Goal: Task Accomplishment & Management: Use online tool/utility

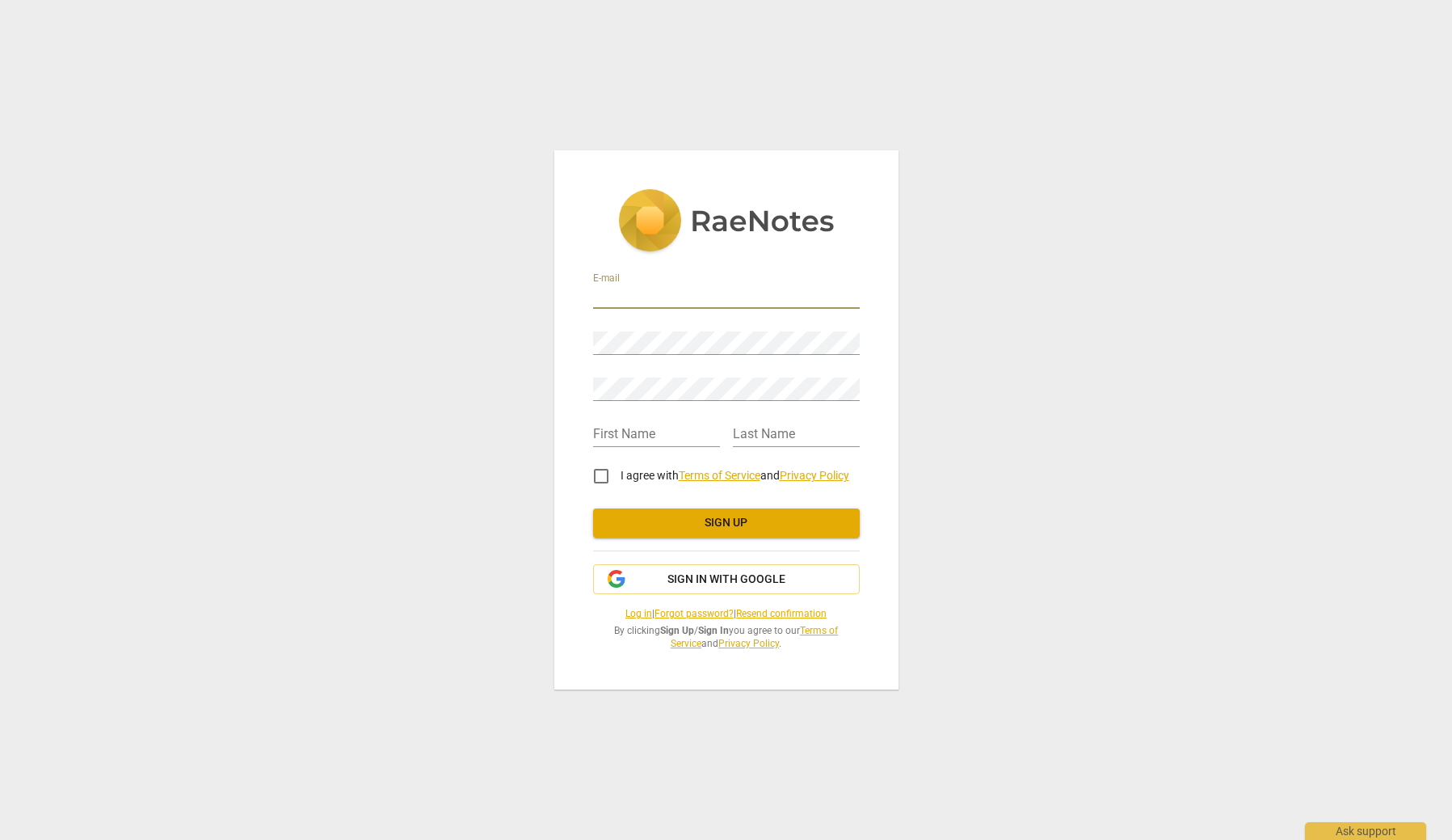
type input "natalie@nolimitscoachingnow.com"
type input "Natalie"
type input "Fayman"
click at [598, 479] on input "I agree with Terms of Service and Privacy Policy" at bounding box center [601, 476] width 39 height 39
checkbox input "true"
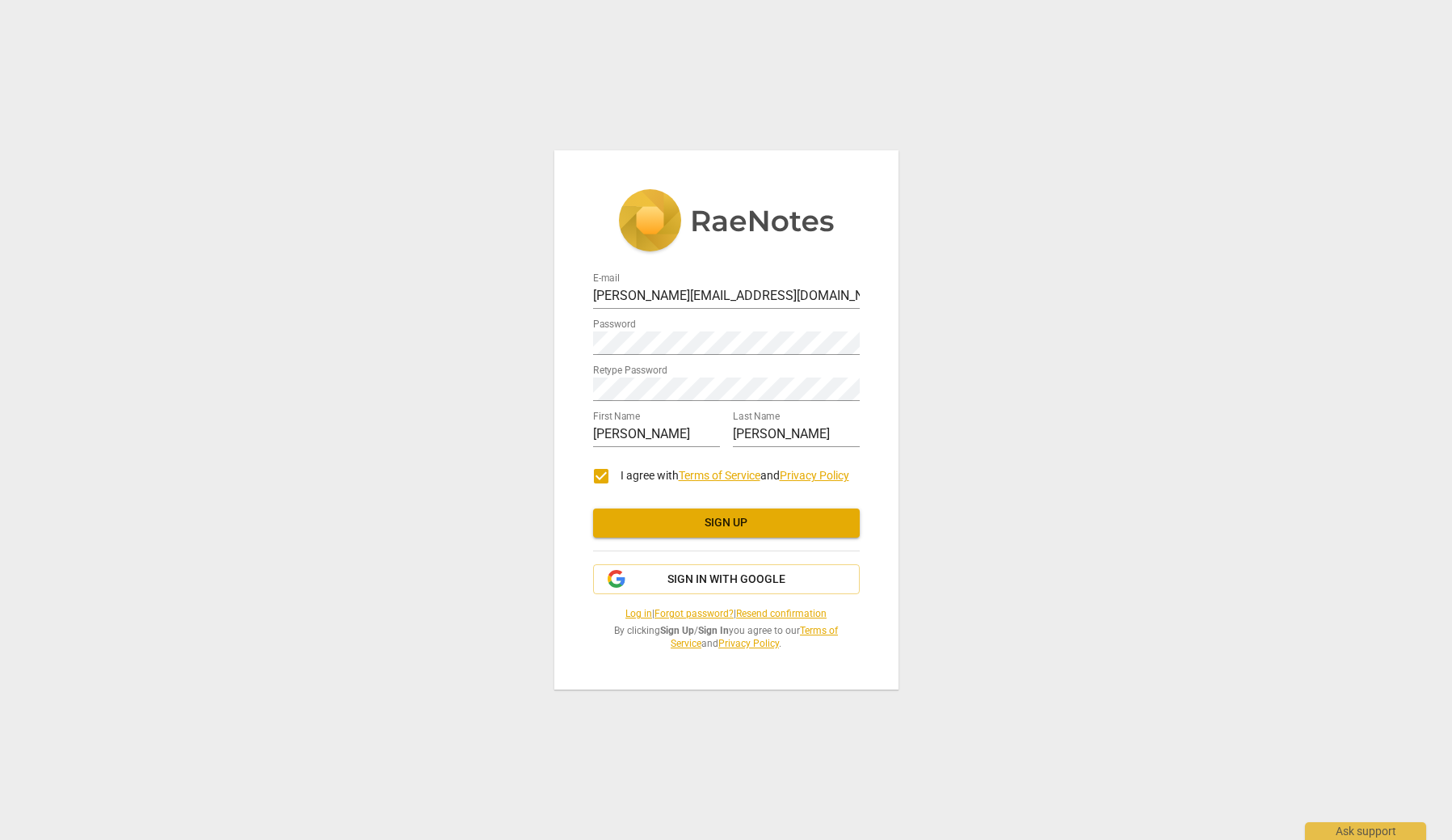
click at [746, 520] on span "Sign up" at bounding box center [726, 523] width 241 height 16
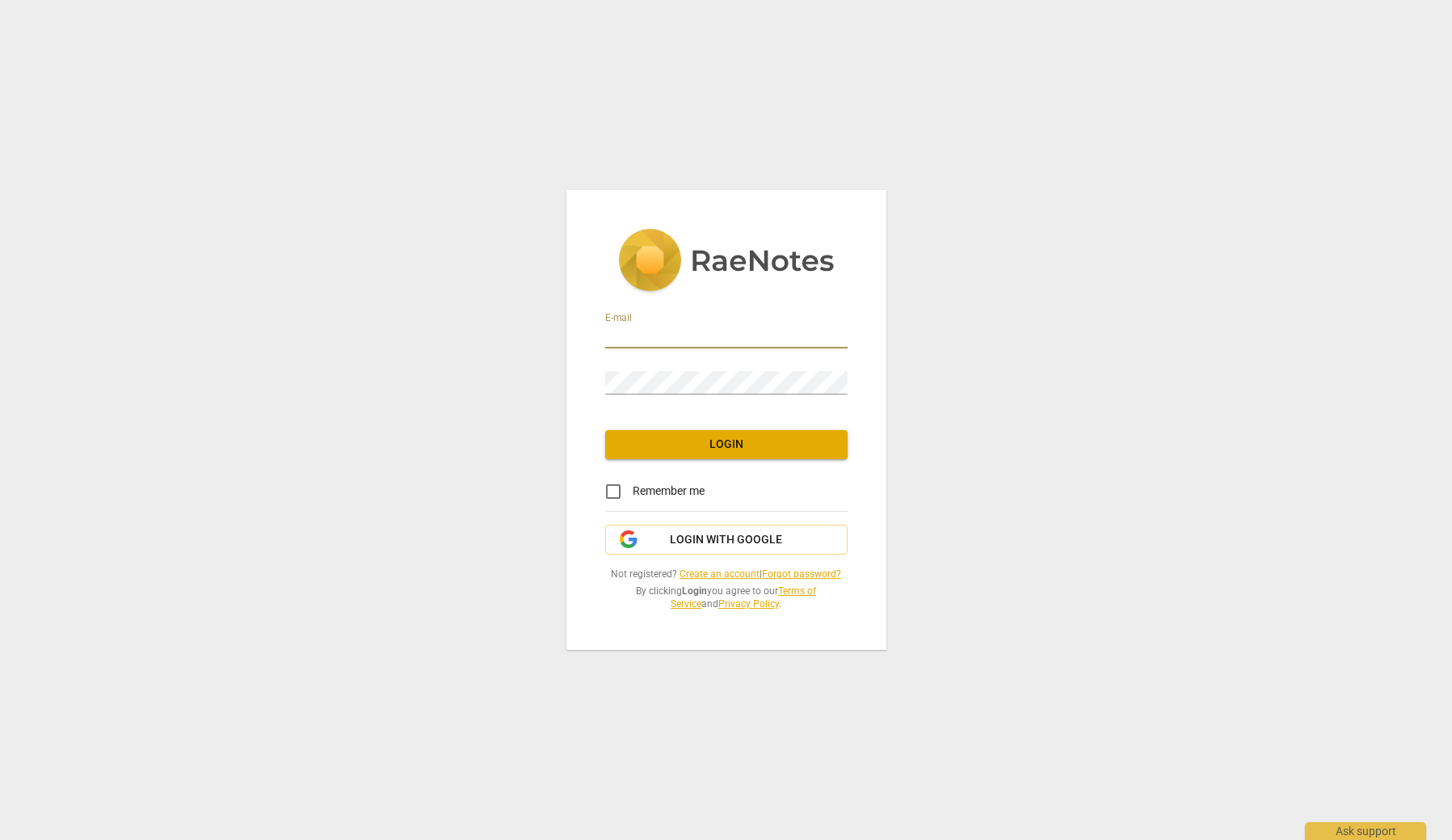
type input "[PERSON_NAME][EMAIL_ADDRESS][DOMAIN_NAME]"
click at [614, 492] on input "Remember me" at bounding box center [613, 491] width 39 height 39
checkbox input "true"
click at [731, 458] on div "E-mail natalie@nolimitscoachingnow.com Password Login Remember me Login with Go…" at bounding box center [726, 420] width 320 height 460
click at [731, 454] on button "Login" at bounding box center [726, 444] width 242 height 29
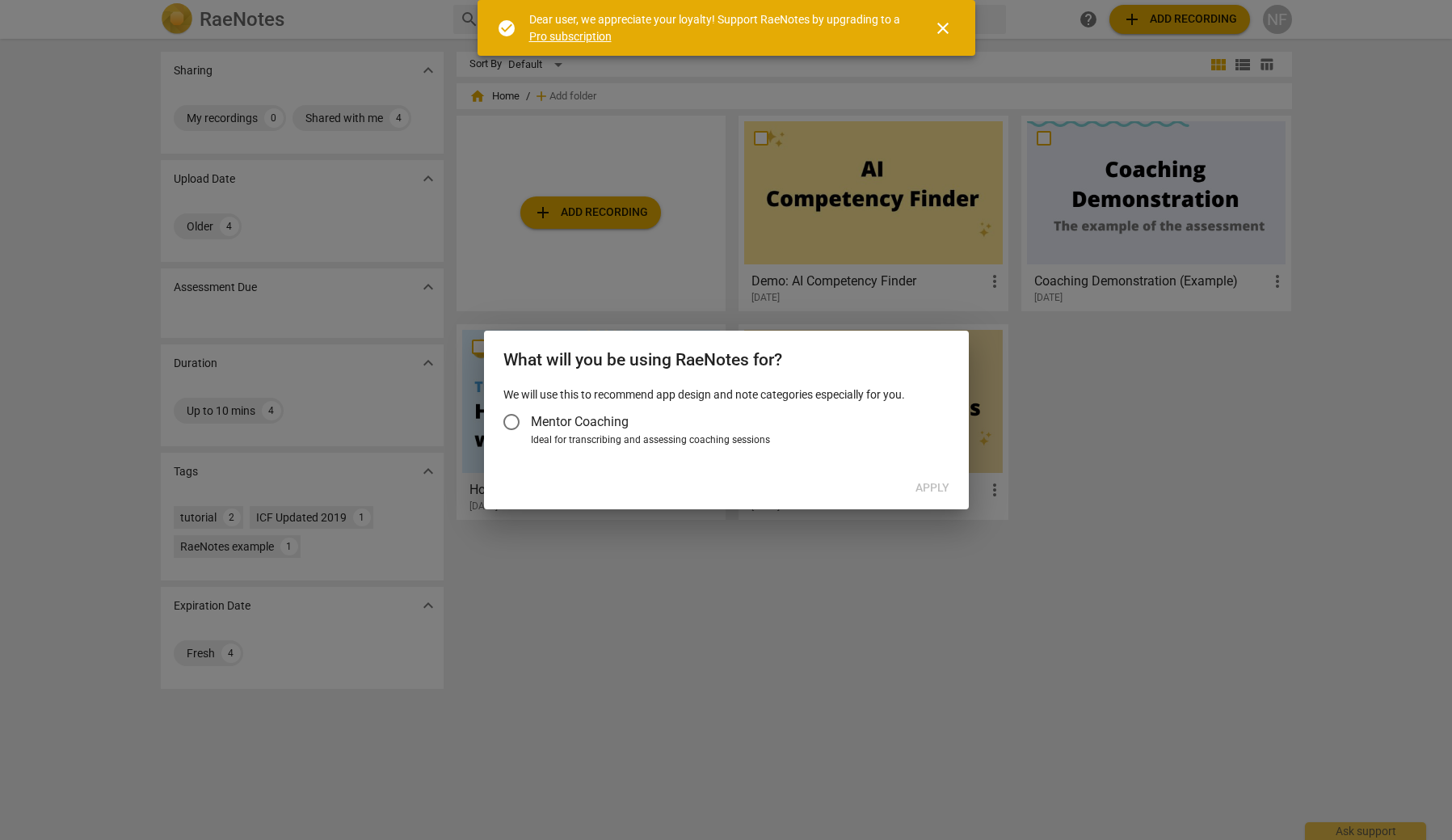
click at [512, 415] on input "Mentor Coaching" at bounding box center [511, 421] width 39 height 39
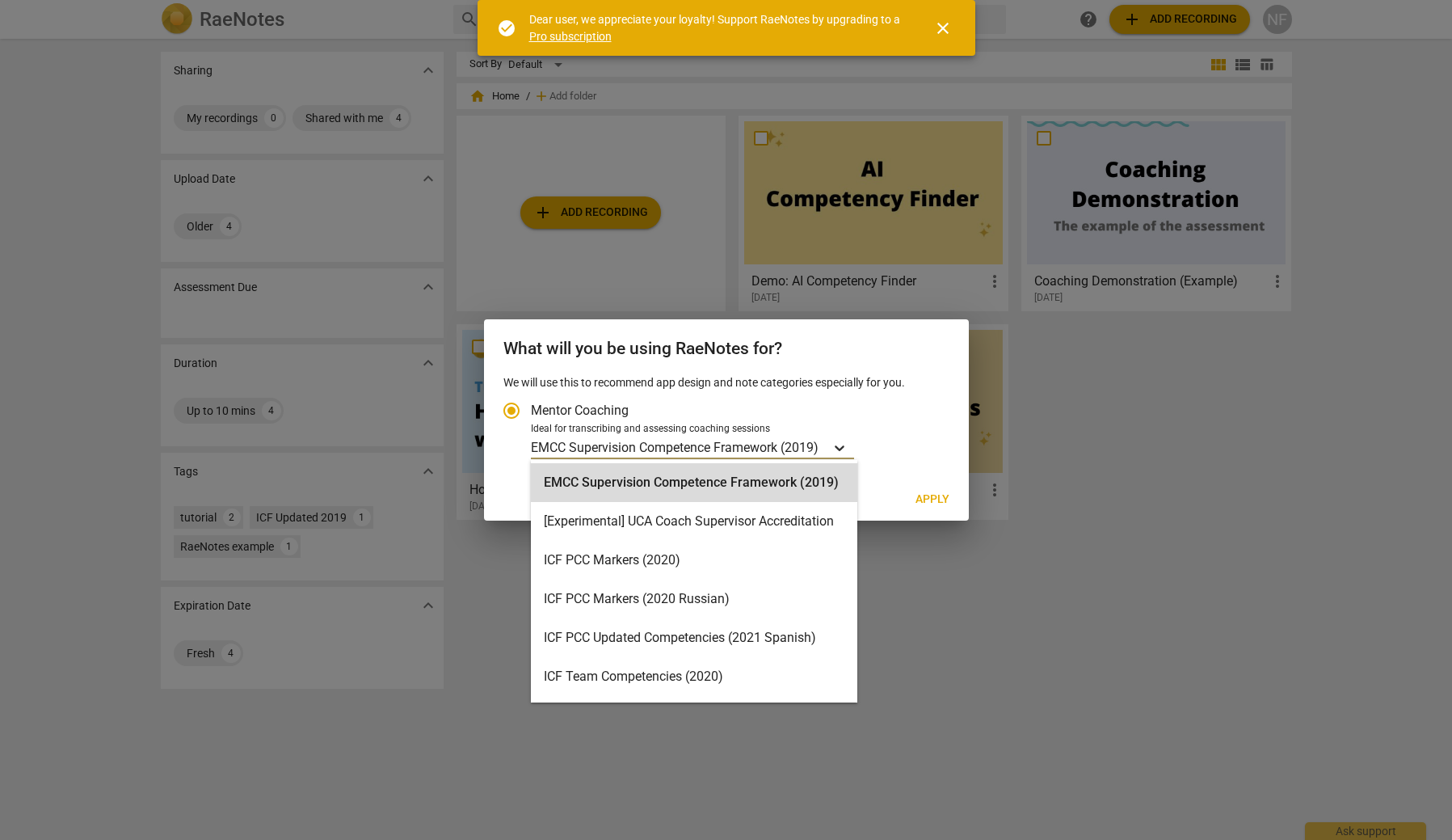
click at [843, 443] on icon "Account type" at bounding box center [840, 448] width 16 height 16
click at [0, 0] on input "Ideal for transcribing and assessing coaching sessions EMCC Supervision Compete…" at bounding box center [0, 0] width 0 height 0
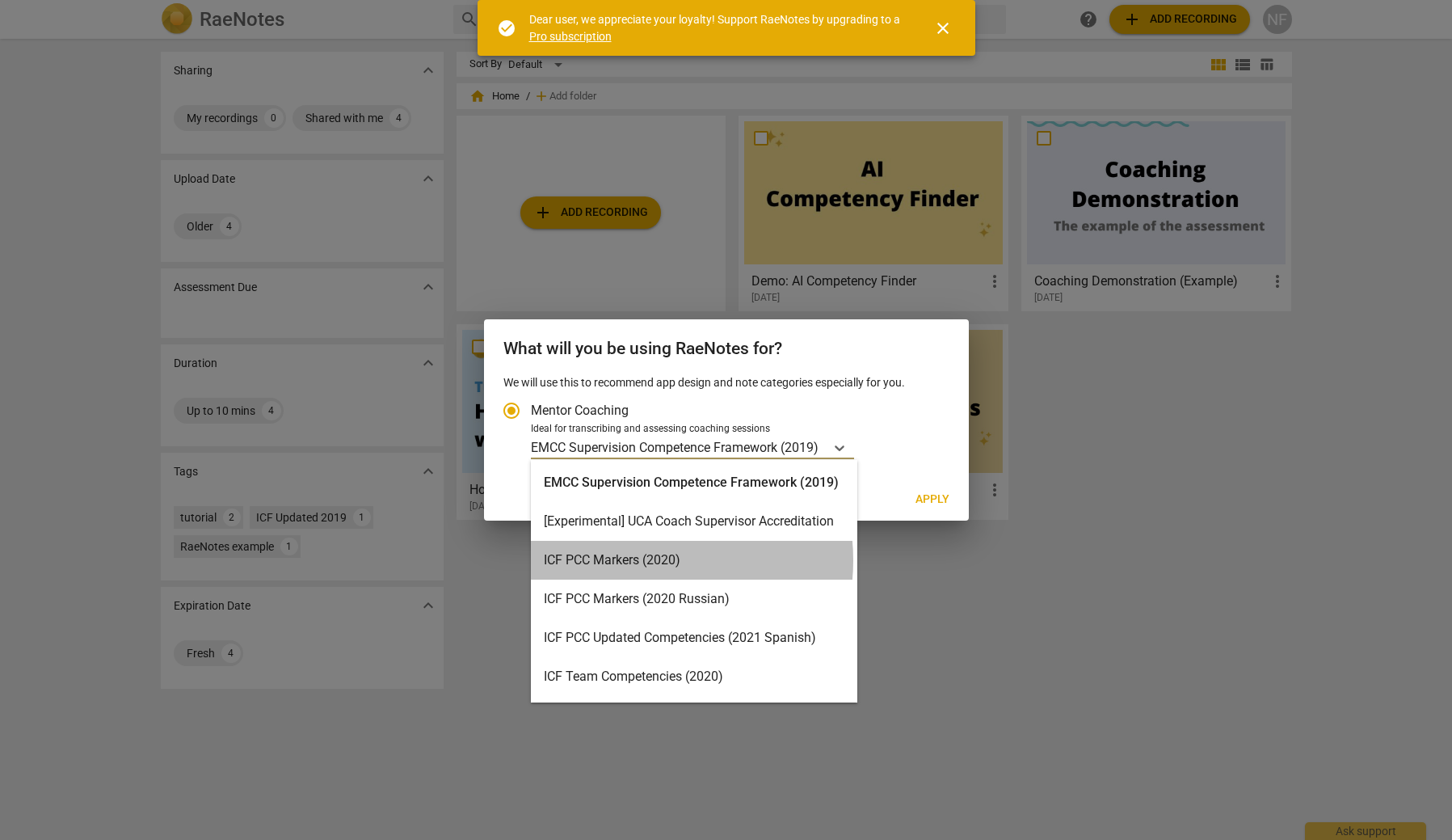
click at [631, 560] on div "ICF PCC Markers (2020)" at bounding box center [695, 559] width 327 height 39
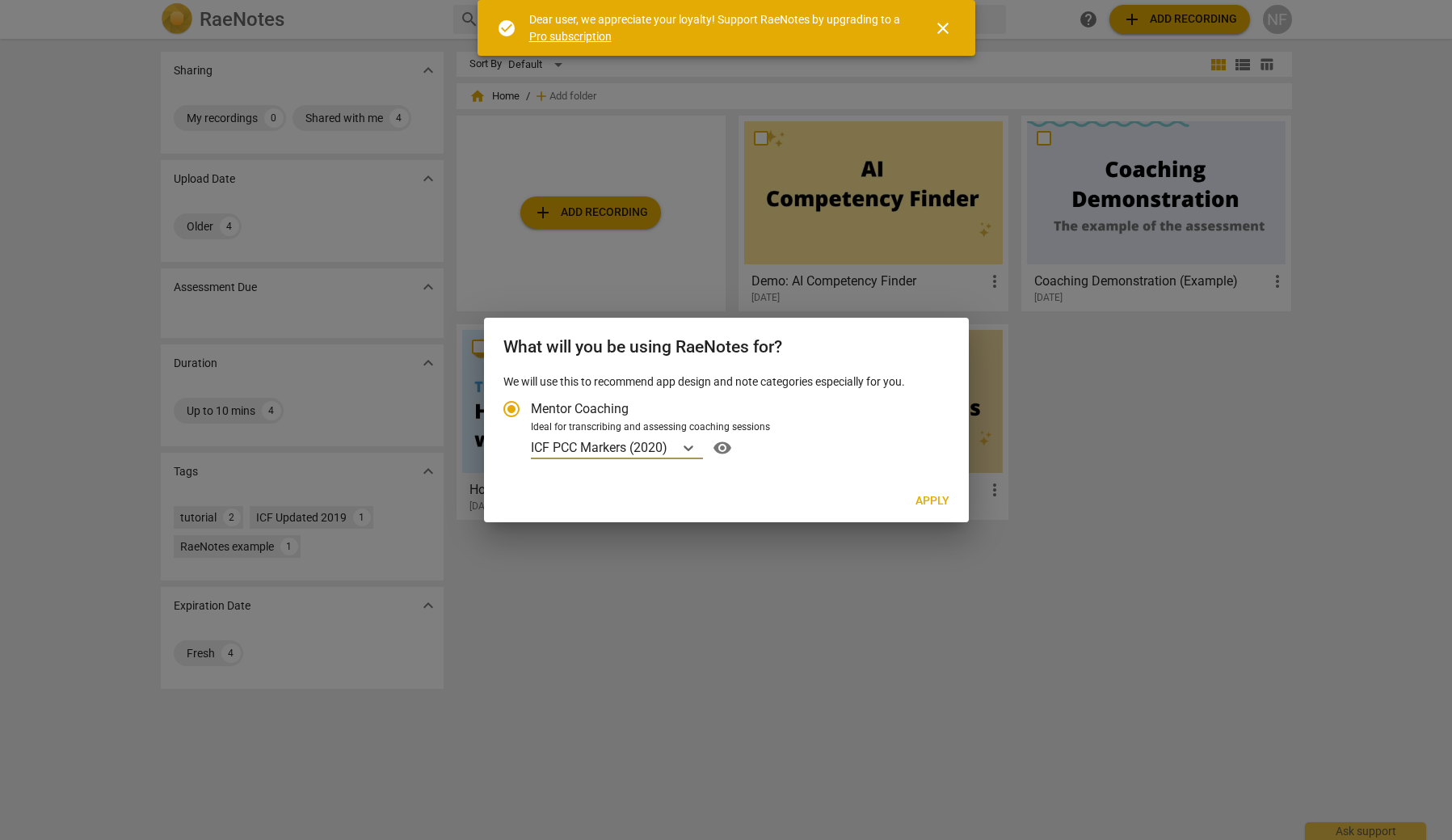
click at [939, 503] on span "Apply" at bounding box center [932, 501] width 34 height 16
radio input "false"
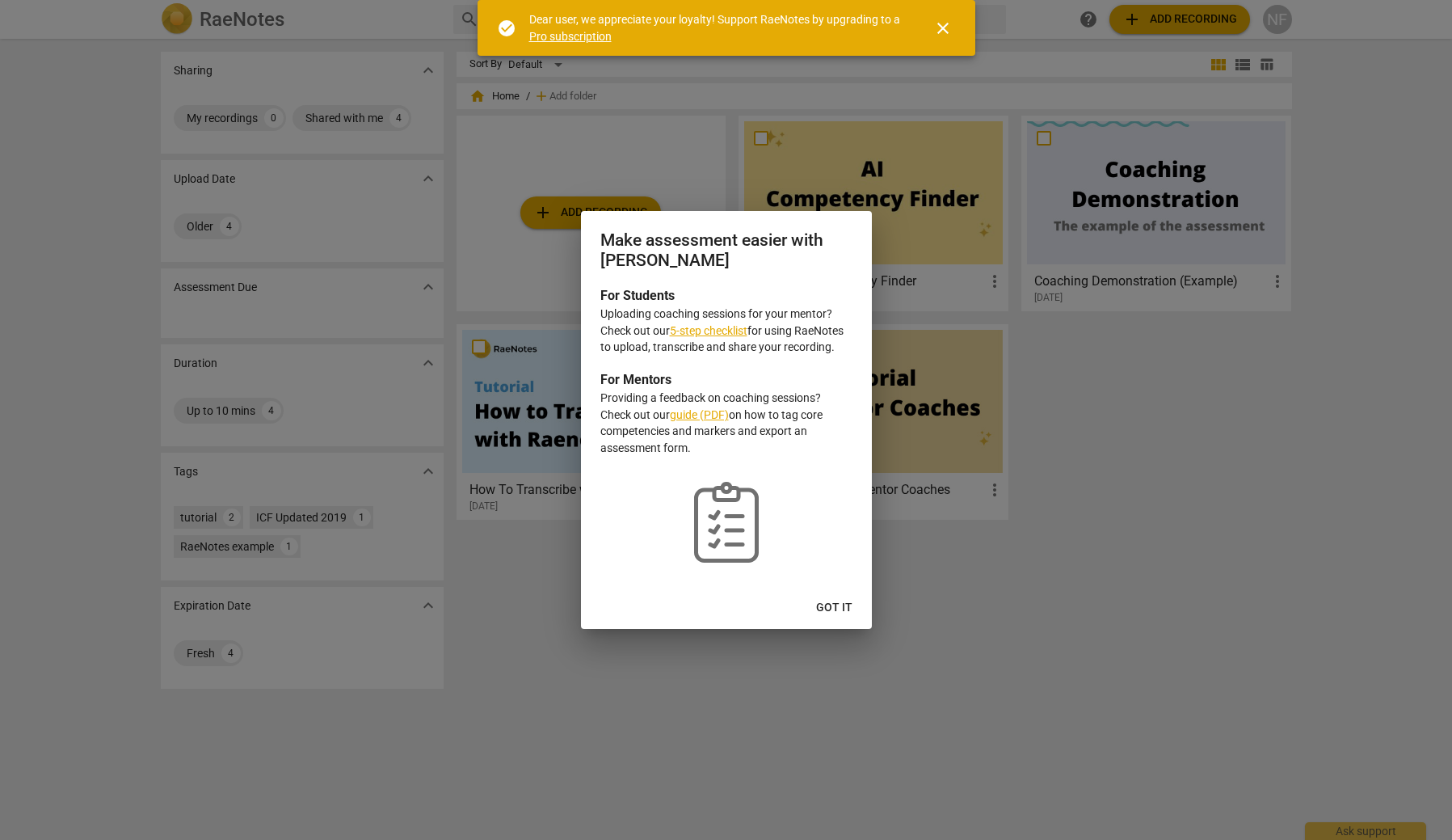
click at [833, 603] on span "Got it" at bounding box center [835, 608] width 36 height 16
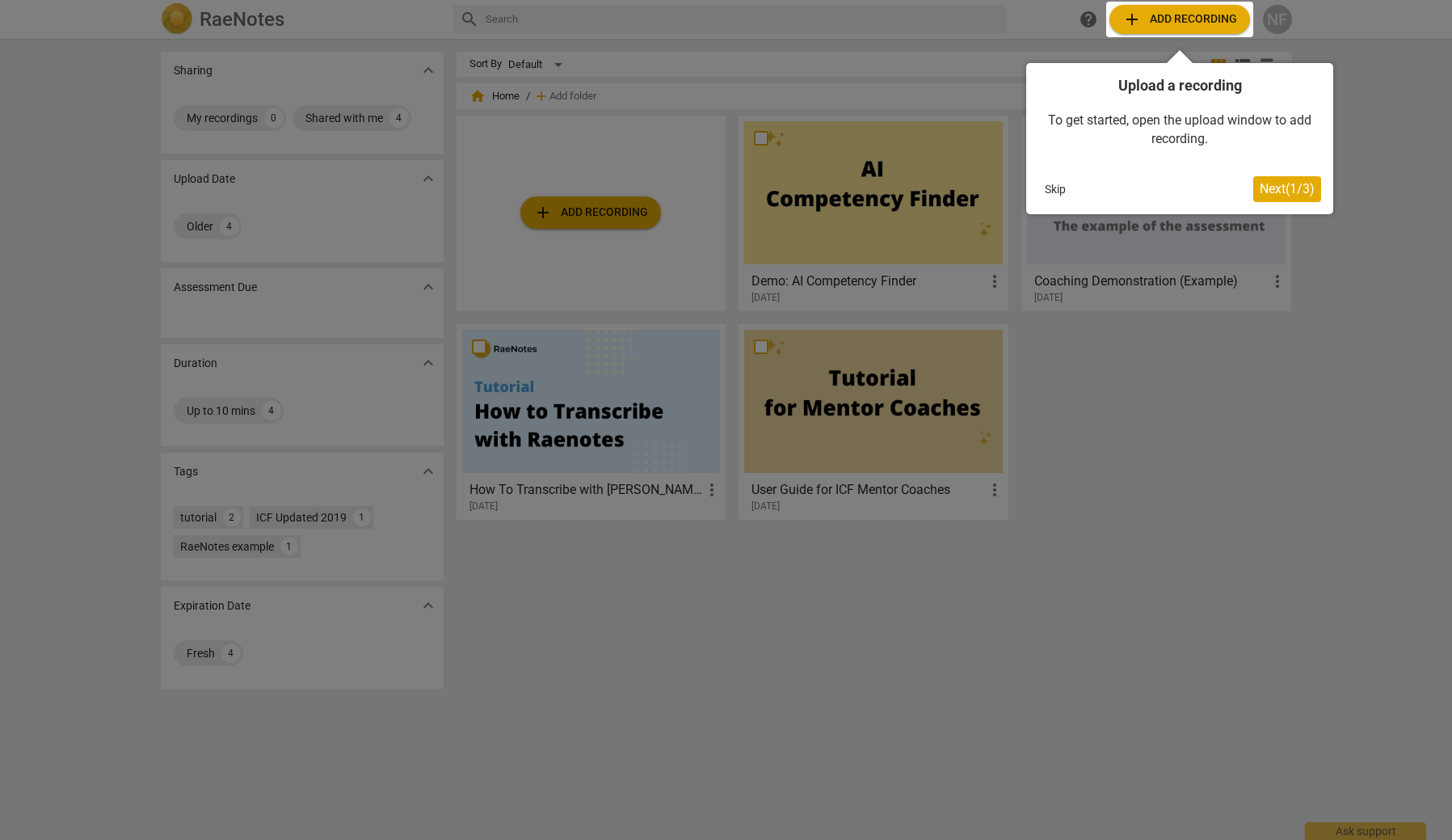
click at [1284, 184] on span "Next ( 1 / 3 )" at bounding box center [1288, 188] width 55 height 15
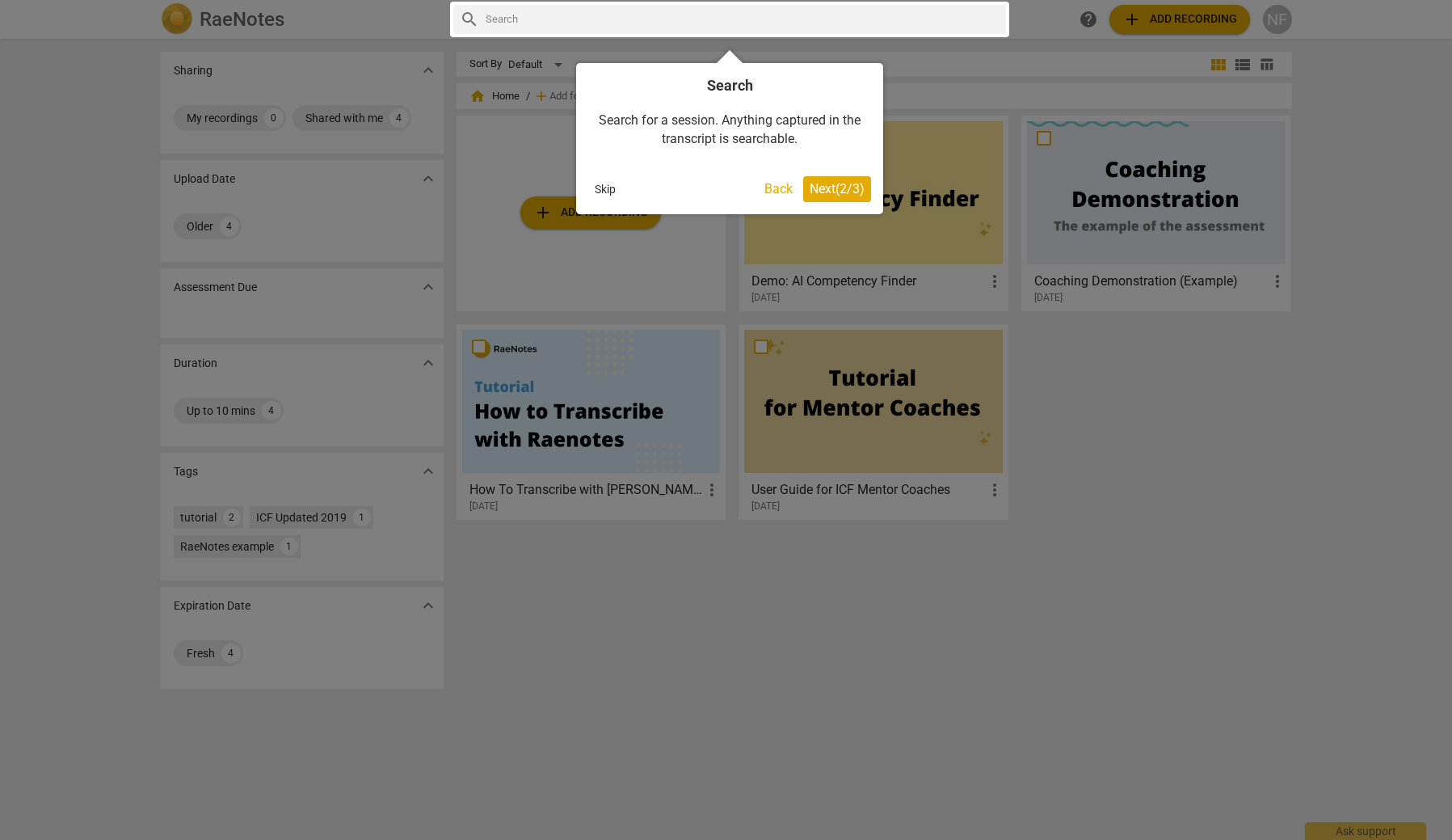
click at [835, 184] on span "Next ( 2 / 3 )" at bounding box center [837, 188] width 55 height 15
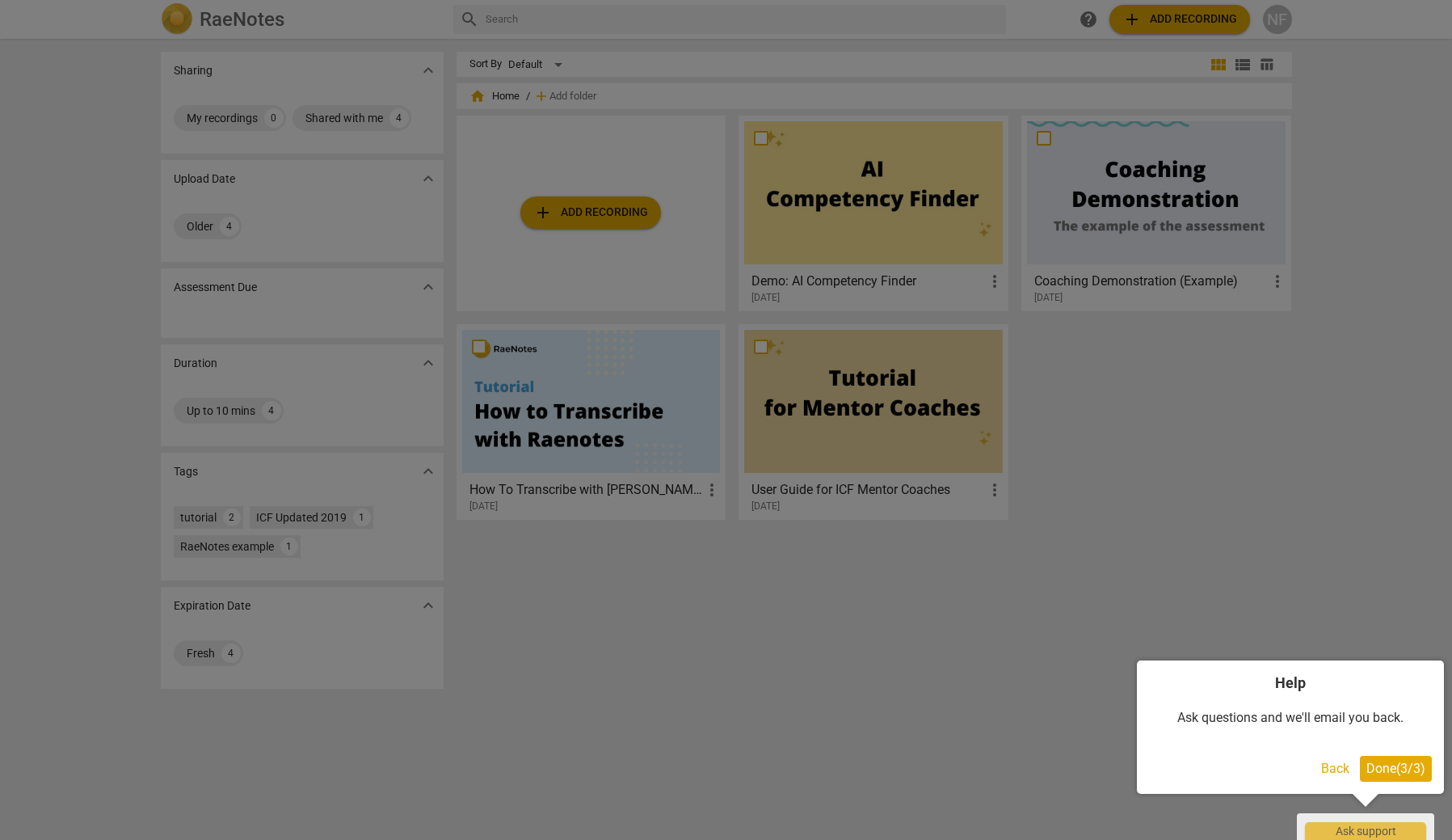
click at [1398, 759] on button "Done ( 3 / 3 )" at bounding box center [1396, 768] width 72 height 25
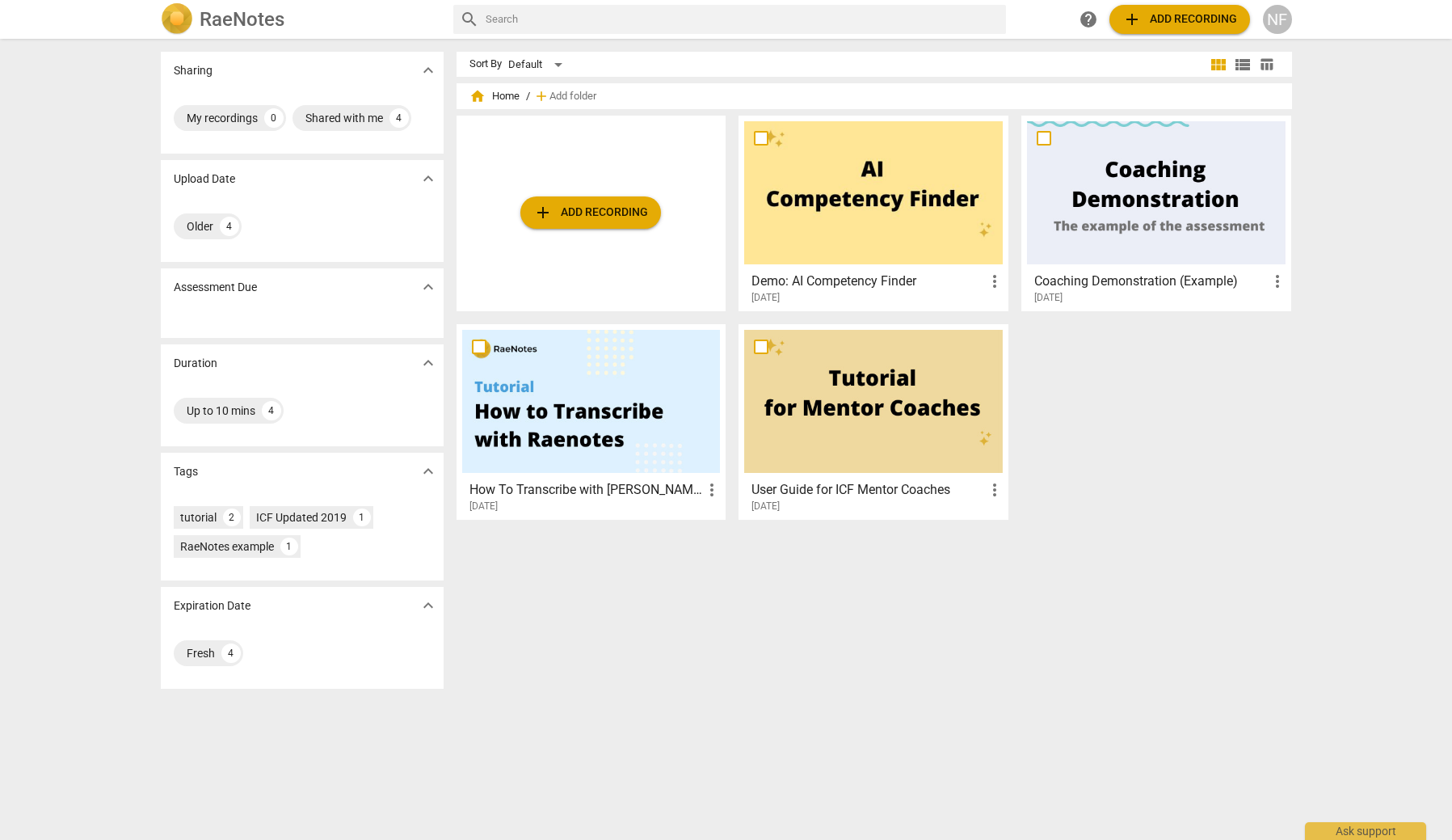
click at [1202, 19] on span "add Add recording" at bounding box center [1180, 19] width 114 height 19
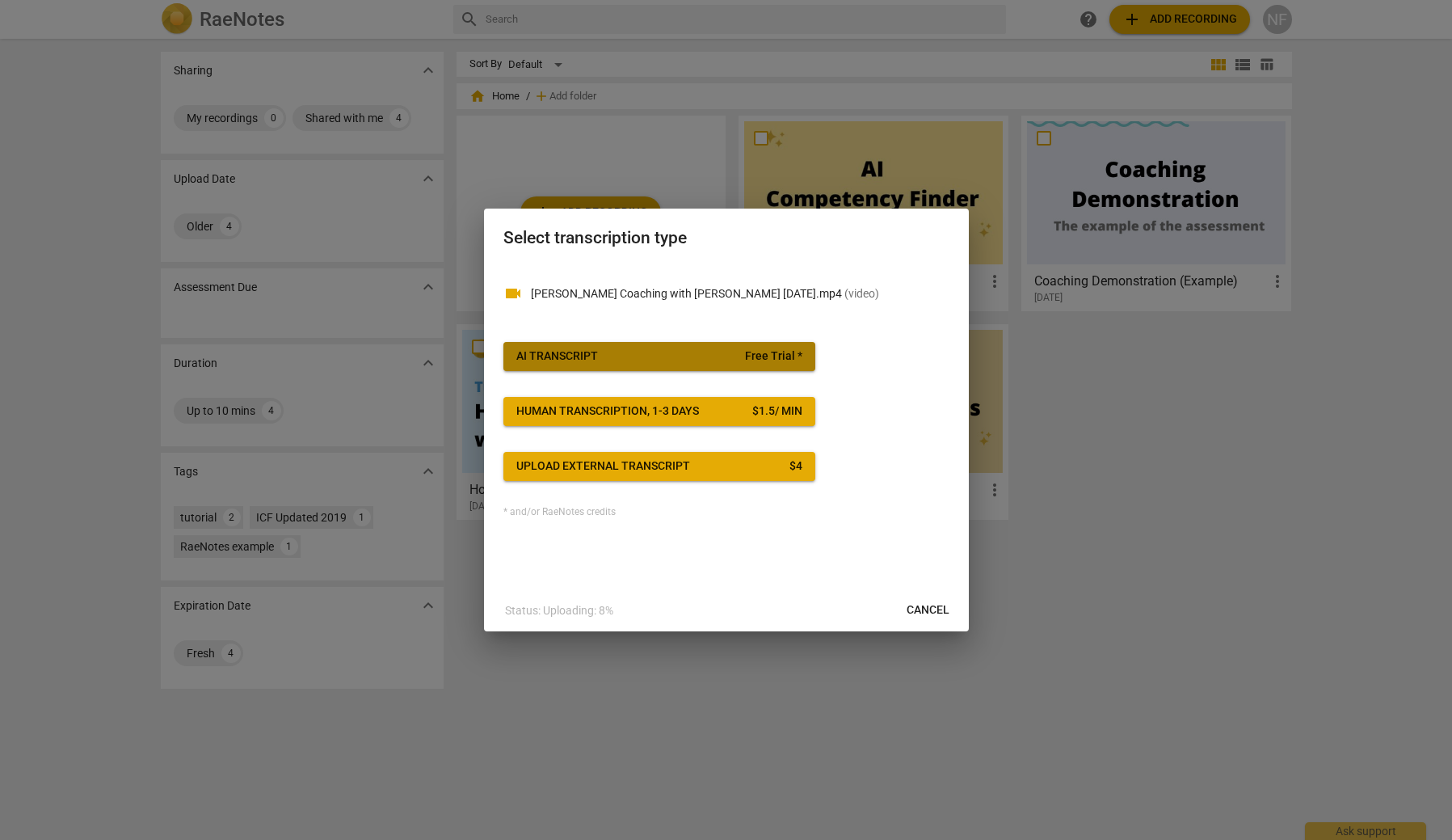
click at [629, 351] on span "AI Transcript Free Trial *" at bounding box center [659, 357] width 286 height 16
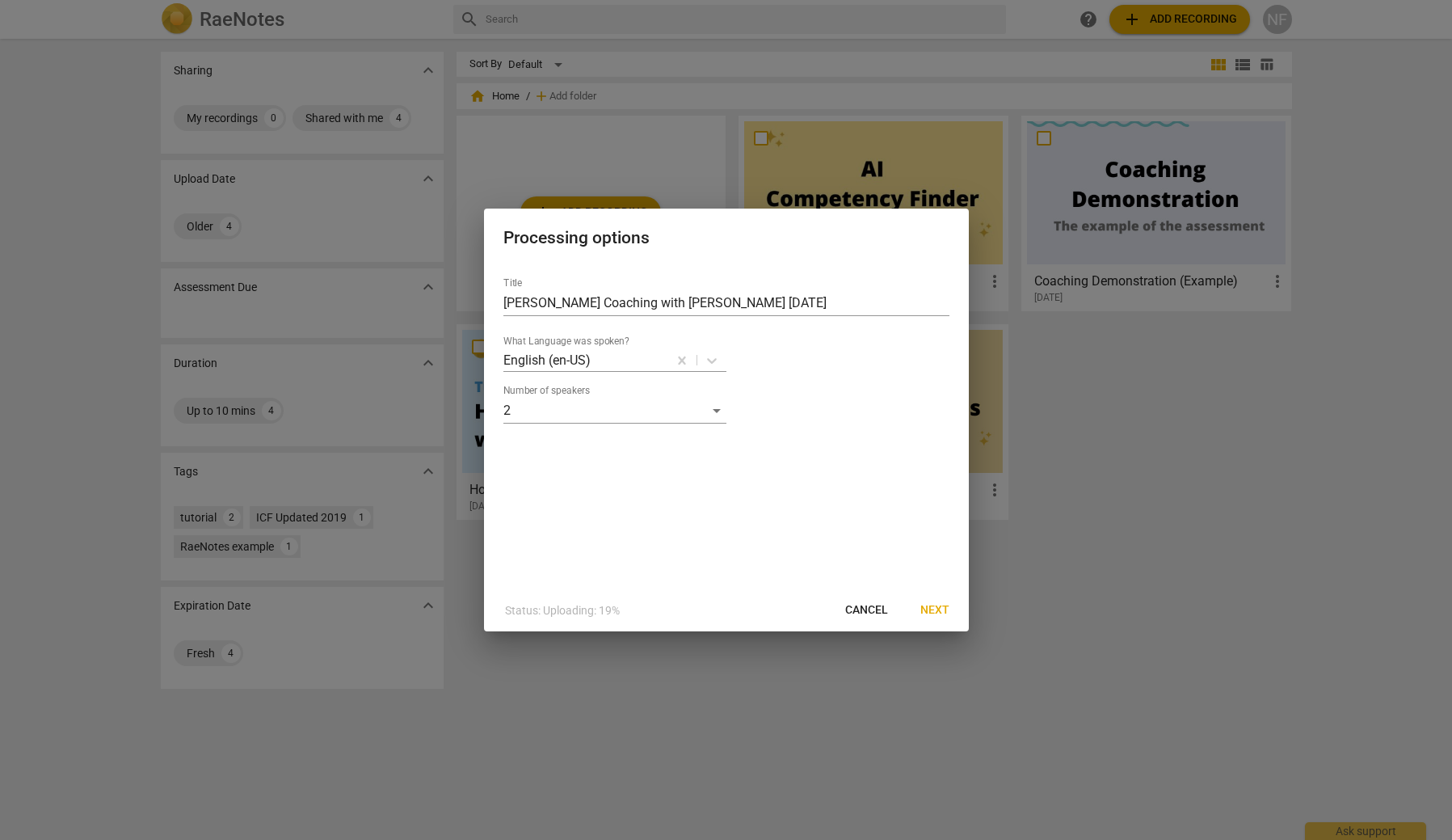
click at [935, 610] on span "Next" at bounding box center [935, 610] width 29 height 16
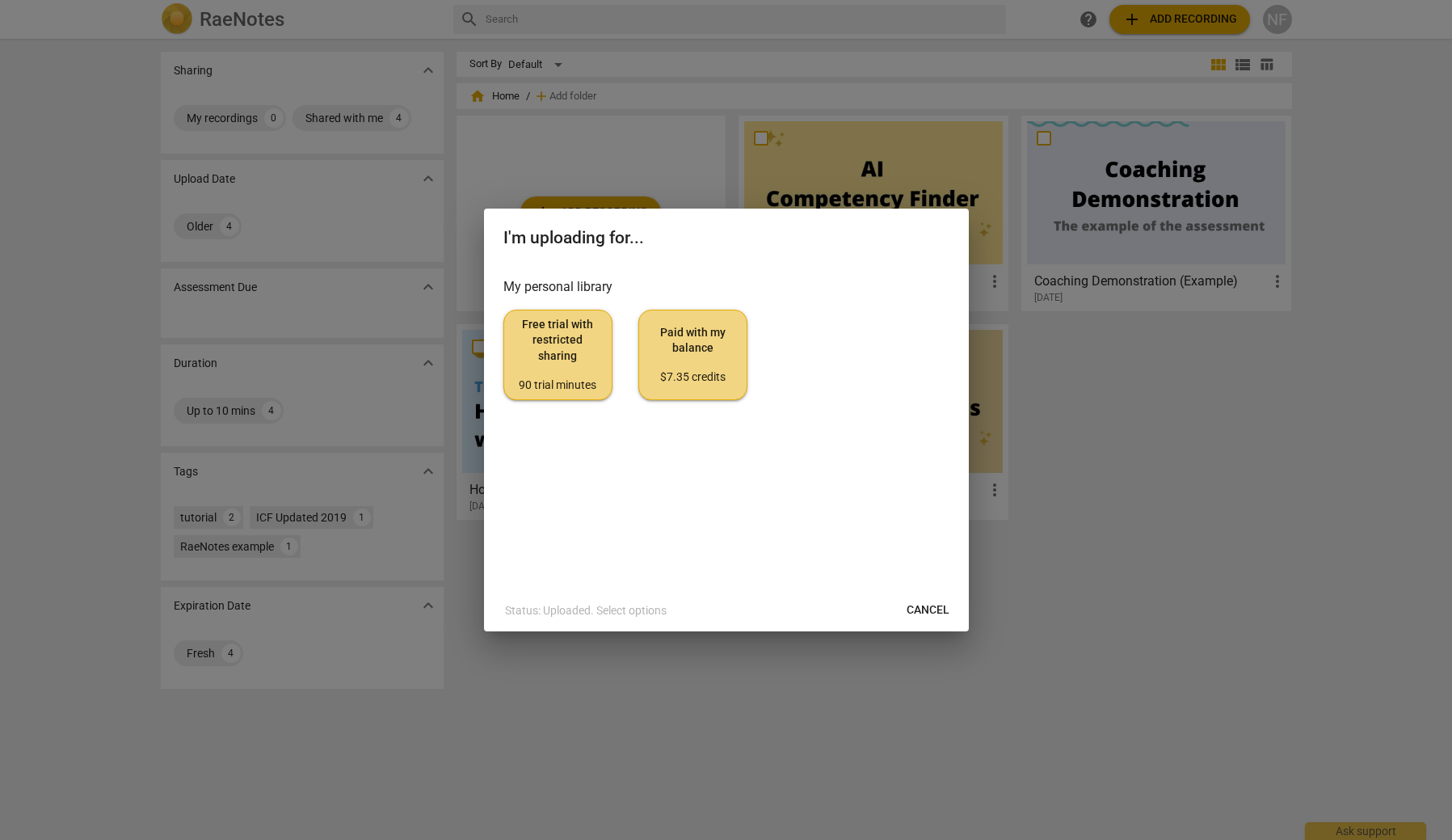
click at [559, 332] on span "Free trial with restricted sharing 90 trial minutes" at bounding box center [558, 355] width 82 height 76
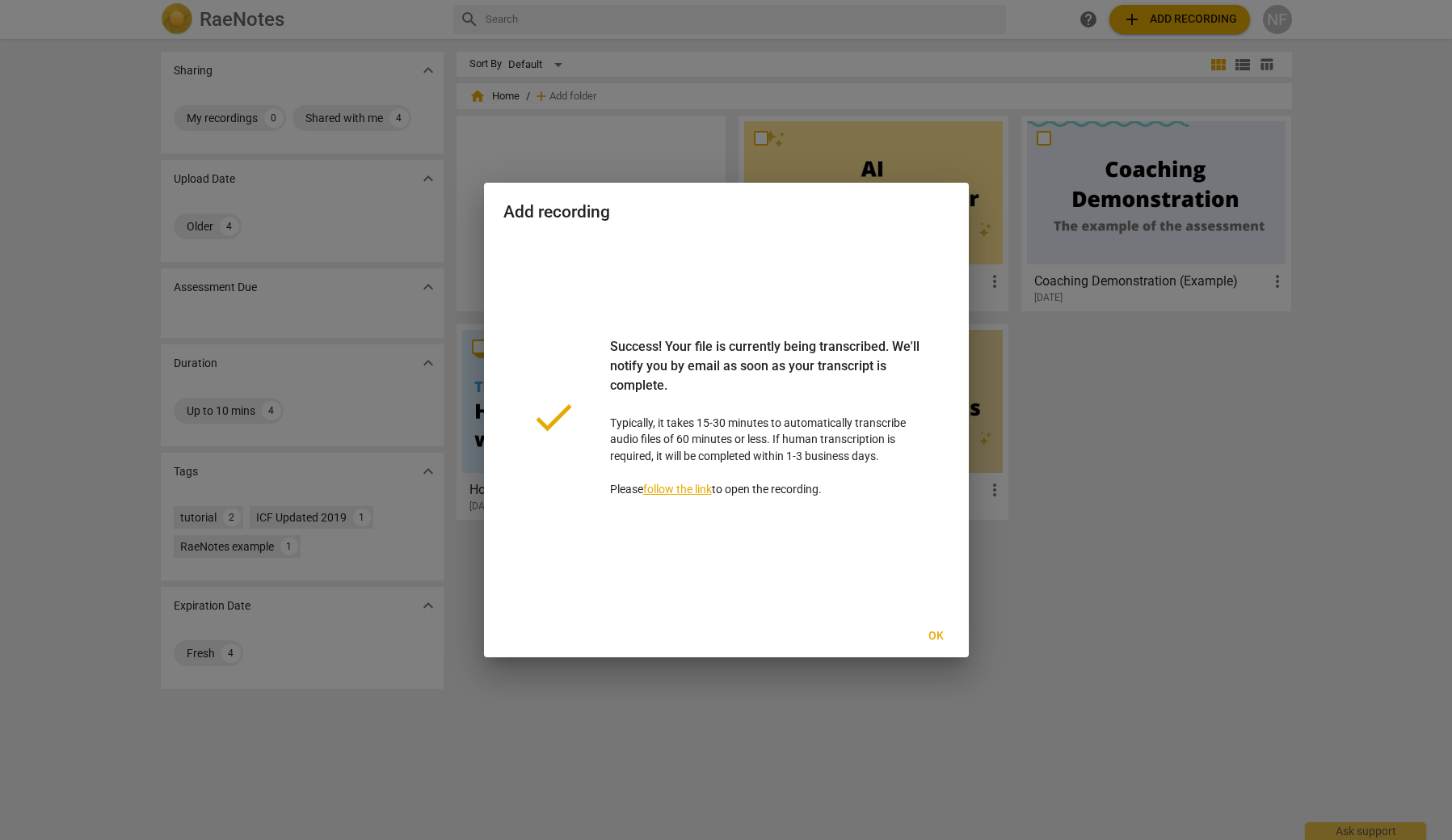
click at [933, 637] on span "Ok" at bounding box center [936, 637] width 25 height 16
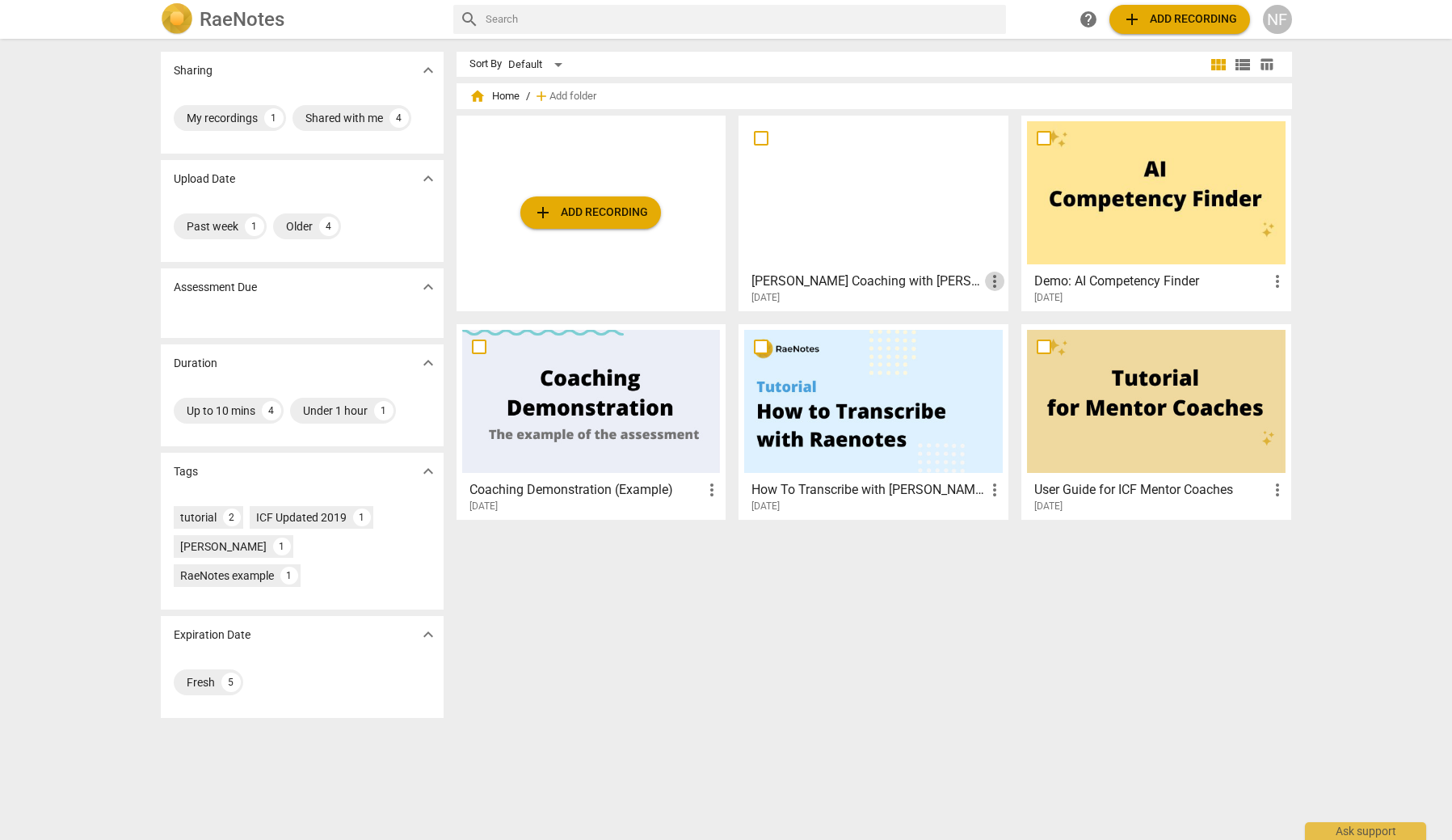
click at [997, 277] on span "more_vert" at bounding box center [994, 281] width 19 height 19
click at [927, 199] on div at bounding box center [726, 420] width 1452 height 840
click at [893, 203] on div at bounding box center [874, 193] width 259 height 143
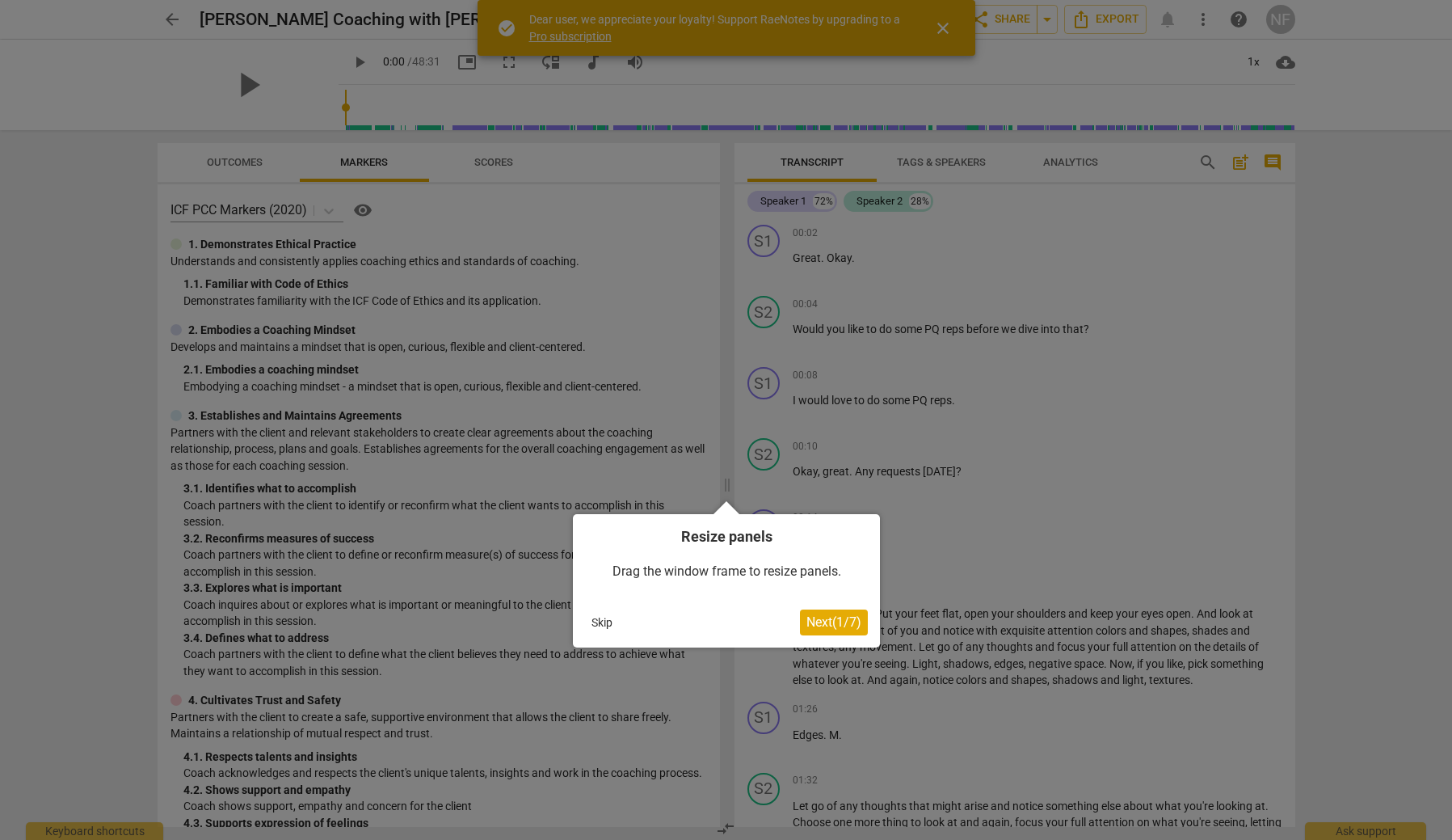
click at [837, 619] on span "Next ( 1 / 7 )" at bounding box center [834, 621] width 55 height 15
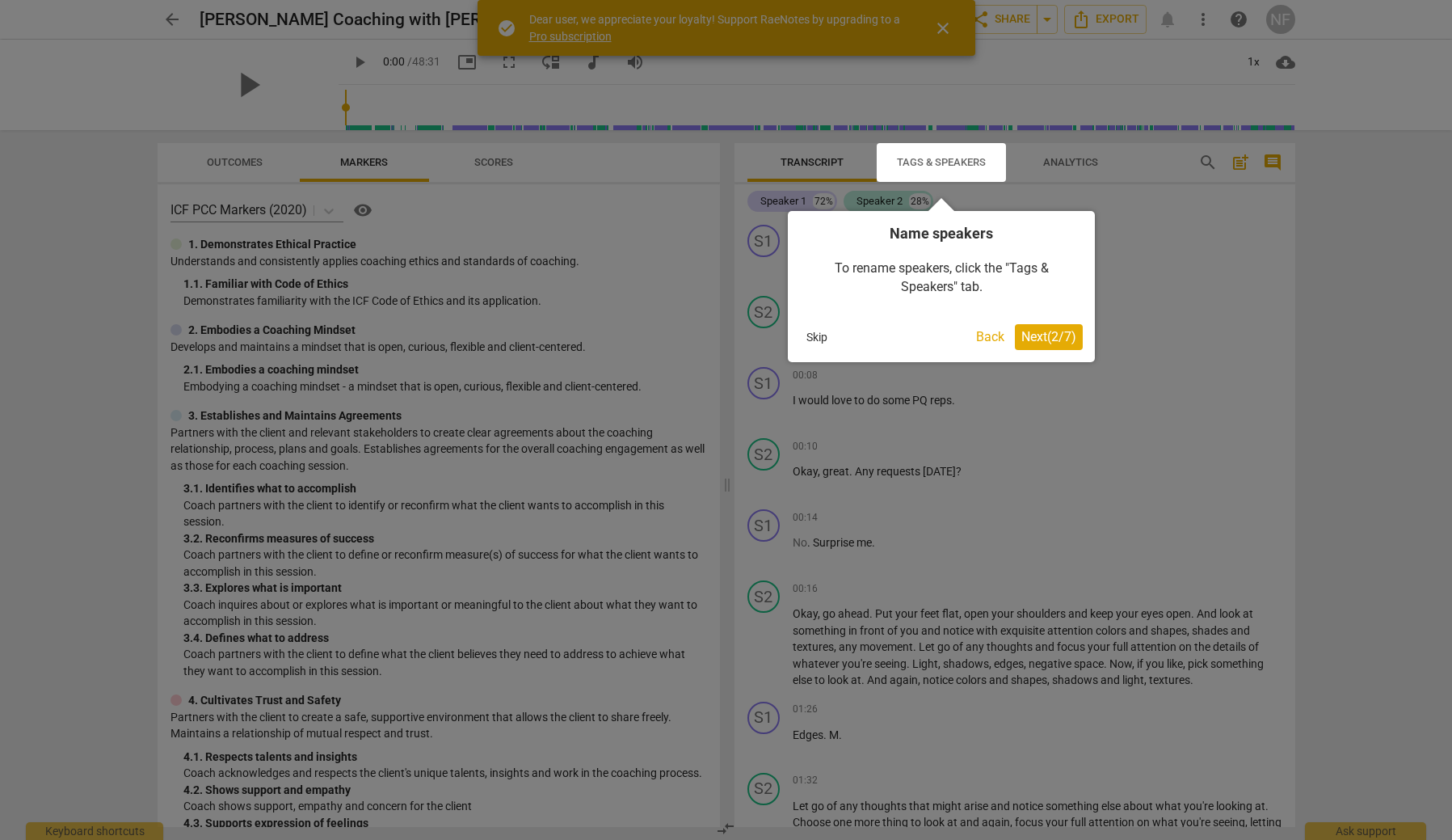
click at [1041, 334] on span "Next ( 2 / 7 )" at bounding box center [1049, 336] width 55 height 15
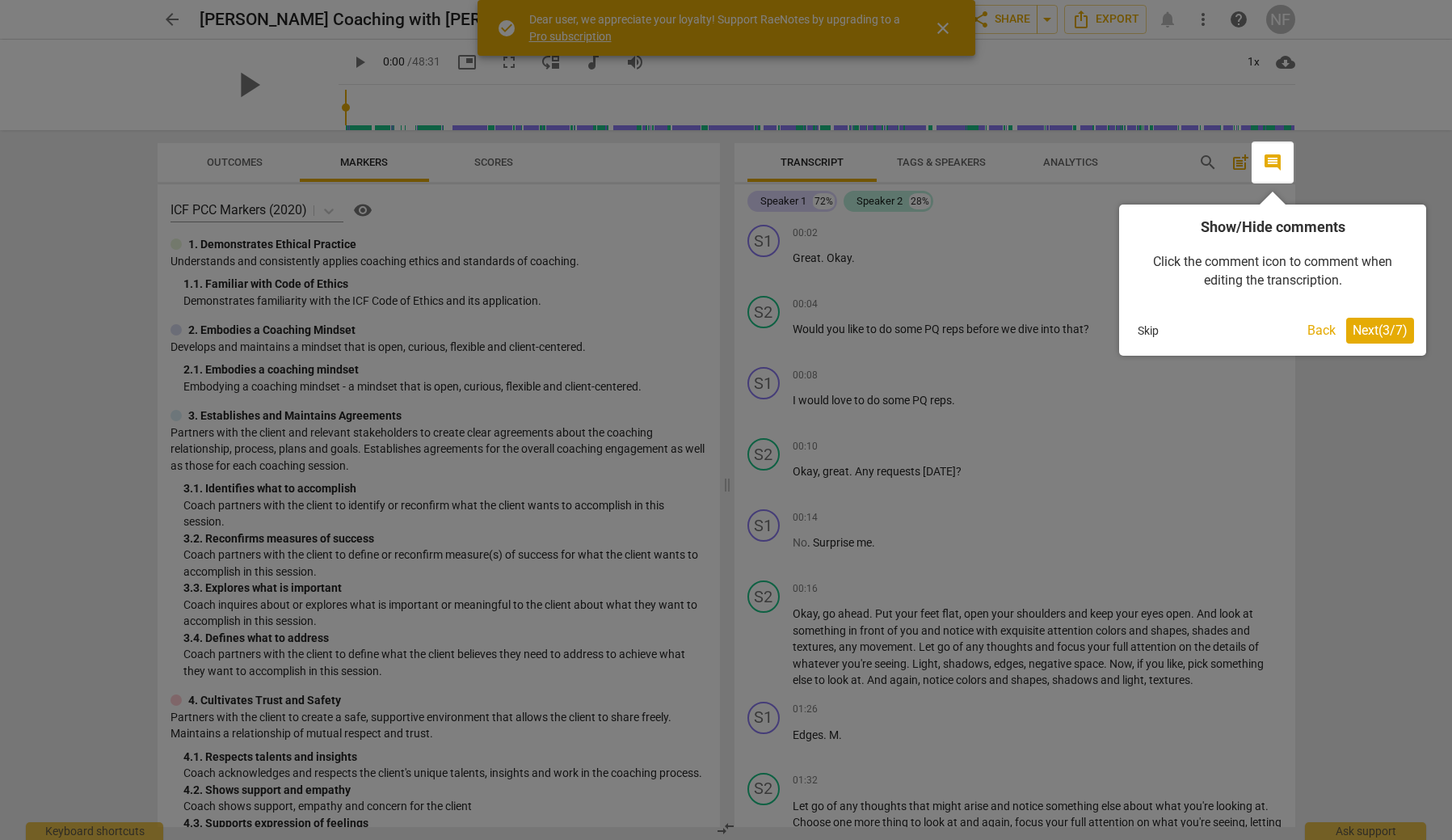
click at [1370, 331] on span "Next ( 3 / 7 )" at bounding box center [1380, 330] width 55 height 15
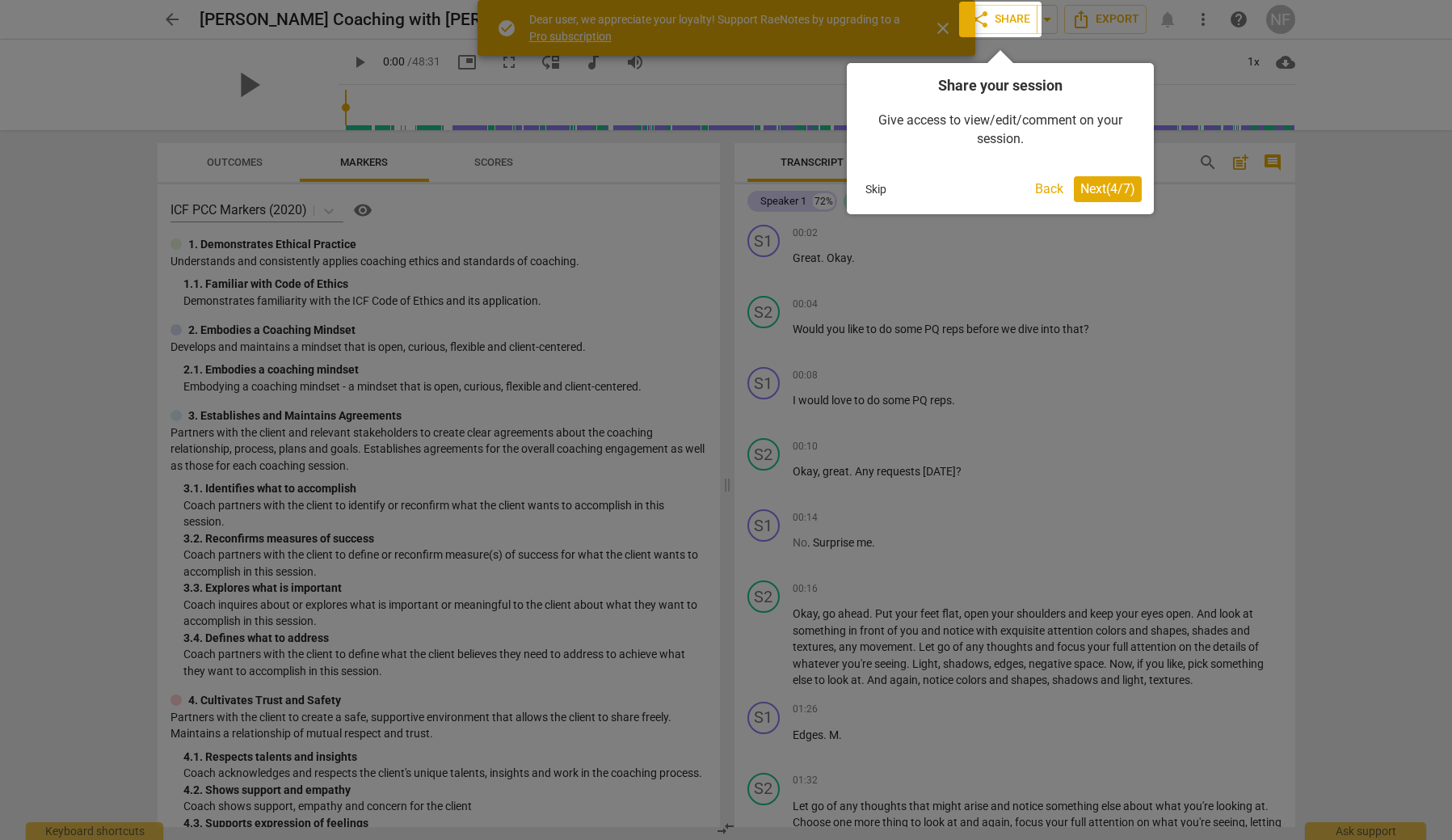
click at [1101, 182] on span "Next ( 4 / 7 )" at bounding box center [1108, 188] width 55 height 15
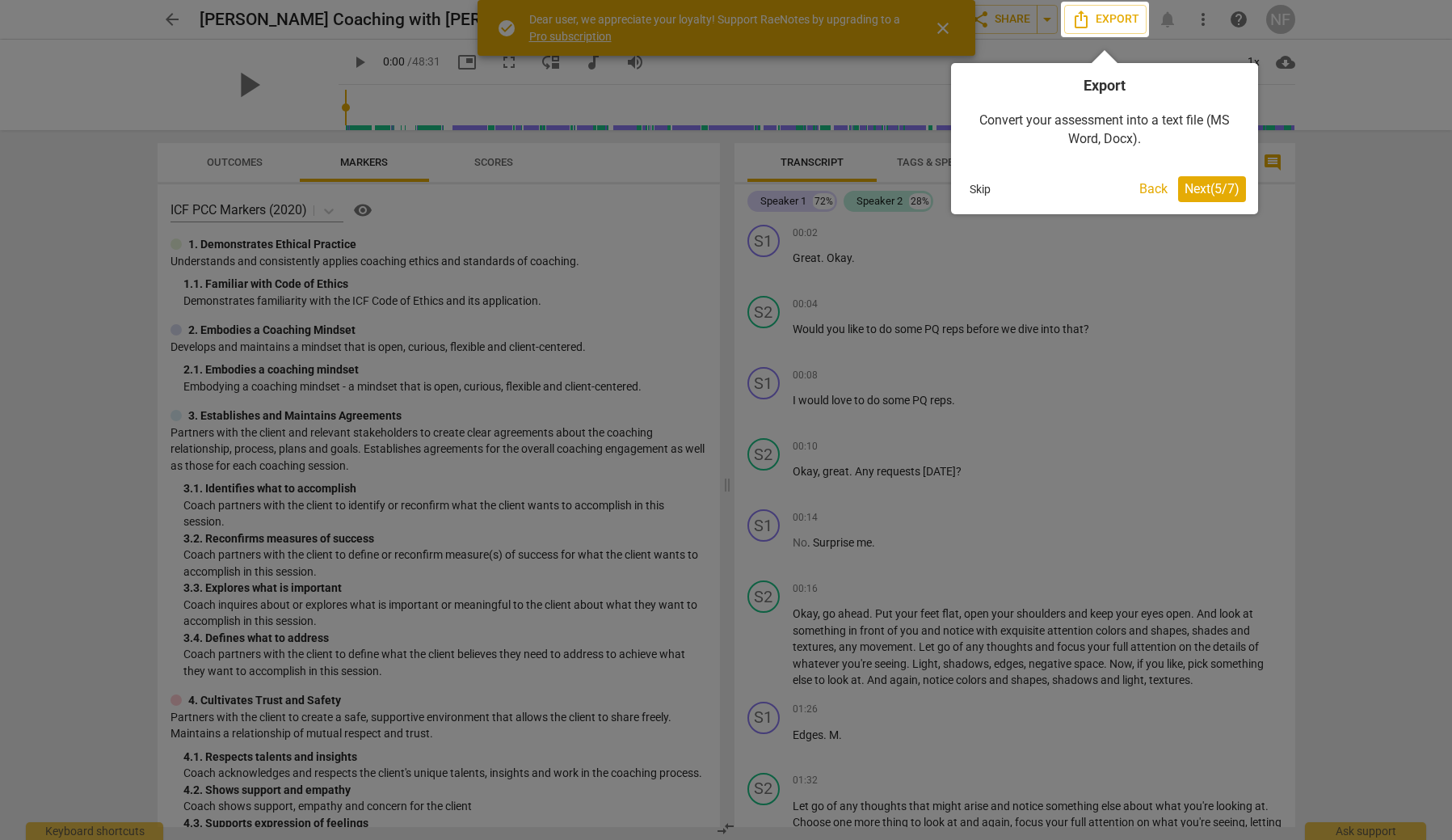
click at [1202, 186] on span "Next ( 5 / 7 )" at bounding box center [1212, 188] width 55 height 15
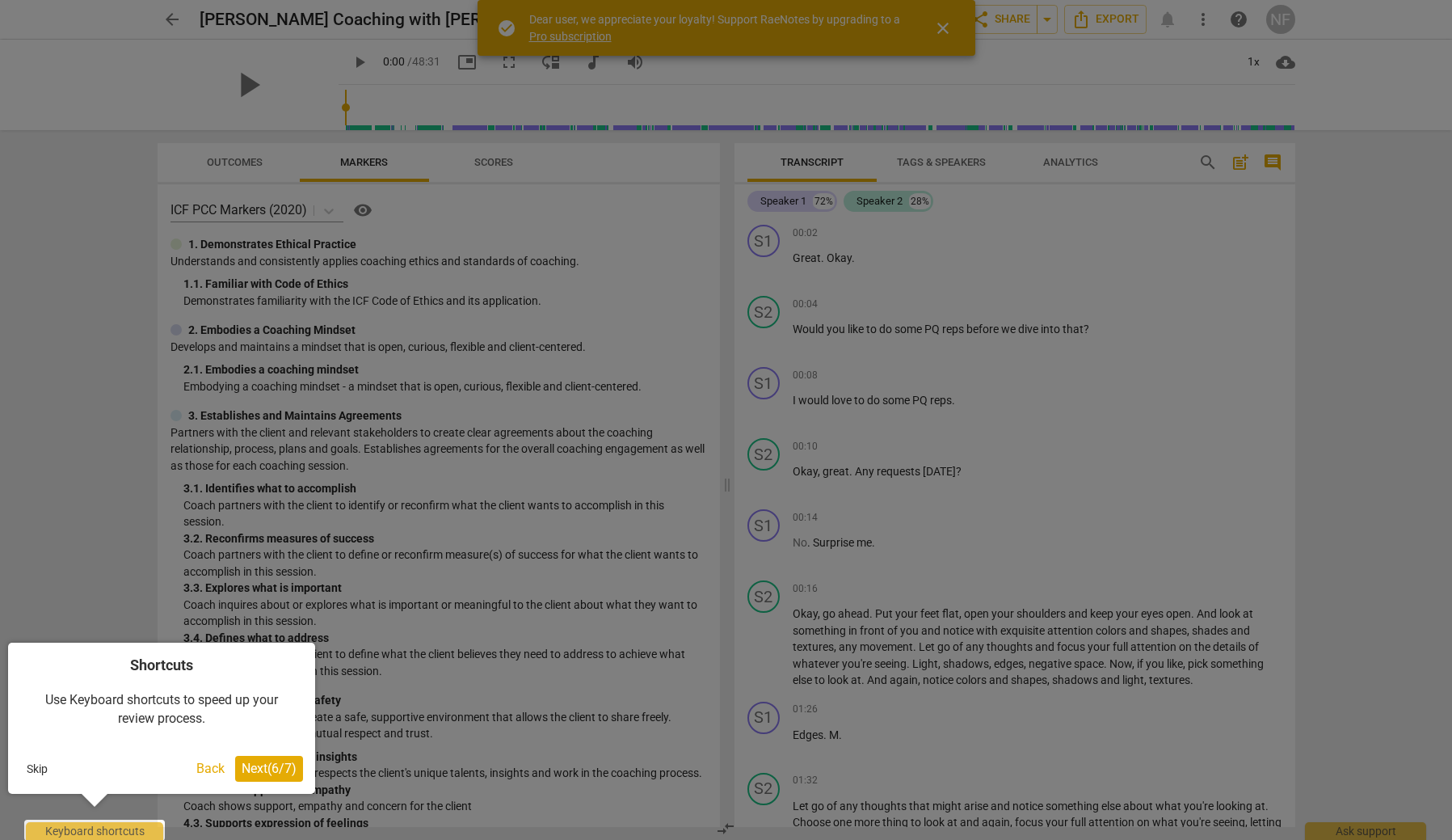
click at [266, 768] on span "Next ( 6 / 7 )" at bounding box center [269, 768] width 55 height 15
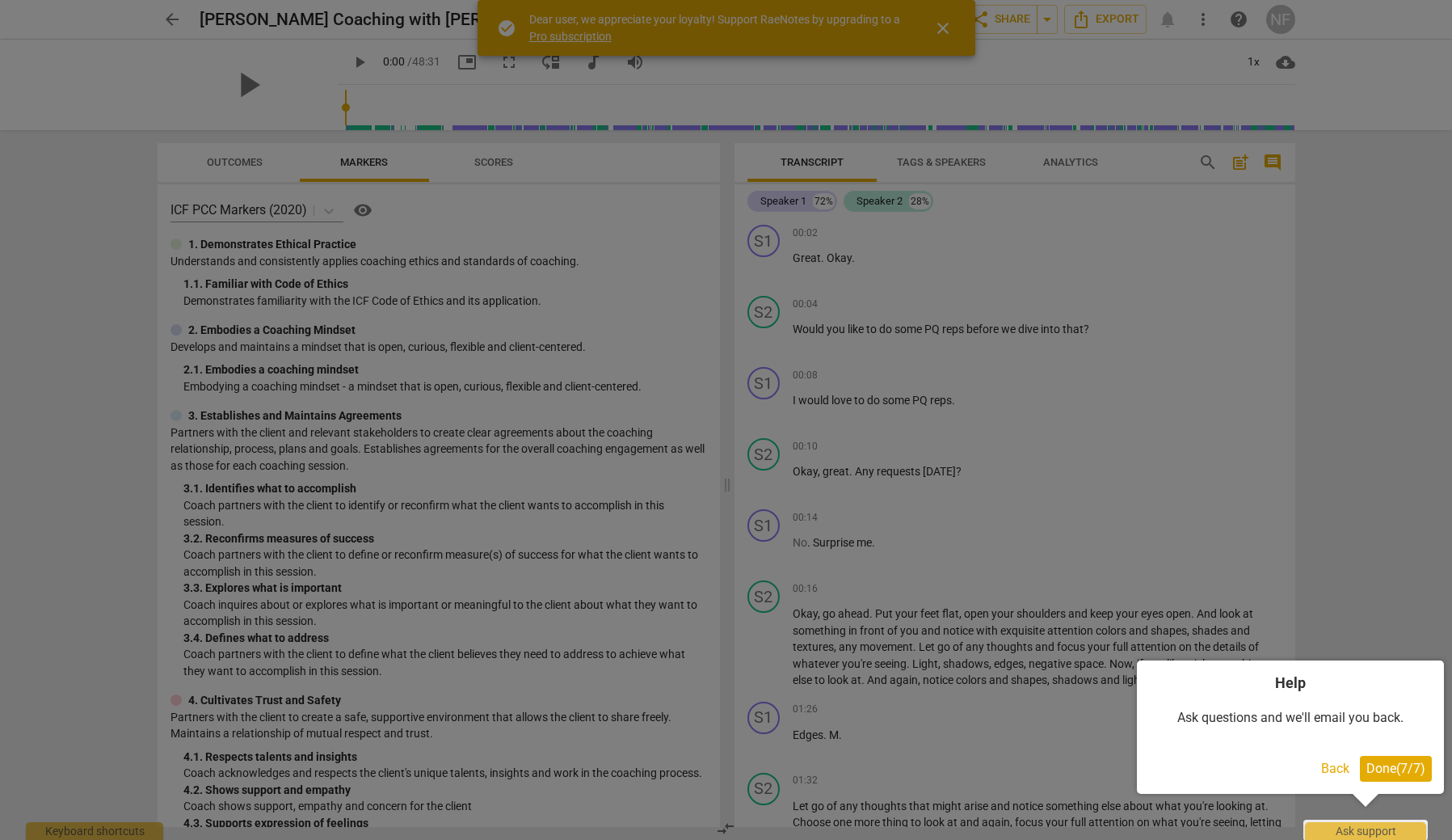
click at [1404, 768] on span "Done ( 7 / 7 )" at bounding box center [1396, 768] width 59 height 15
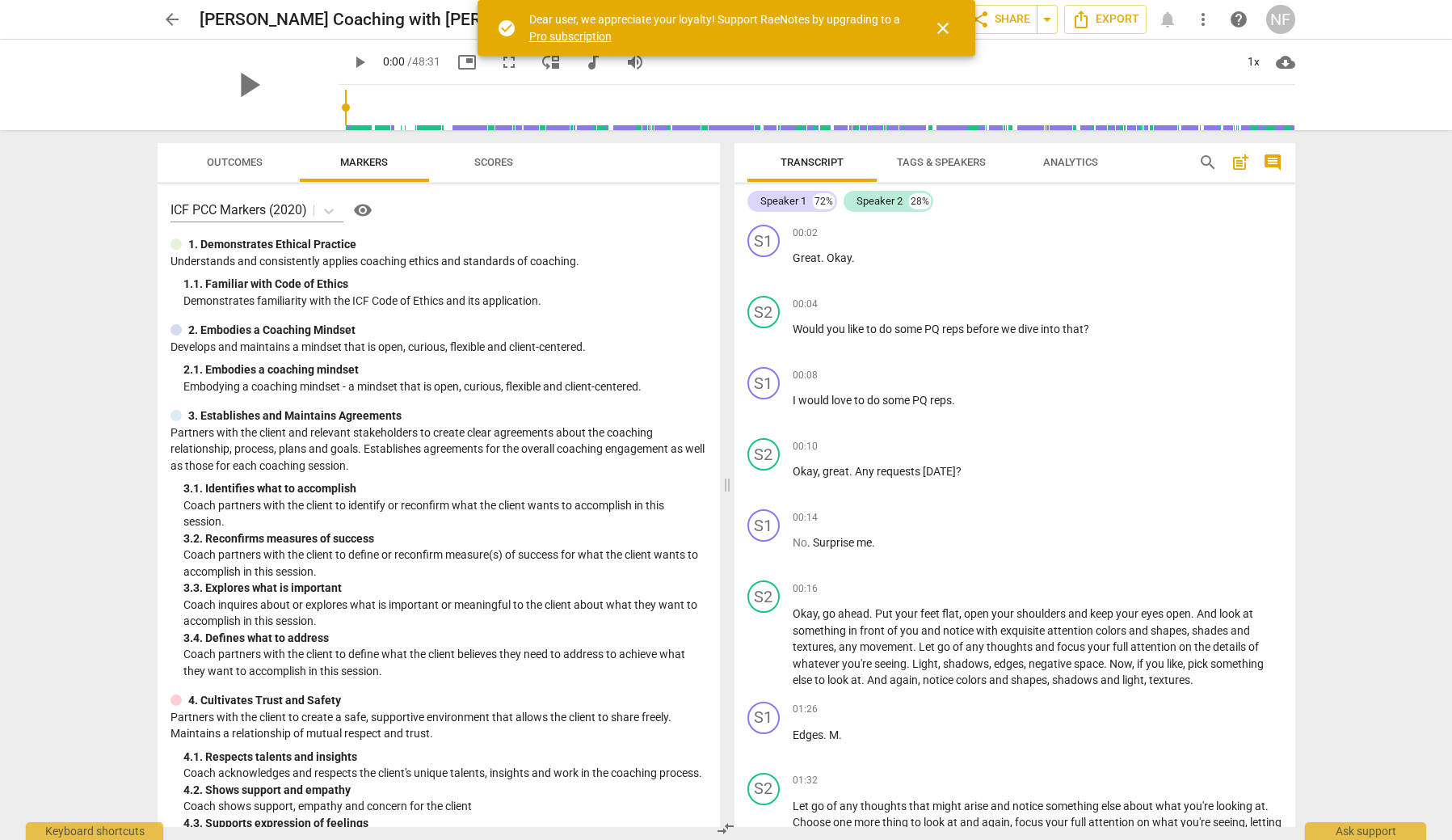
click at [949, 159] on span "Tags & Speakers" at bounding box center [942, 162] width 89 height 12
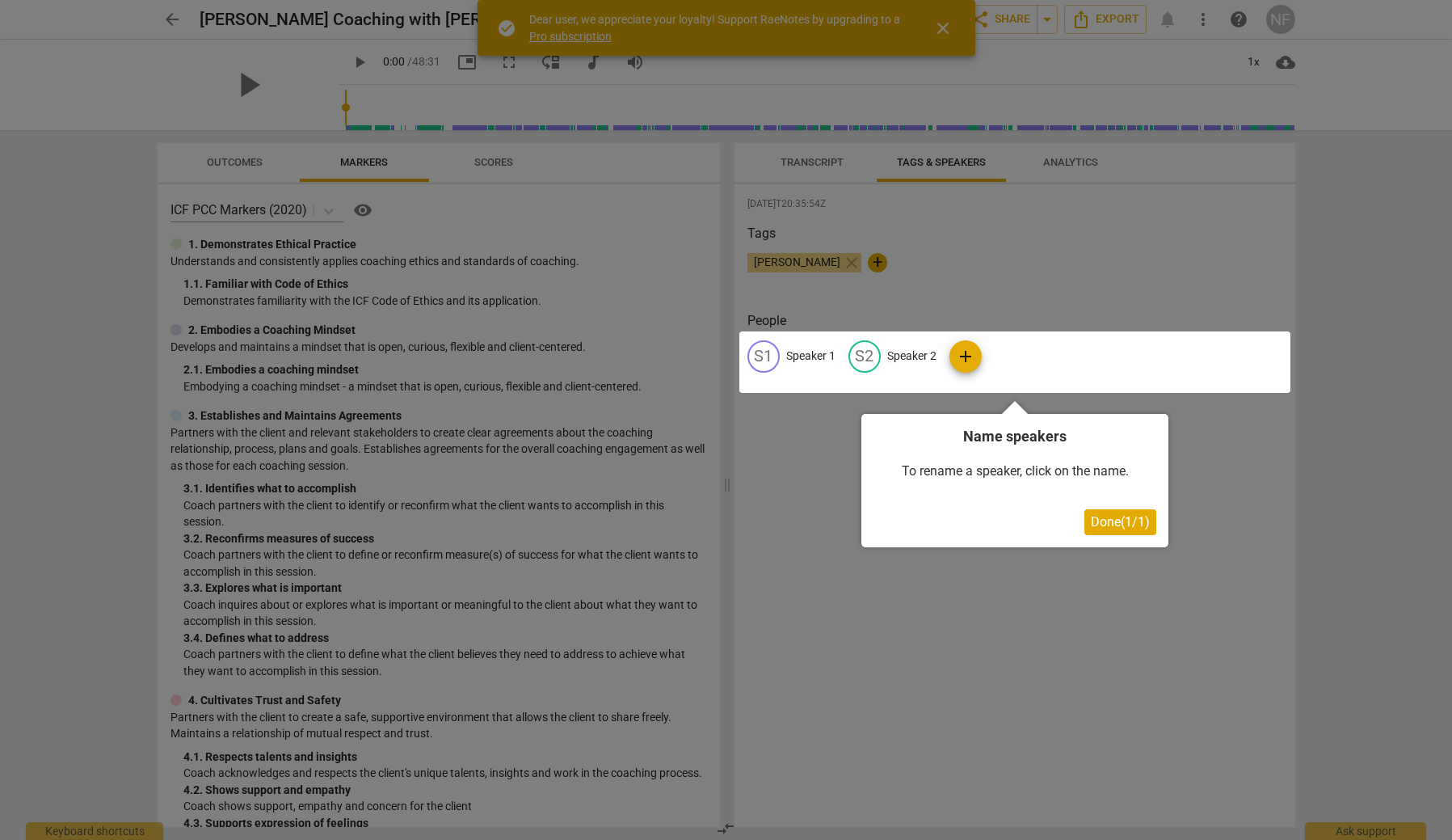
click at [892, 351] on div at bounding box center [1014, 362] width 551 height 62
click at [1106, 525] on span "Done ( 1 / 1 )" at bounding box center [1121, 521] width 59 height 15
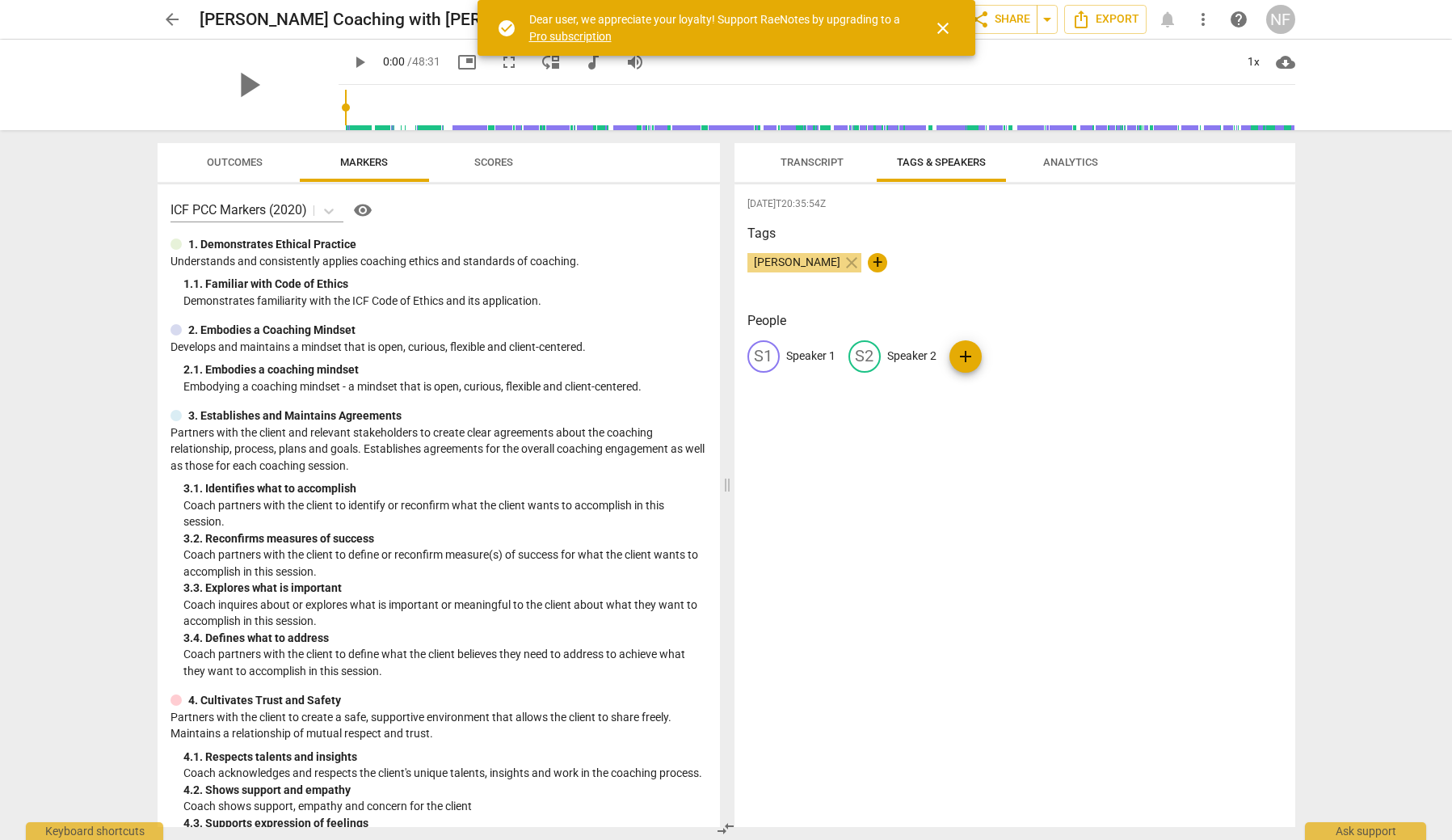
click at [918, 359] on p "Speaker 2" at bounding box center [912, 356] width 49 height 17
type input "[PERSON_NAME]"
click at [805, 356] on p "Speaker 1" at bounding box center [811, 356] width 49 height 17
type input "Client"
click at [805, 161] on span "Transcript" at bounding box center [812, 162] width 63 height 12
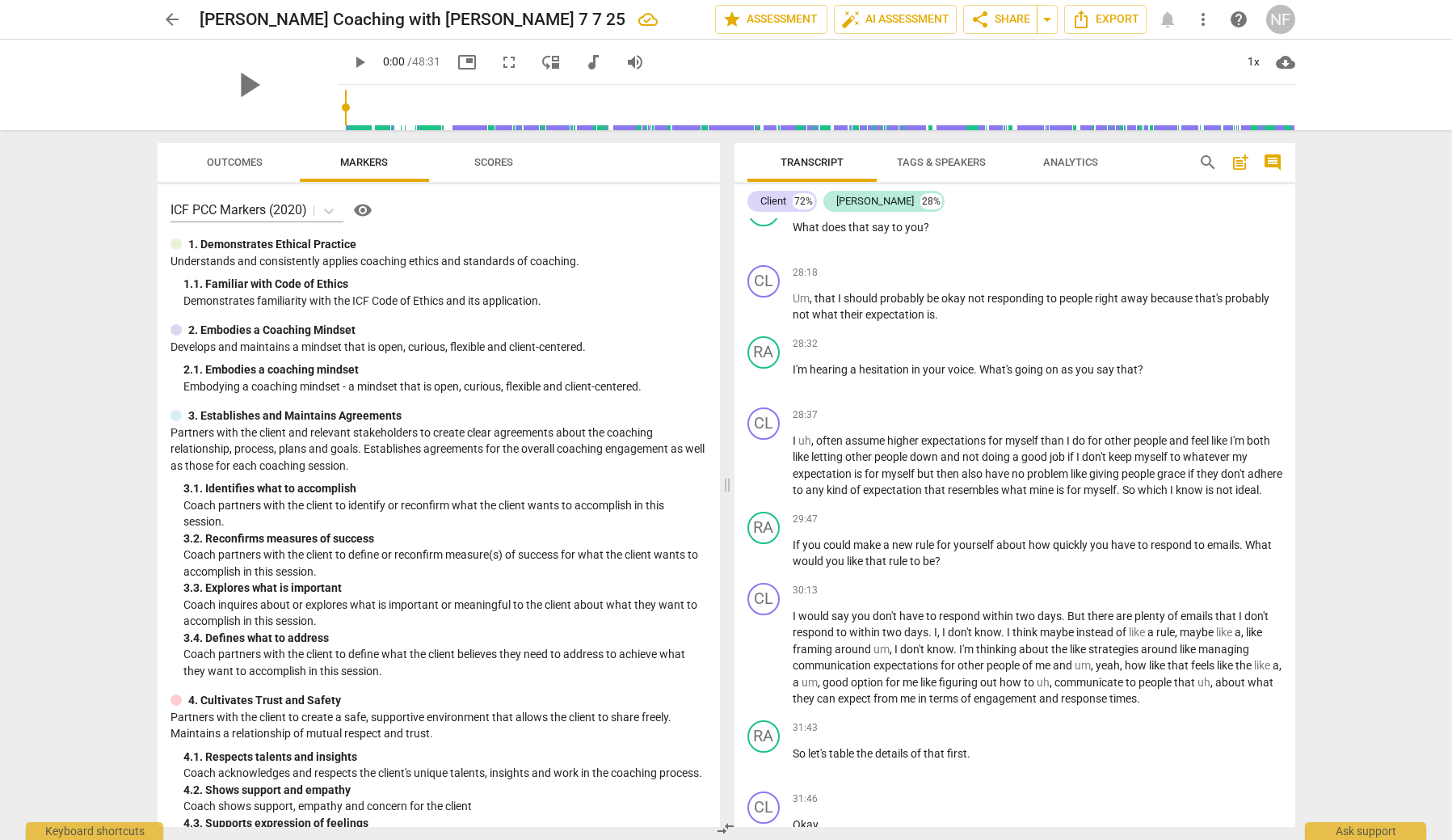
scroll to position [7742, 0]
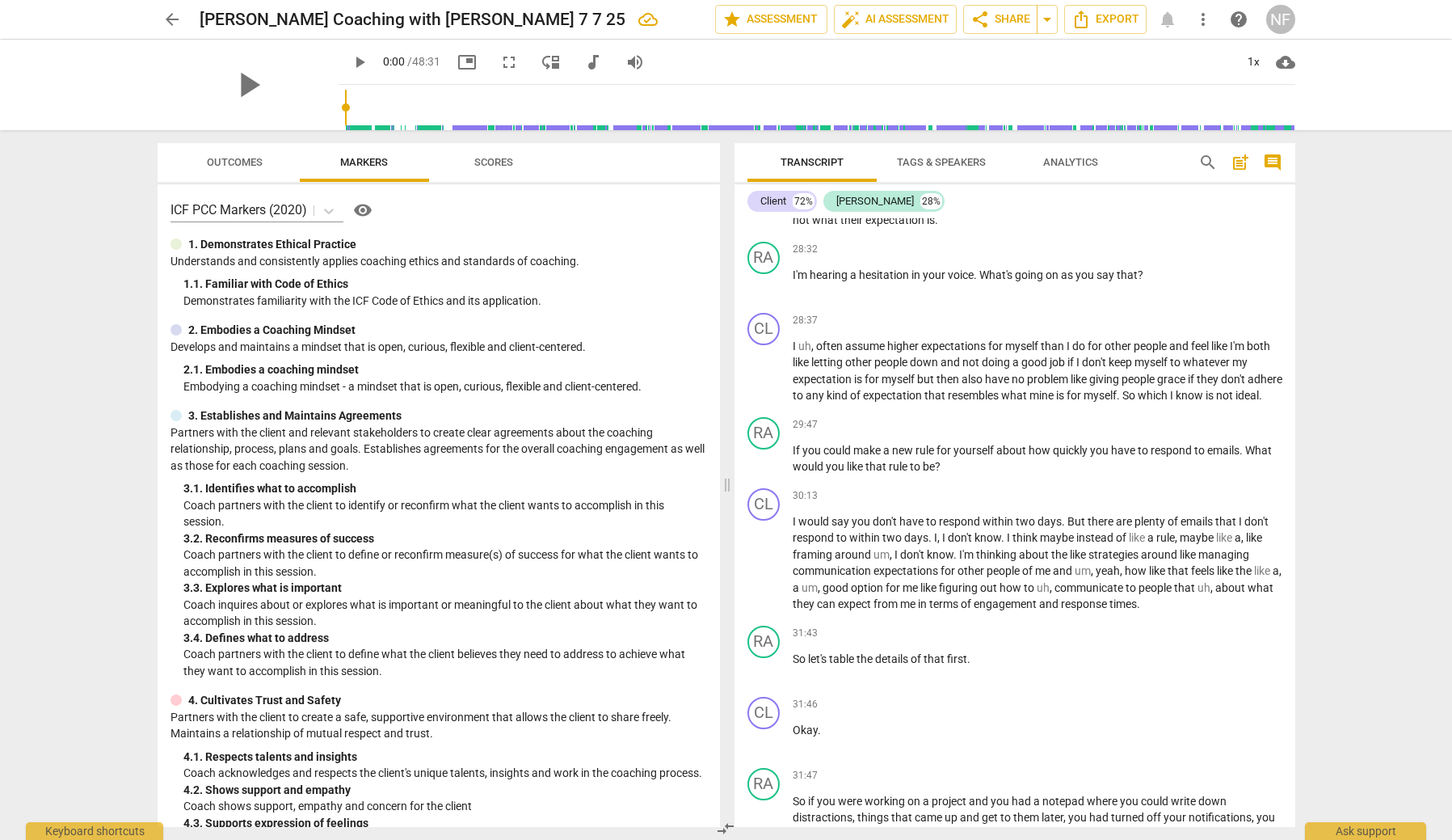
click at [1069, 158] on span "Analytics" at bounding box center [1071, 162] width 55 height 12
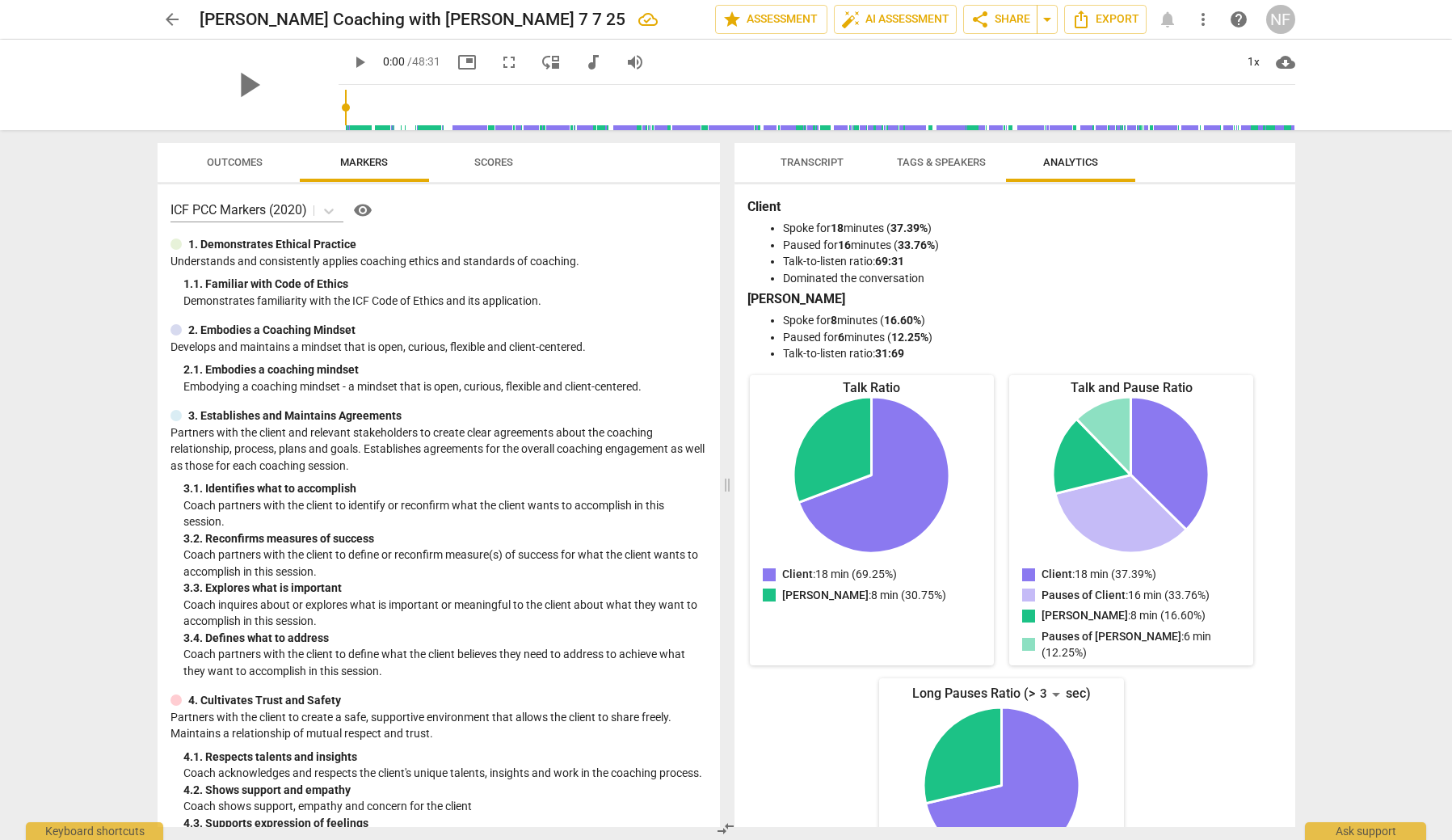
scroll to position [0, 0]
click at [805, 160] on span "Transcript" at bounding box center [812, 162] width 63 height 12
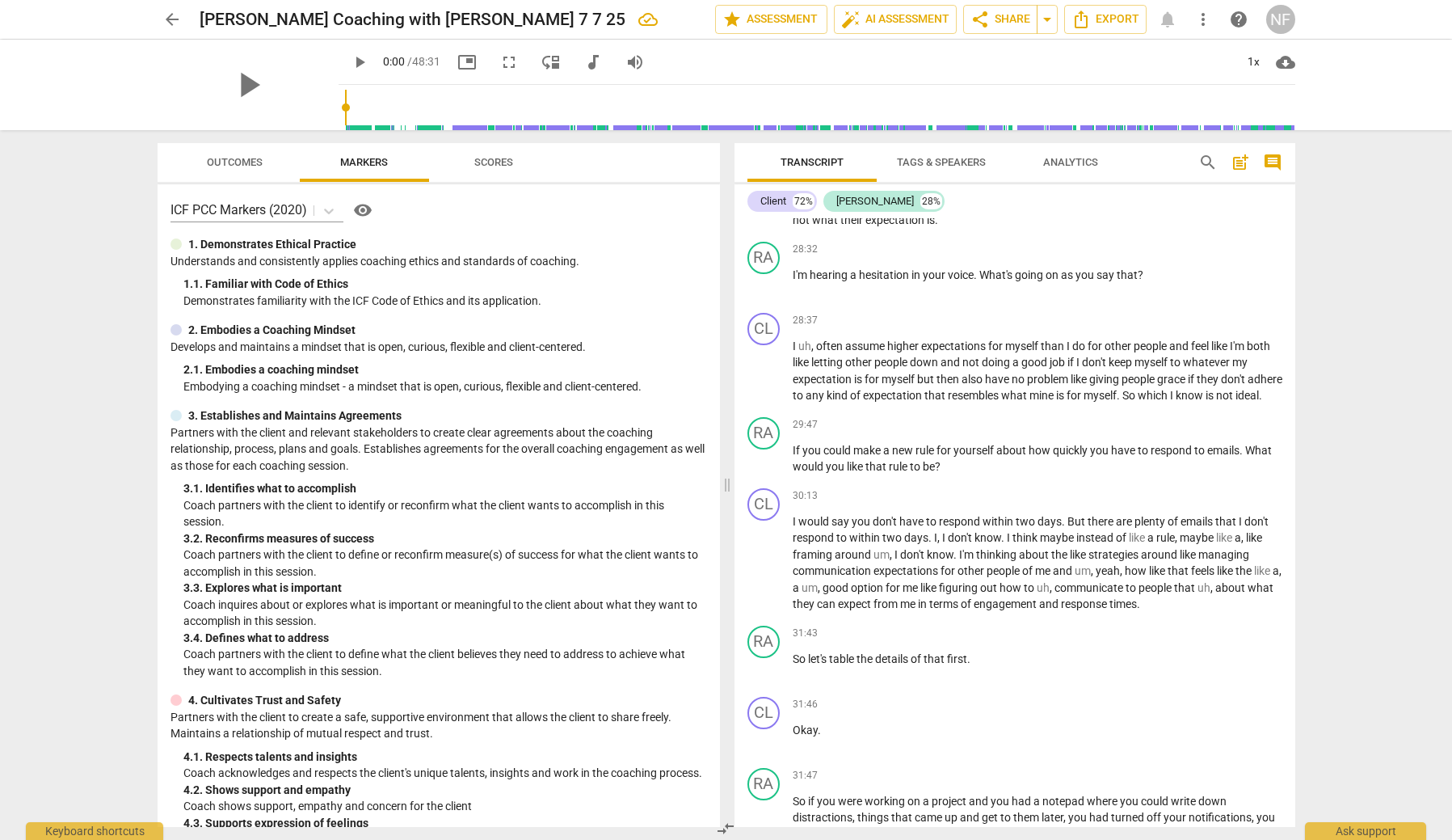
click at [481, 158] on span "Scores" at bounding box center [493, 162] width 39 height 12
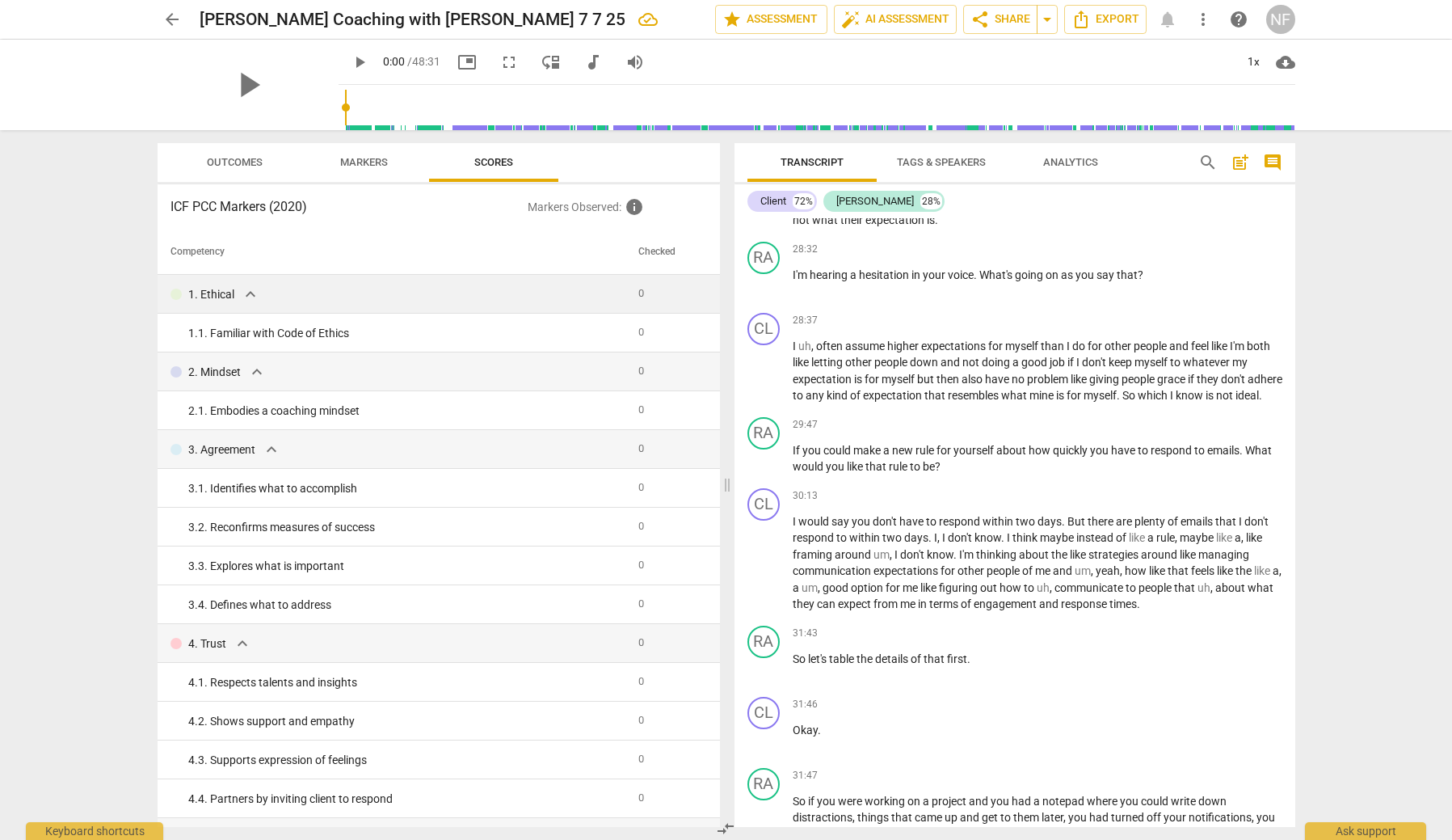
click at [246, 292] on span "expand_more" at bounding box center [250, 293] width 19 height 19
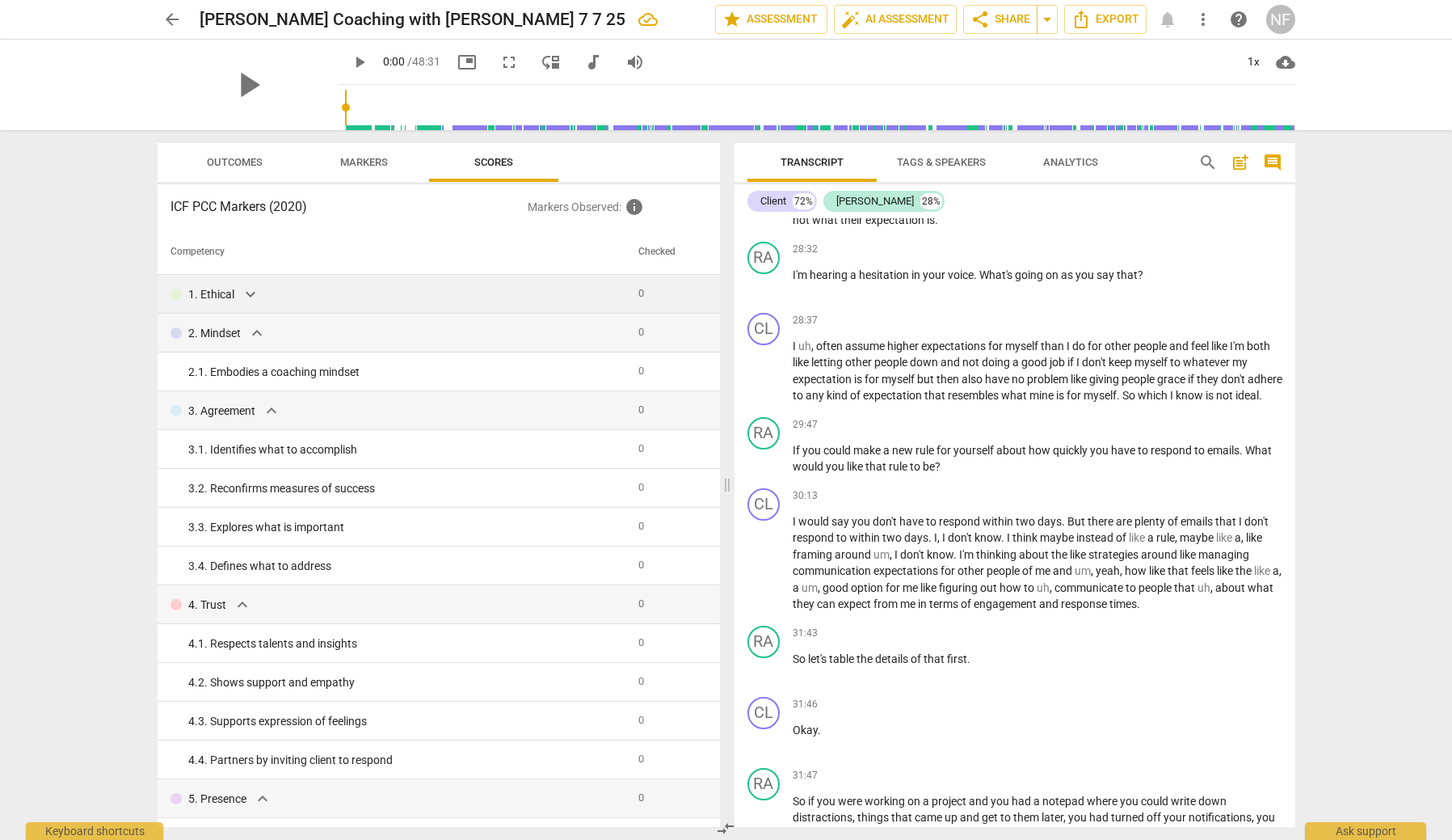
click at [252, 293] on span "expand_more" at bounding box center [250, 293] width 19 height 19
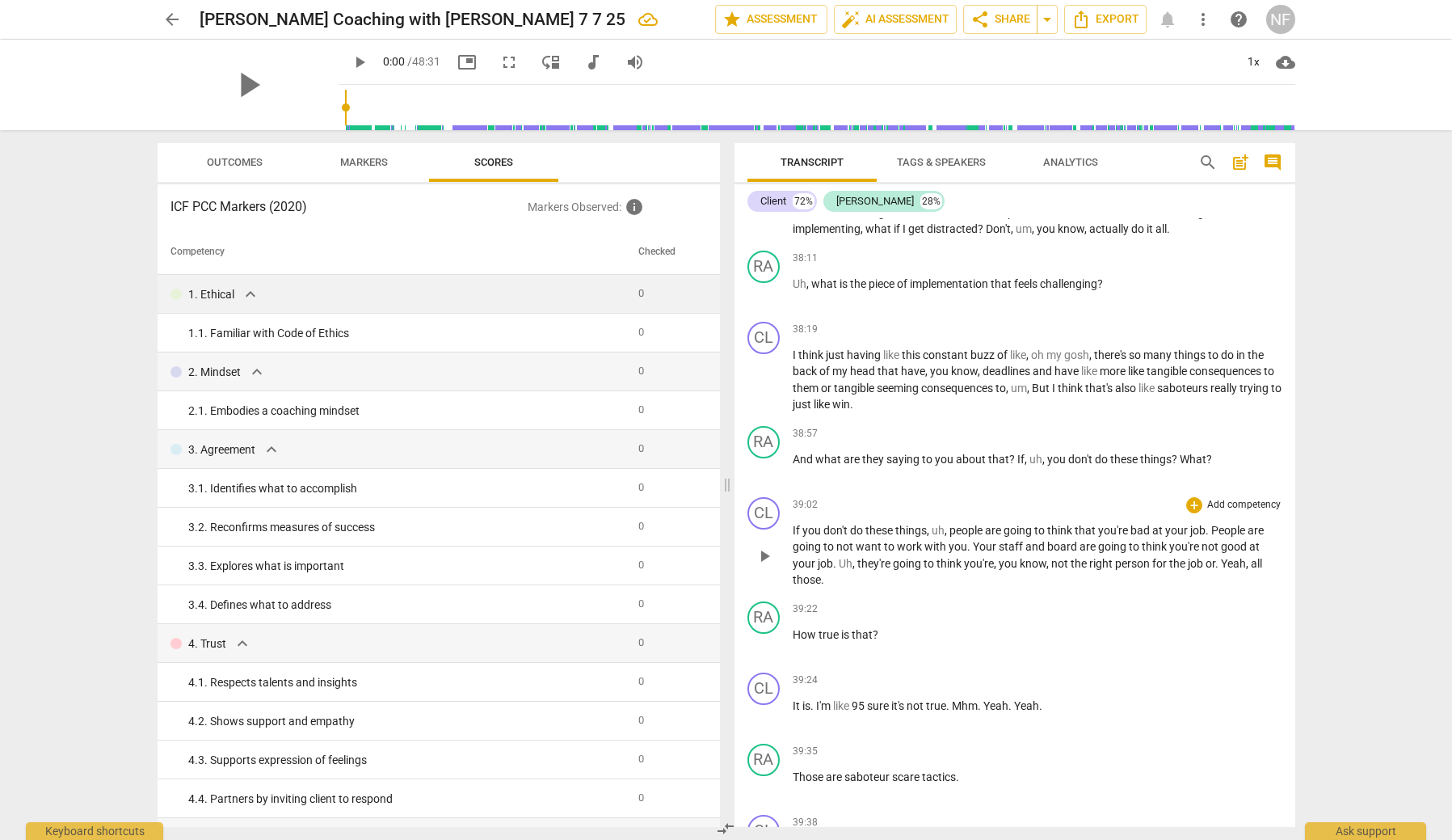
scroll to position [9691, 0]
click at [891, 19] on span "auto_fix_high AI Assessment" at bounding box center [895, 19] width 108 height 19
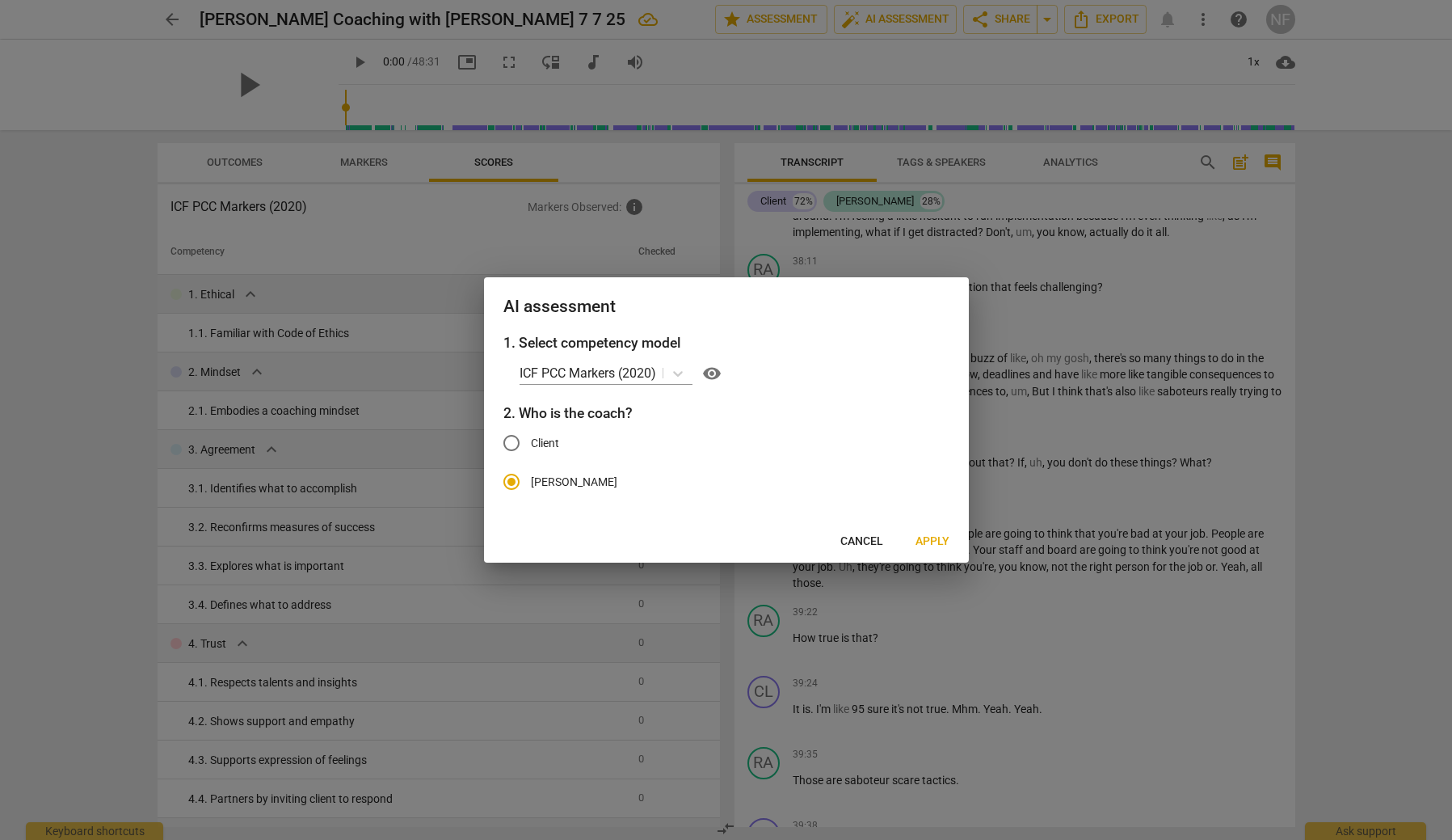
click at [932, 541] on span "Apply" at bounding box center [932, 541] width 34 height 16
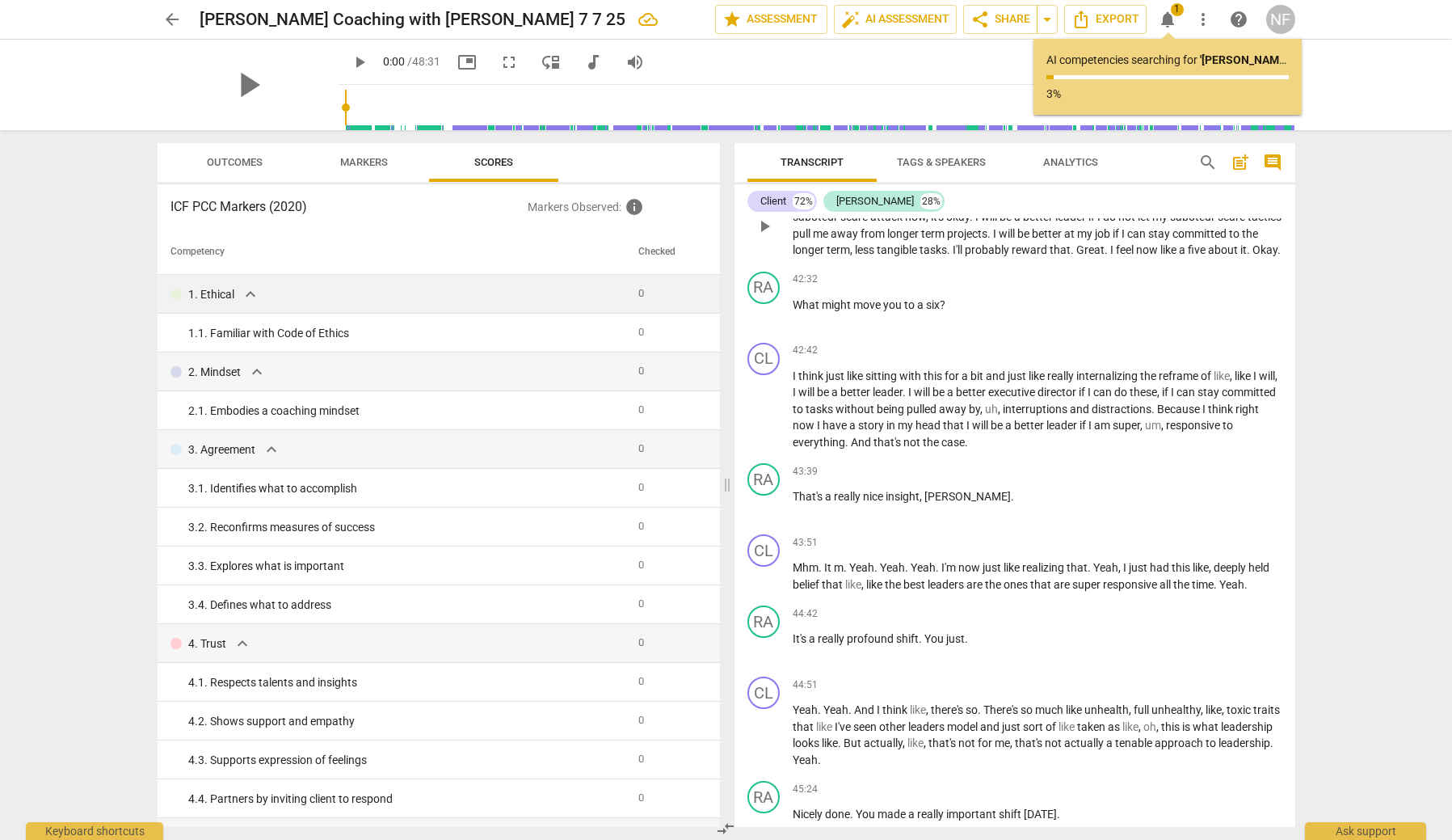
scroll to position [11339, 0]
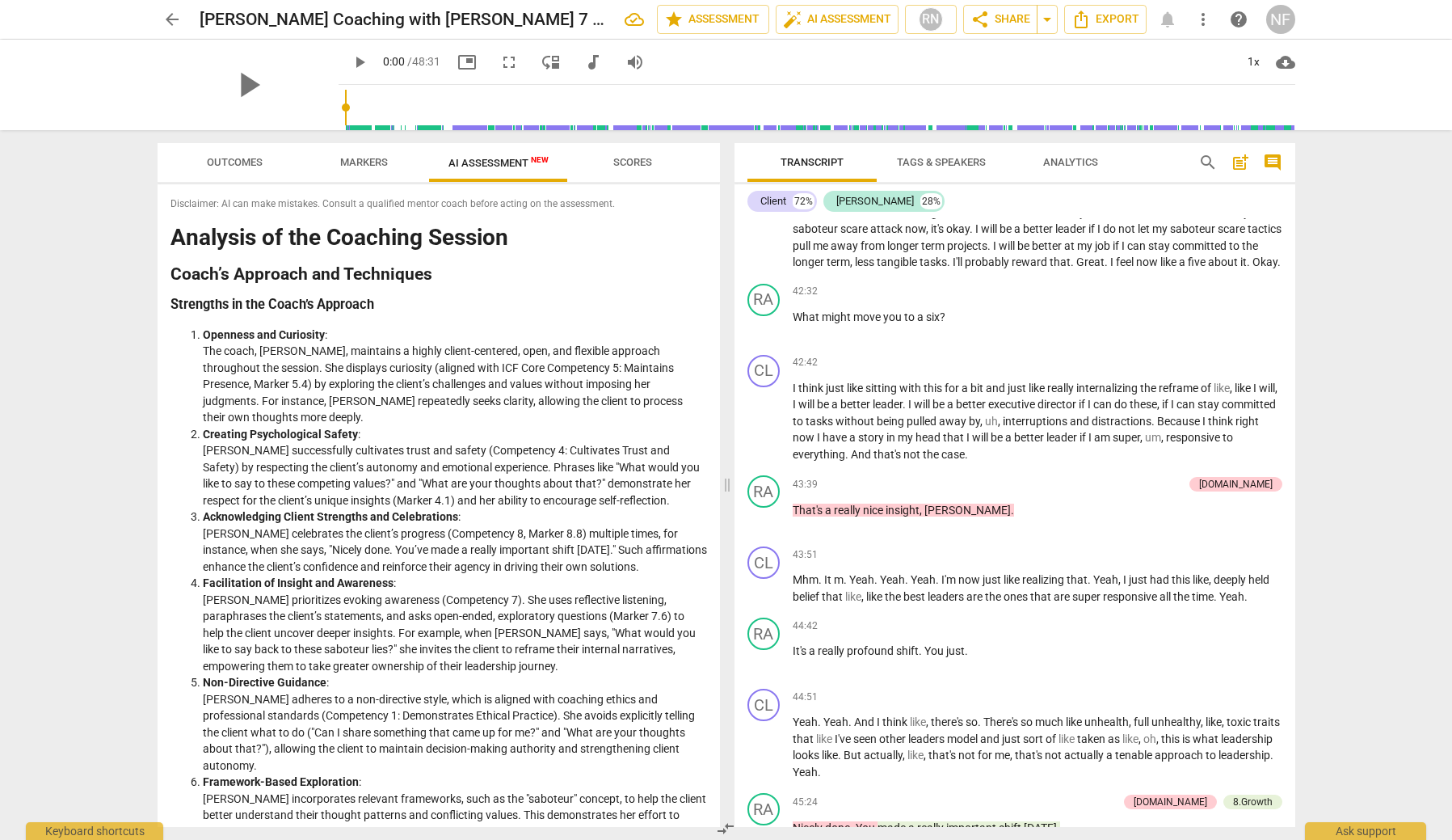
click at [514, 161] on span "AI Assessment New" at bounding box center [499, 163] width 100 height 12
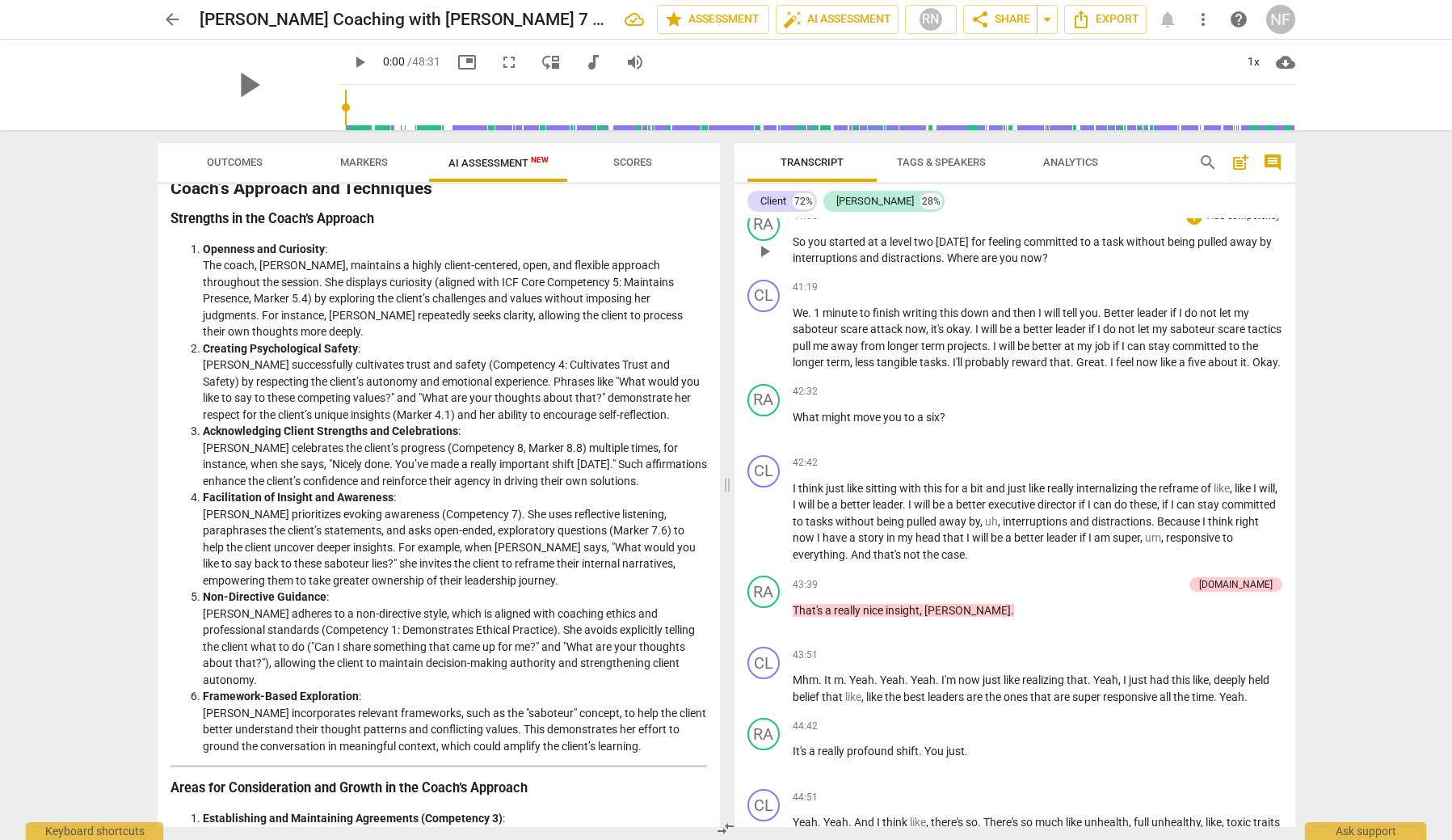
scroll to position [11241, 0]
click at [1250, 575] on div "[DOMAIN_NAME]" at bounding box center [1236, 582] width 74 height 15
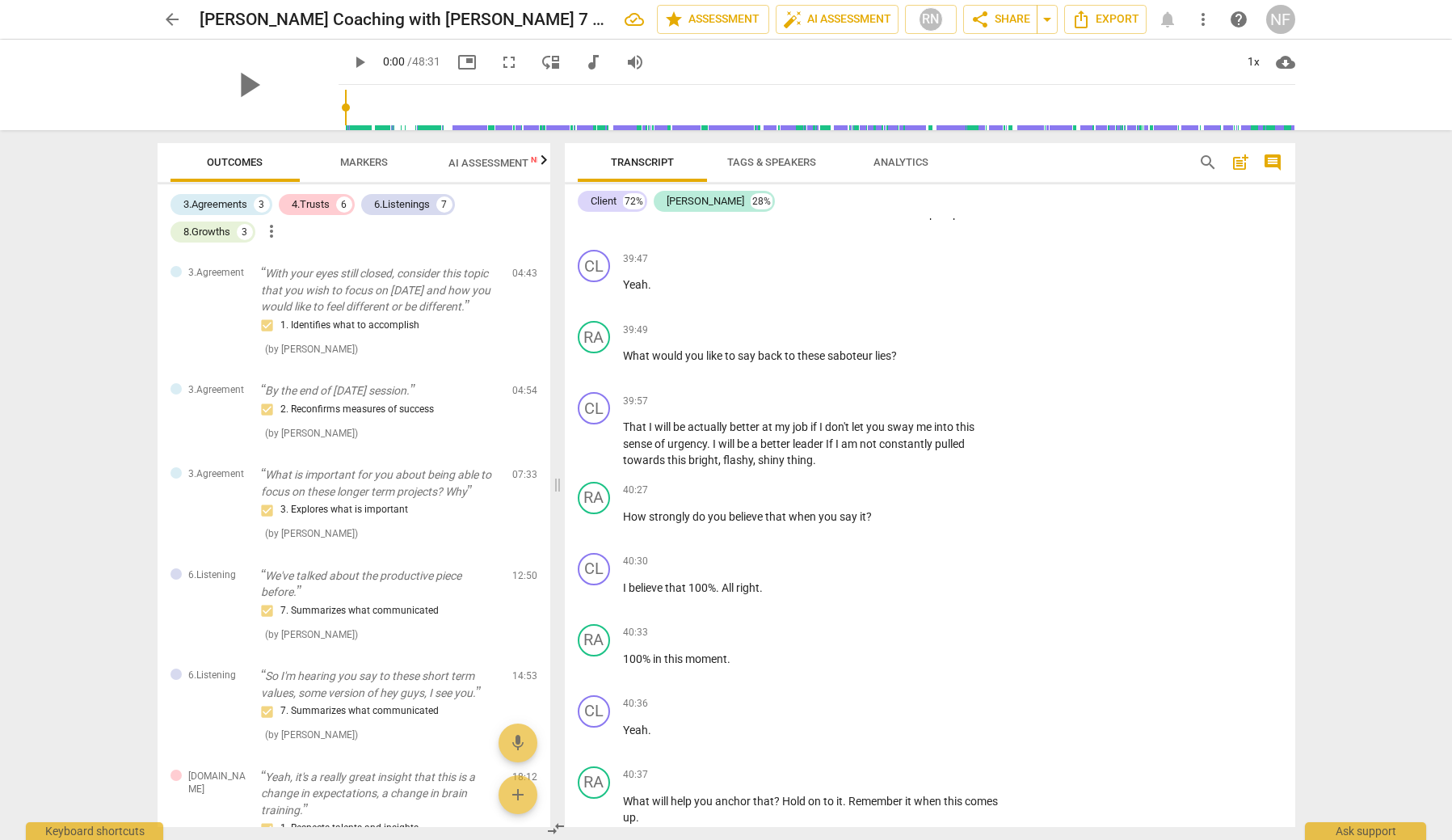
scroll to position [12010, 0]
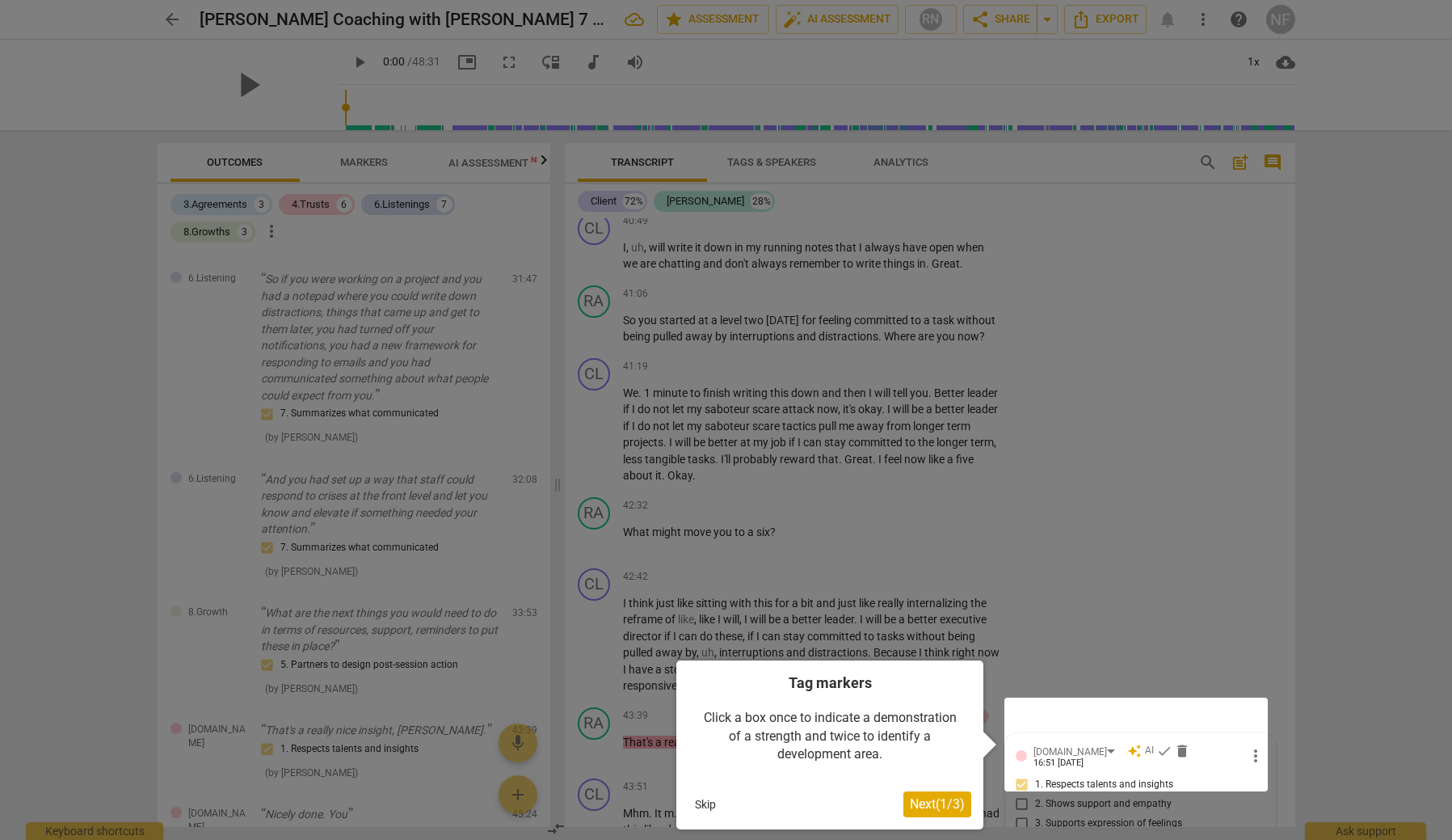
click at [914, 805] on span "Next ( 1 / 3 )" at bounding box center [937, 804] width 55 height 15
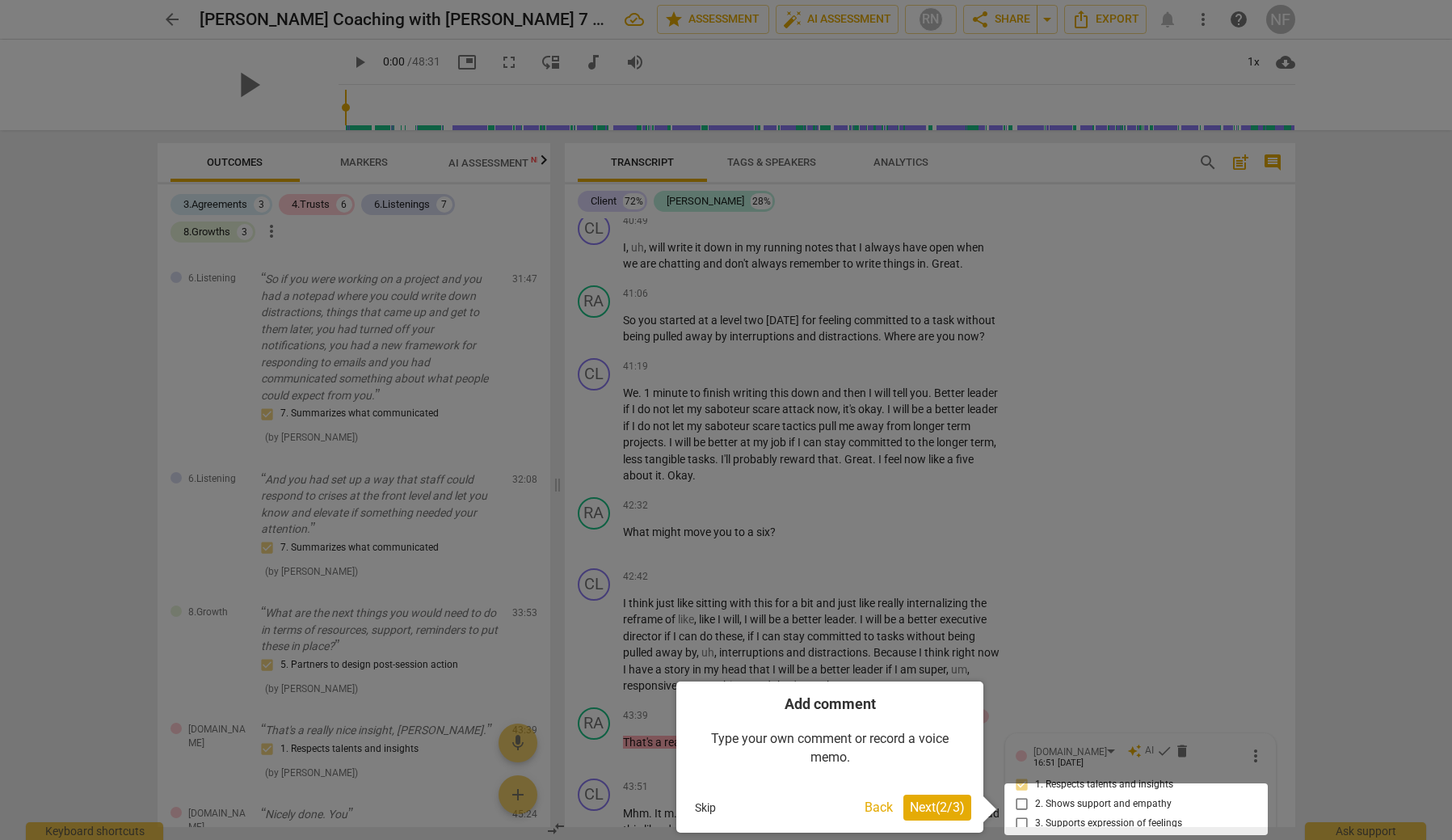
click at [949, 804] on span "Next ( 2 / 3 )" at bounding box center [937, 806] width 55 height 15
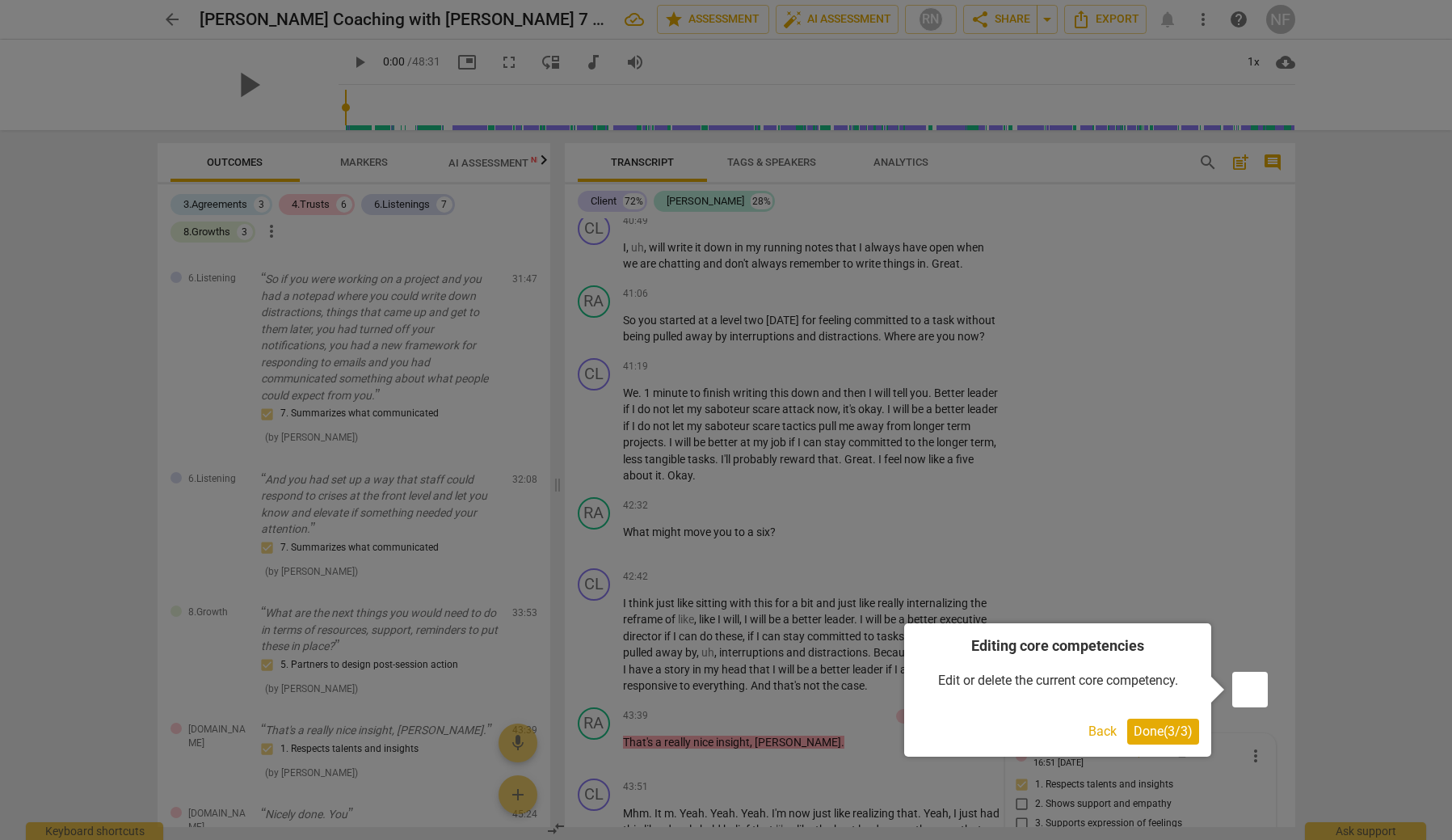
click at [1160, 728] on span "Done ( 3 / 3 )" at bounding box center [1163, 731] width 59 height 15
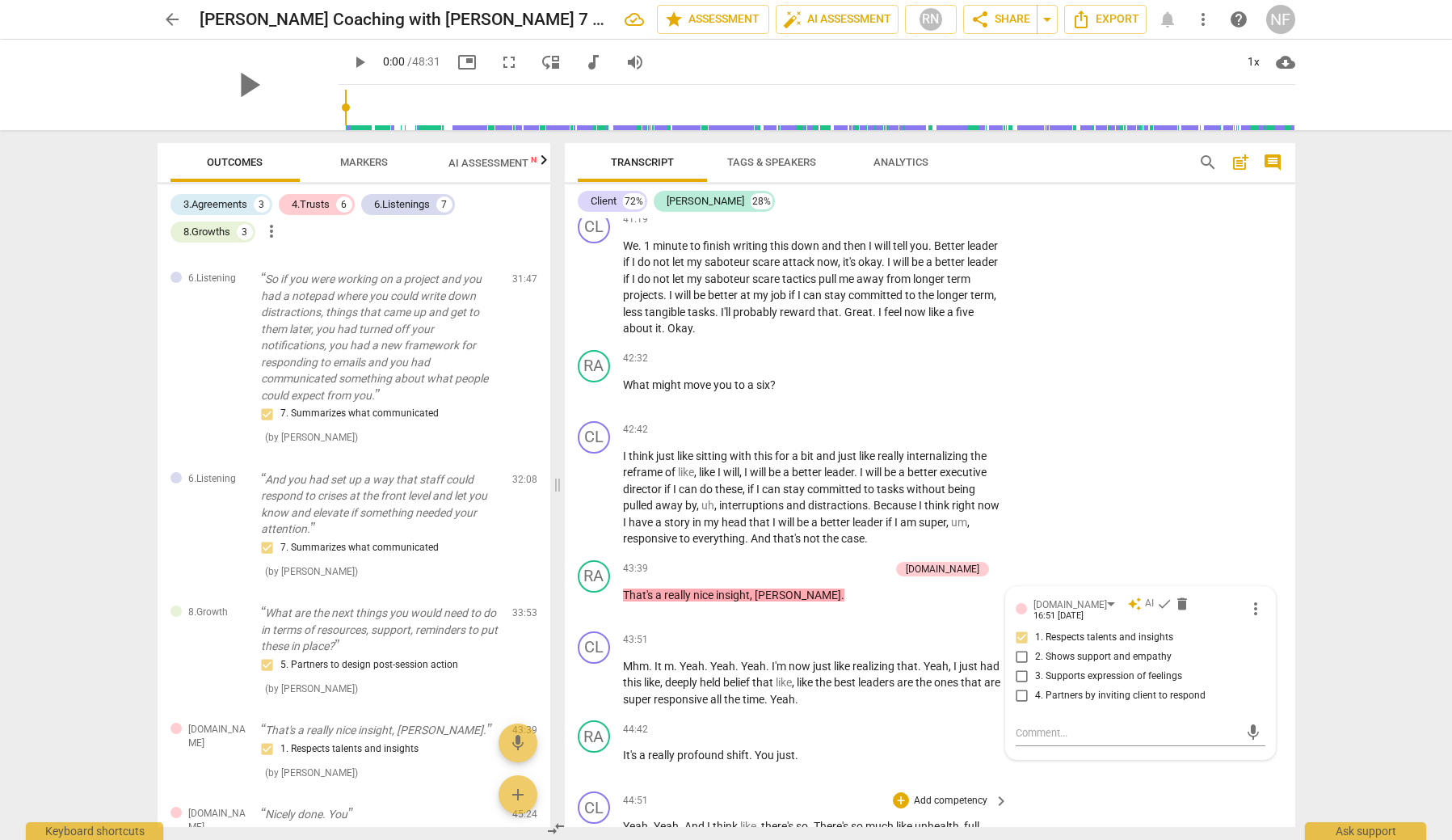
scroll to position [12156, 0]
click at [1354, 641] on div "arrow_back [PERSON_NAME] Coaching with [PERSON_NAME] 7 7 25 edit star Assessmen…" at bounding box center [726, 420] width 1452 height 840
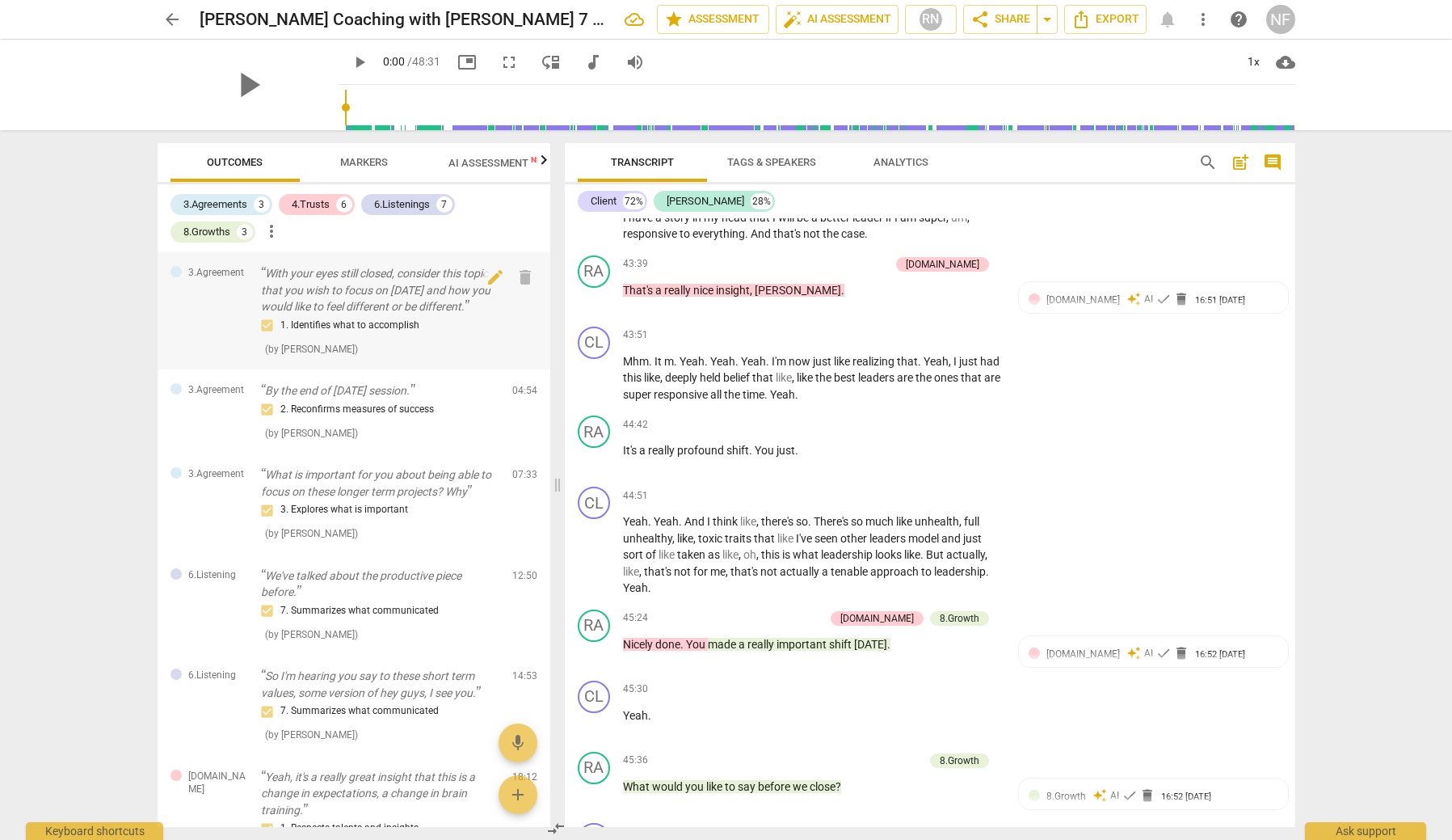
scroll to position [0, 0]
click at [363, 160] on span "Markers" at bounding box center [364, 162] width 48 height 12
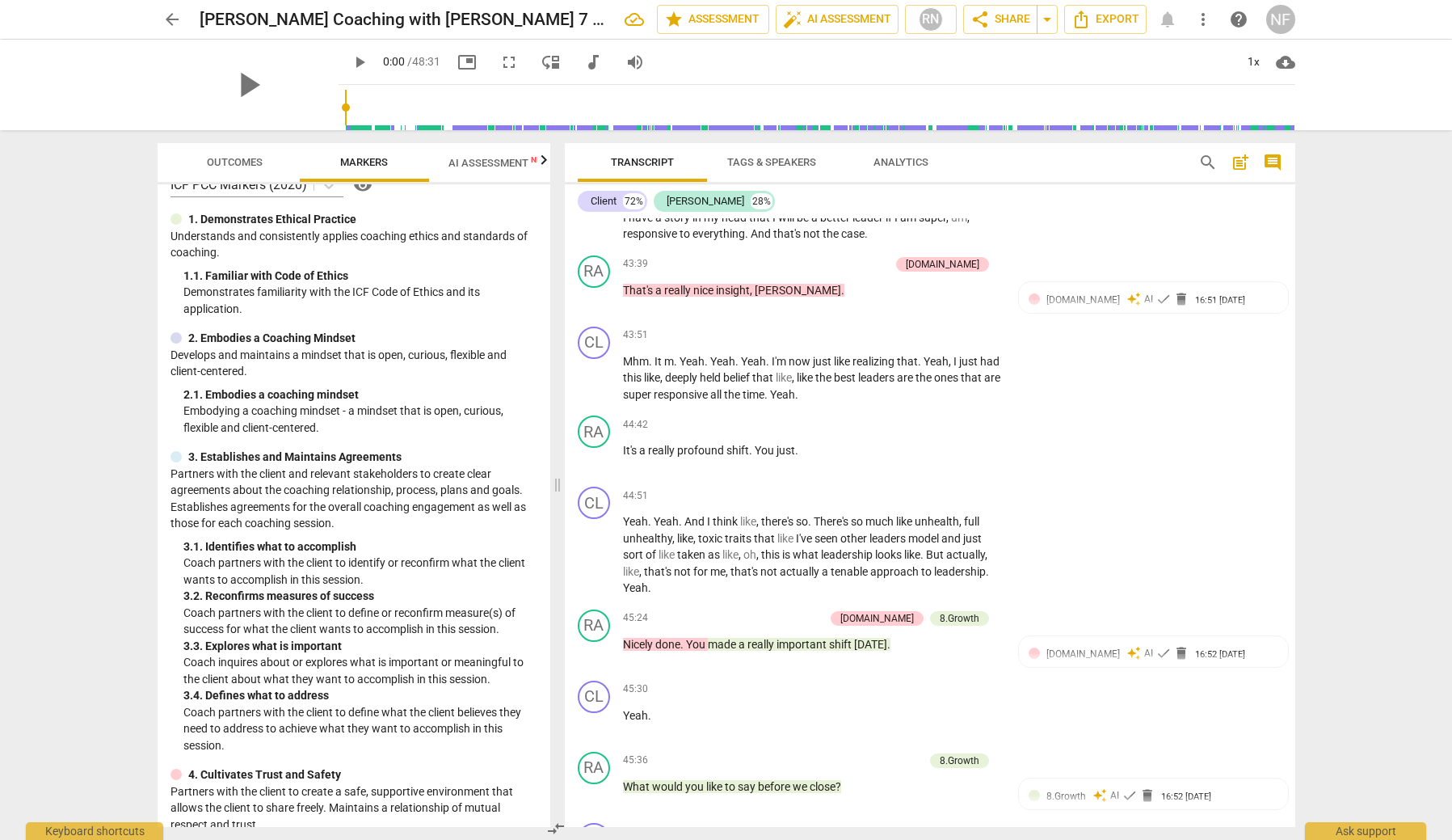
scroll to position [22, 0]
click at [232, 163] on span "Outcomes" at bounding box center [234, 162] width 55 height 12
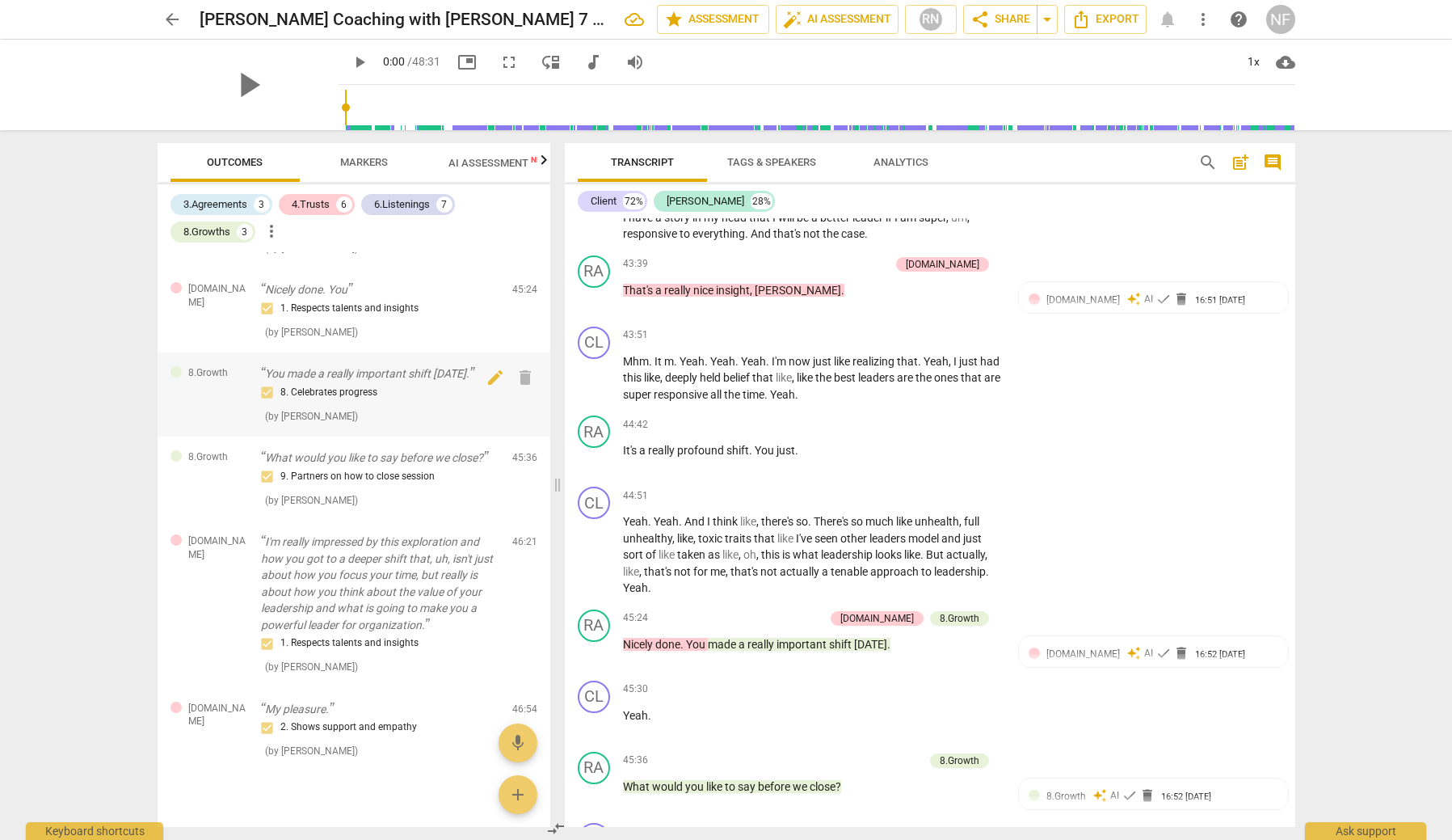
scroll to position [1525, 0]
click at [464, 158] on span "AI Assessment New" at bounding box center [499, 163] width 100 height 12
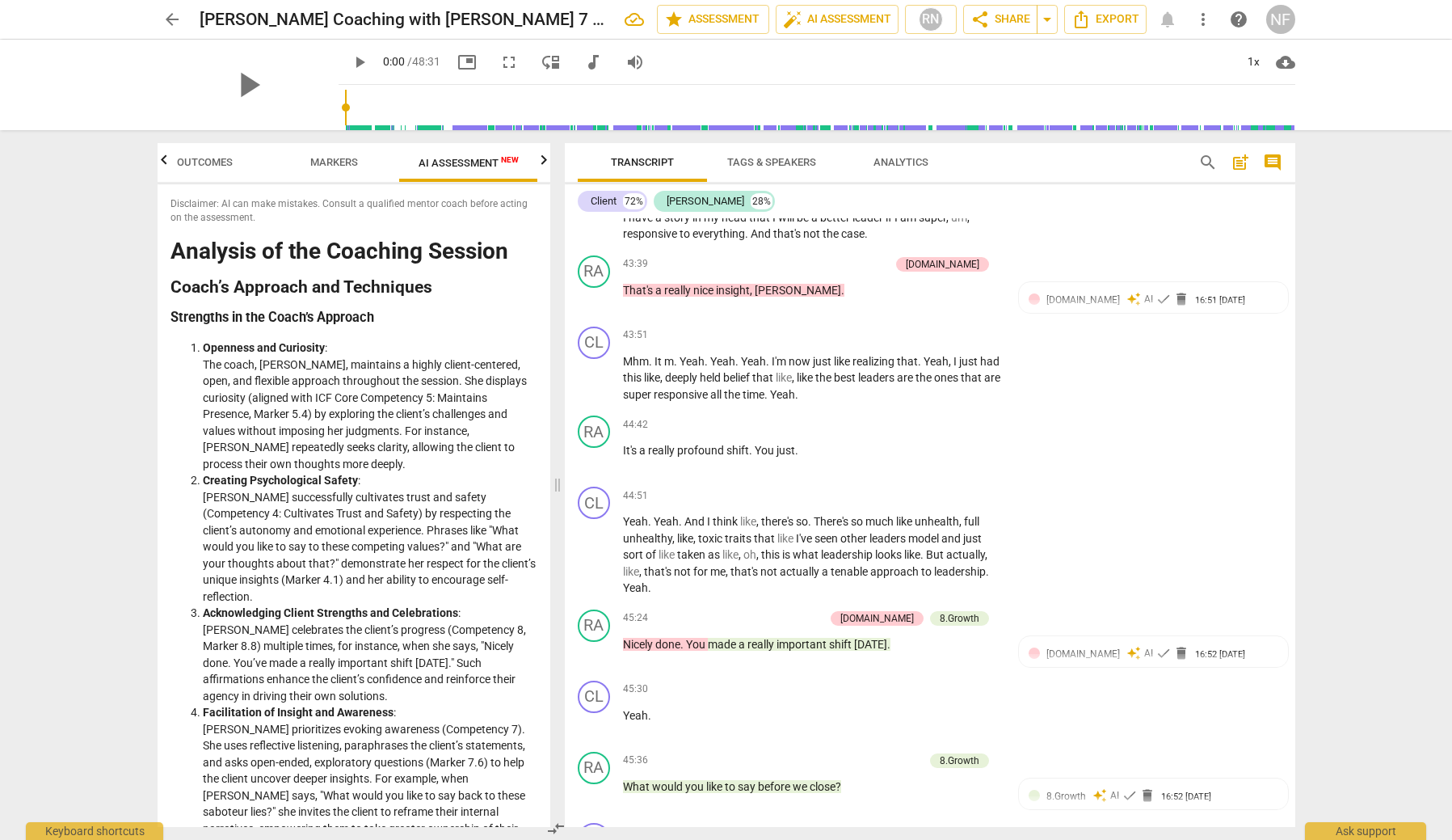
scroll to position [0, 0]
click at [544, 157] on icon "button" at bounding box center [543, 160] width 19 height 19
click at [485, 163] on span "Scores" at bounding box center [473, 162] width 39 height 12
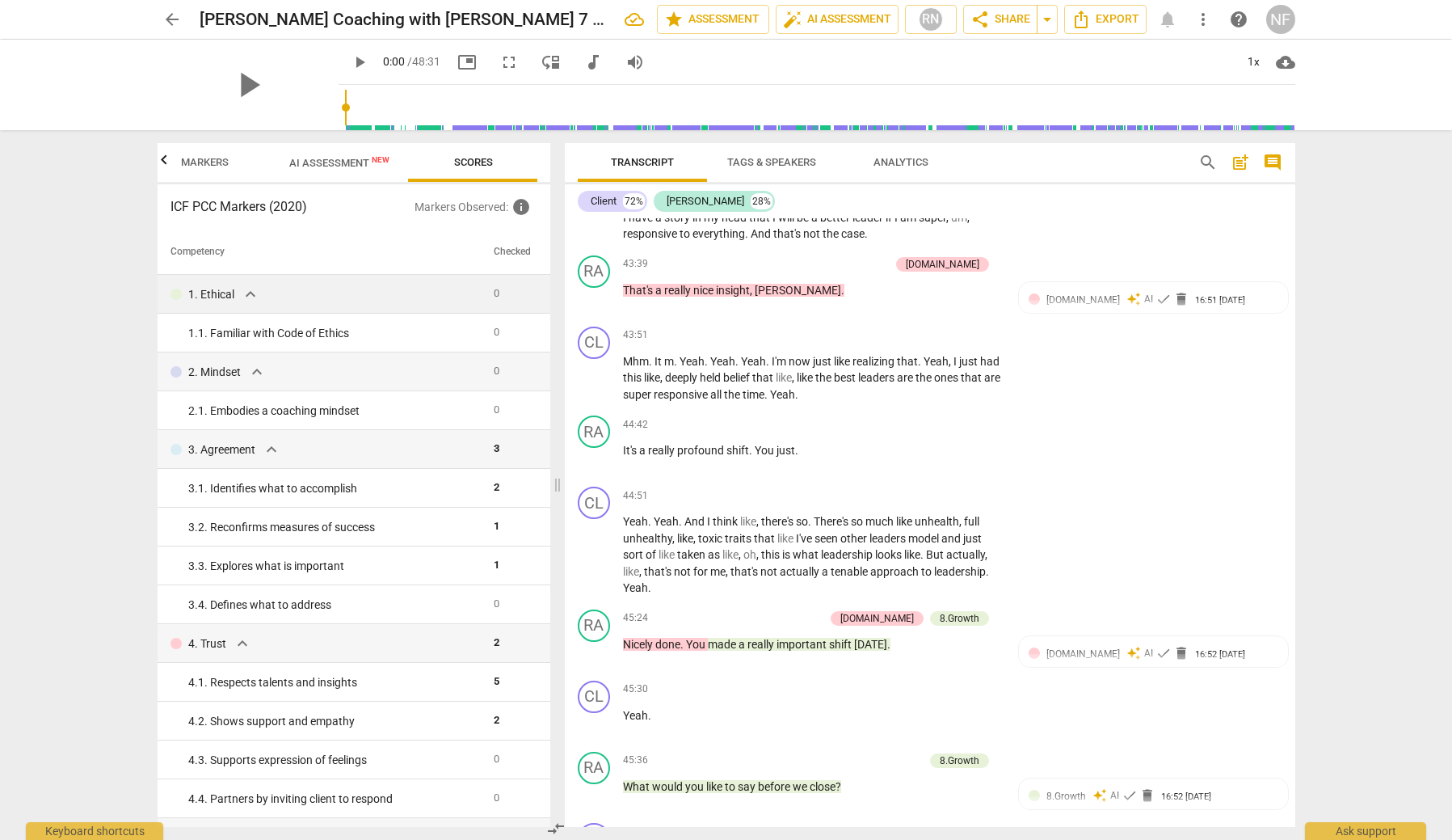
click at [250, 291] on span "expand_more" at bounding box center [250, 293] width 19 height 19
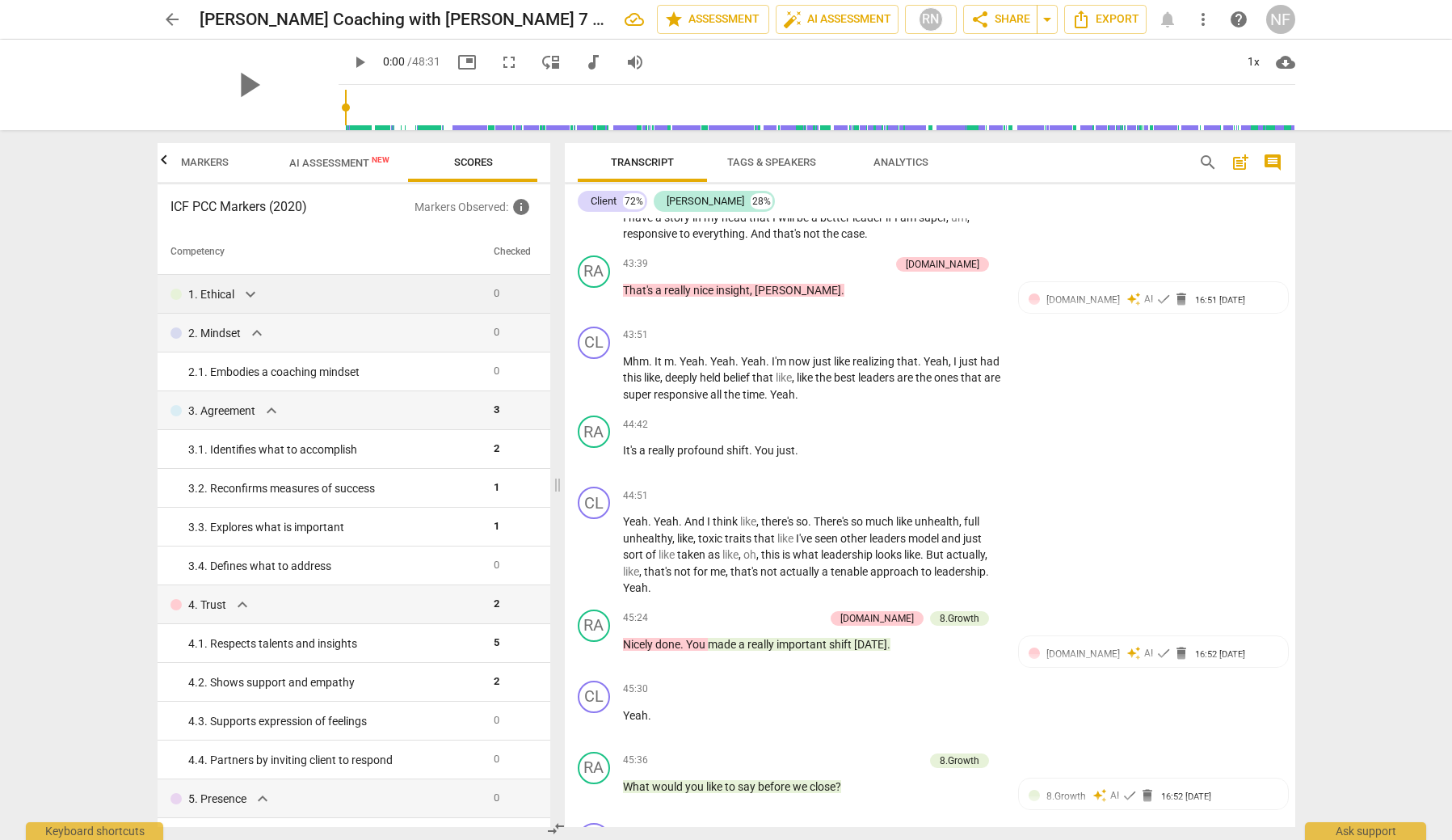
click at [253, 290] on span "expand_more" at bounding box center [250, 293] width 19 height 19
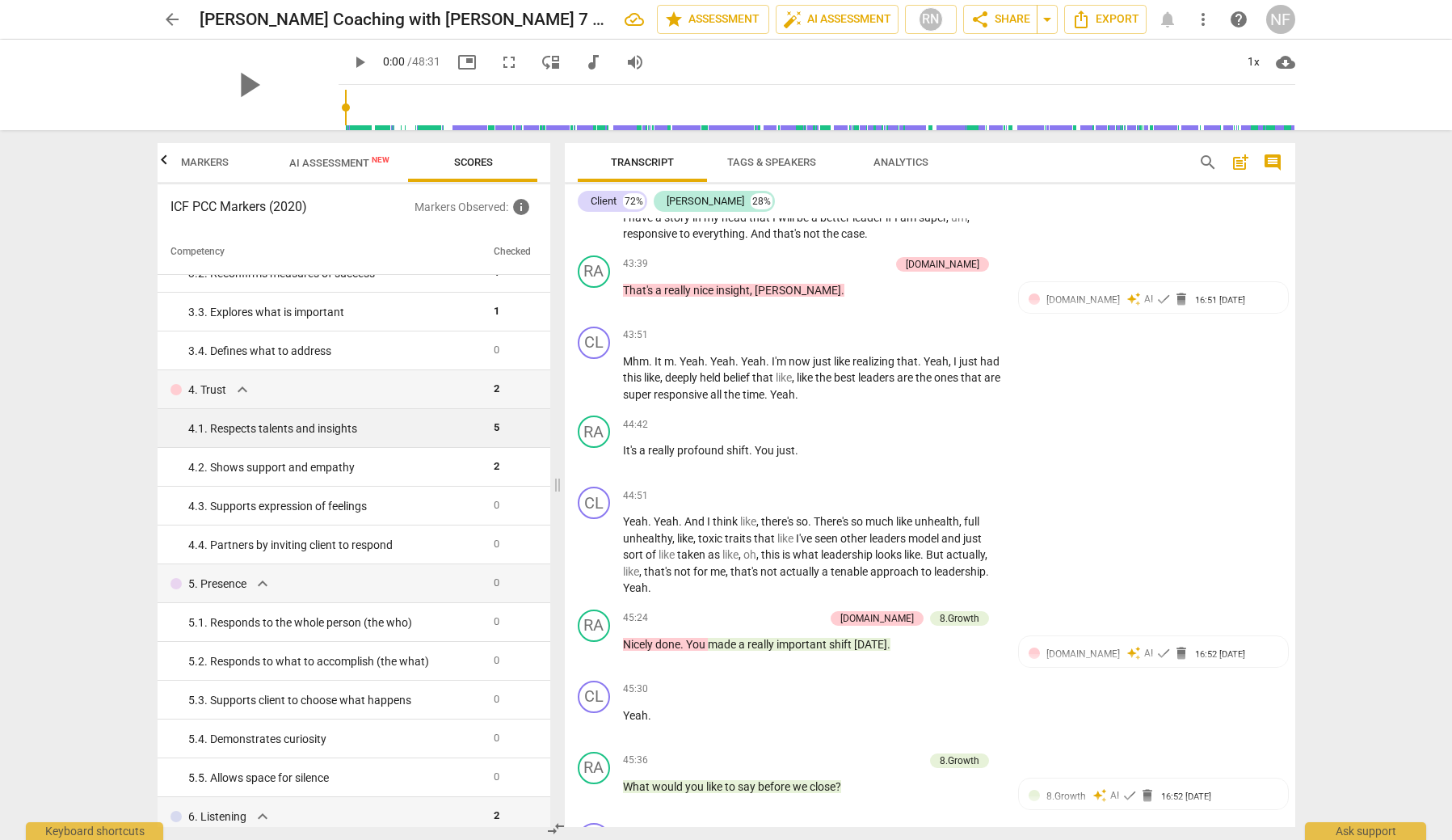
scroll to position [258, 0]
drag, startPoint x: 296, startPoint y: 425, endPoint x: 274, endPoint y: 422, distance: 22.2
click at [293, 425] on div "4. 1. Respects talents and insights" at bounding box center [334, 424] width 292 height 17
drag, startPoint x: 446, startPoint y: 420, endPoint x: 481, endPoint y: 421, distance: 35.0
click at [446, 420] on div "4. 1. Respects talents and insights" at bounding box center [334, 424] width 292 height 17
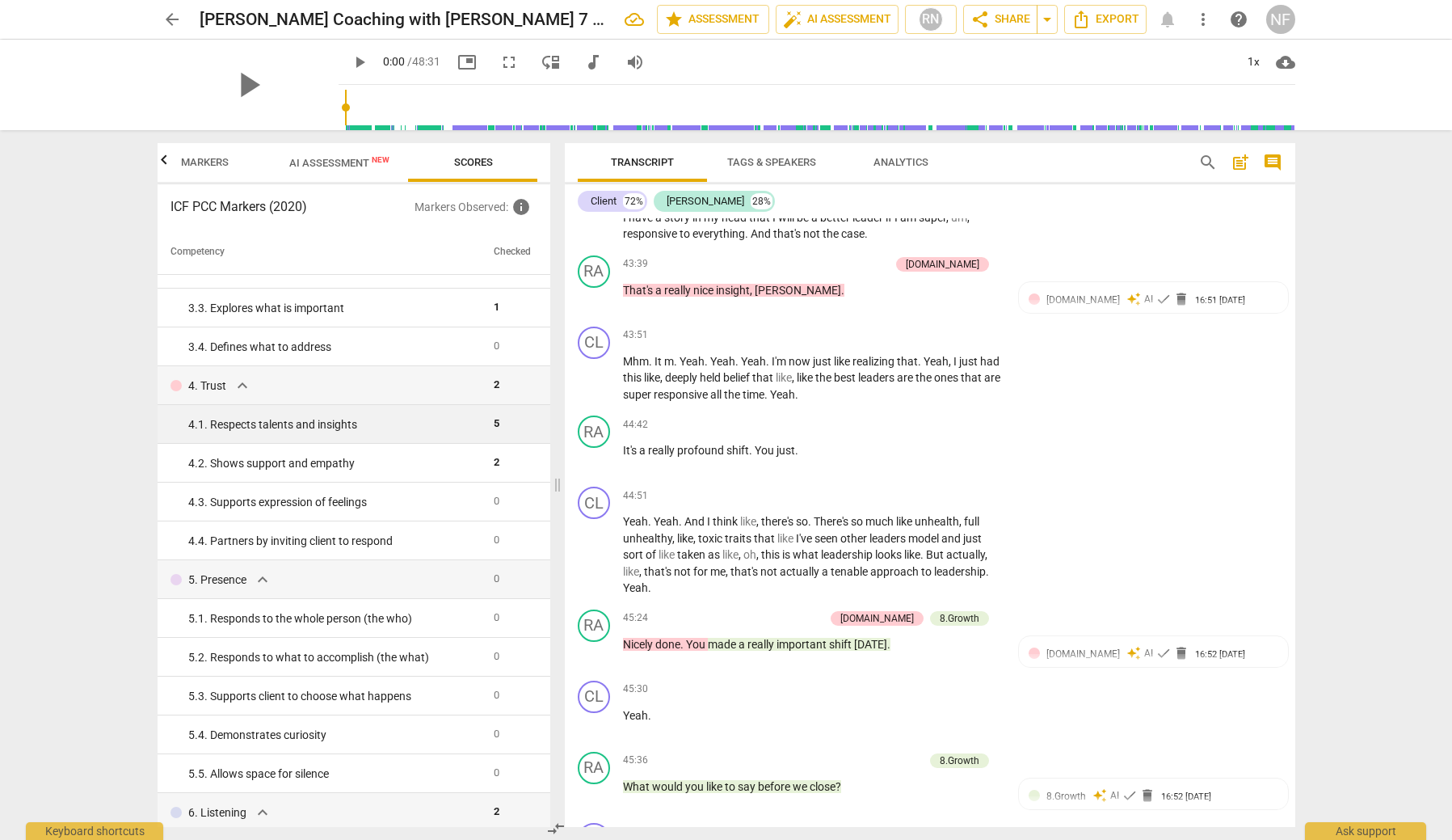
click at [499, 420] on td "5" at bounding box center [512, 424] width 50 height 39
click at [494, 420] on td "5" at bounding box center [512, 424] width 50 height 39
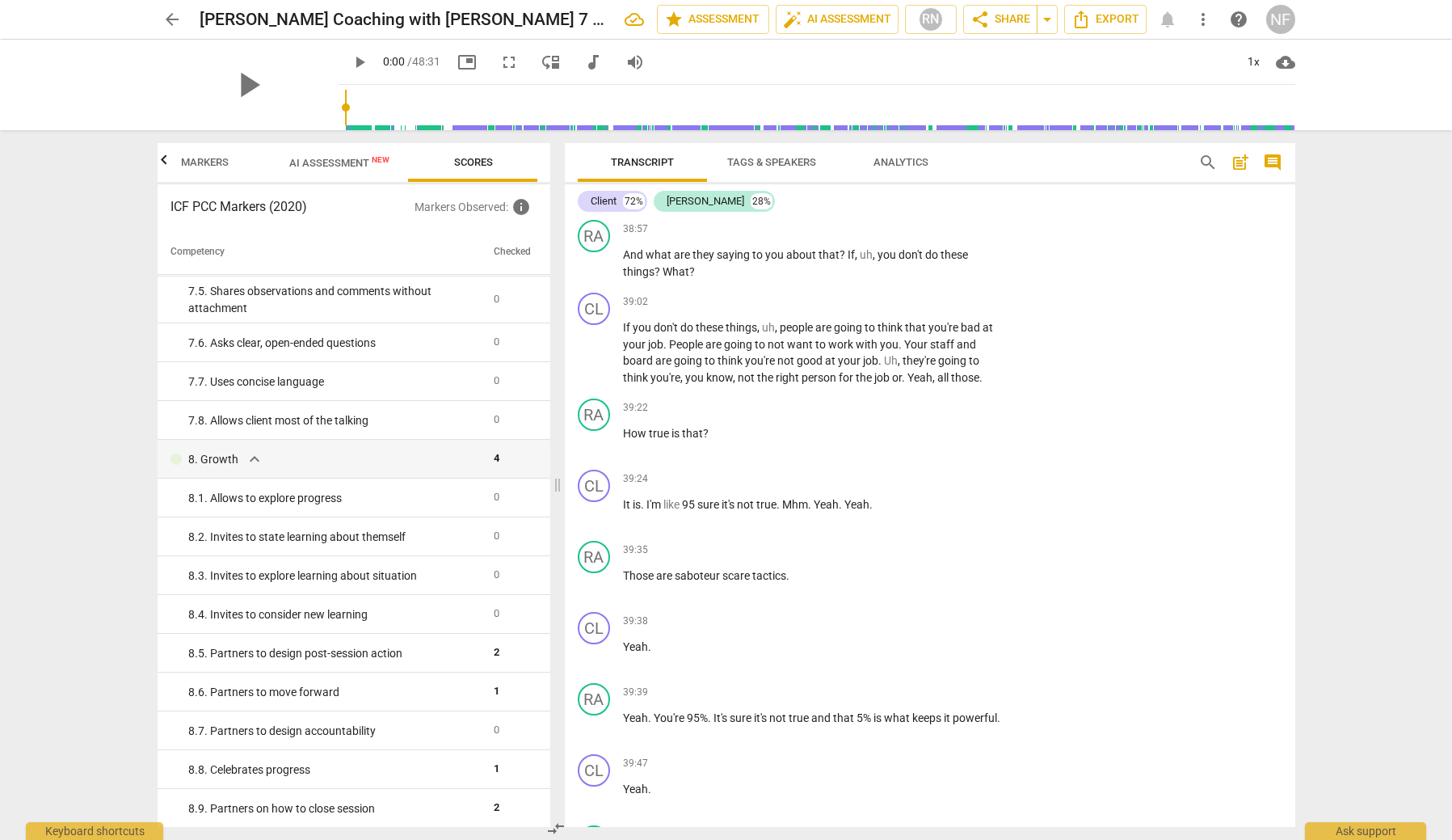
scroll to position [10734, 0]
click at [890, 165] on span "Analytics" at bounding box center [901, 162] width 55 height 12
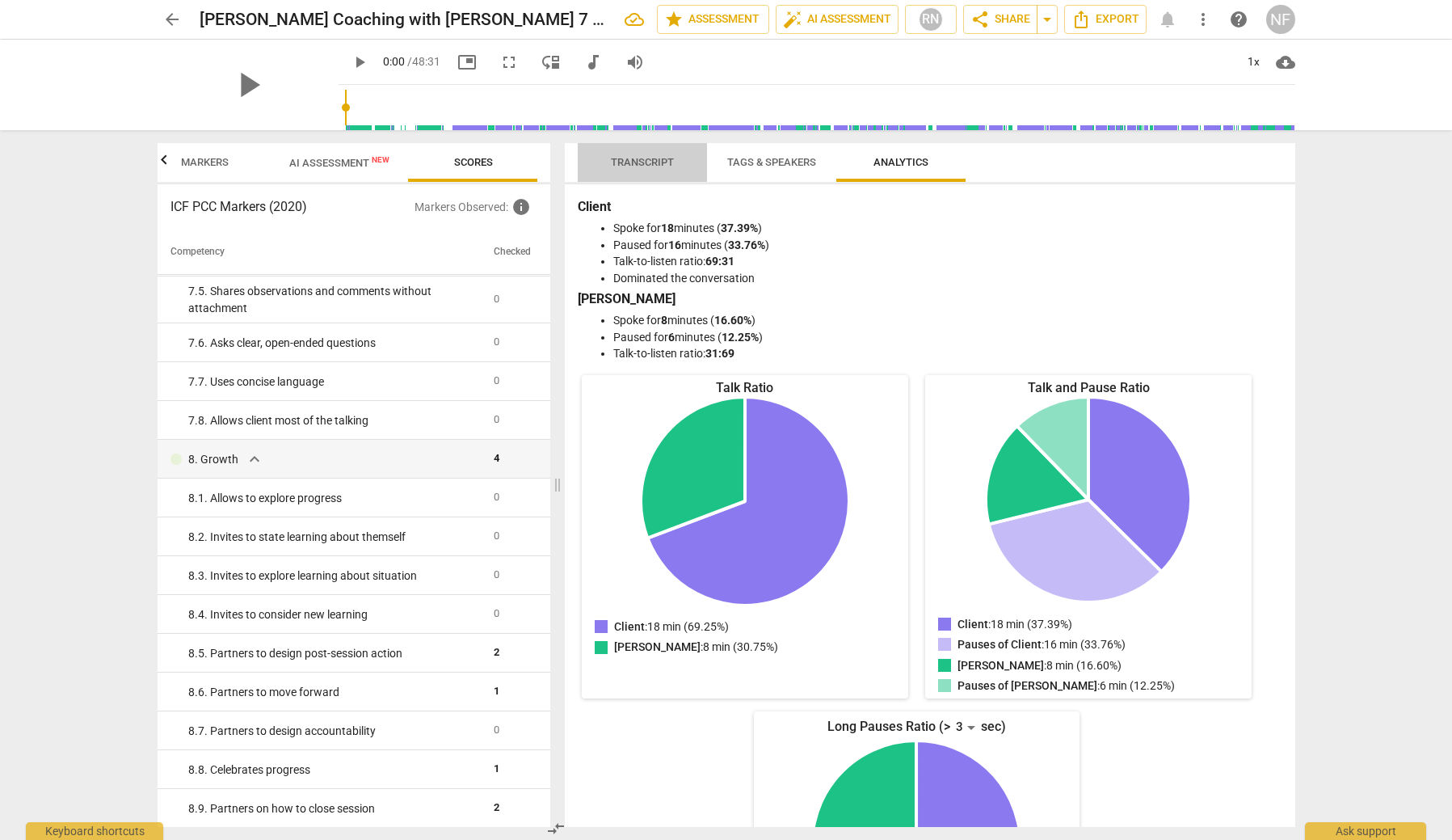
click at [638, 158] on span "Transcript" at bounding box center [642, 162] width 63 height 12
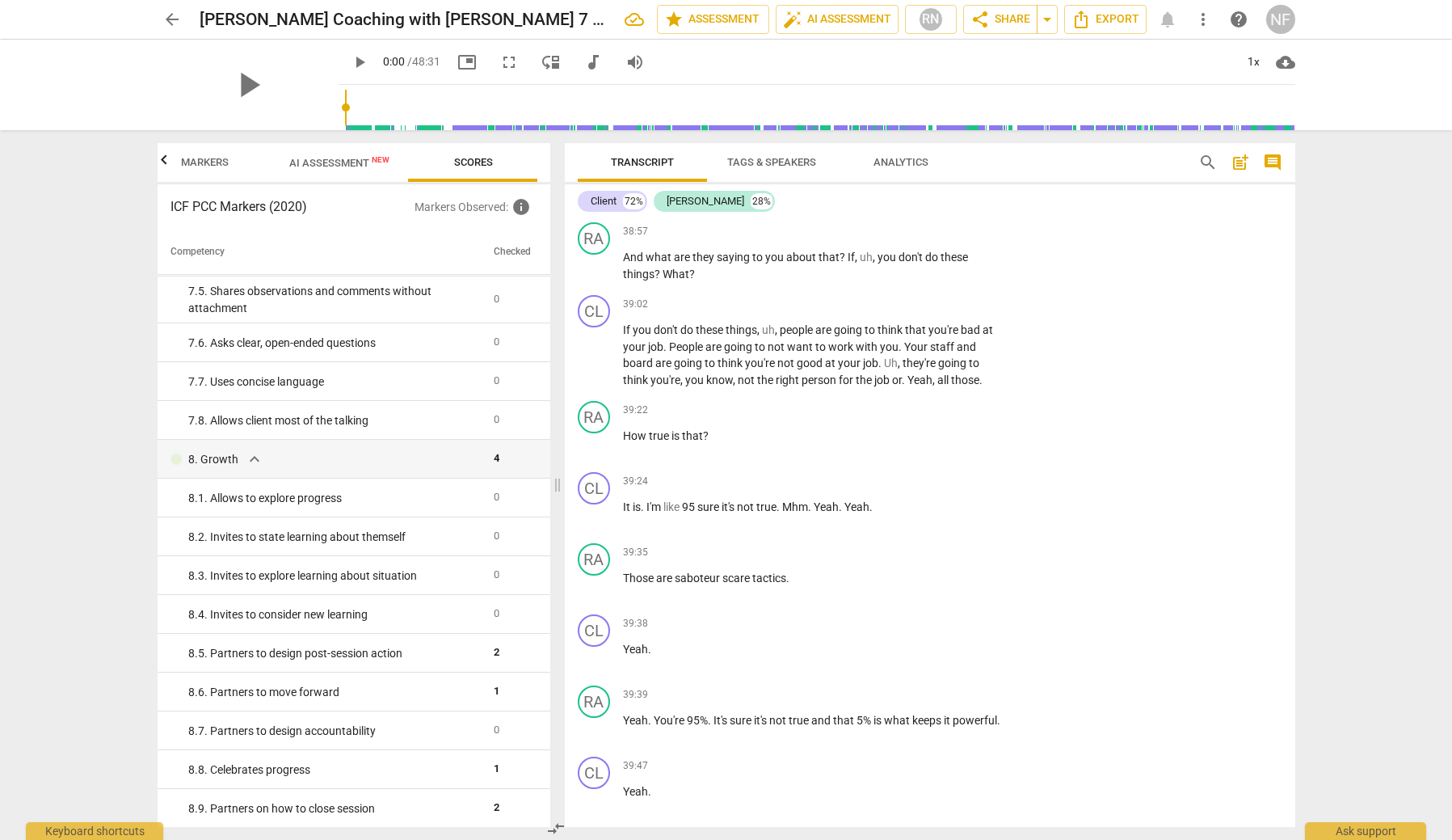
scroll to position [0, 0]
click at [1286, 63] on span "cloud_download" at bounding box center [1285, 62] width 19 height 19
click at [1378, 212] on div at bounding box center [726, 420] width 1452 height 840
click at [717, 18] on span "star Assessment" at bounding box center [714, 19] width 98 height 19
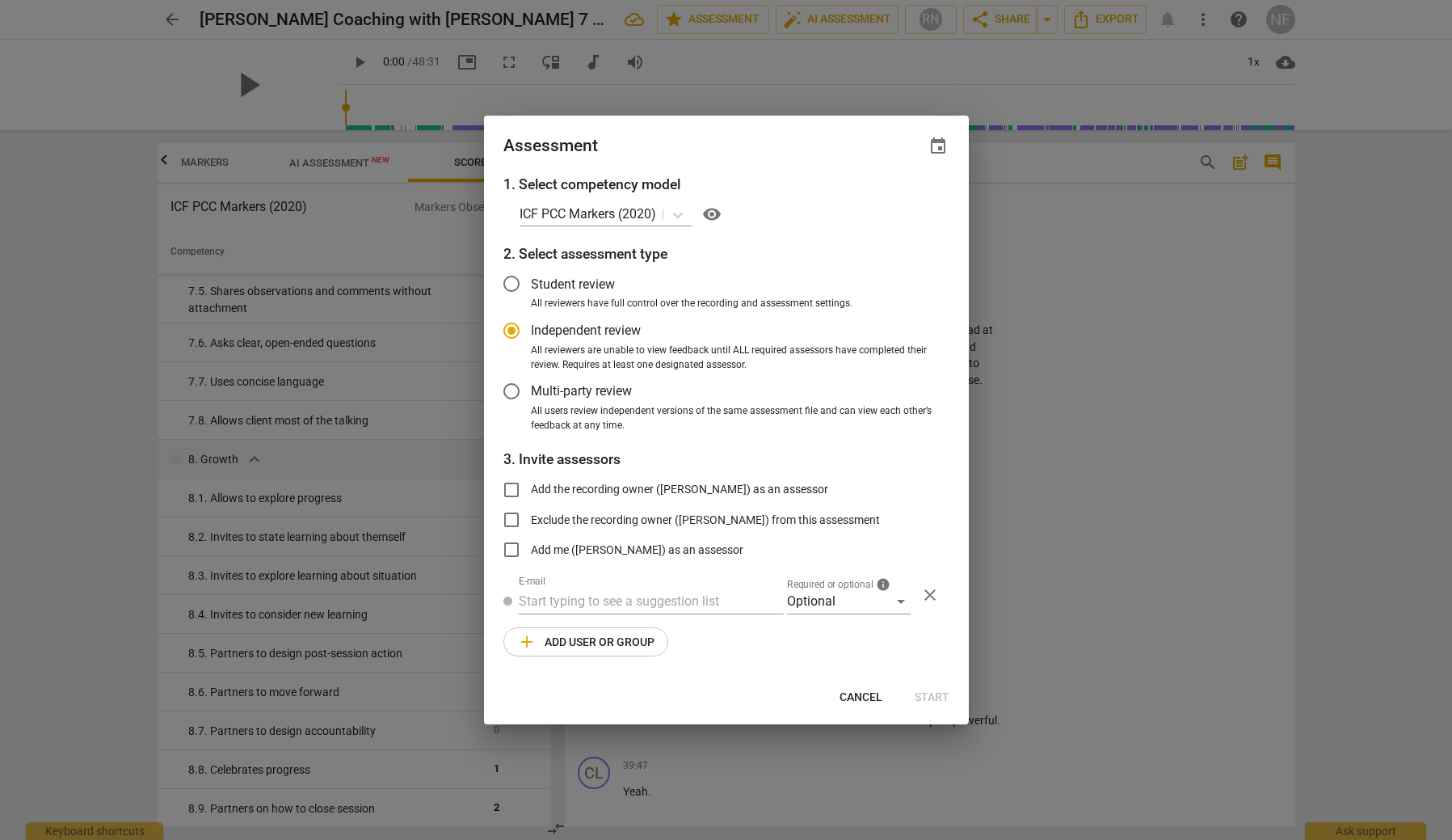
radio input "false"
click at [514, 490] on input "Add the recording owner ([PERSON_NAME]) as an assessor" at bounding box center [511, 489] width 39 height 39
checkbox input "true"
radio input "false"
click at [937, 695] on span "Start" at bounding box center [933, 697] width 35 height 16
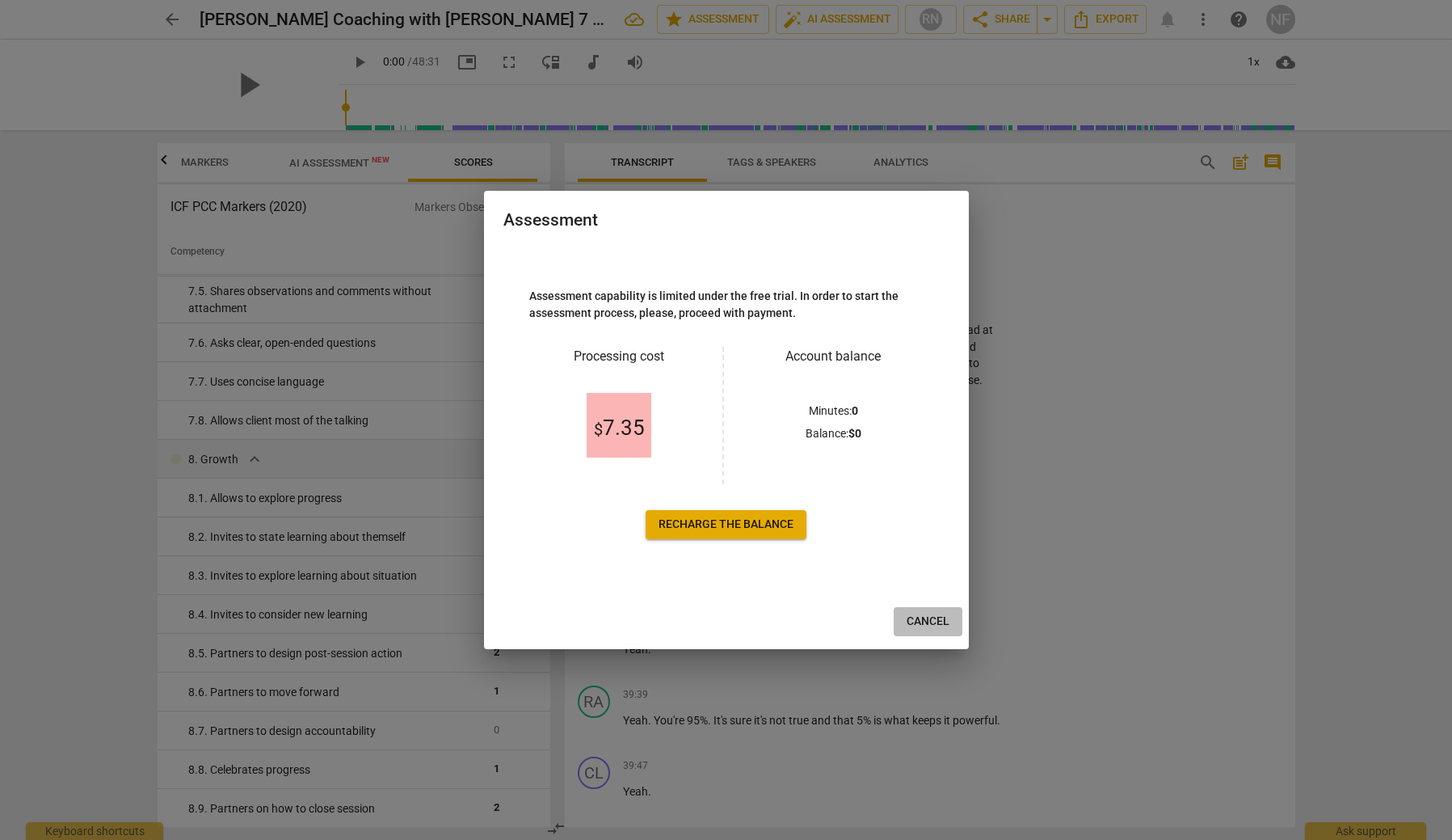
click at [934, 618] on span "Cancel" at bounding box center [928, 622] width 43 height 16
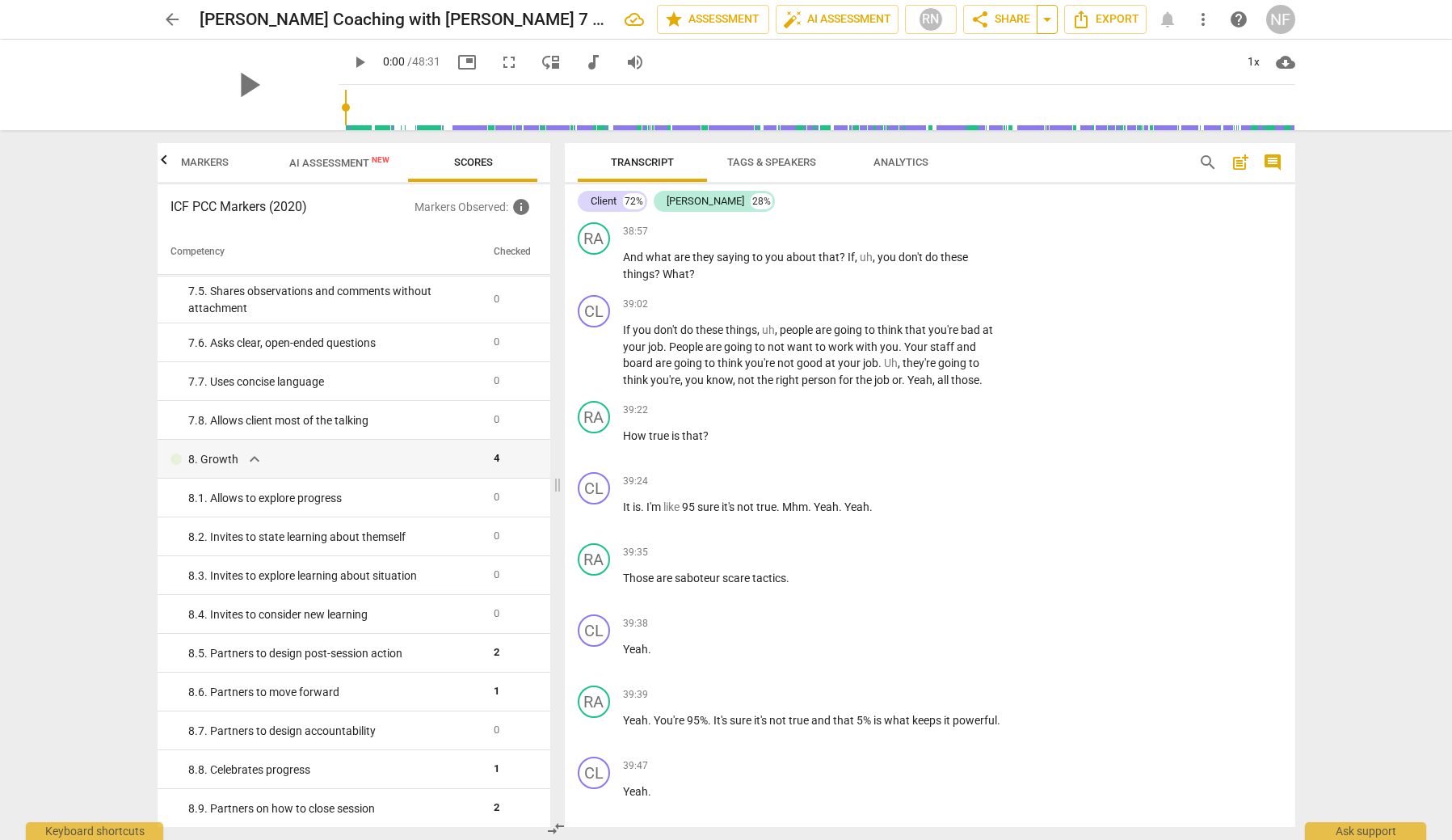
click at [1046, 16] on span "arrow_drop_down" at bounding box center [1047, 19] width 19 height 19
click at [1102, 17] on span "Export" at bounding box center [1105, 19] width 68 height 19
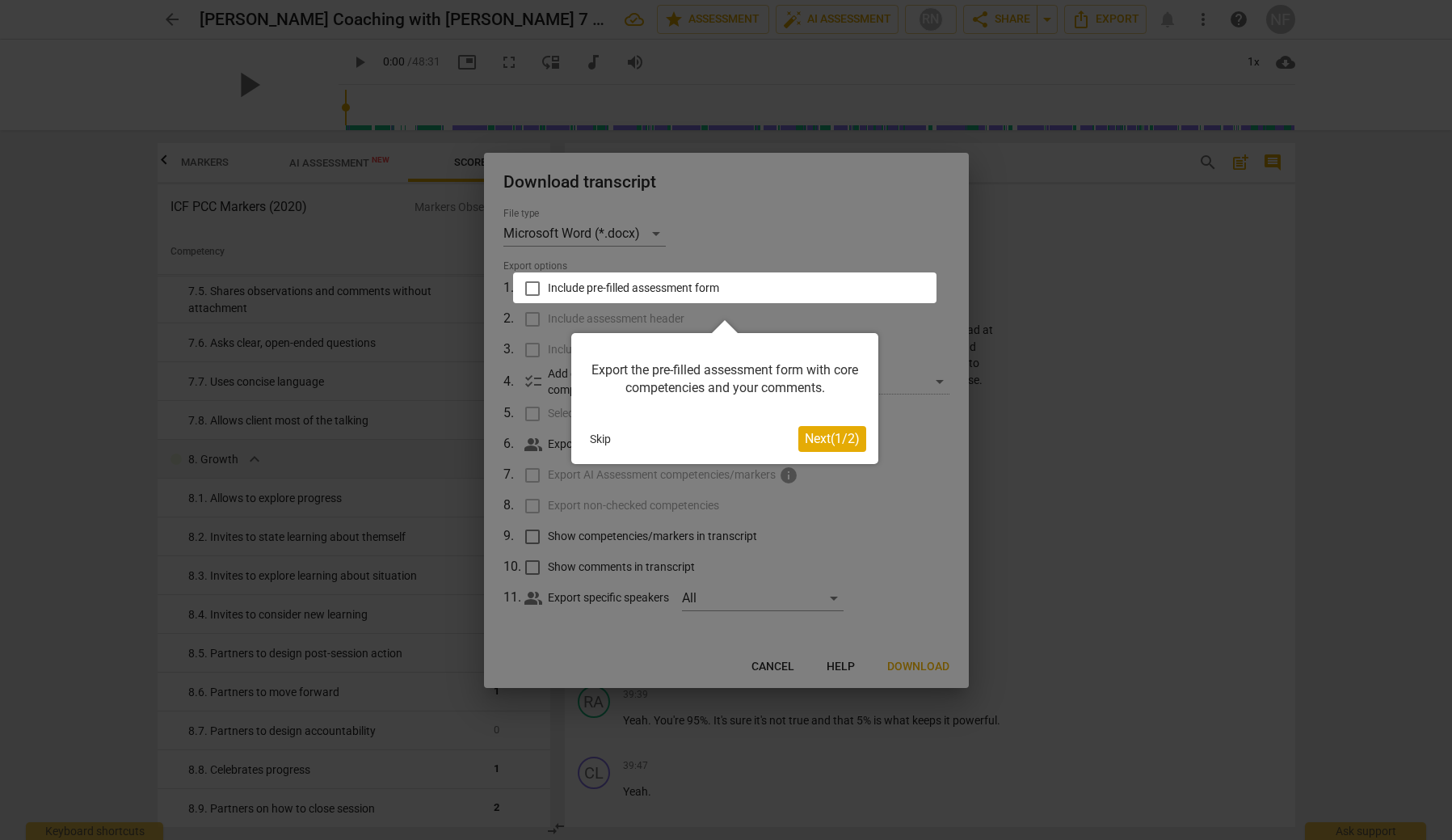
click at [826, 434] on span "Next ( 1 / 2 )" at bounding box center [832, 438] width 55 height 15
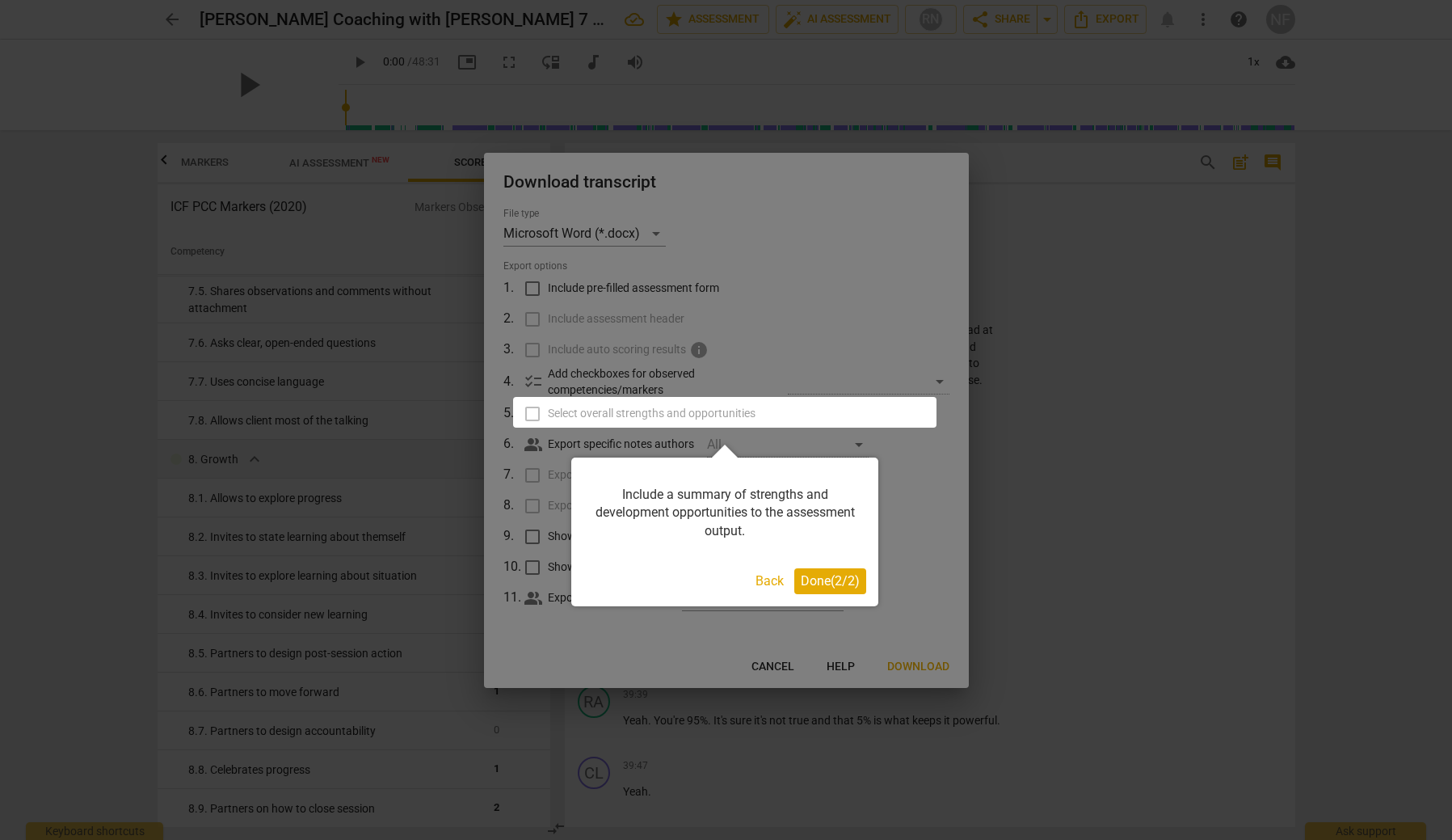
click at [822, 579] on span "Done ( 2 / 2 )" at bounding box center [830, 580] width 59 height 15
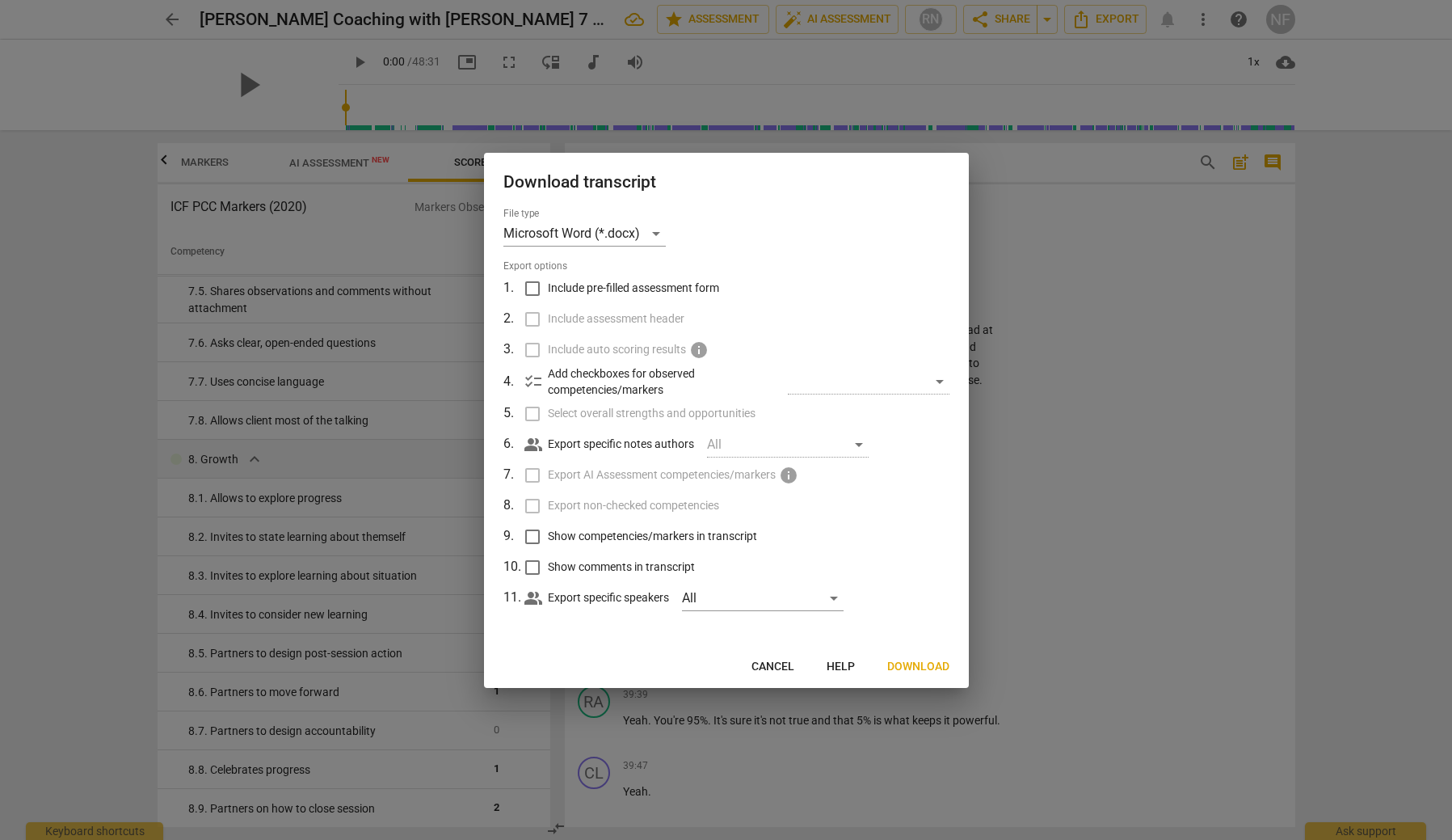
click at [533, 283] on input "Include pre-filled assessment form" at bounding box center [533, 289] width 31 height 31
checkbox input "true"
click at [937, 382] on div "​" at bounding box center [869, 381] width 162 height 25
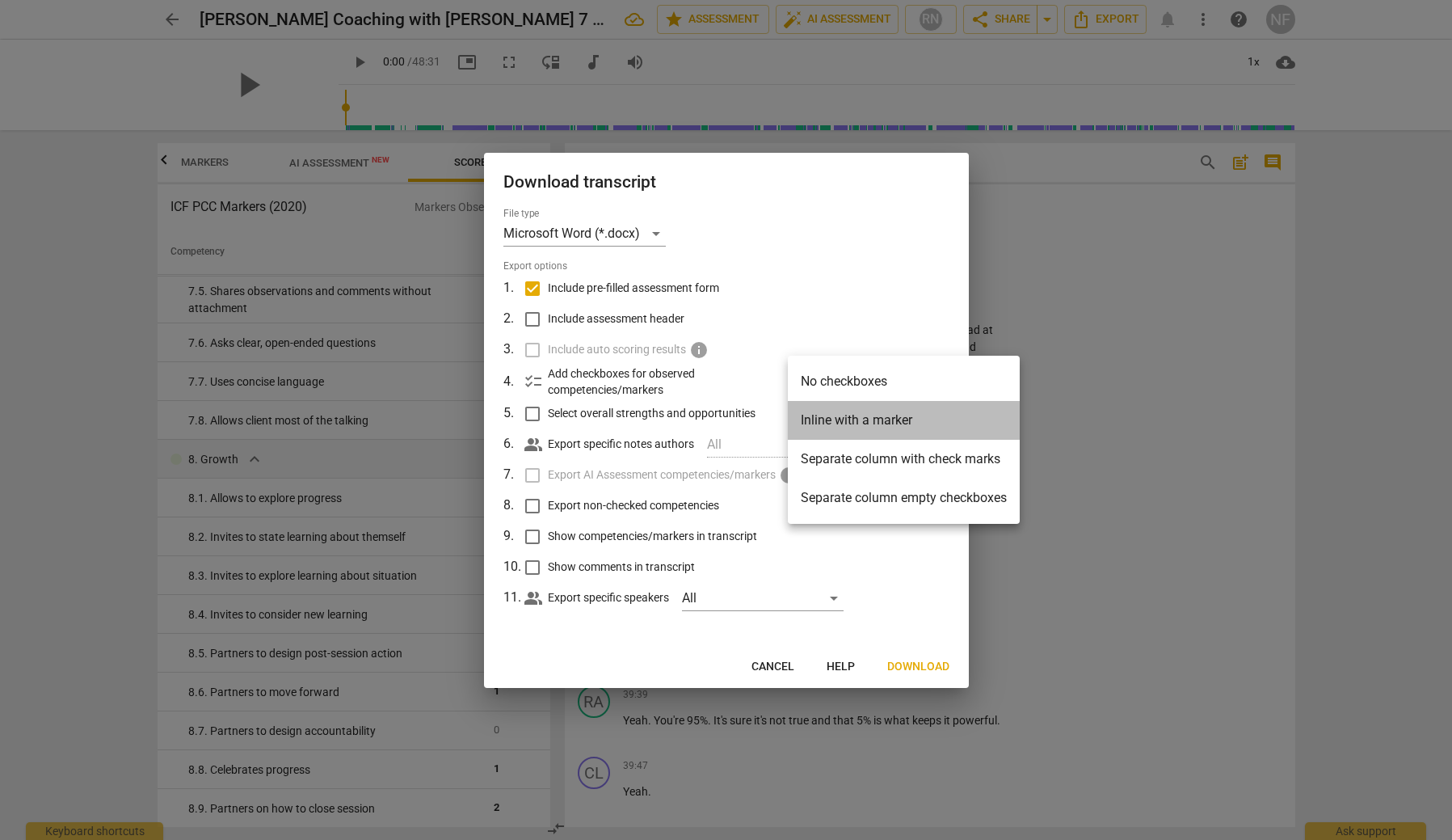
click at [867, 420] on li "Inline with a marker" at bounding box center [904, 420] width 232 height 39
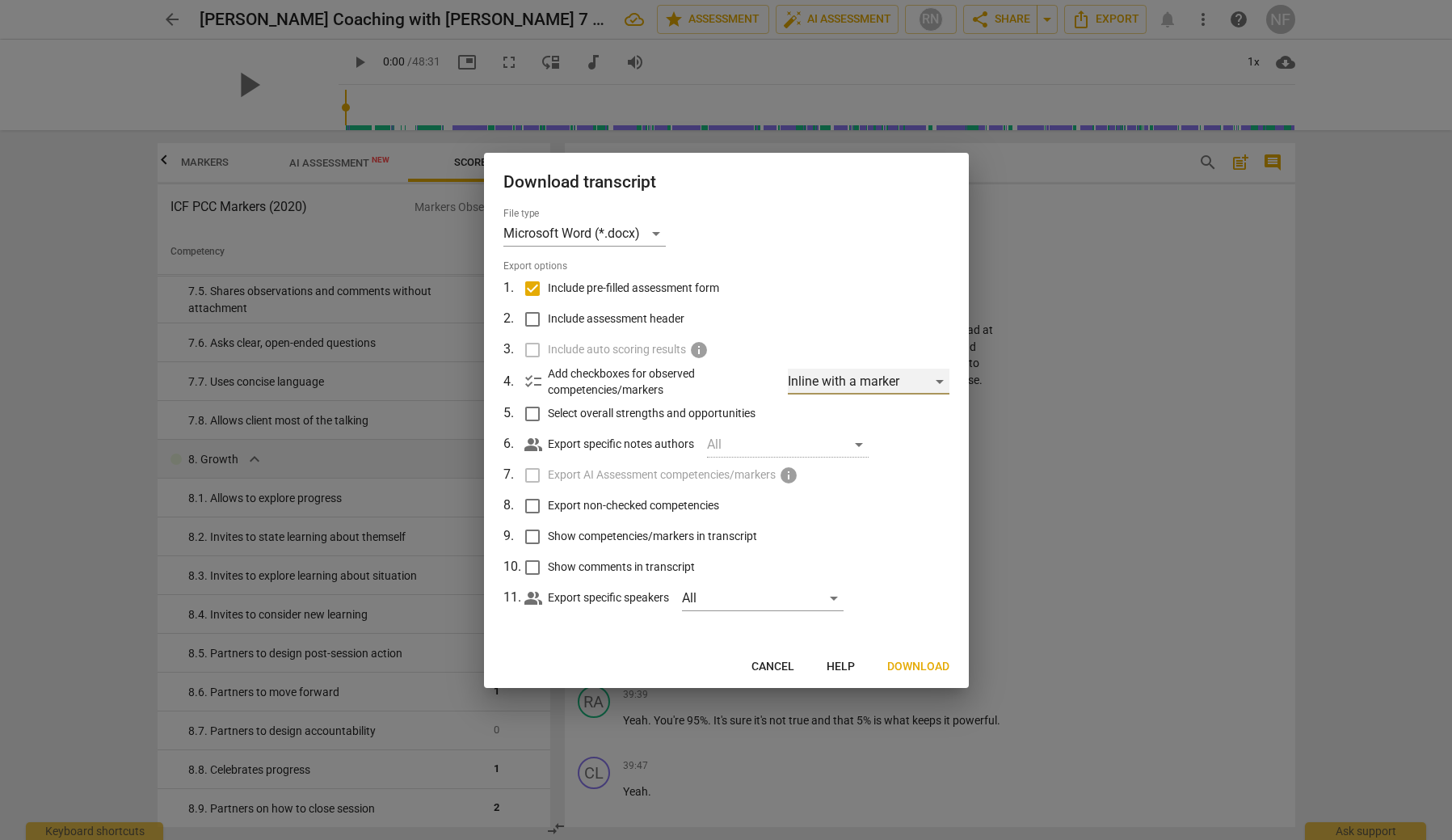
click at [934, 382] on div "Inline with a marker" at bounding box center [869, 381] width 162 height 25
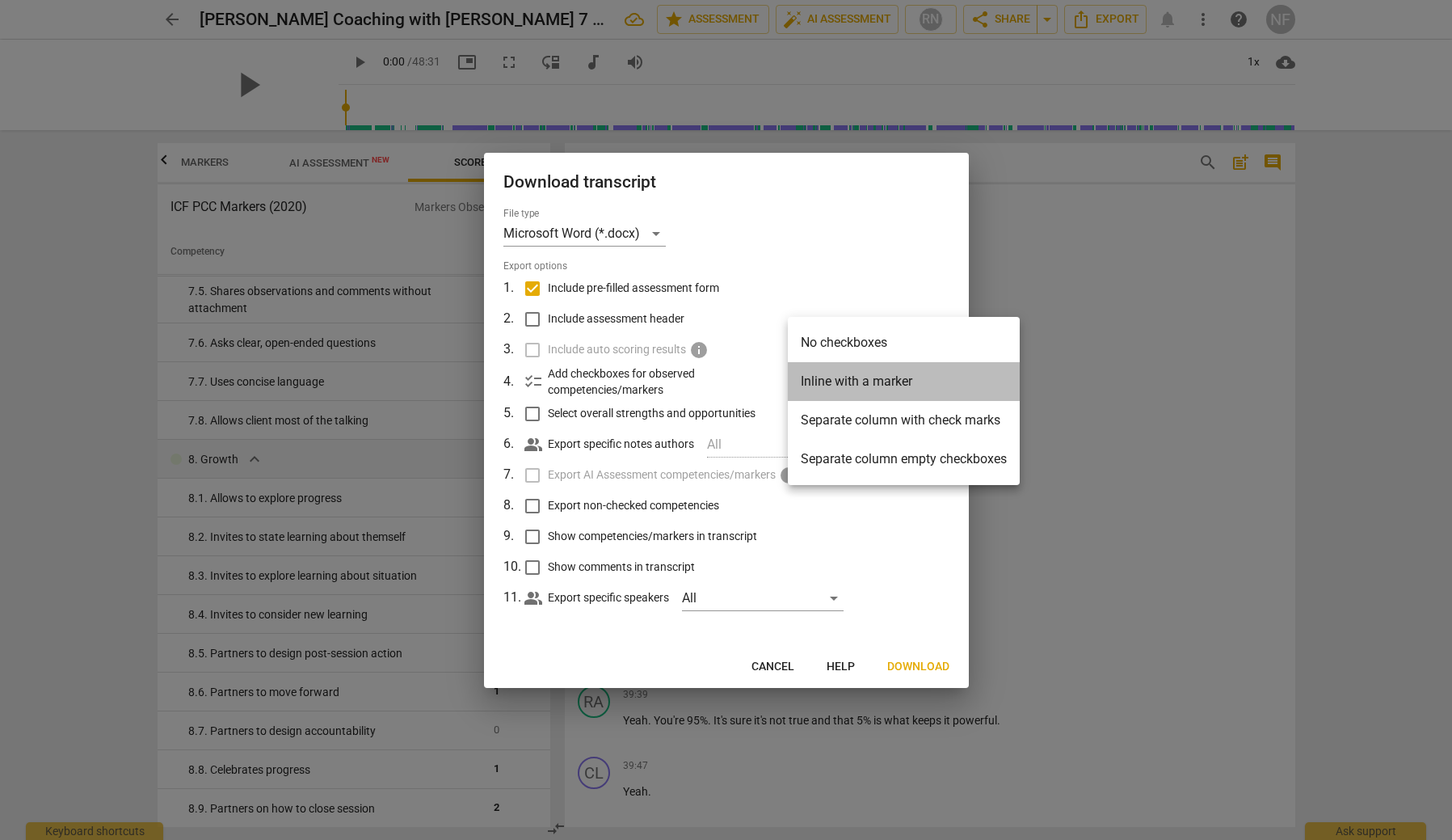
click at [932, 381] on li "Inline with a marker" at bounding box center [904, 381] width 232 height 39
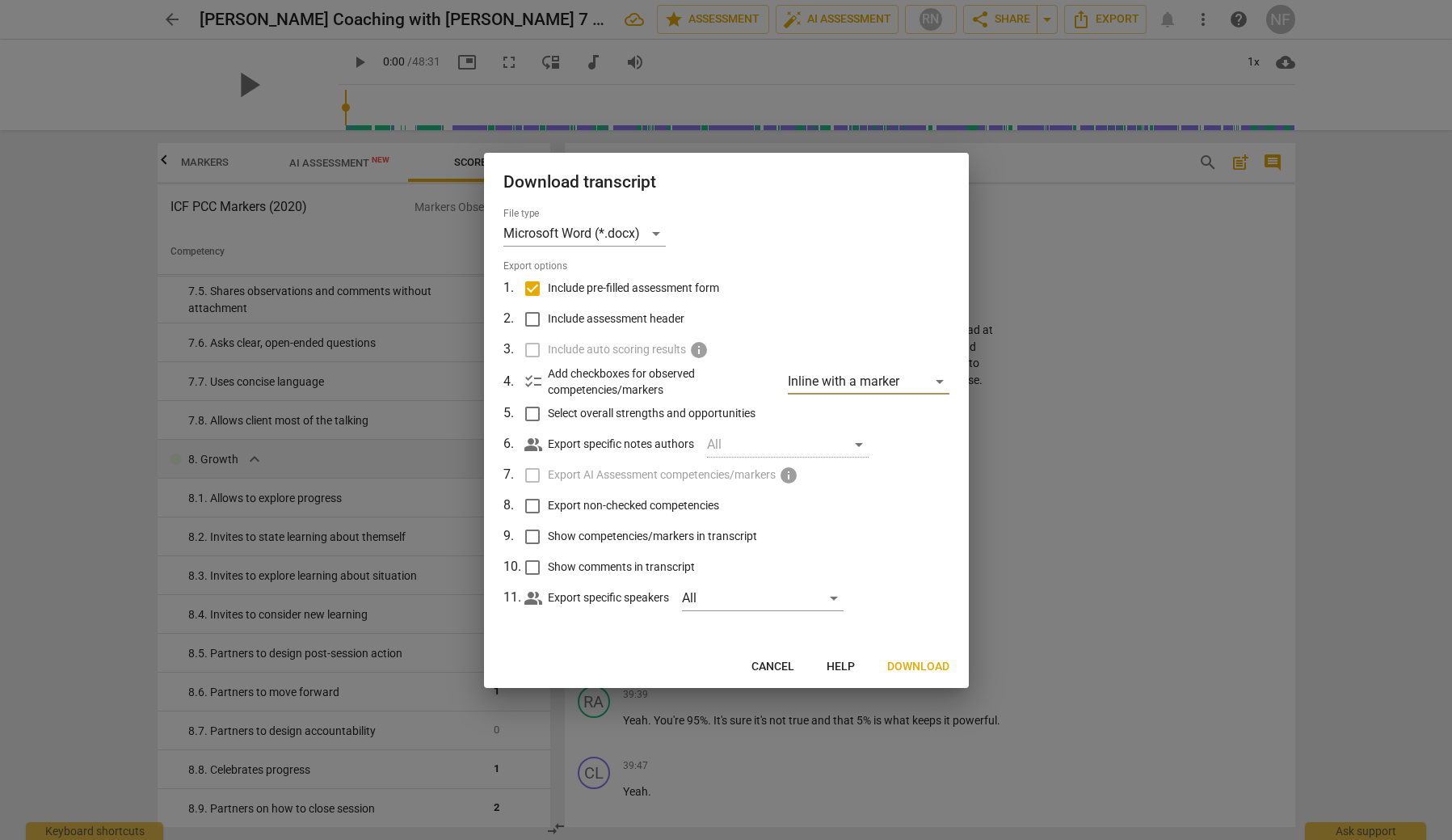
click at [540, 414] on input "Select overall strengths and opportunities" at bounding box center [533, 414] width 31 height 31
checkbox input "true"
click at [858, 442] on div "All" at bounding box center [788, 444] width 162 height 25
click at [861, 443] on div "All" at bounding box center [788, 444] width 162 height 25
click at [532, 507] on input "Export non-checked competencies" at bounding box center [533, 506] width 31 height 31
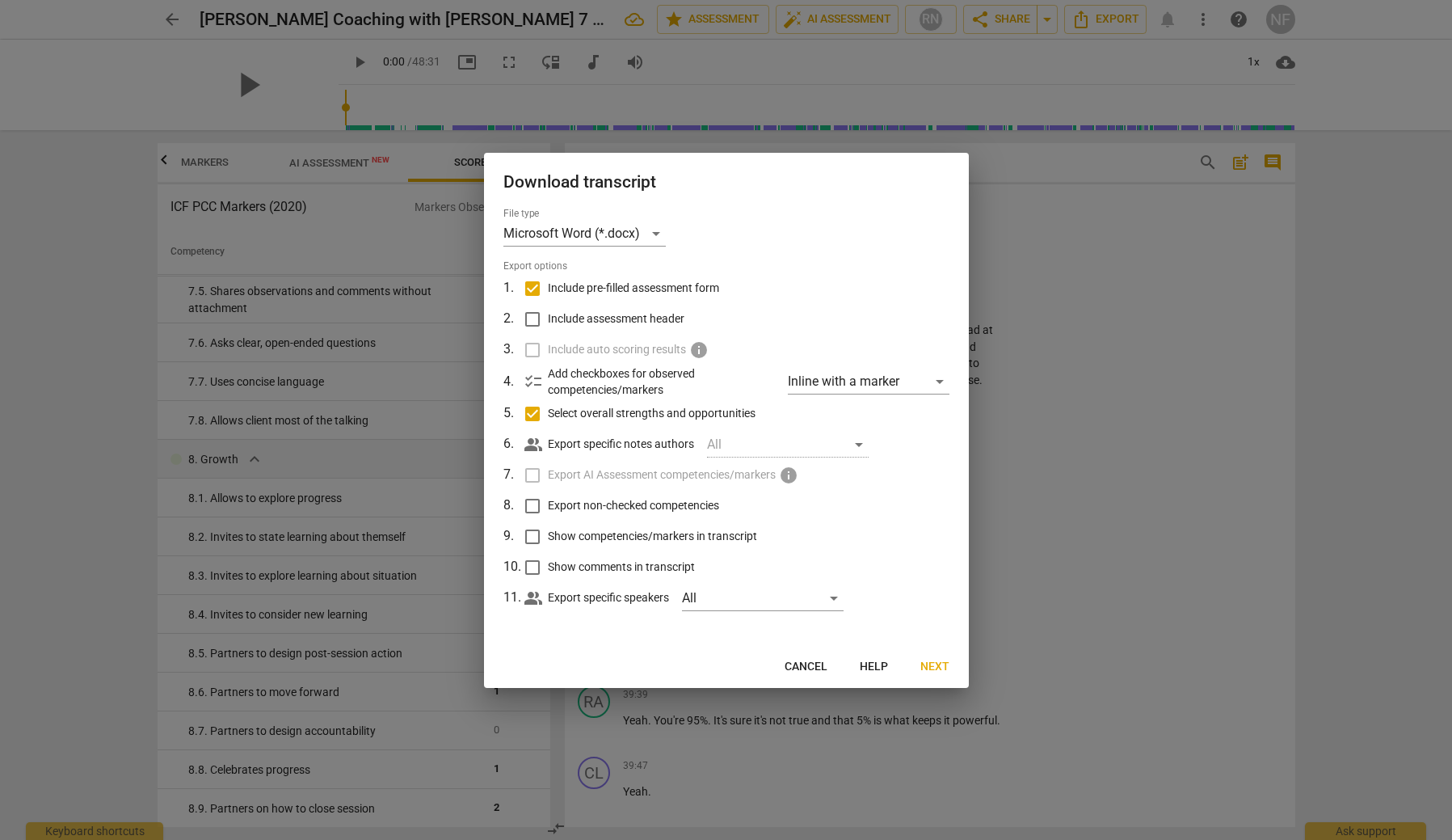
checkbox input "true"
click at [531, 534] on input "Show competencies/markers in transcript" at bounding box center [533, 537] width 31 height 31
checkbox input "true"
click at [836, 599] on div "All" at bounding box center [763, 598] width 162 height 25
click at [842, 539] on div at bounding box center [726, 420] width 1452 height 840
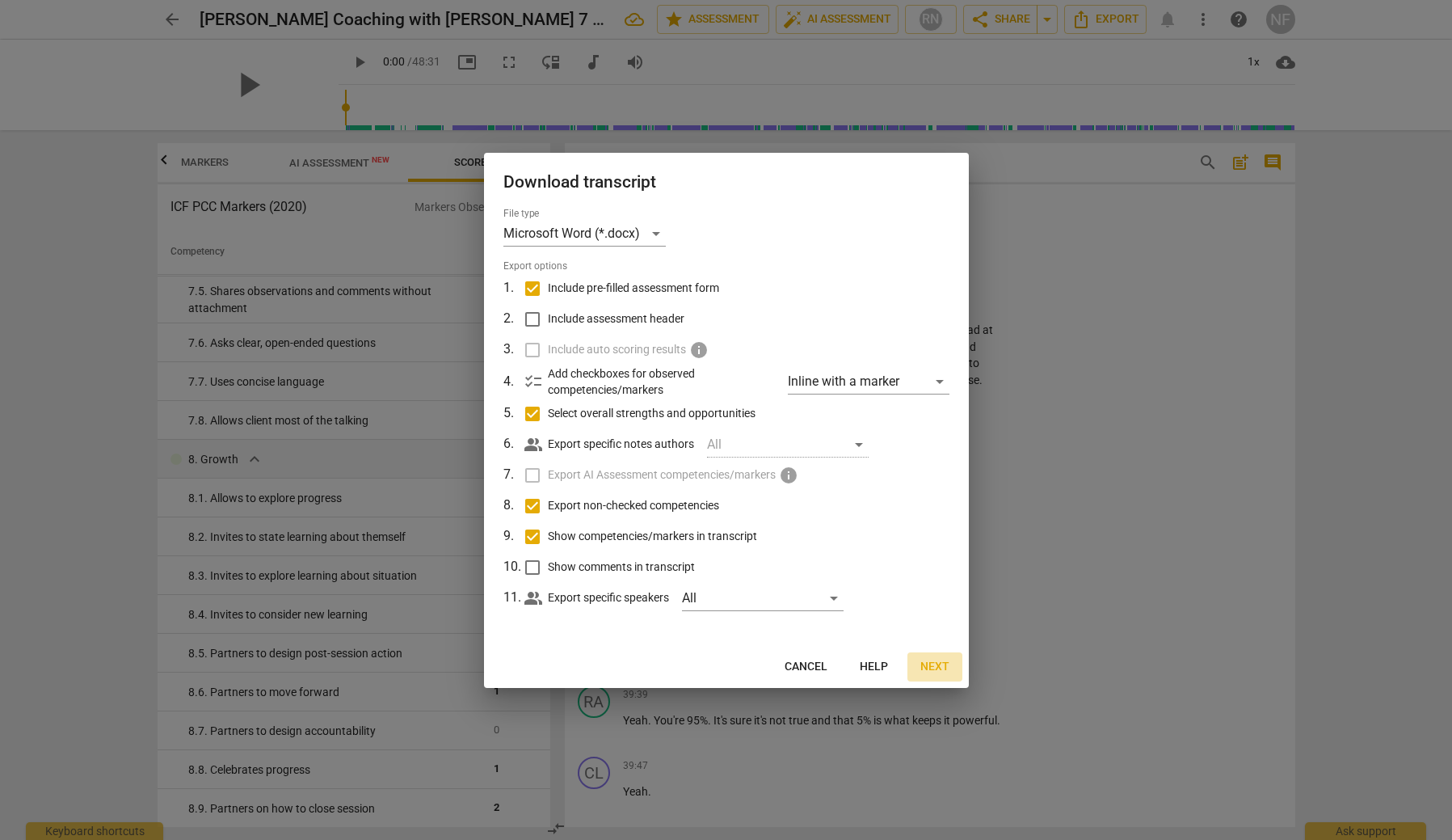
click at [936, 665] on span "Next" at bounding box center [935, 667] width 29 height 16
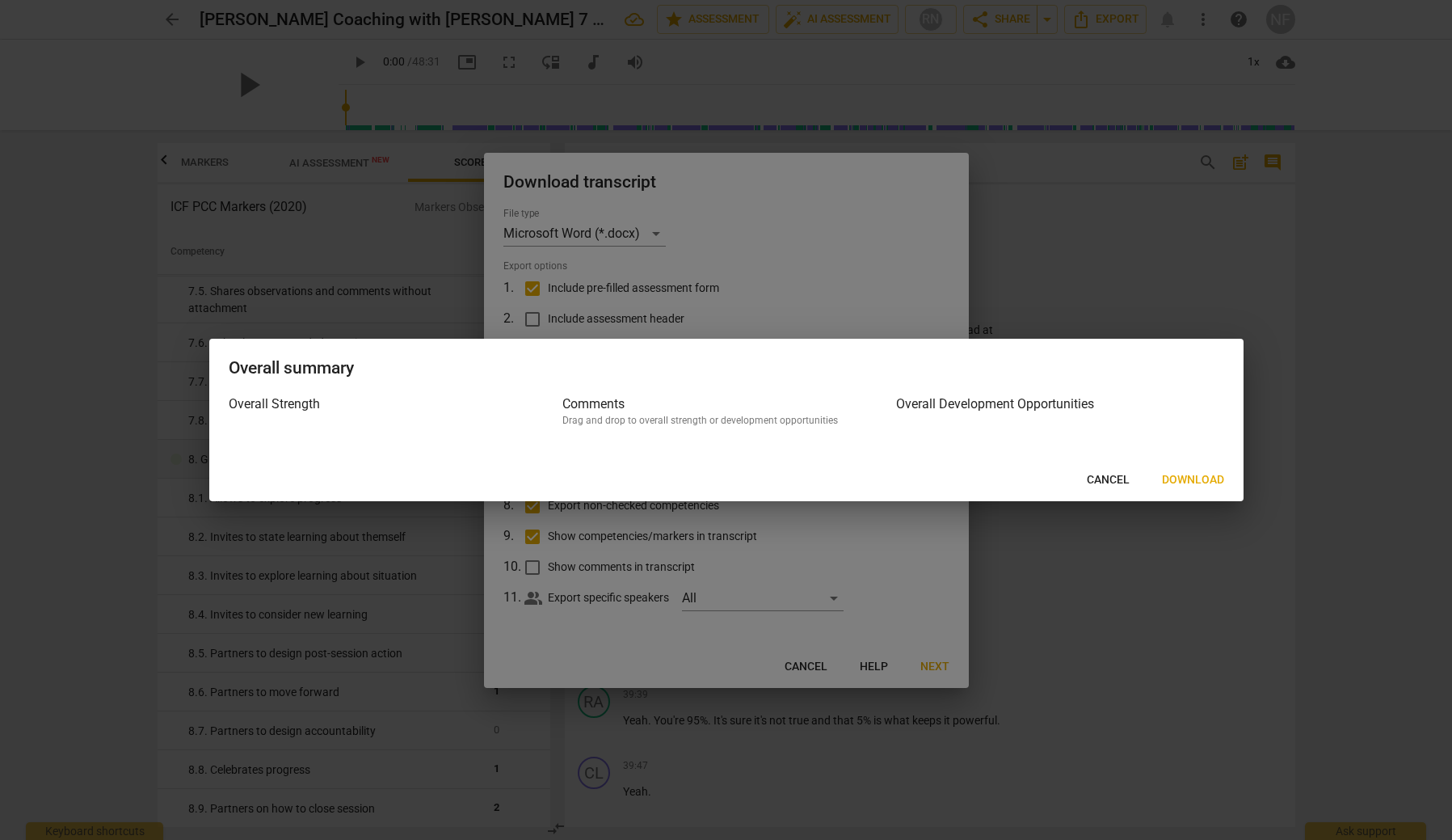
click at [1195, 474] on span "Download" at bounding box center [1193, 480] width 63 height 16
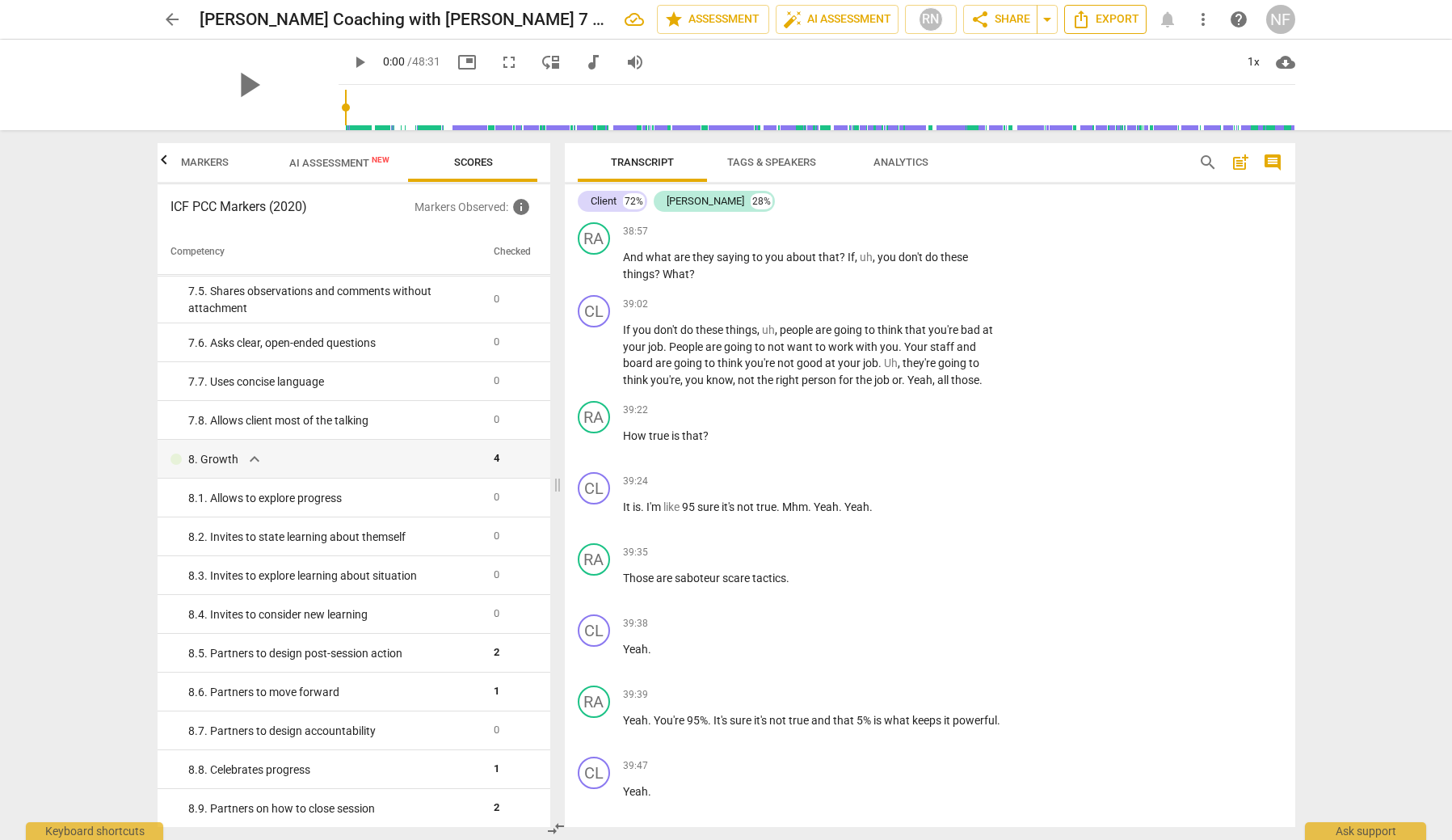
click at [1108, 20] on span "Export" at bounding box center [1105, 19] width 68 height 19
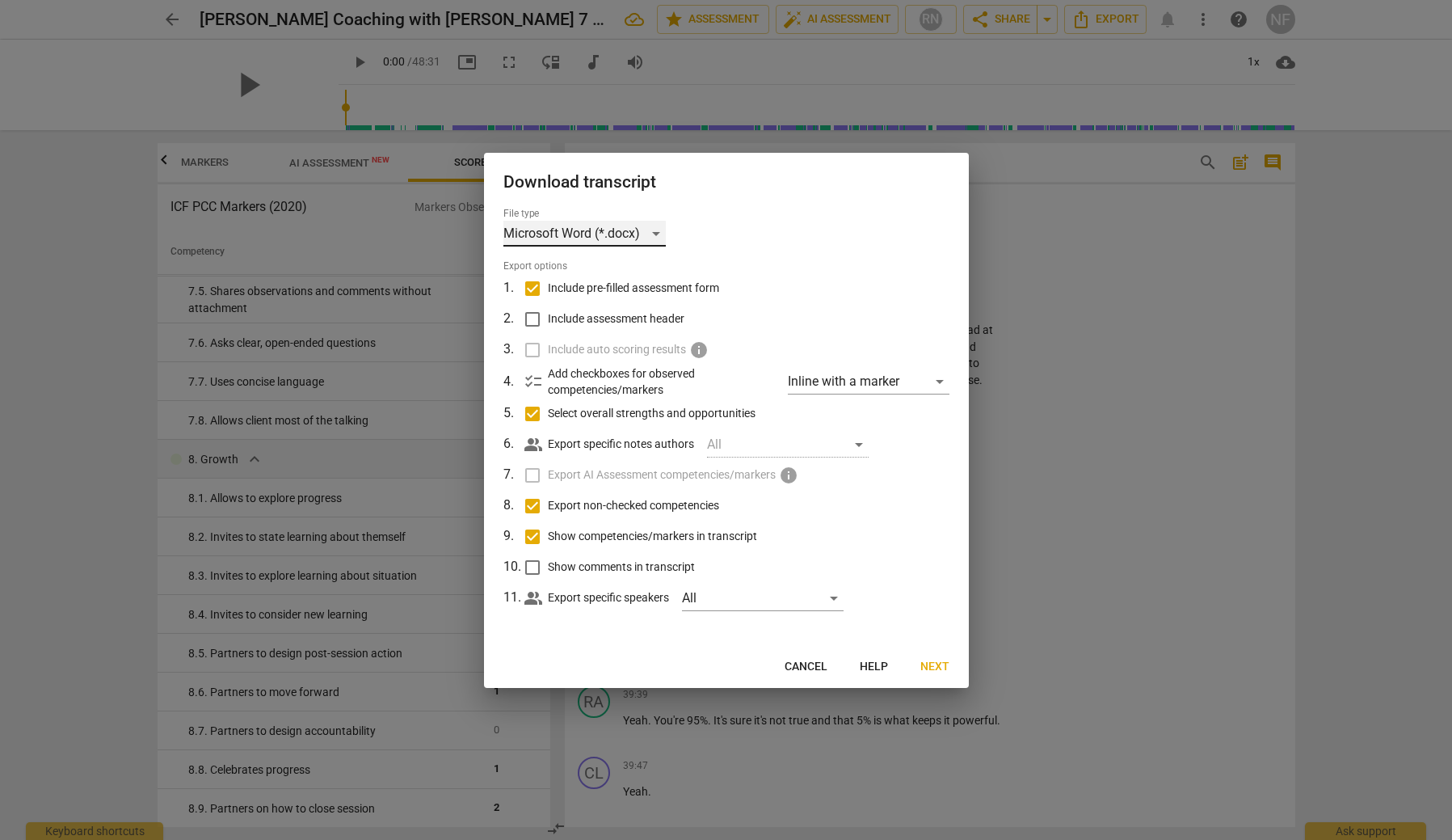
click at [663, 233] on div "Microsoft Word (*.docx)" at bounding box center [584, 233] width 163 height 25
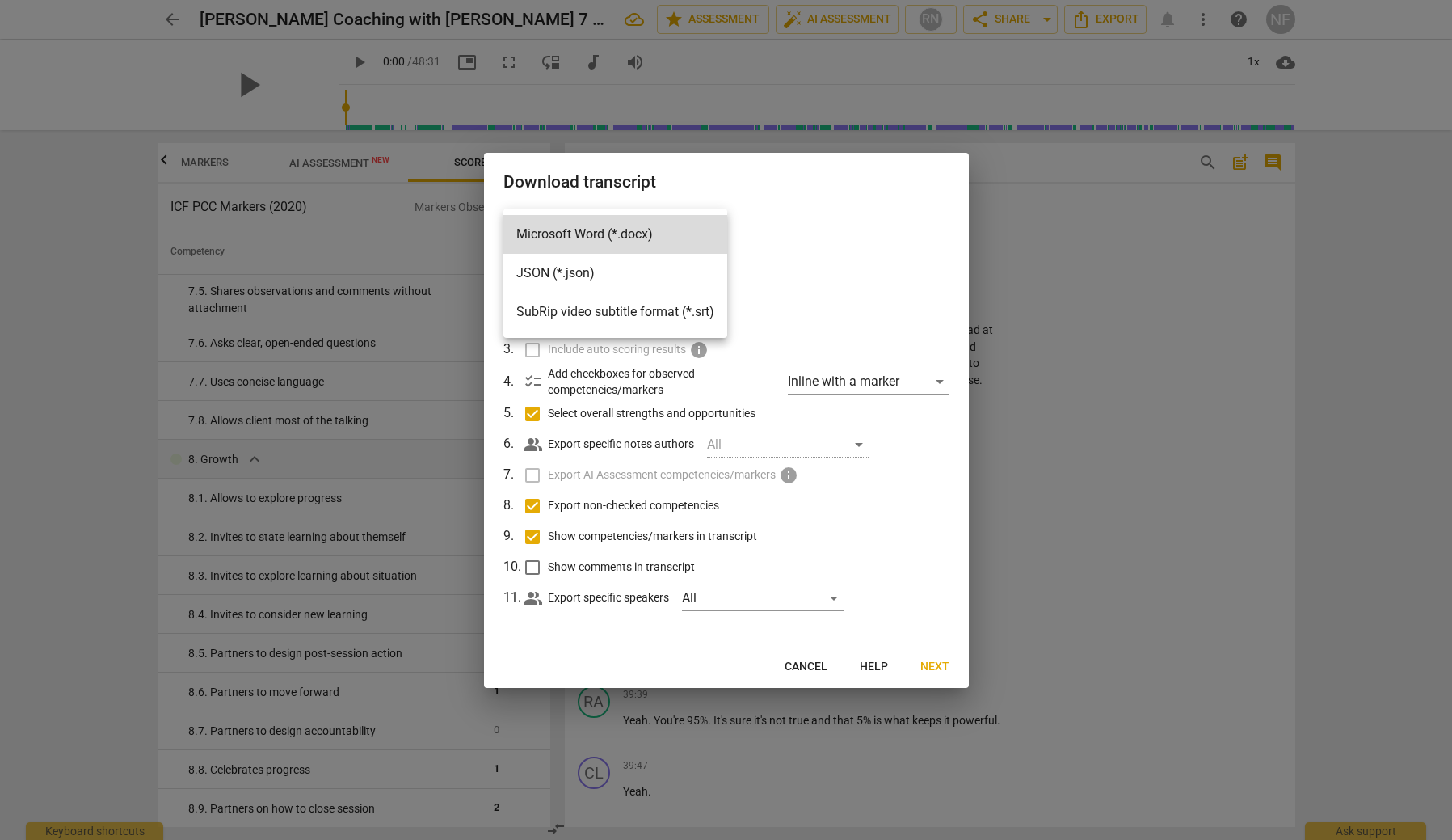
click at [810, 216] on div at bounding box center [726, 420] width 1452 height 840
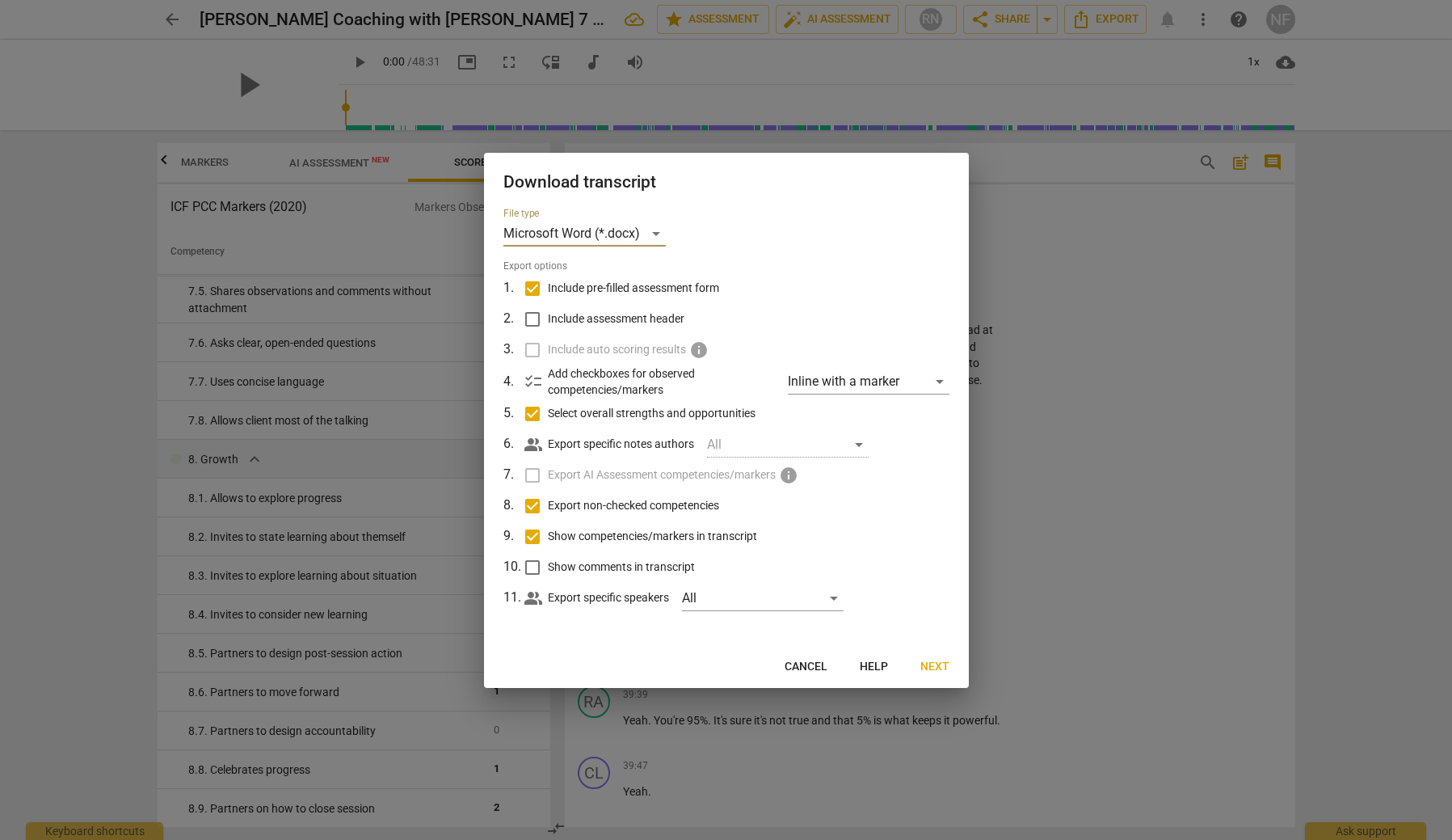
click at [817, 663] on span "Cancel" at bounding box center [805, 667] width 43 height 16
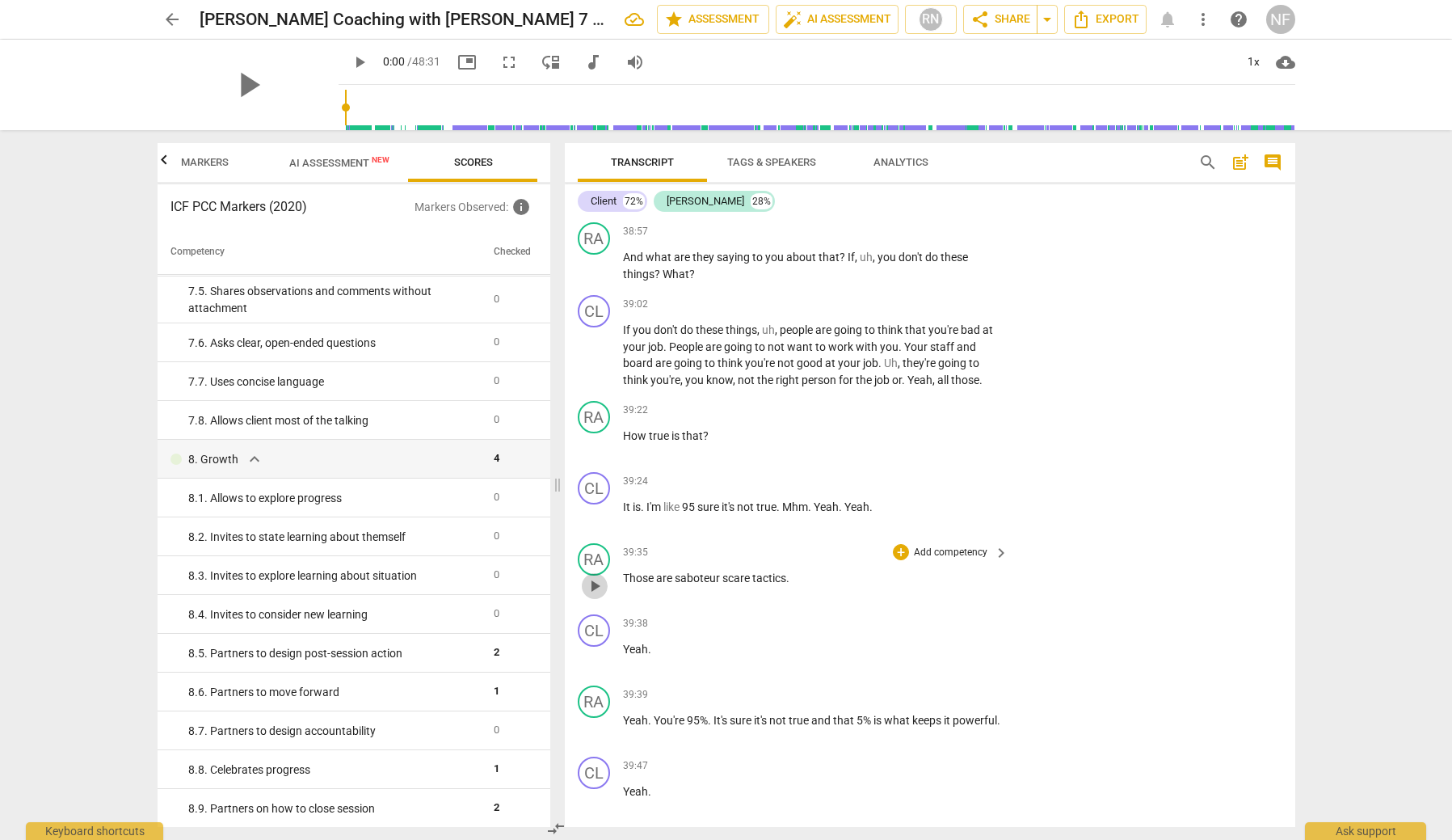
click at [595, 577] on span "play_arrow" at bounding box center [594, 586] width 19 height 19
click at [595, 577] on span "pause" at bounding box center [594, 586] width 19 height 19
type input "2380"
click at [163, 18] on span "arrow_back" at bounding box center [172, 19] width 19 height 19
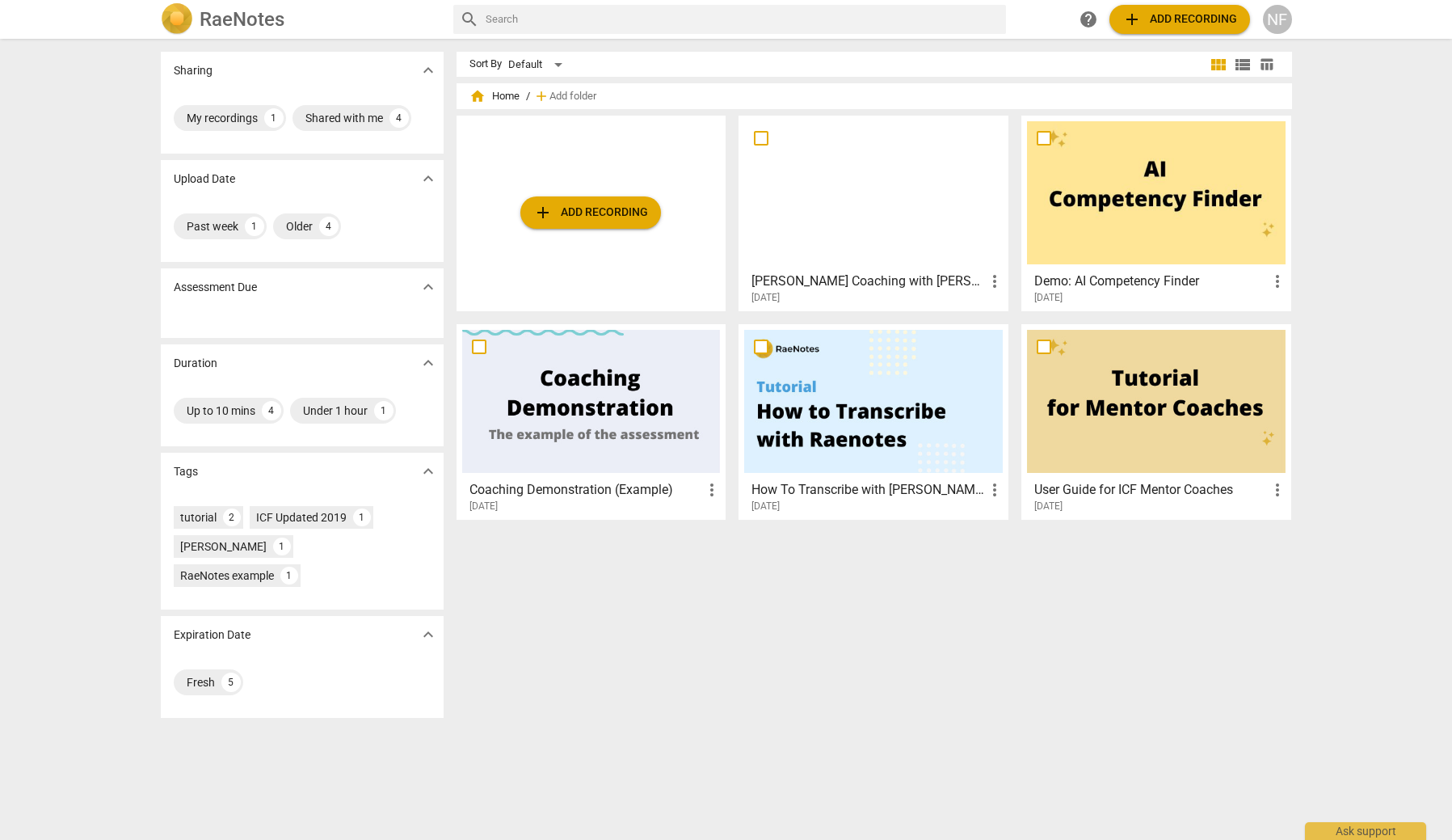
click at [1166, 252] on div at bounding box center [1156, 193] width 259 height 143
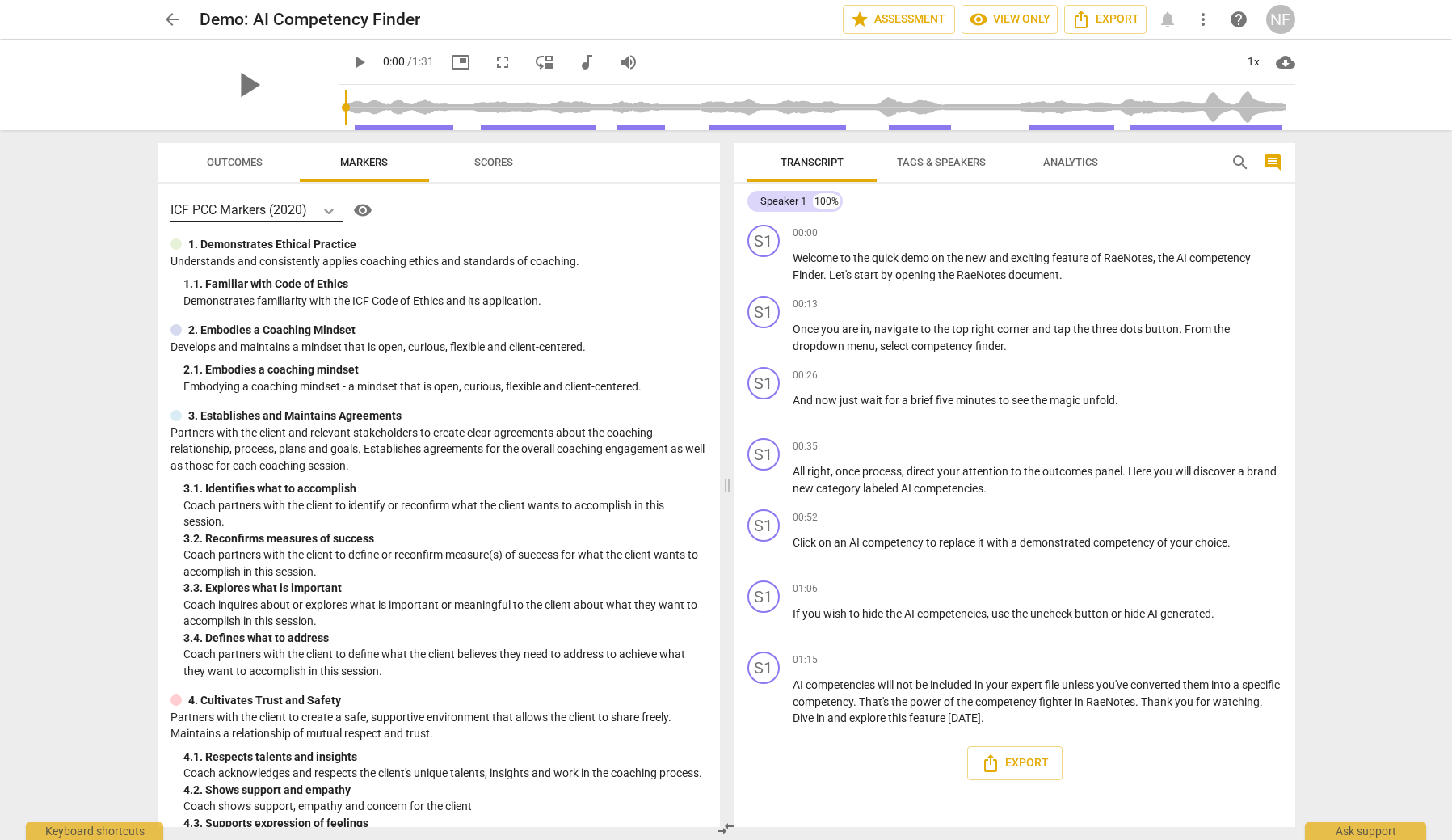
click at [335, 212] on icon at bounding box center [329, 211] width 16 height 16
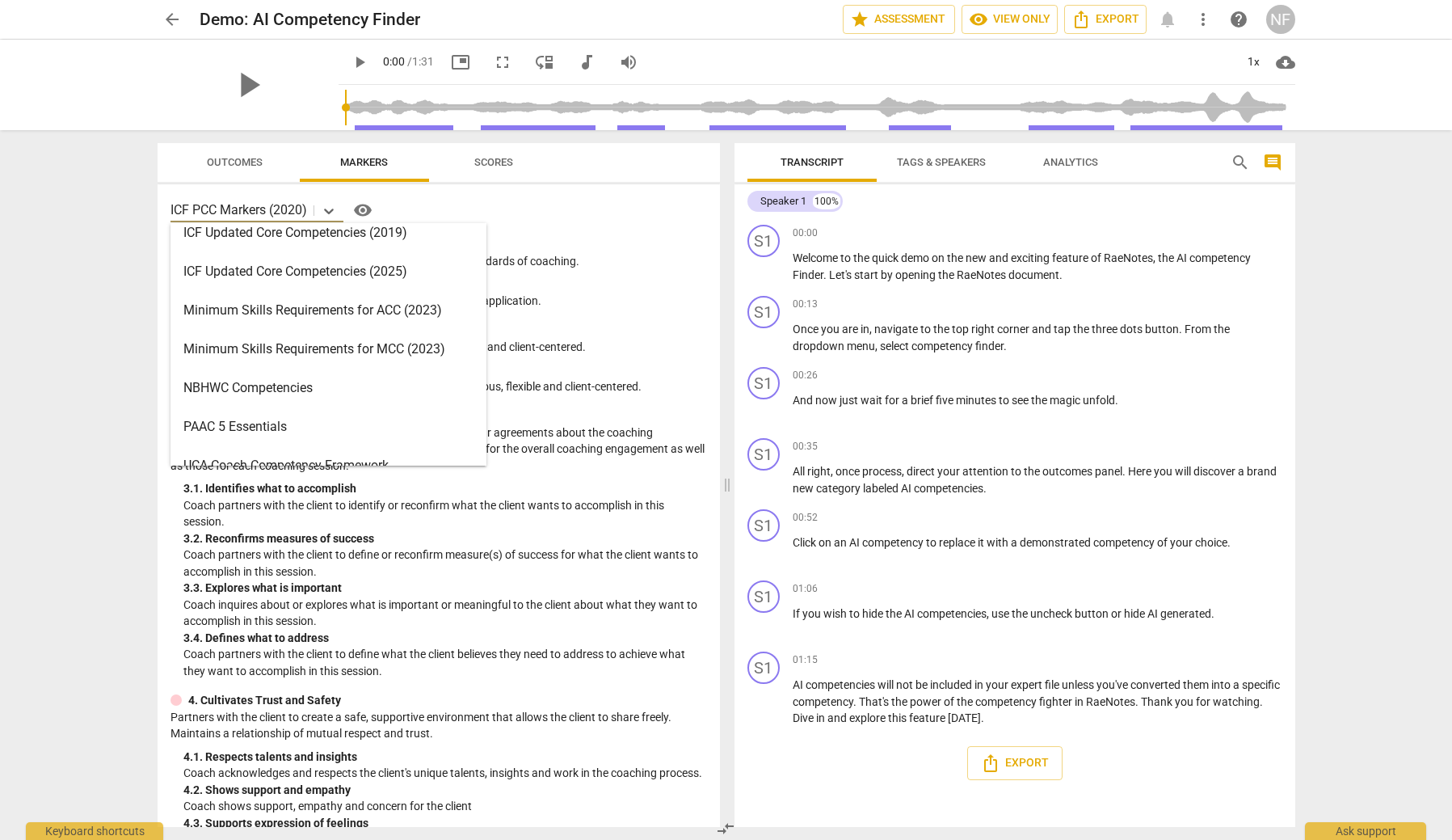
scroll to position [385, 0]
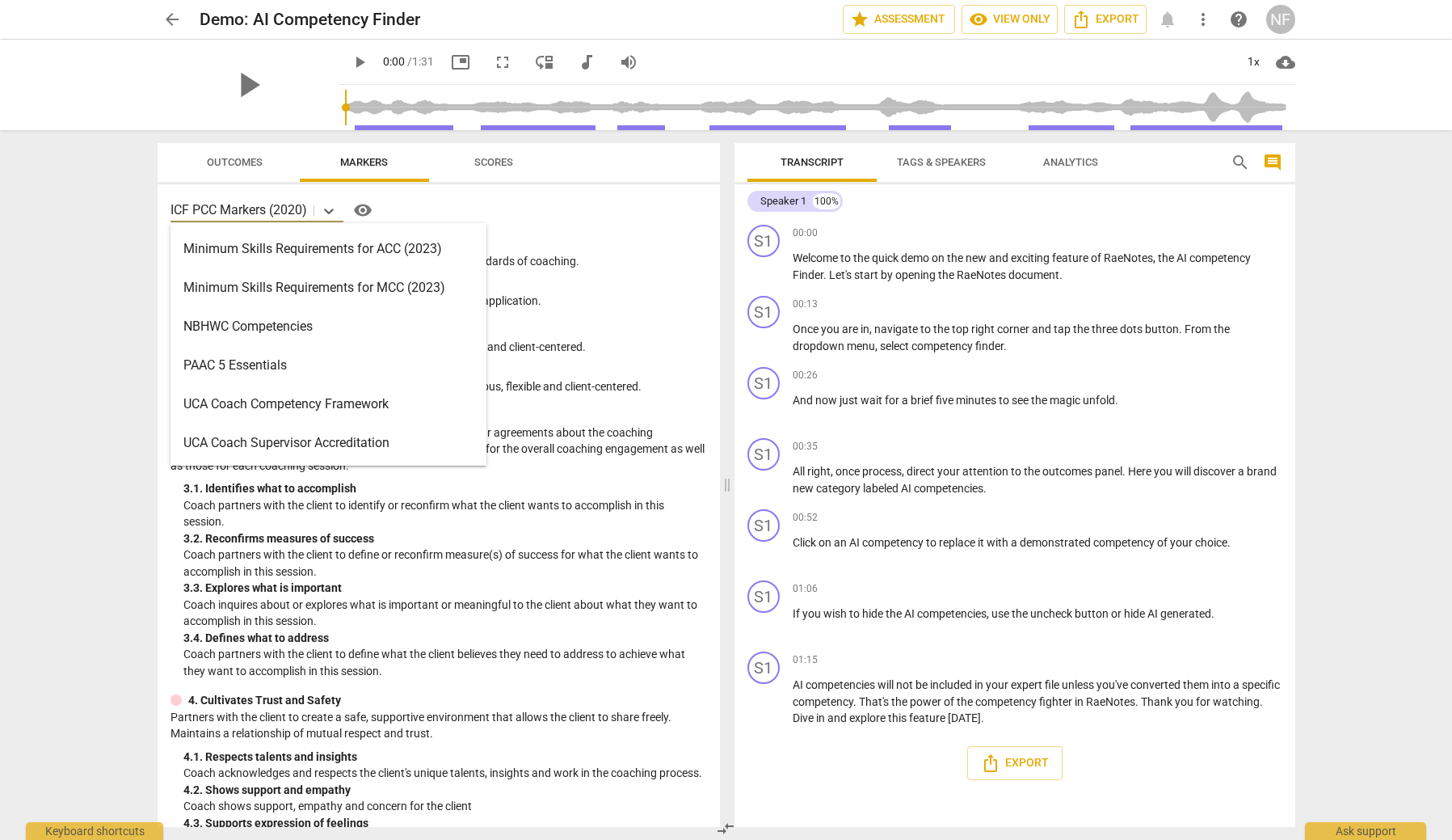
click at [254, 286] on div "Minimum Skills Requirements for MCC (2023)" at bounding box center [329, 287] width 316 height 39
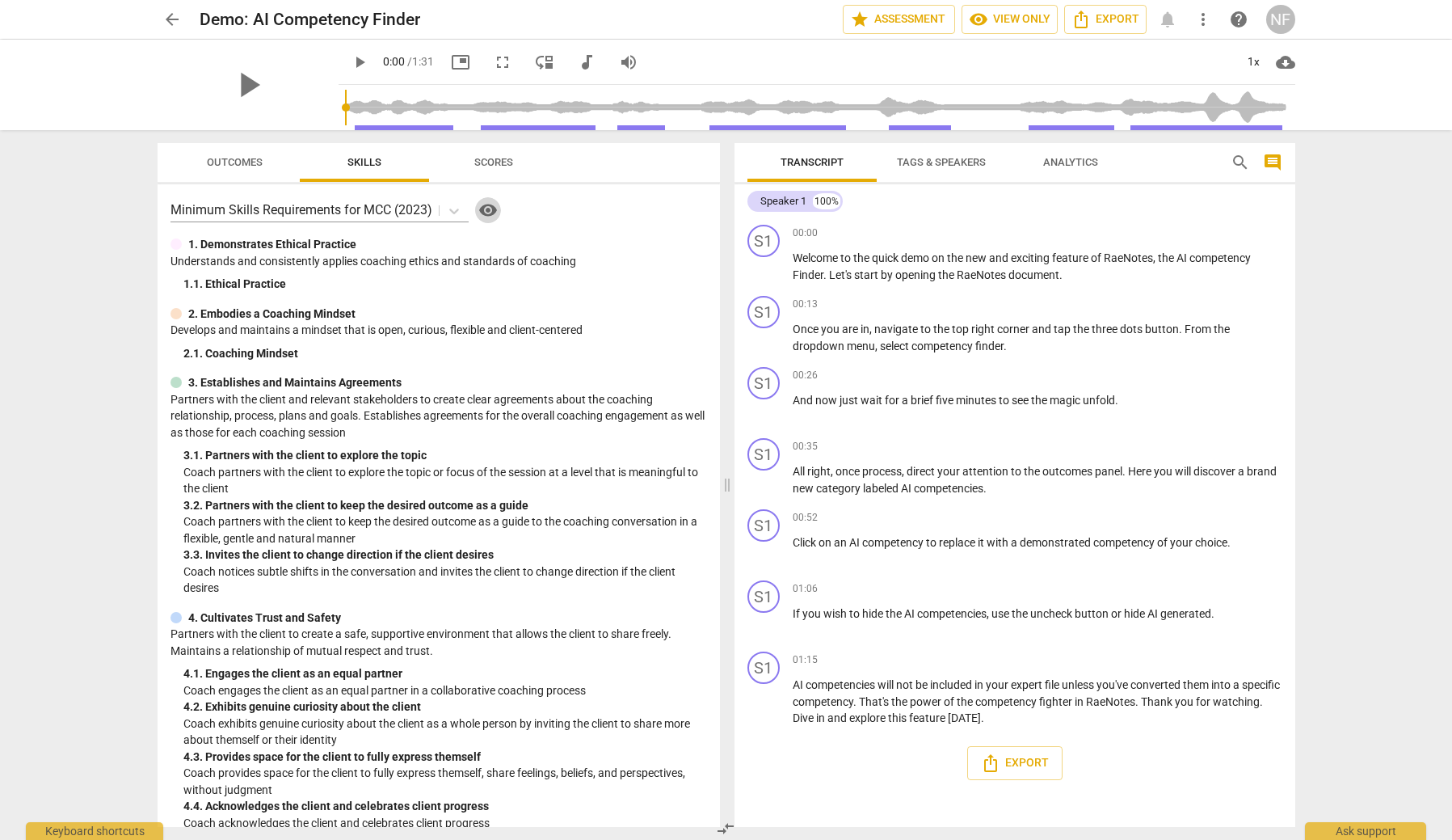
click at [488, 211] on span "visibility" at bounding box center [488, 210] width 19 height 19
click at [1264, 287] on div "S1 play_arrow pause 00:00 keyboard_arrow_right Welcome to the quick demo on the…" at bounding box center [1015, 253] width 561 height 71
click at [452, 206] on icon at bounding box center [454, 211] width 16 height 16
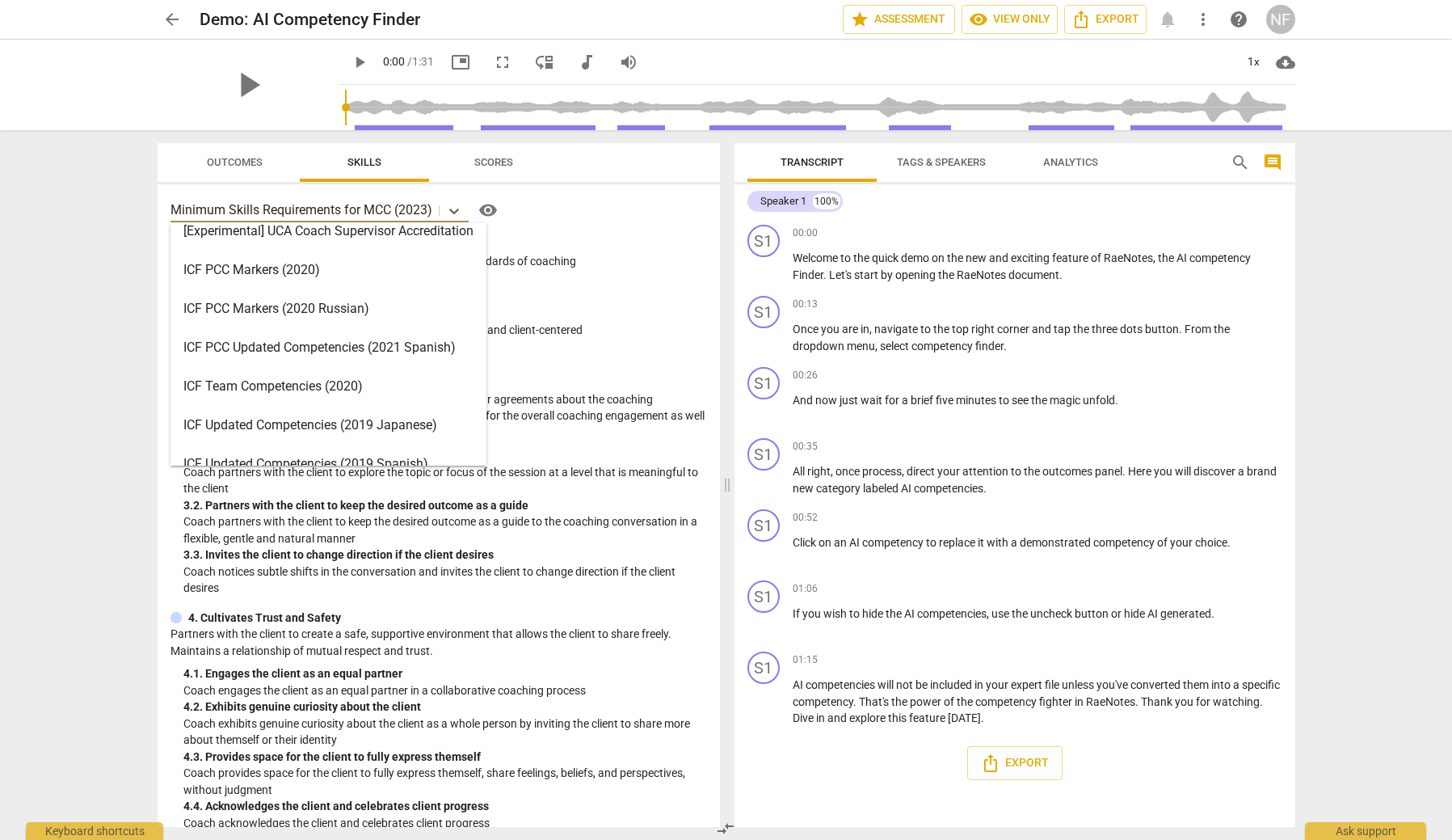
scroll to position [58, 0]
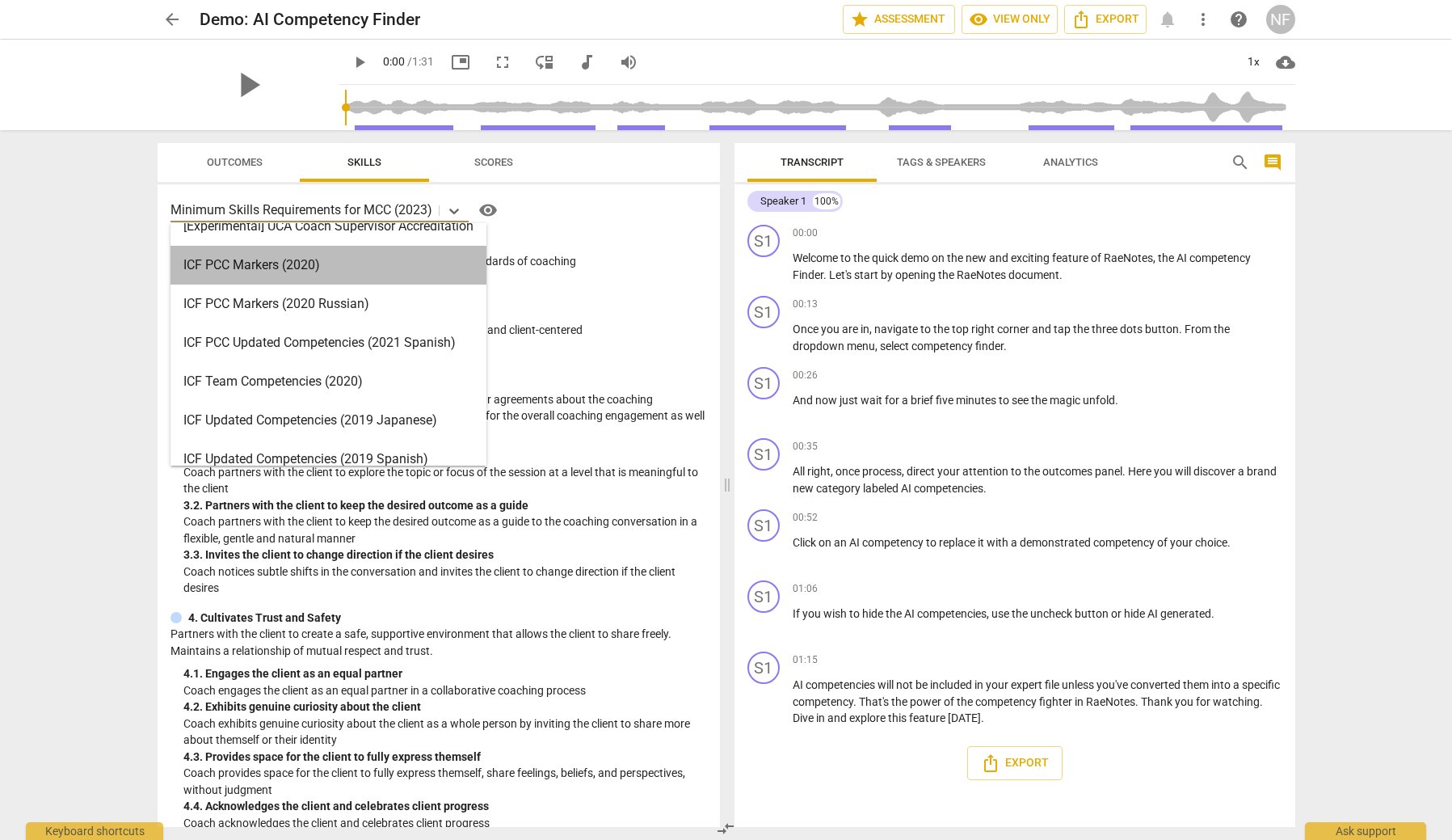
click at [275, 262] on div "ICF PCC Markers (2020)" at bounding box center [329, 265] width 316 height 39
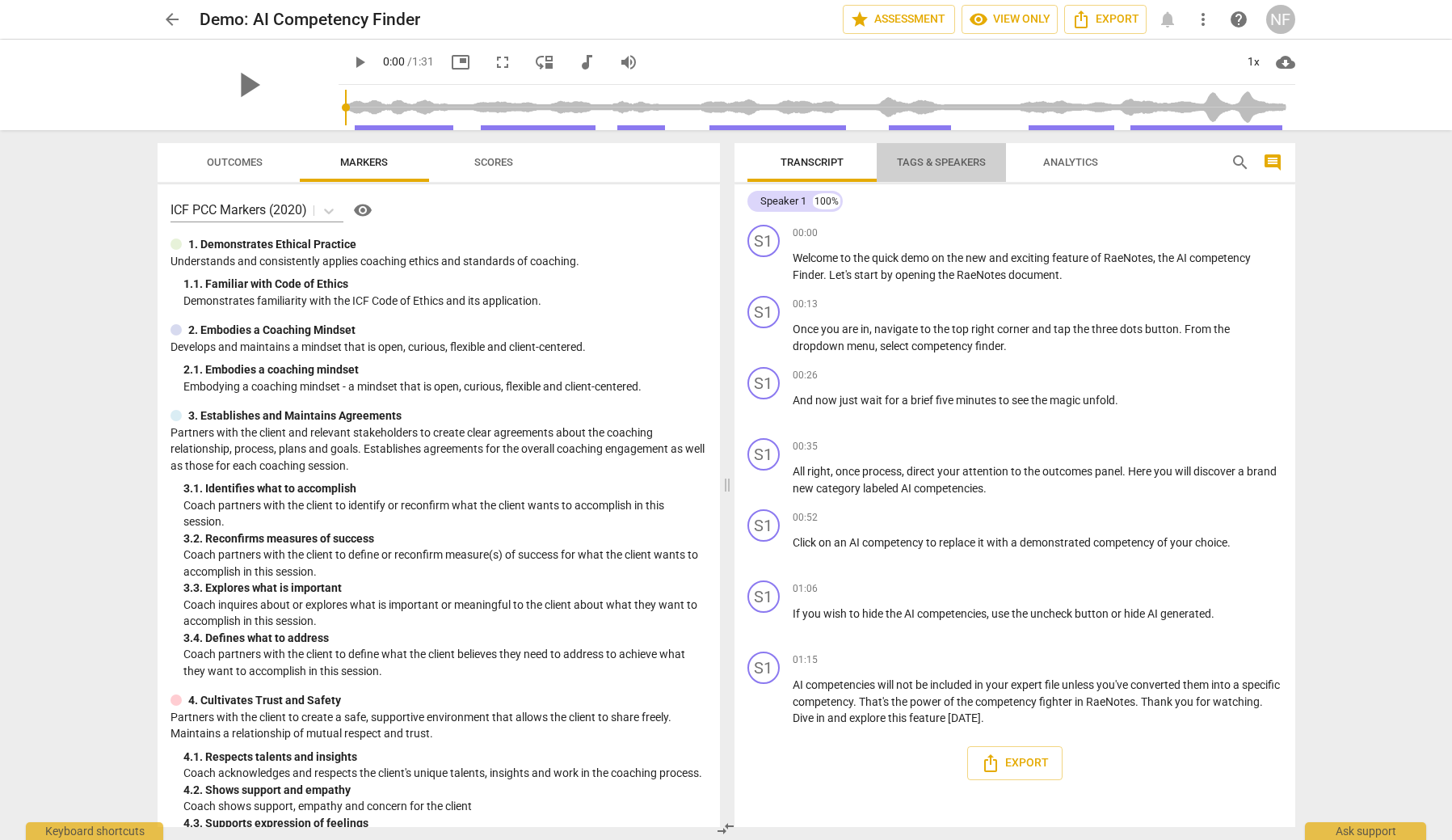
click at [958, 158] on span "Tags & Speakers" at bounding box center [942, 162] width 89 height 12
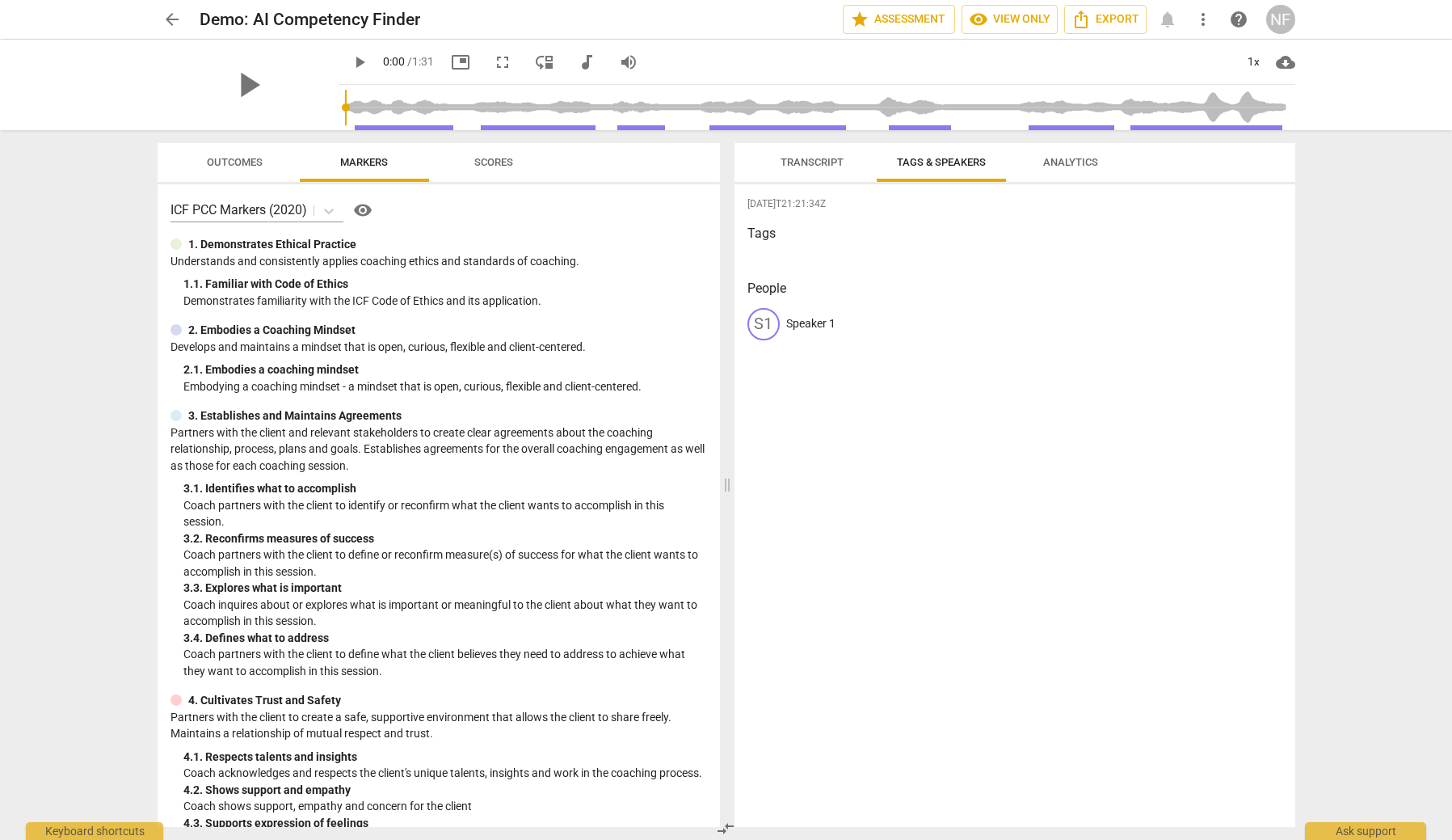
scroll to position [0, 0]
click at [822, 161] on span "Transcript" at bounding box center [812, 162] width 63 height 12
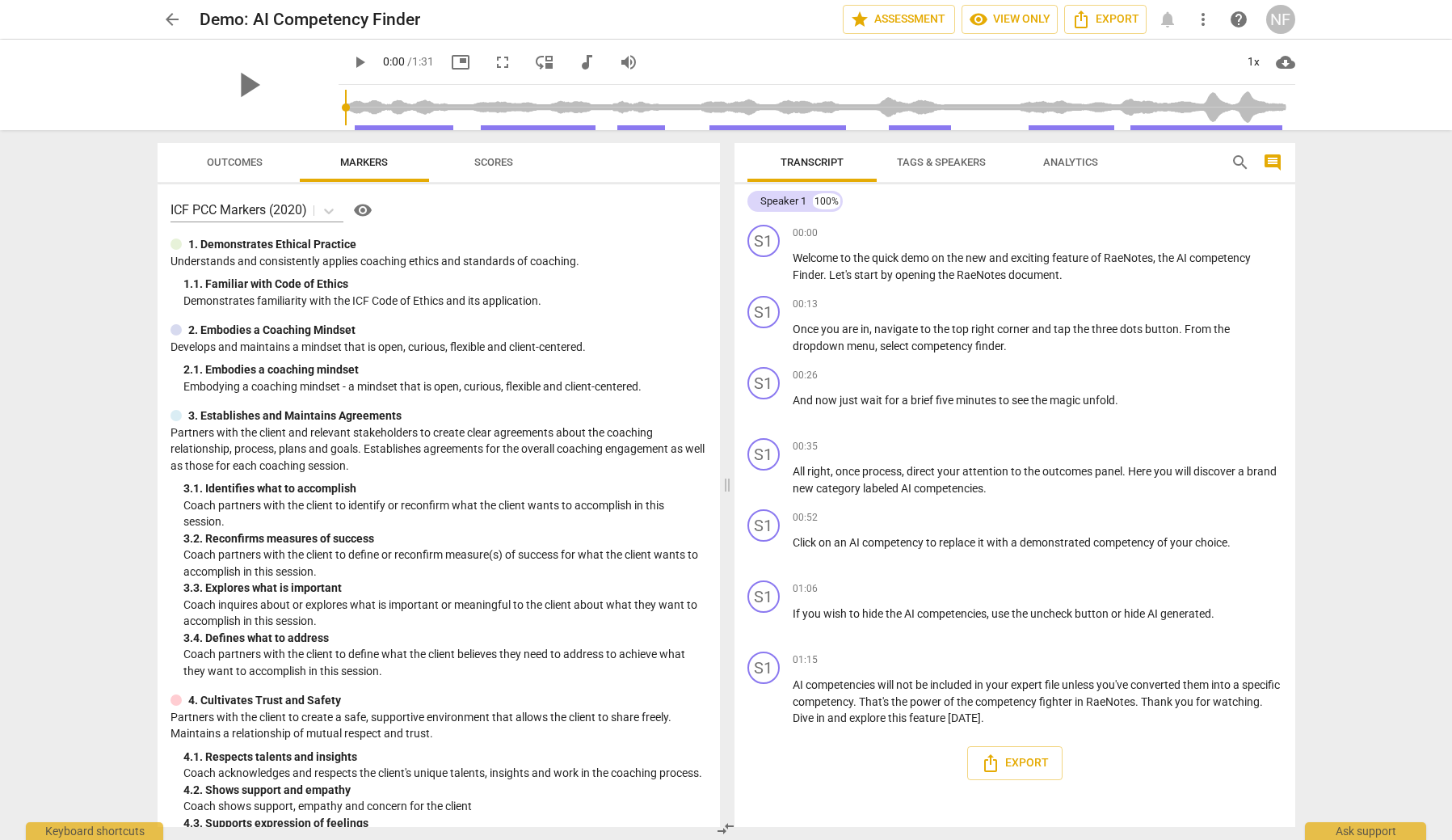
click at [167, 23] on span "arrow_back" at bounding box center [172, 19] width 19 height 19
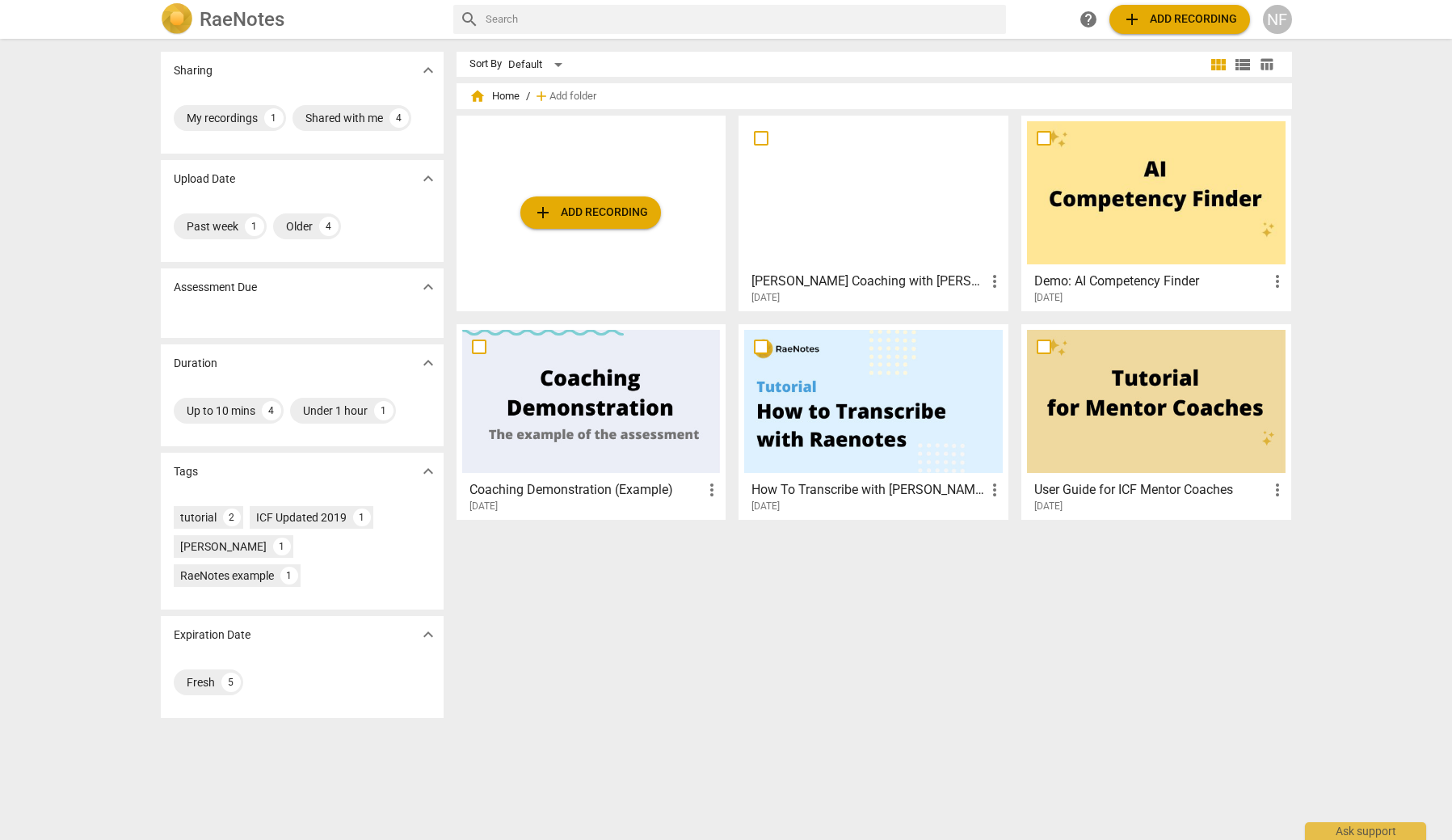
click at [904, 202] on div at bounding box center [874, 193] width 259 height 143
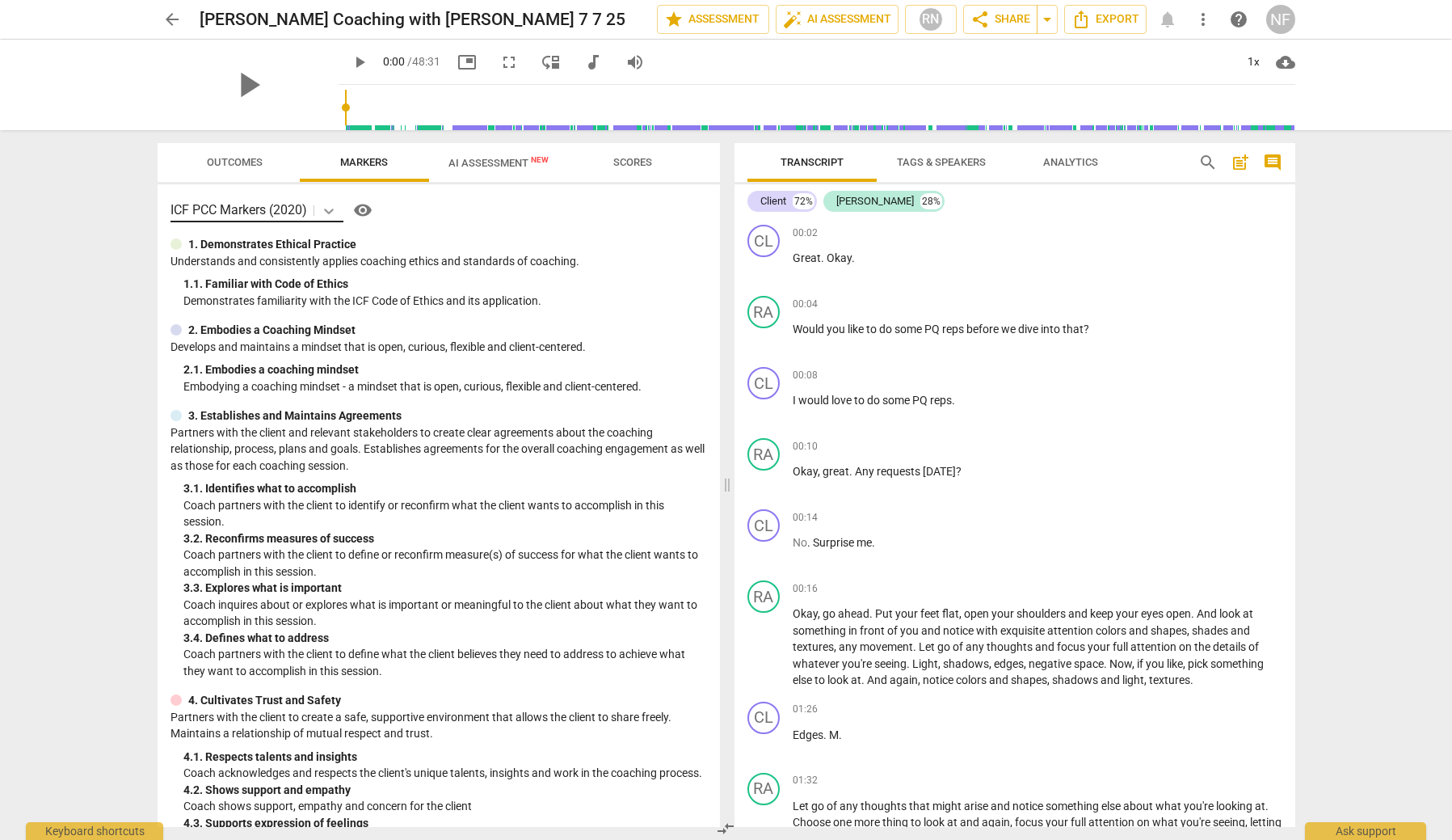
click at [331, 207] on icon at bounding box center [329, 211] width 16 height 16
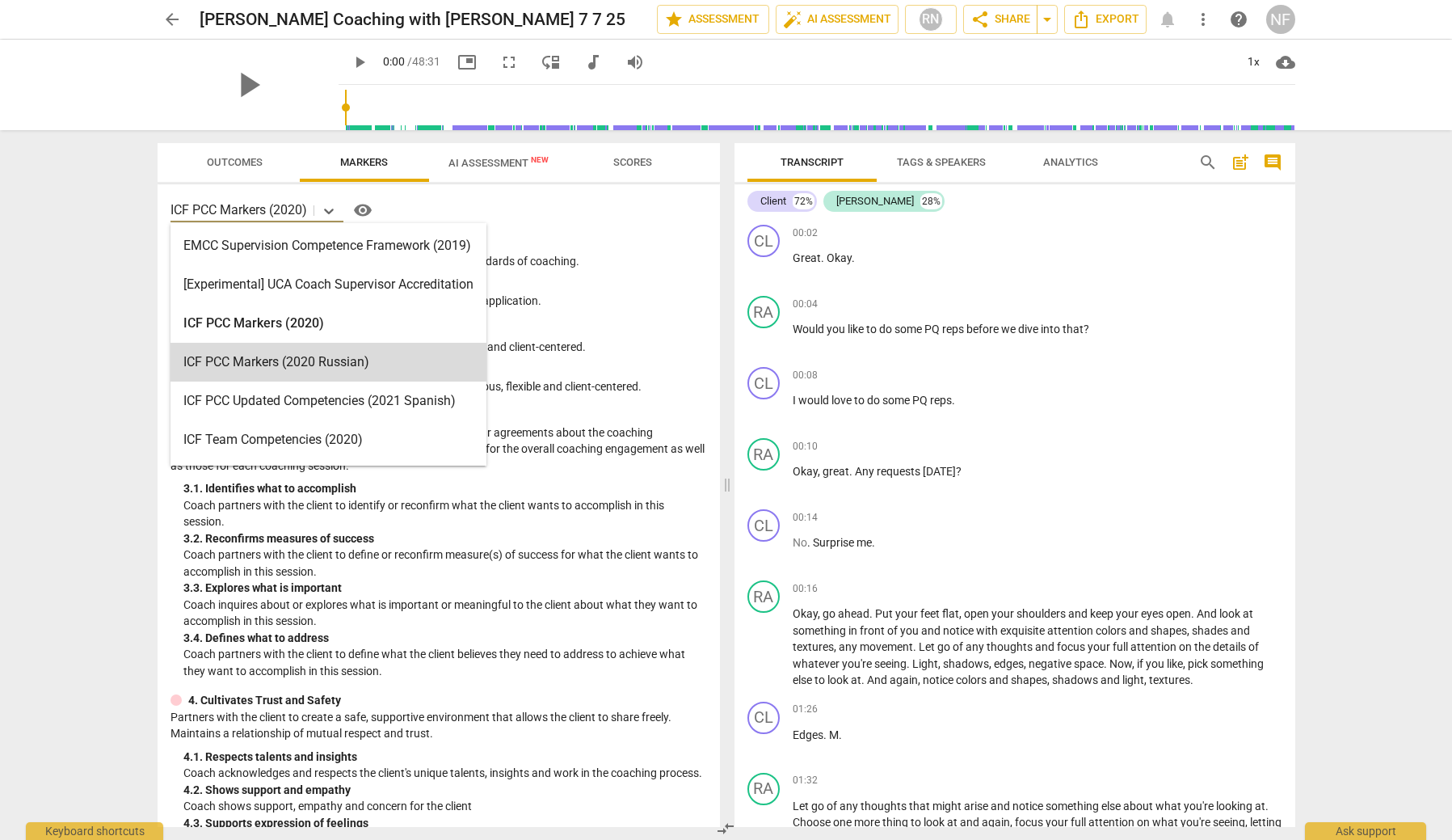
scroll to position [385, 0]
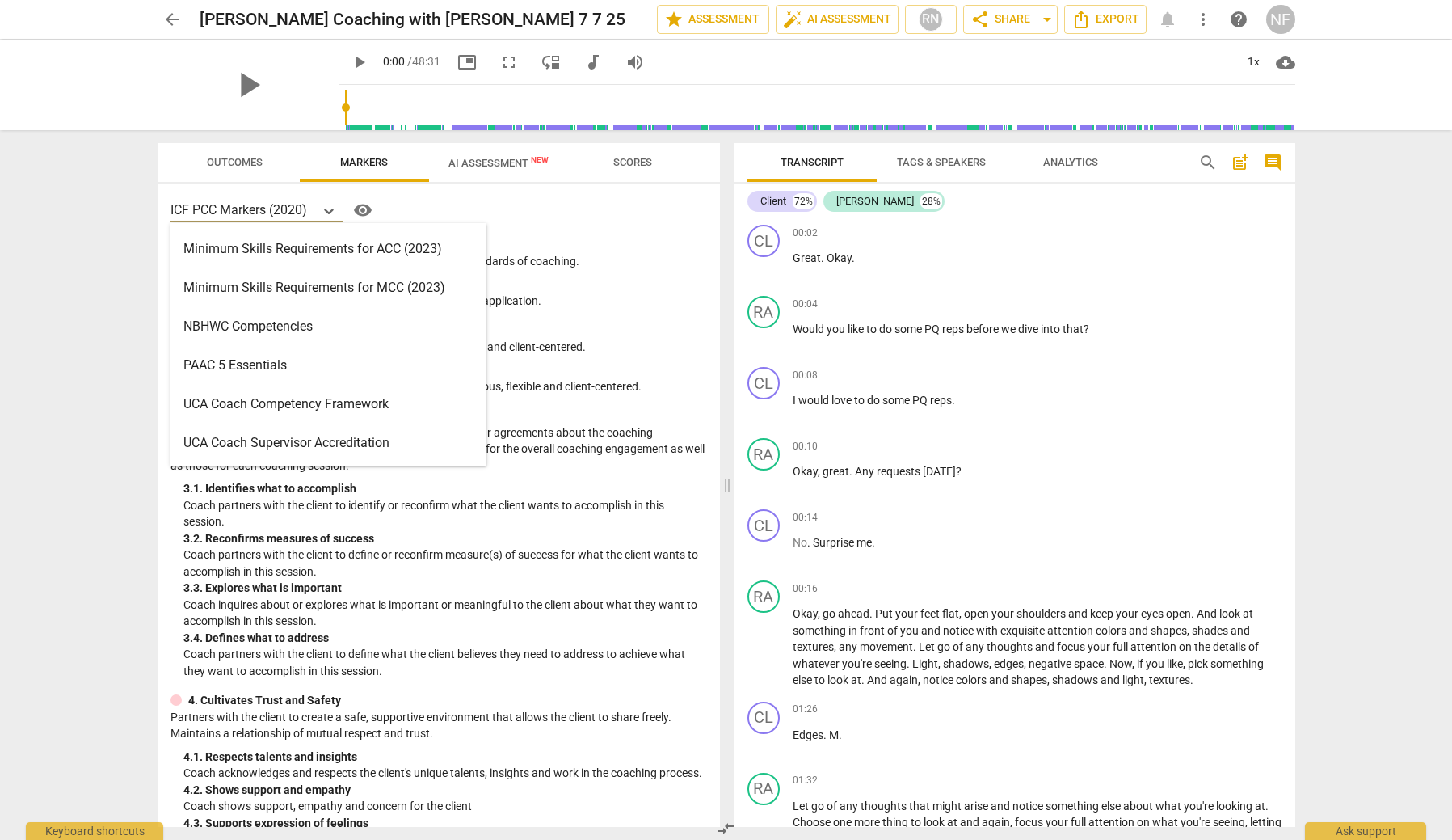
click at [245, 281] on div "Minimum Skills Requirements for MCC (2023)" at bounding box center [329, 287] width 316 height 39
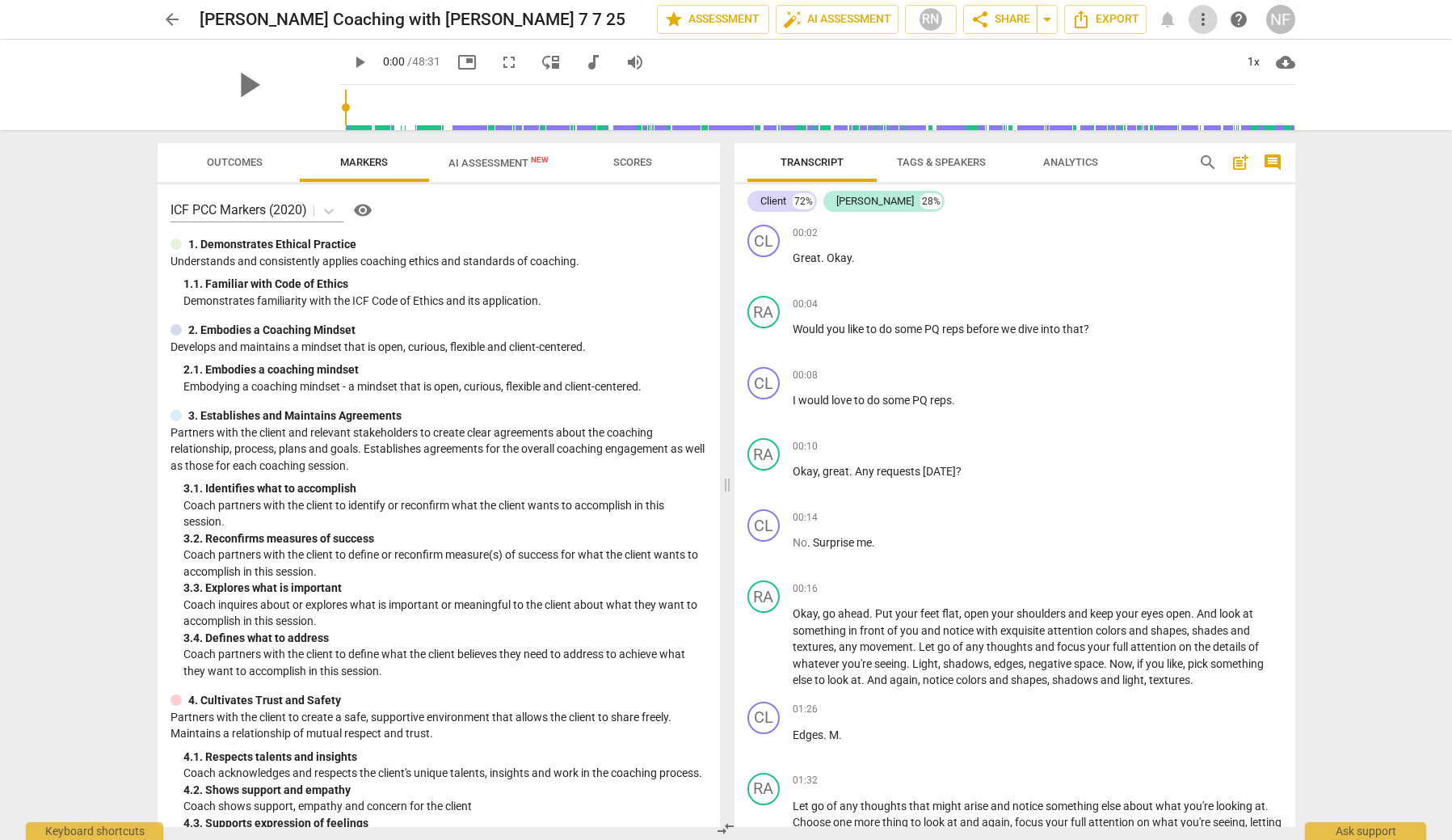
click at [1204, 18] on span "more_vert" at bounding box center [1203, 19] width 19 height 19
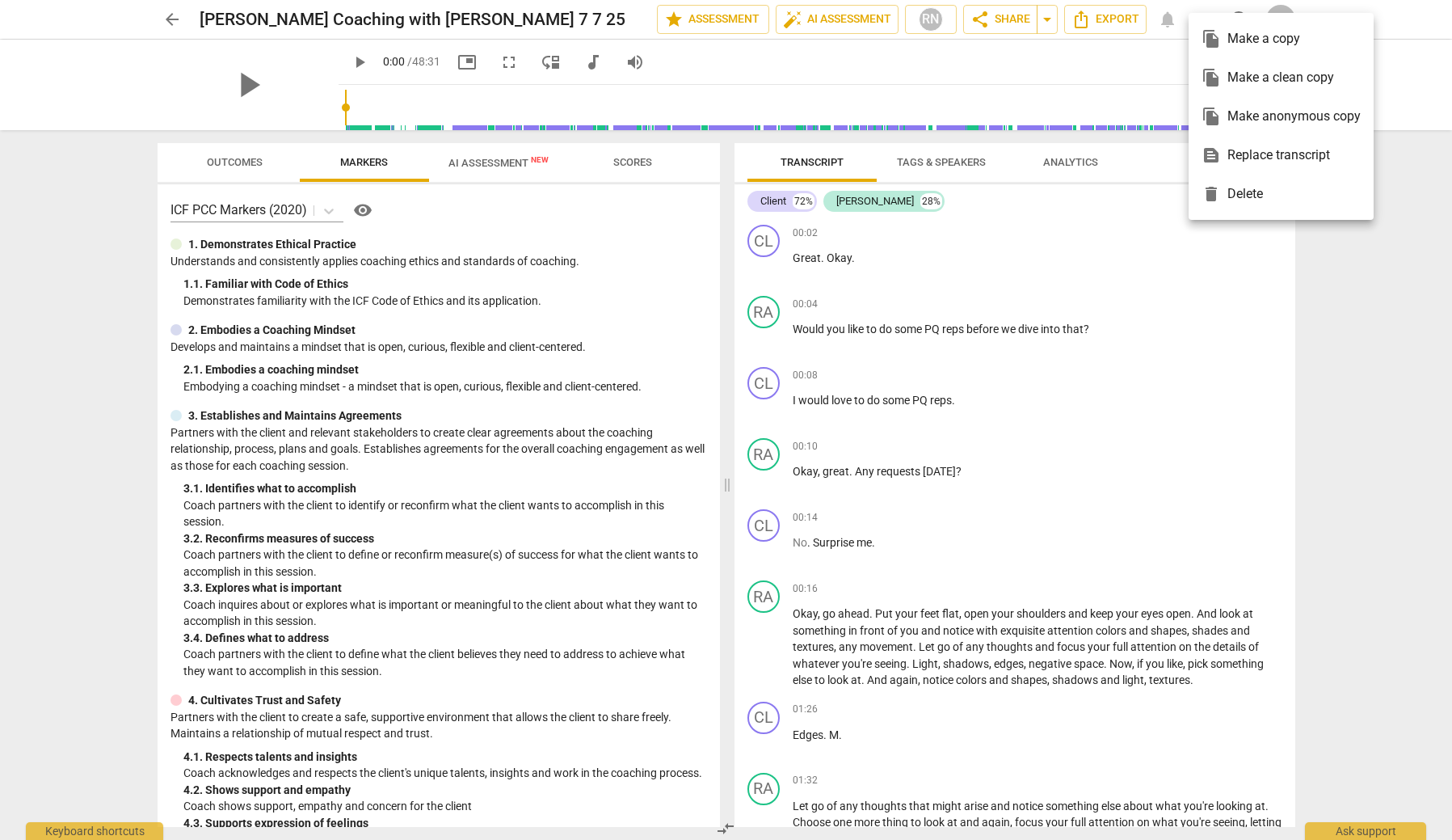
click at [1348, 486] on div at bounding box center [726, 420] width 1452 height 840
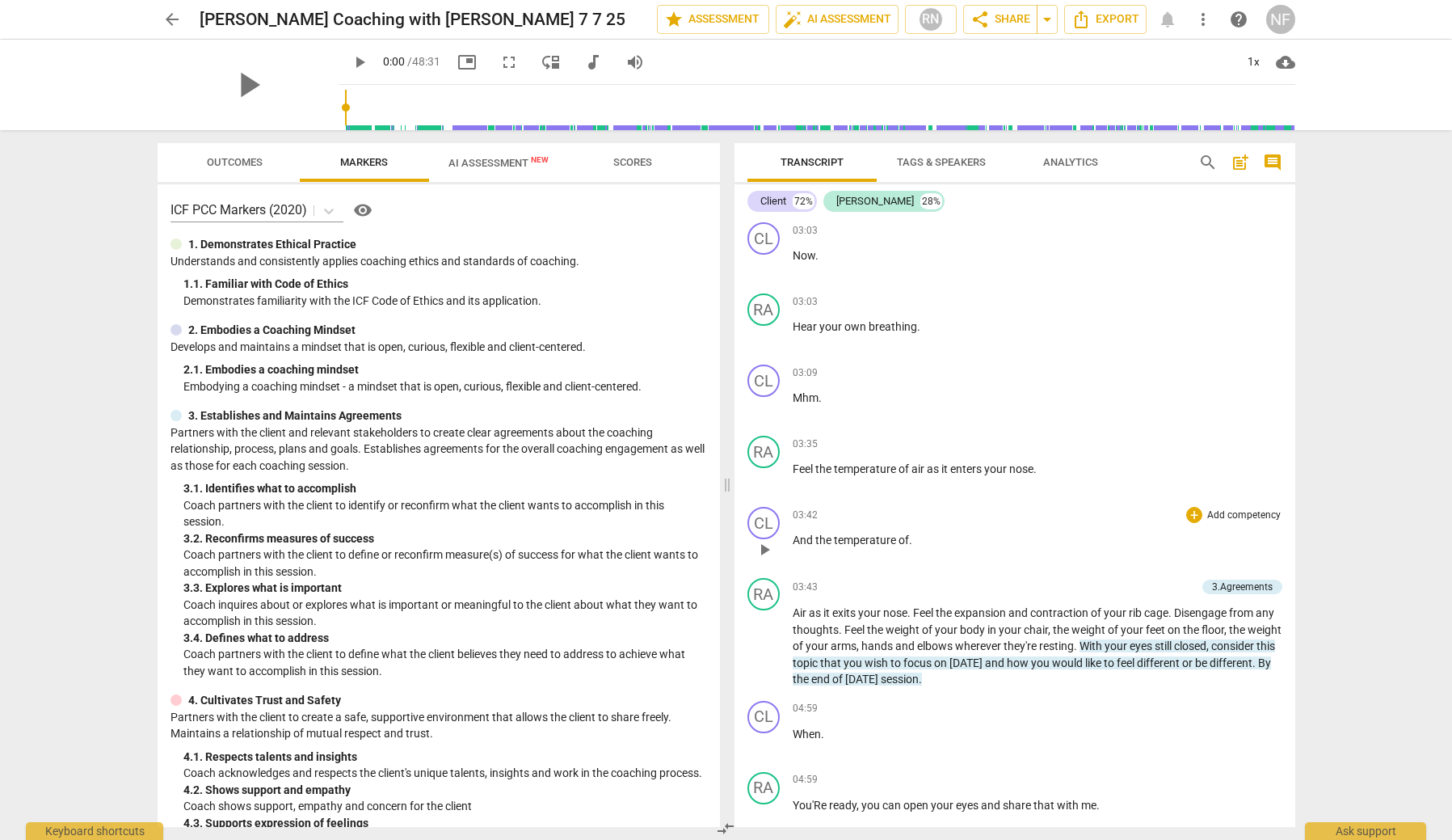
scroll to position [1094, 0]
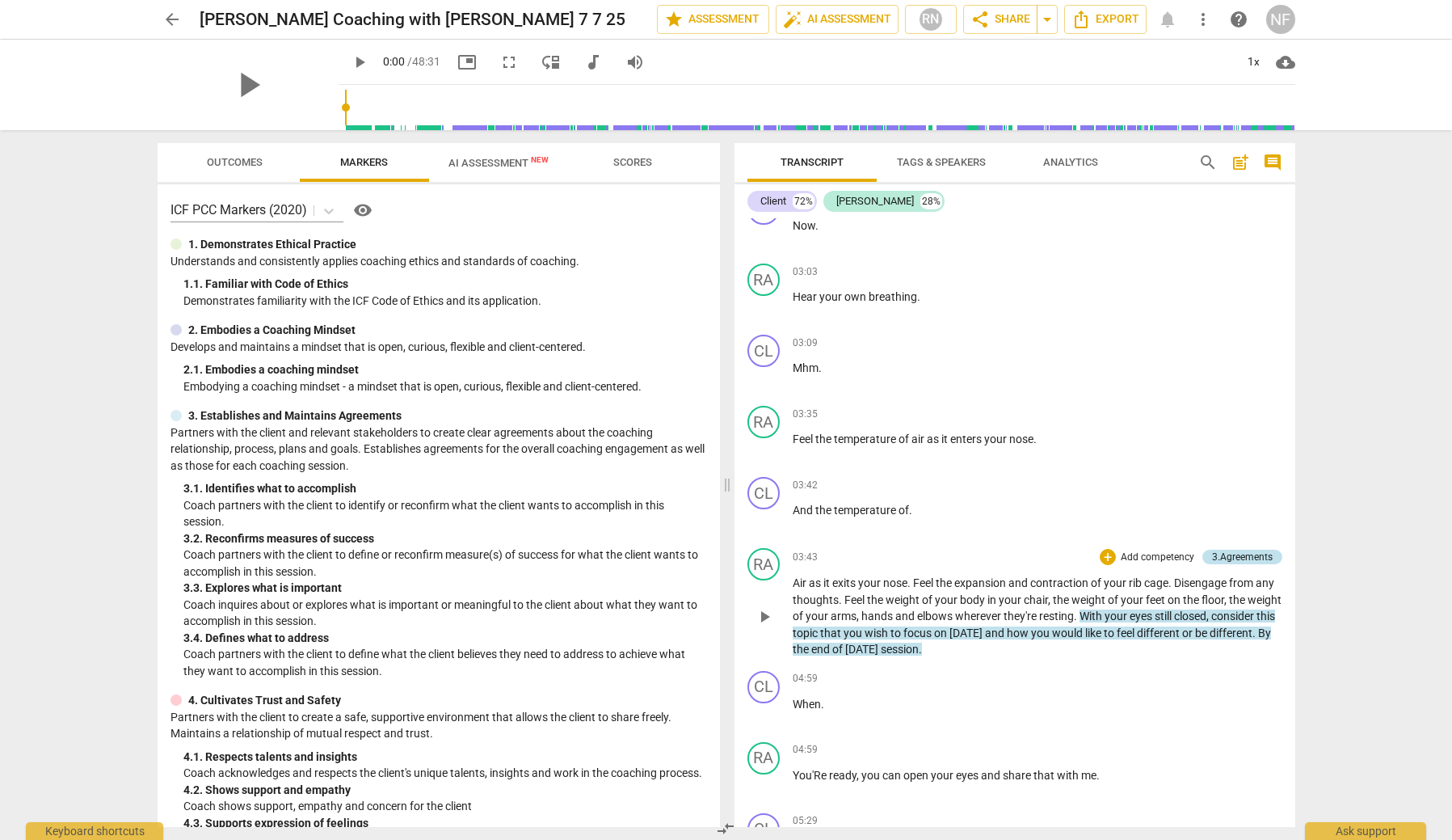
click at [1221, 554] on div "3.Agreements" at bounding box center [1242, 557] width 61 height 15
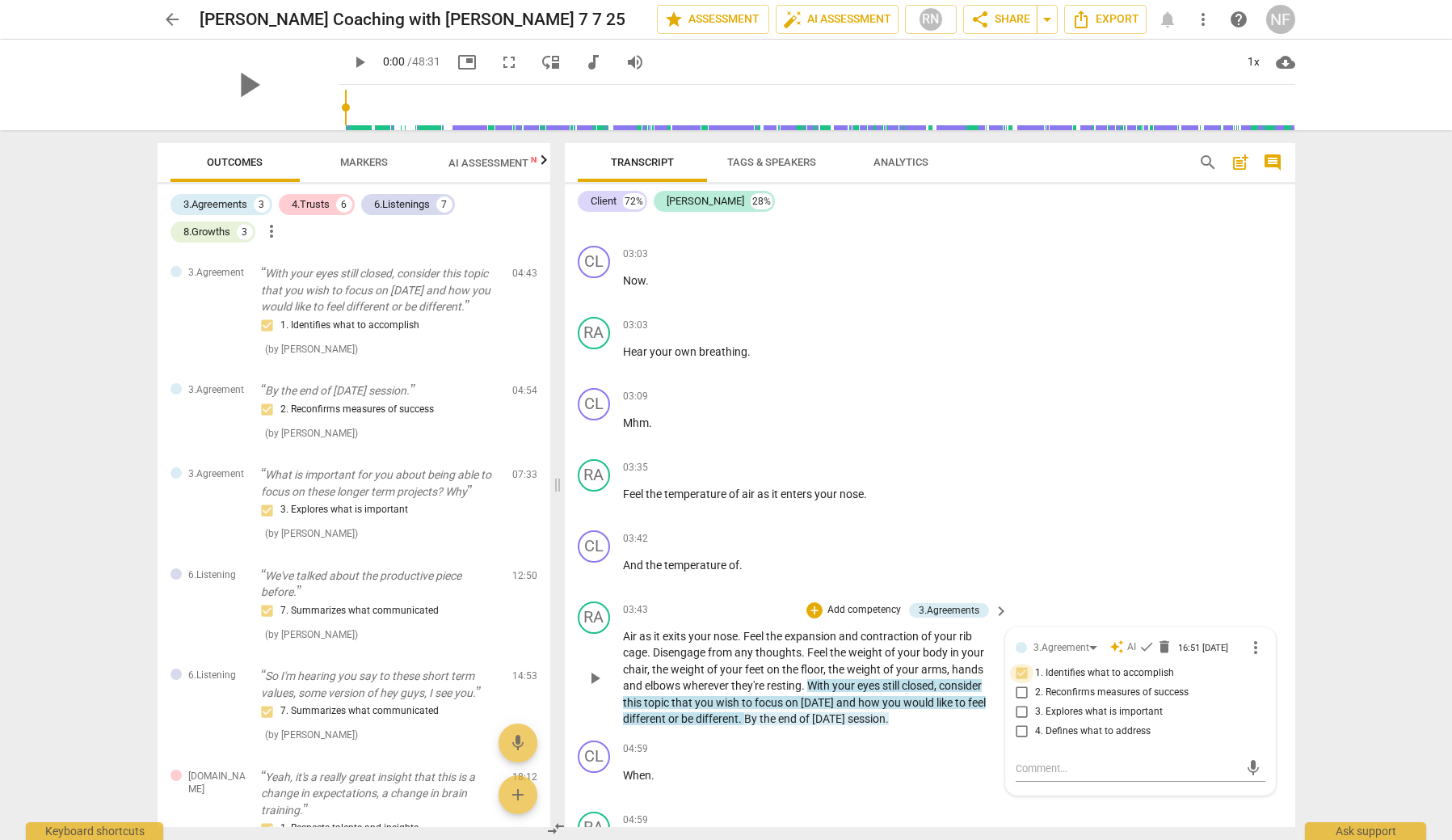
click at [1022, 672] on input "1. Identifies what to accomplish" at bounding box center [1022, 673] width 25 height 19
drag, startPoint x: 1021, startPoint y: 669, endPoint x: 1018, endPoint y: 680, distance: 11.4
click at [1021, 670] on input "1. Identifies what to accomplish" at bounding box center [1022, 673] width 25 height 19
click at [1021, 673] on input "1. Identifies what to accomplish" at bounding box center [1022, 673] width 25 height 19
checkbox input "true"
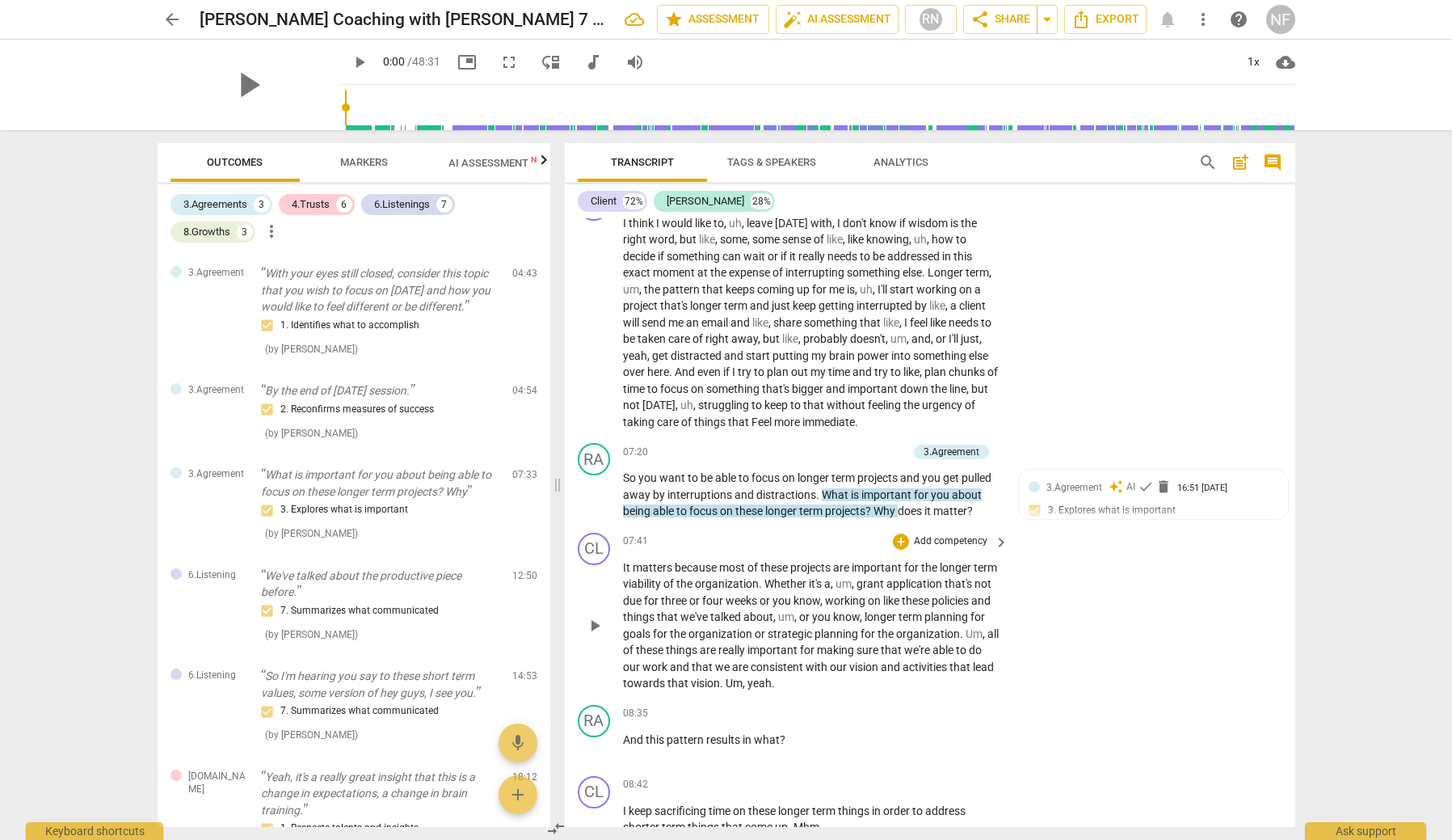
scroll to position [1791, 0]
click at [979, 442] on div "3.Agreement" at bounding box center [952, 450] width 75 height 15
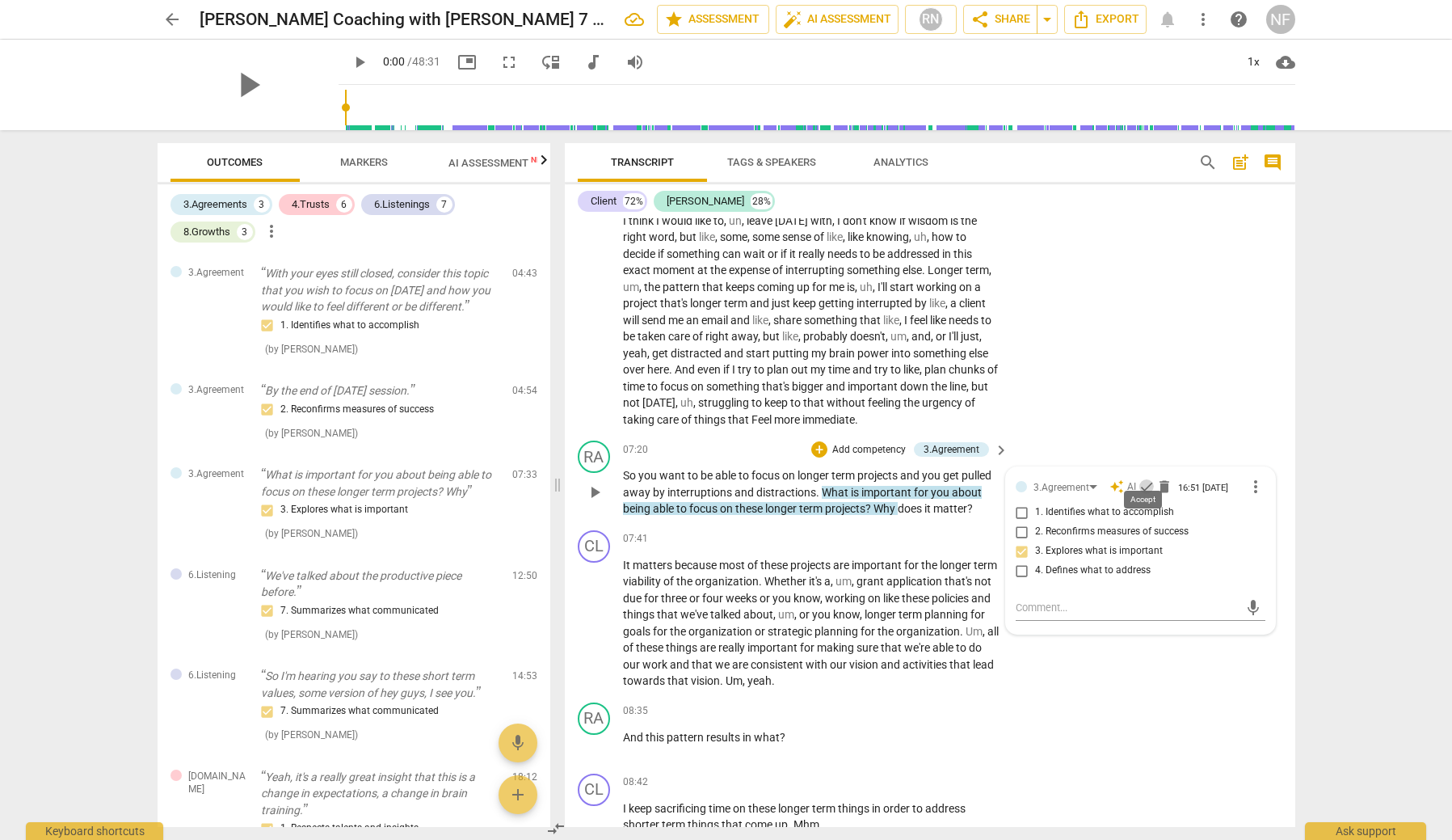
click at [1143, 479] on span "check" at bounding box center [1147, 487] width 16 height 16
click at [1121, 399] on div "CL play_arrow pause 05:29 + Add competency keyboard_arrow_right I think I would…" at bounding box center [930, 307] width 731 height 255
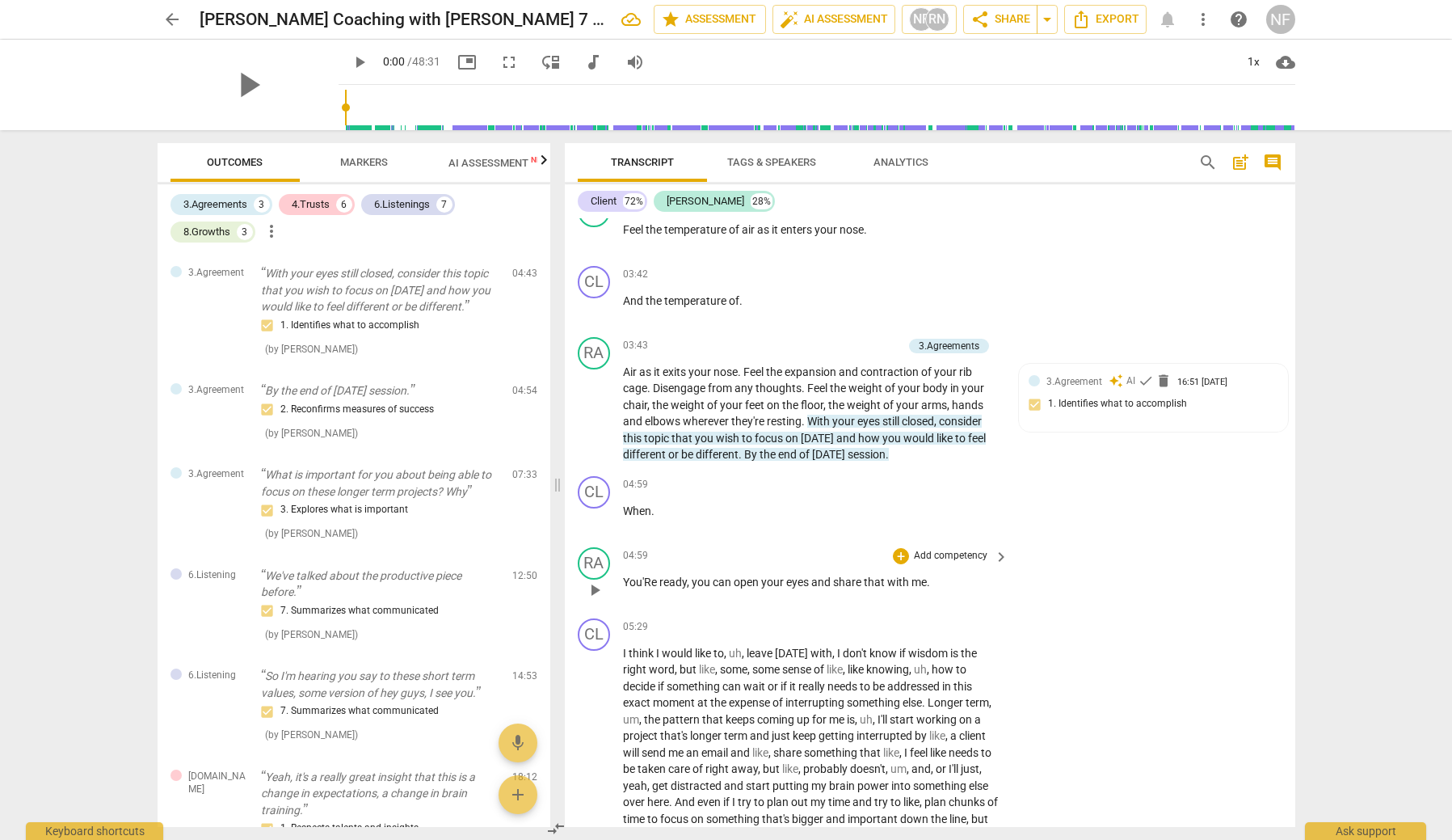
scroll to position [1336, 0]
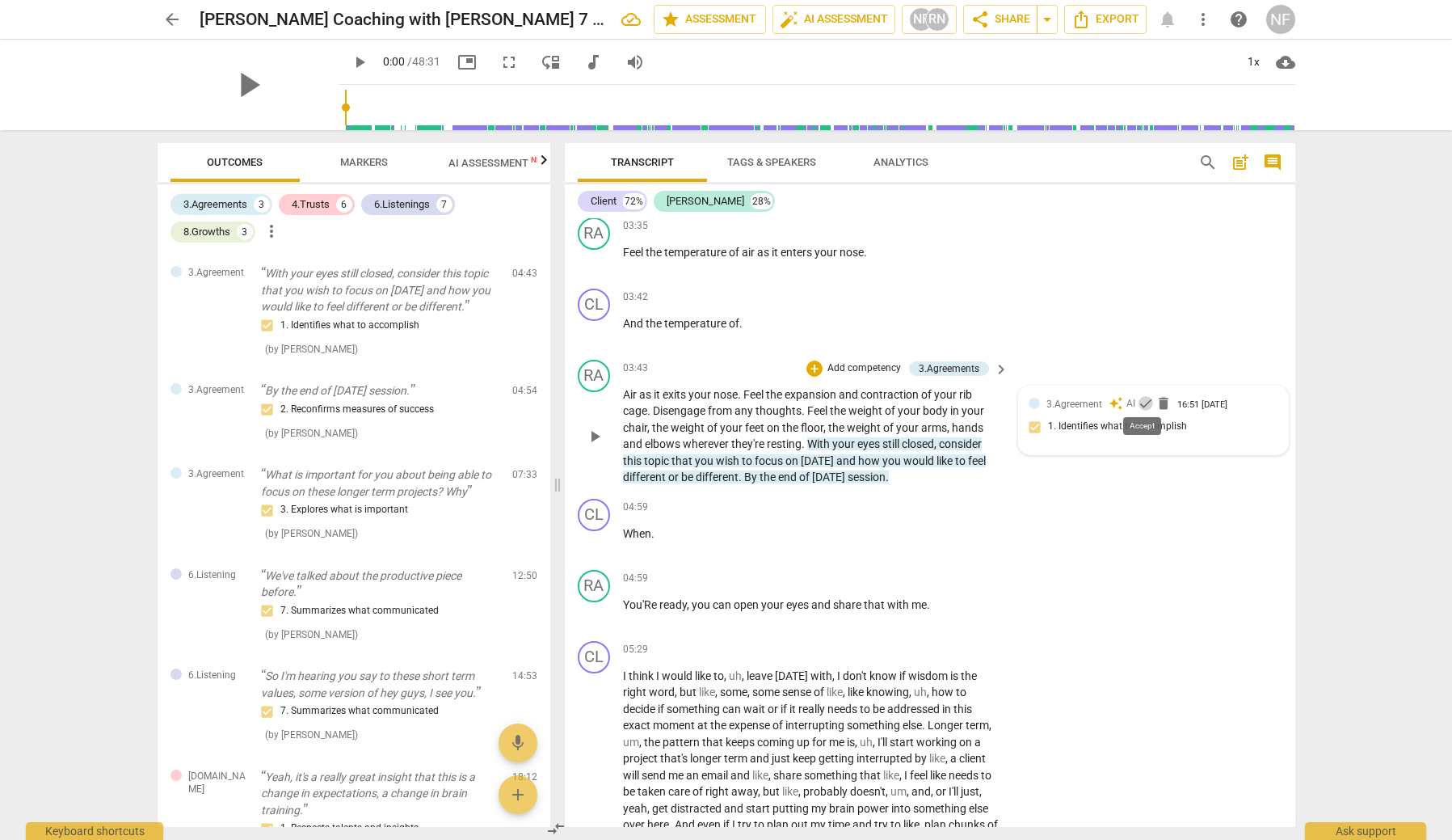
click at [1145, 397] on span "check" at bounding box center [1146, 403] width 16 height 16
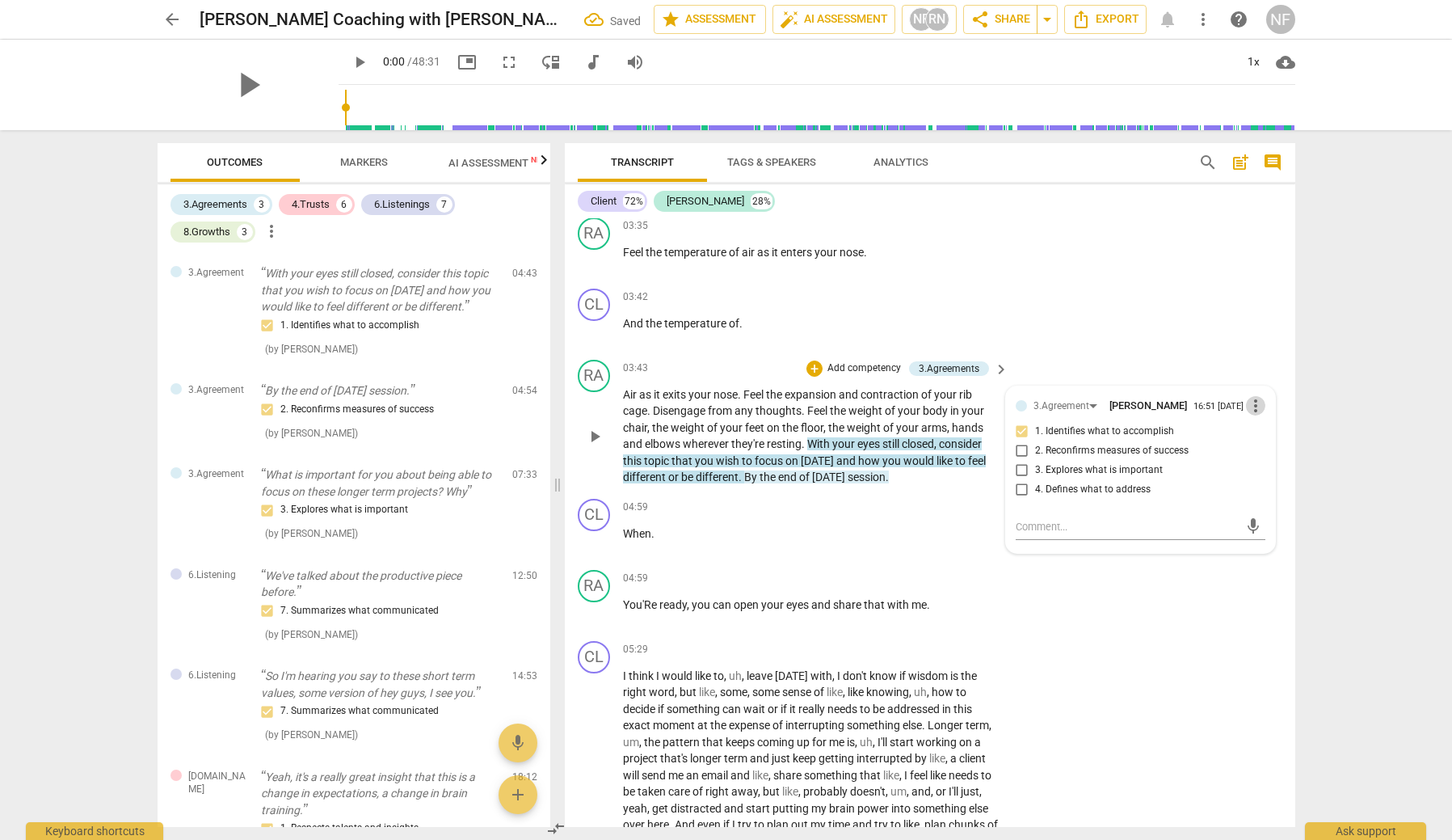
click at [1249, 400] on span "more_vert" at bounding box center [1255, 405] width 19 height 19
click at [1250, 340] on div at bounding box center [726, 420] width 1452 height 840
click at [1239, 338] on div "CL play_arrow pause 03:42 + Add competency keyboard_arrow_right And the tempera…" at bounding box center [930, 318] width 731 height 71
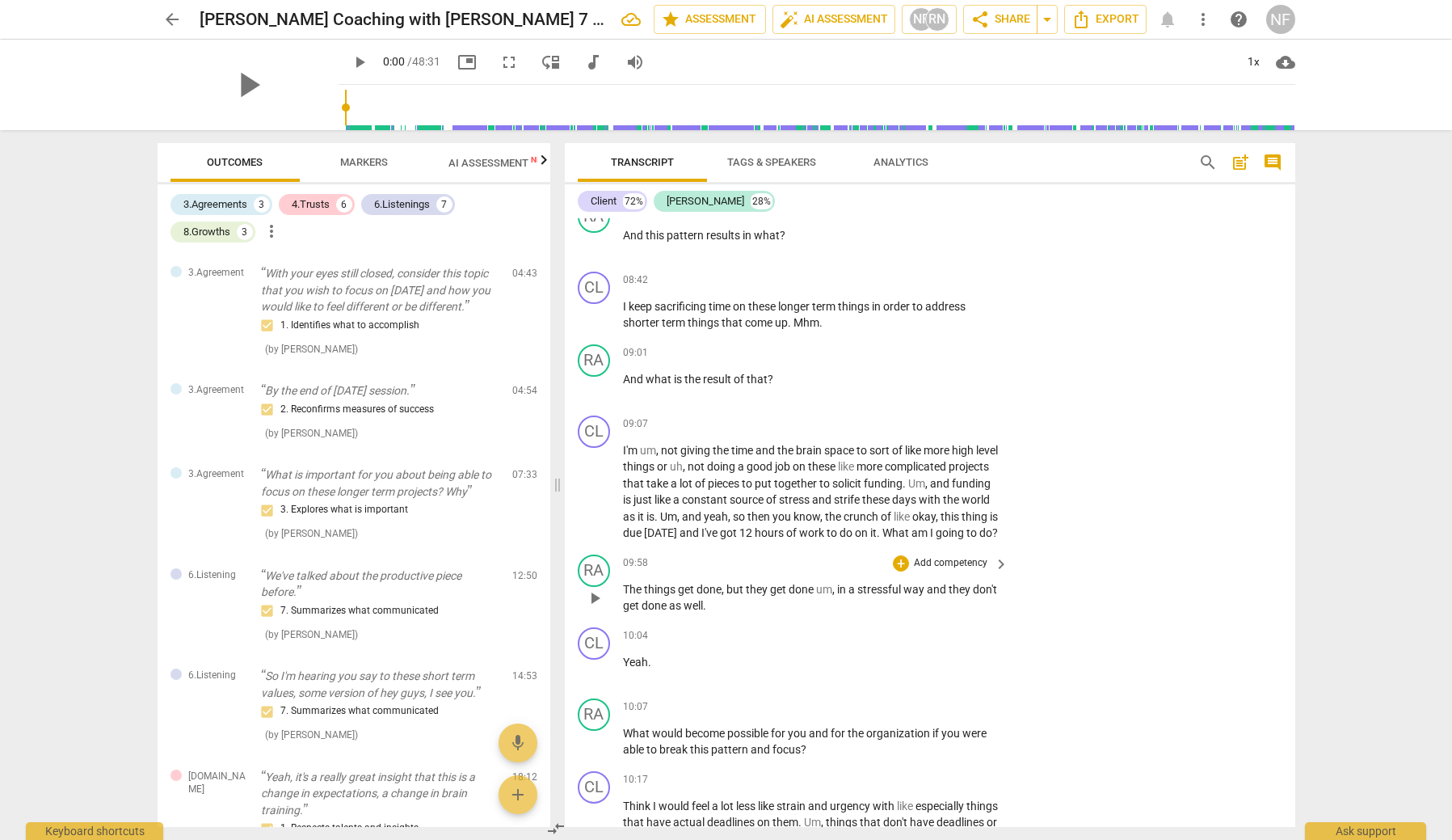
scroll to position [2295, 0]
click at [895, 343] on div "+" at bounding box center [901, 351] width 16 height 16
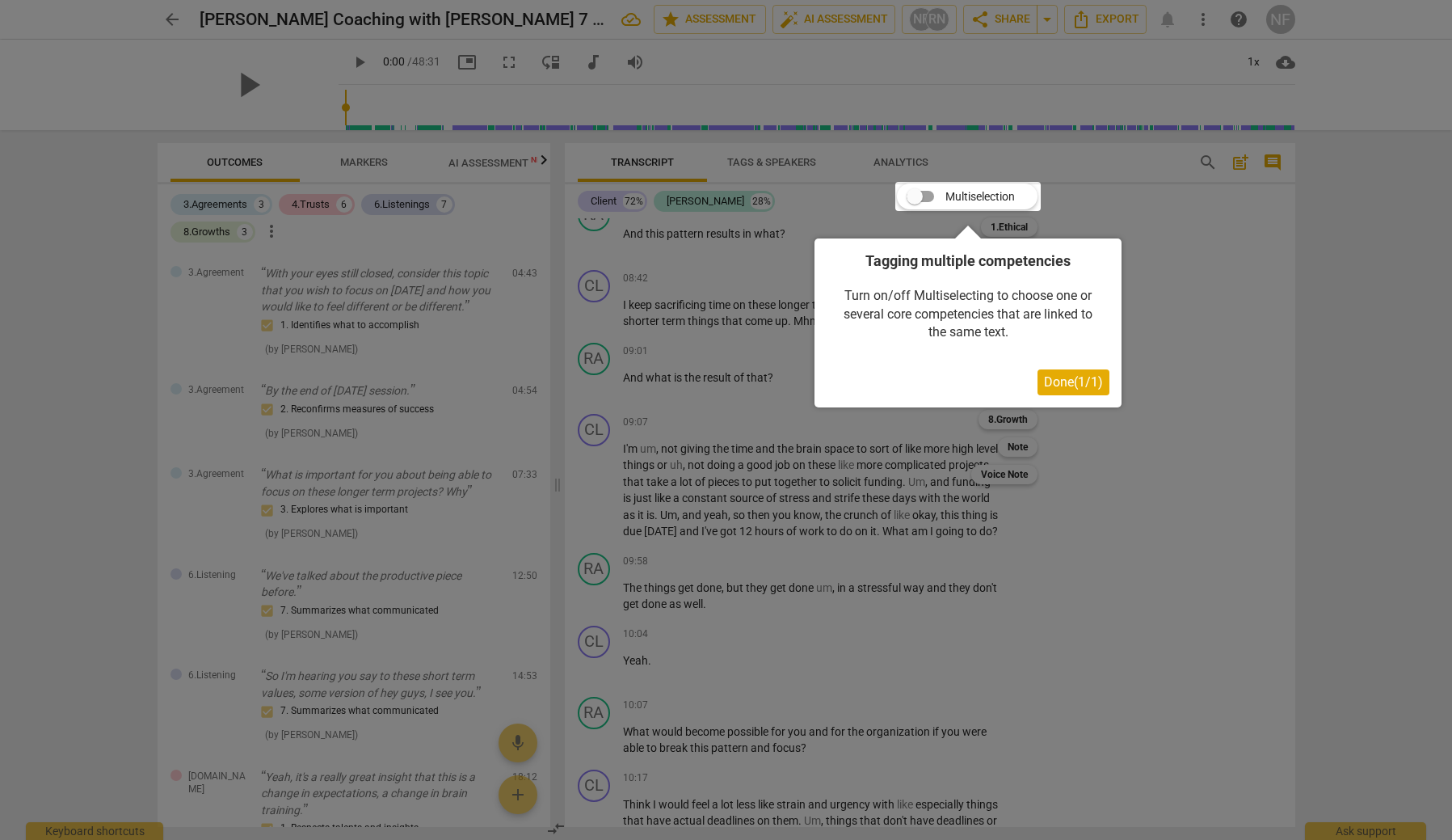
click at [1099, 380] on span "Done ( 1 / 1 )" at bounding box center [1073, 381] width 59 height 15
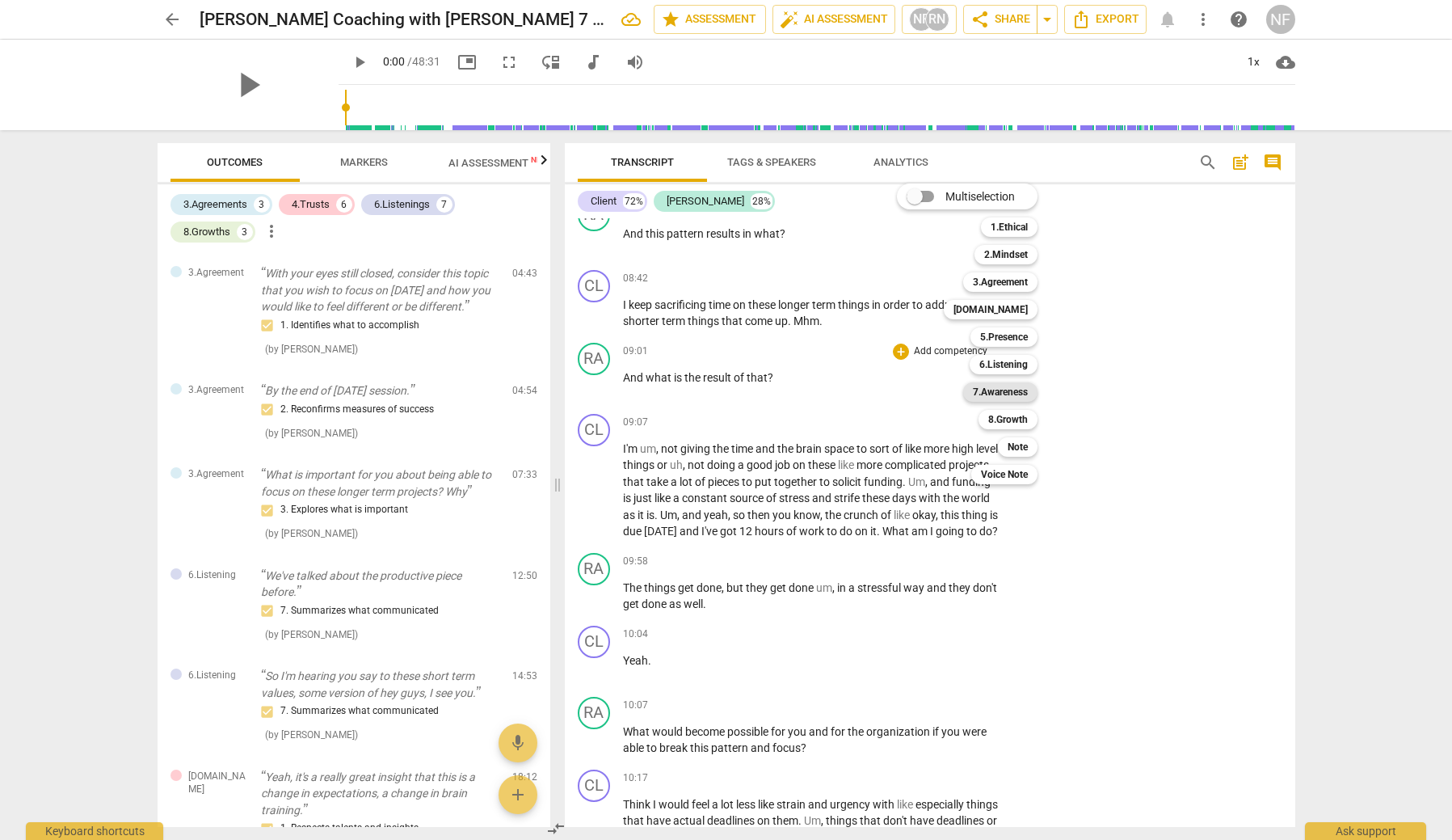
click at [1011, 393] on b "7.Awareness" at bounding box center [1001, 391] width 55 height 19
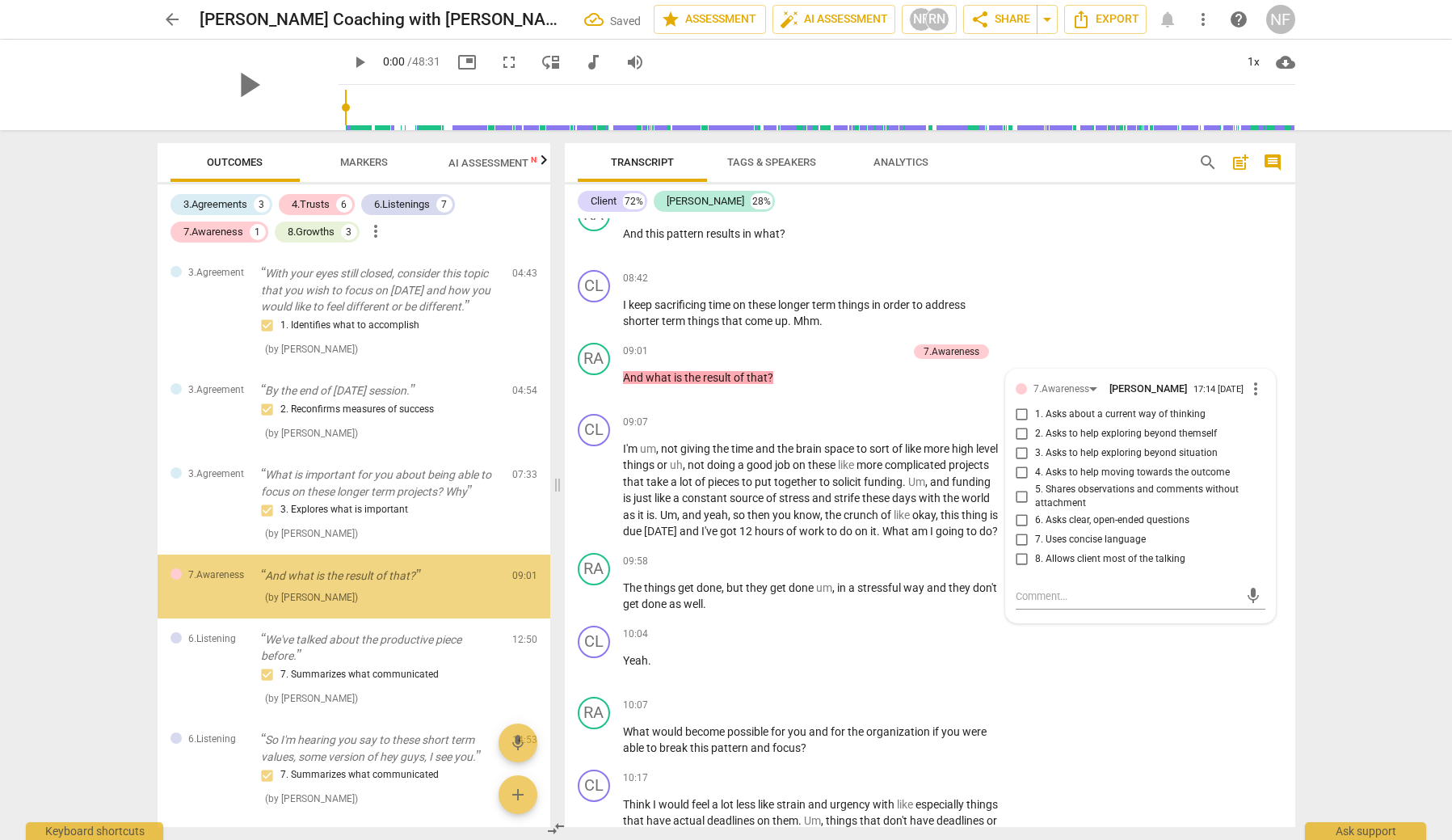
scroll to position [43, 0]
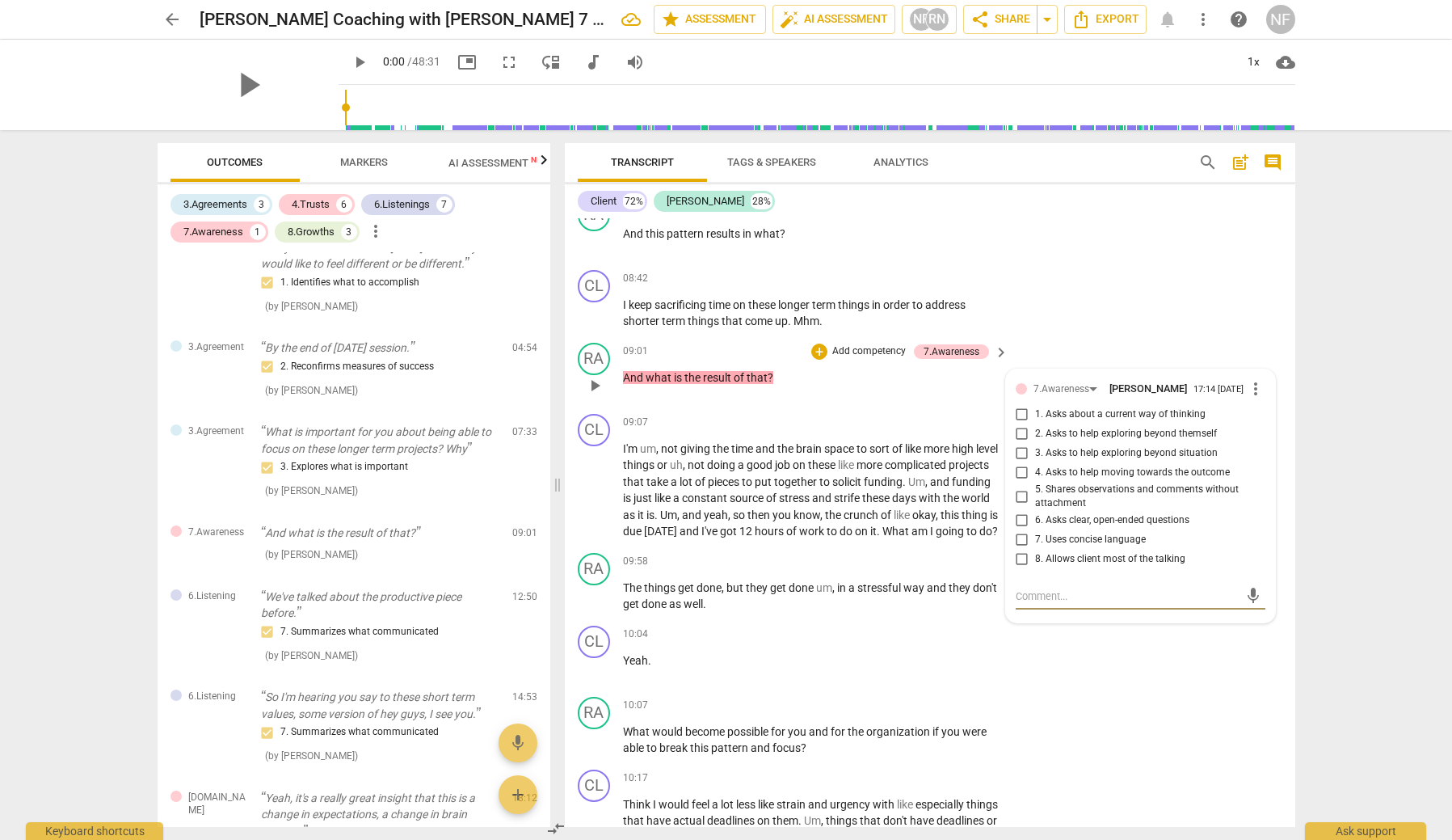
click at [1023, 405] on input "1. Asks about a current way of thinking" at bounding box center [1022, 414] width 25 height 19
checkbox input "true"
click at [1020, 424] on input "2. Asks to help exploring beyond themself" at bounding box center [1022, 433] width 25 height 19
checkbox input "true"
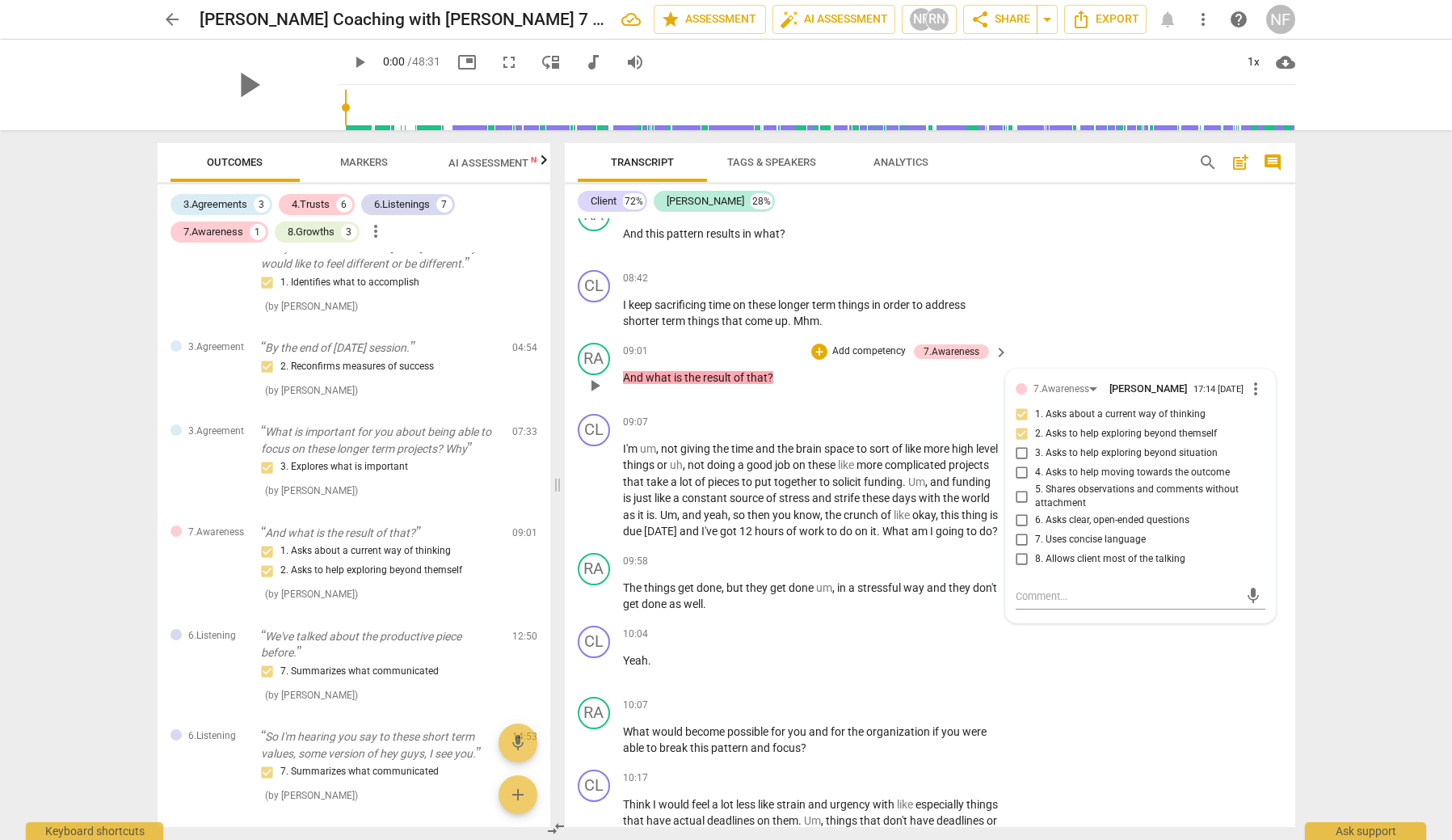
click at [1195, 336] on div "RA play_arrow pause 09:01 + Add competency 7.Awareness keyboard_arrow_right And…" at bounding box center [930, 371] width 731 height 71
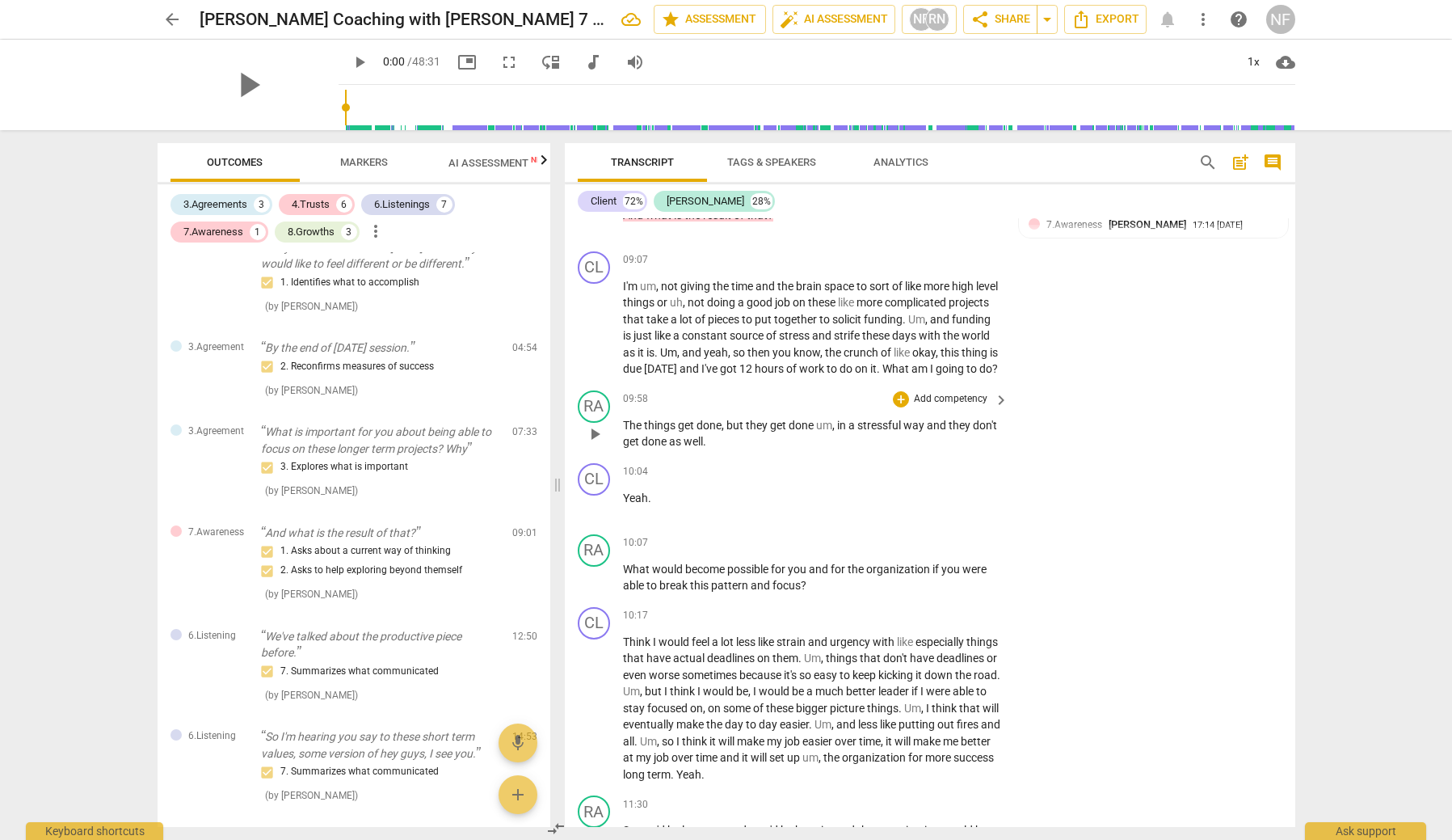
scroll to position [2467, 0]
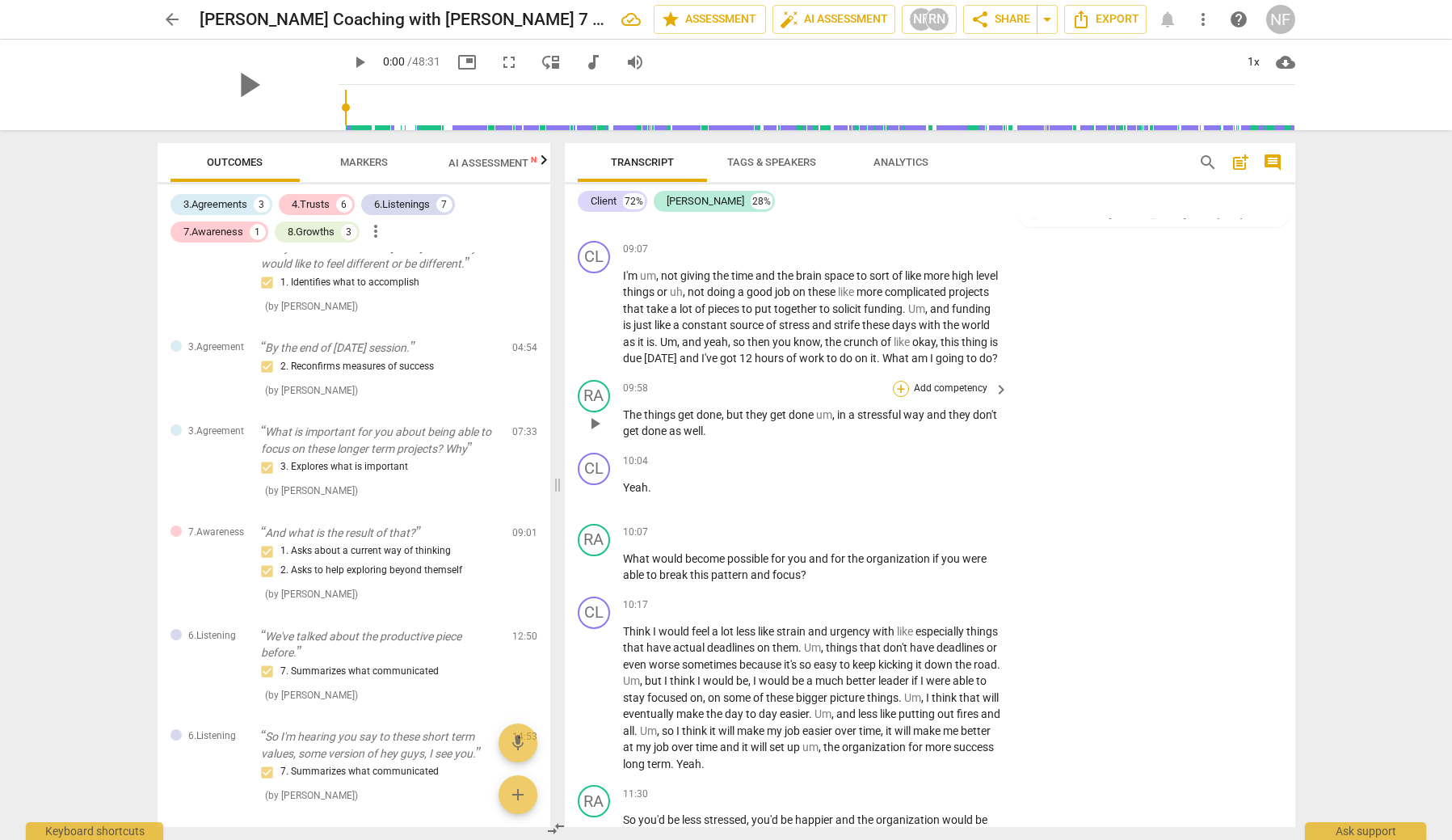
click at [905, 385] on div "+" at bounding box center [901, 389] width 16 height 16
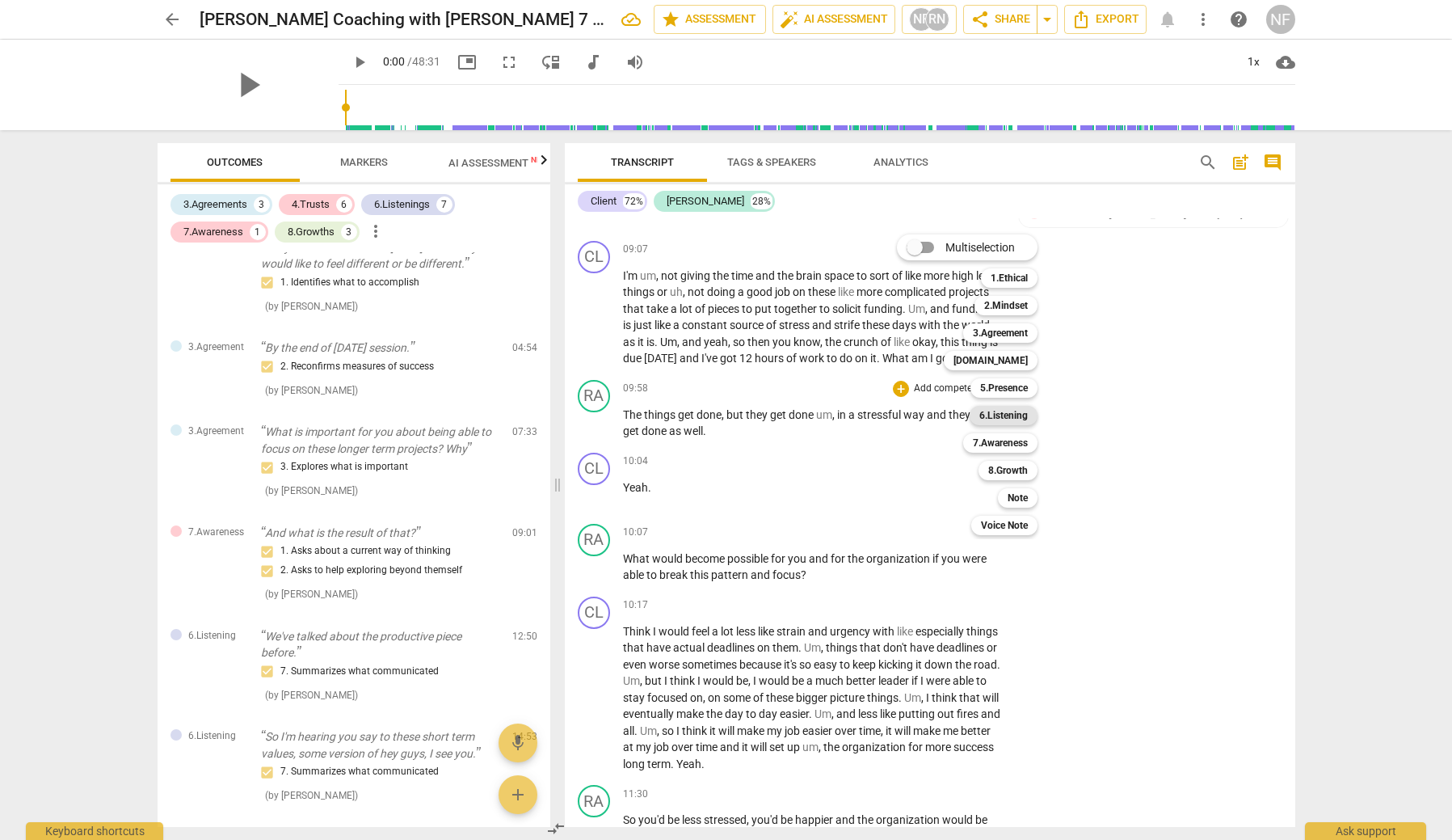
click at [1008, 410] on b "6.Listening" at bounding box center [1003, 415] width 48 height 19
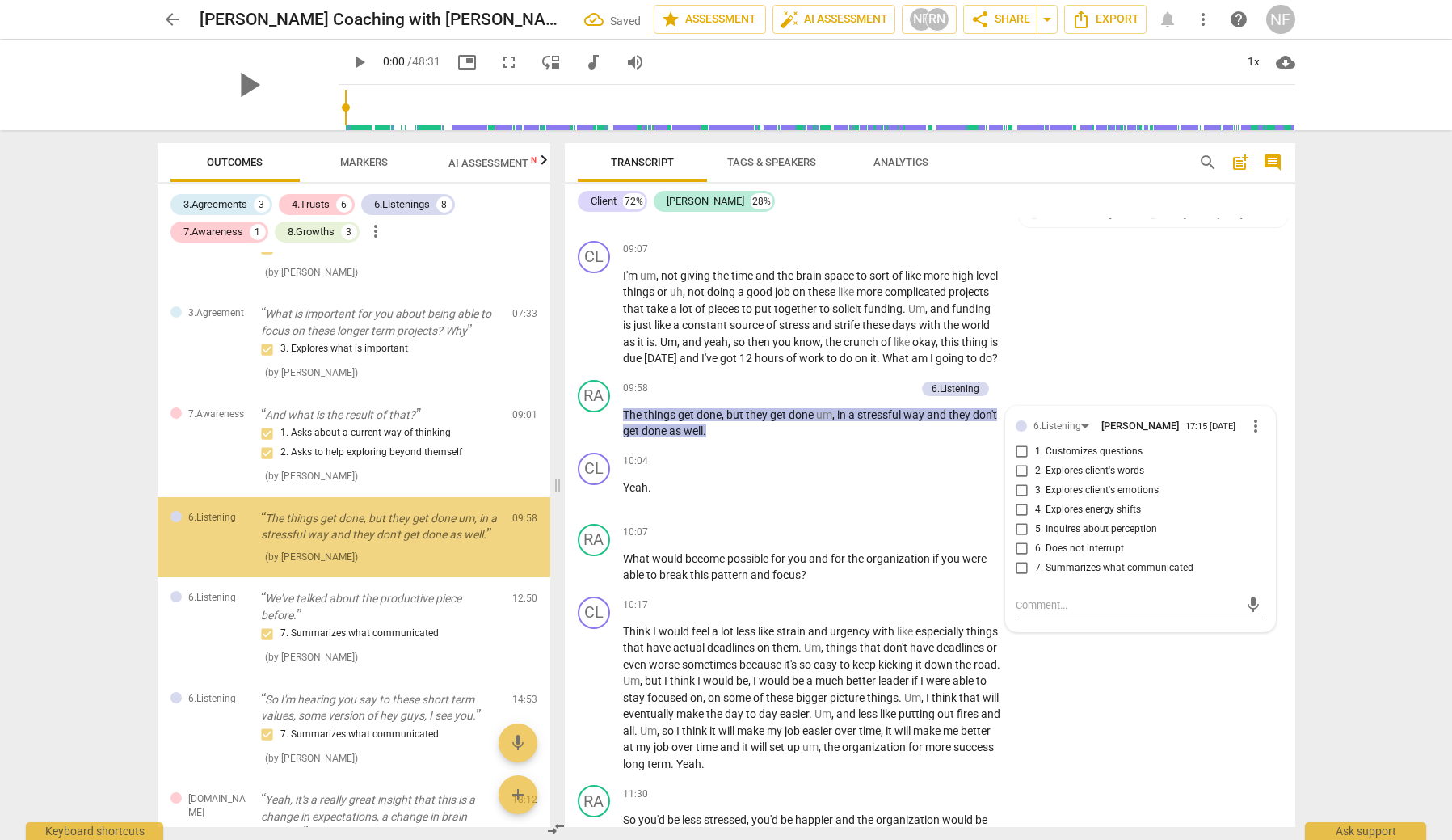
scroll to position [162, 0]
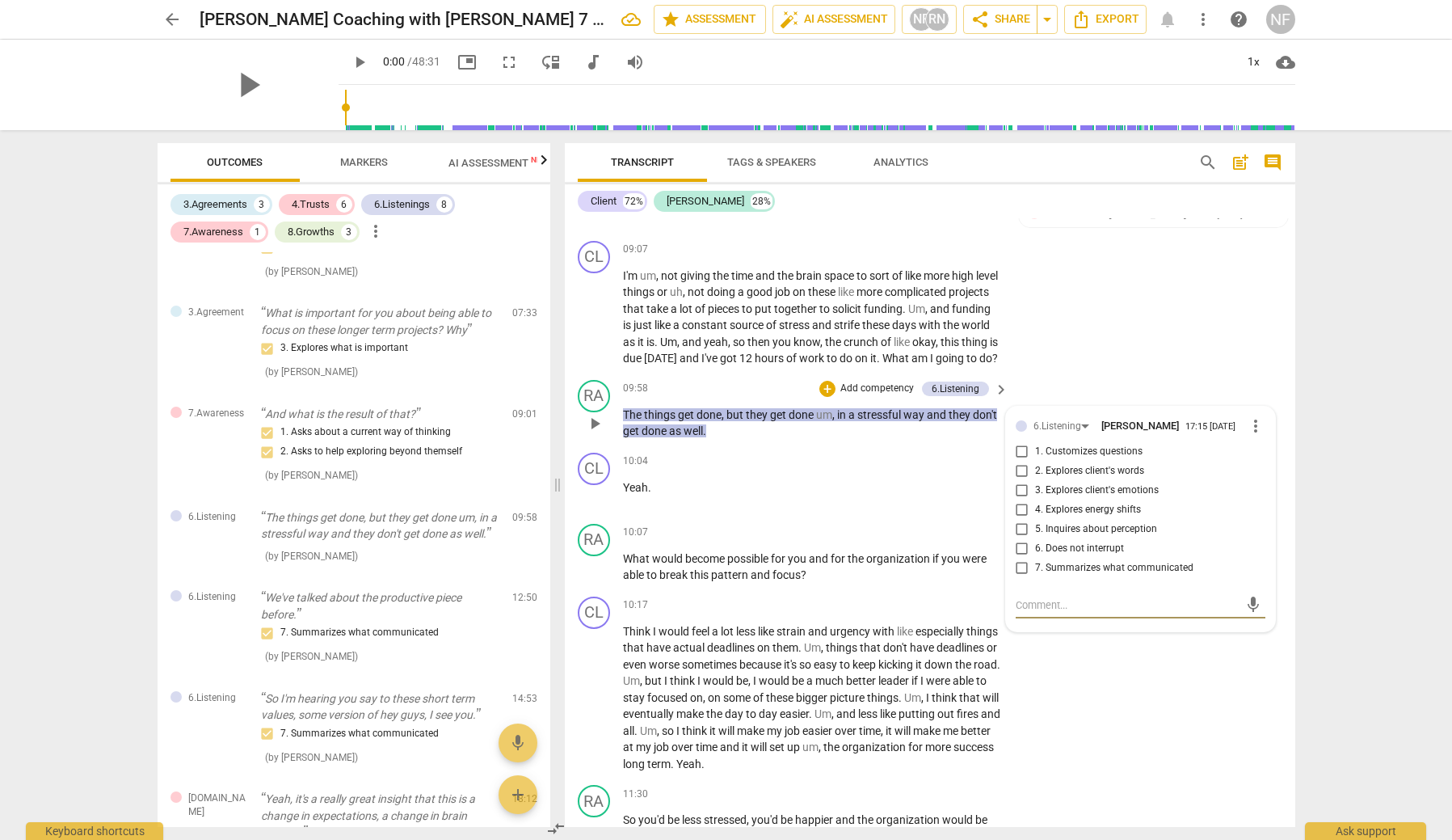
click at [1021, 571] on input "7. Summarizes what communicated" at bounding box center [1022, 568] width 25 height 19
checkbox input "true"
click at [1157, 691] on div "CL play_arrow pause 10:17 + Add competency keyboard_arrow_right Think I would f…" at bounding box center [930, 685] width 731 height 189
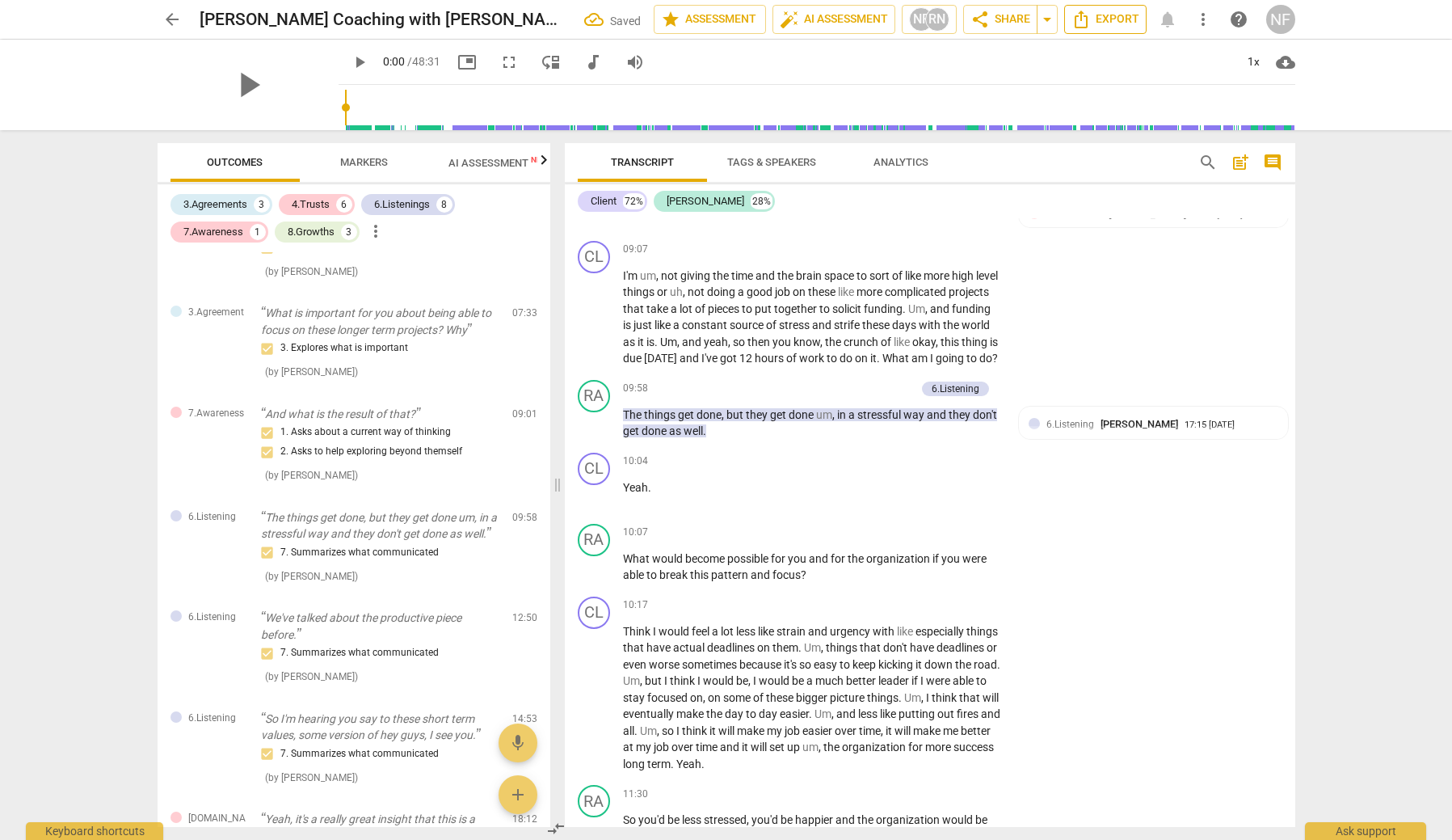
click at [1104, 16] on span "Export" at bounding box center [1105, 19] width 68 height 19
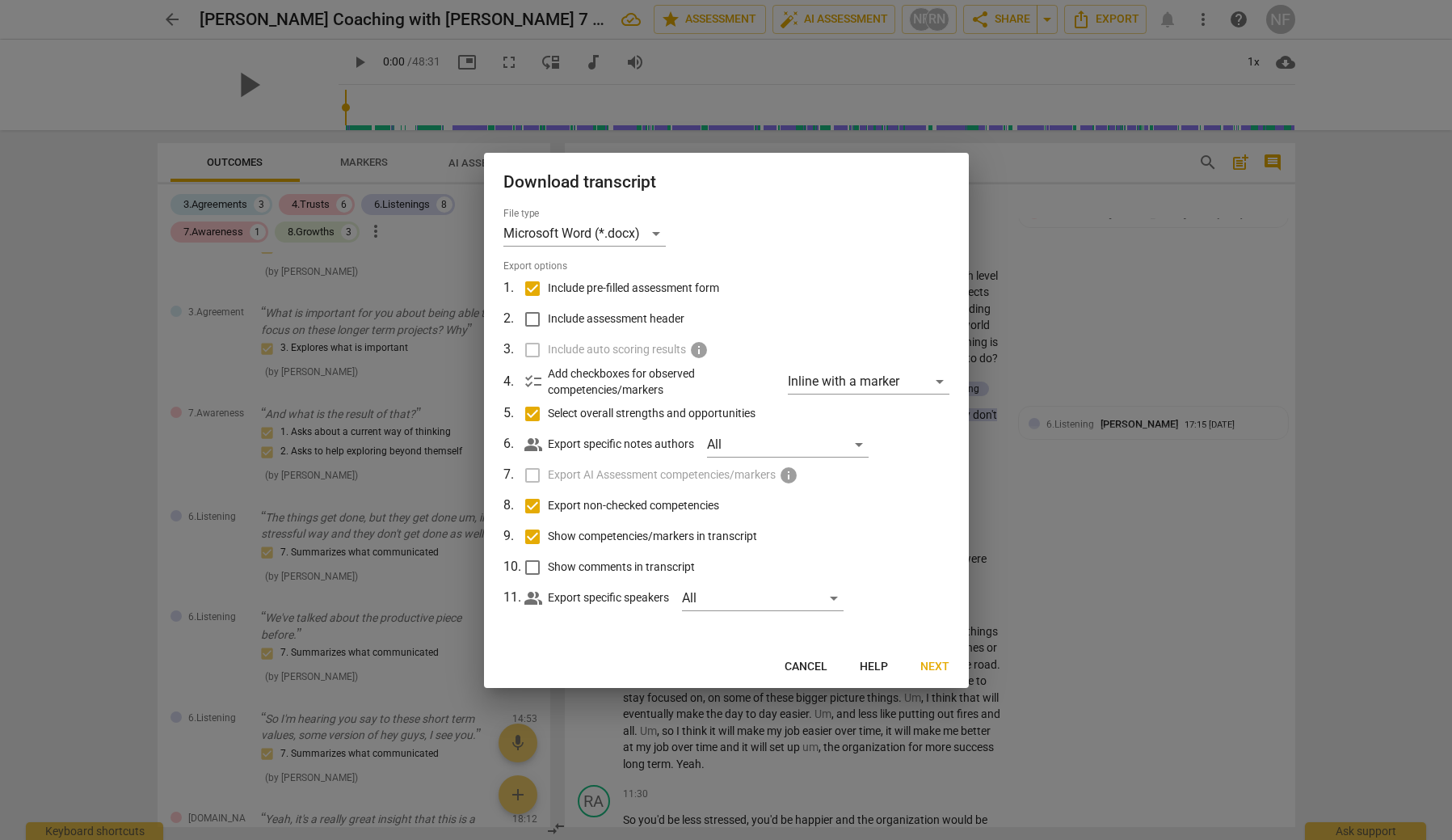
click at [933, 662] on span "Next" at bounding box center [935, 667] width 29 height 16
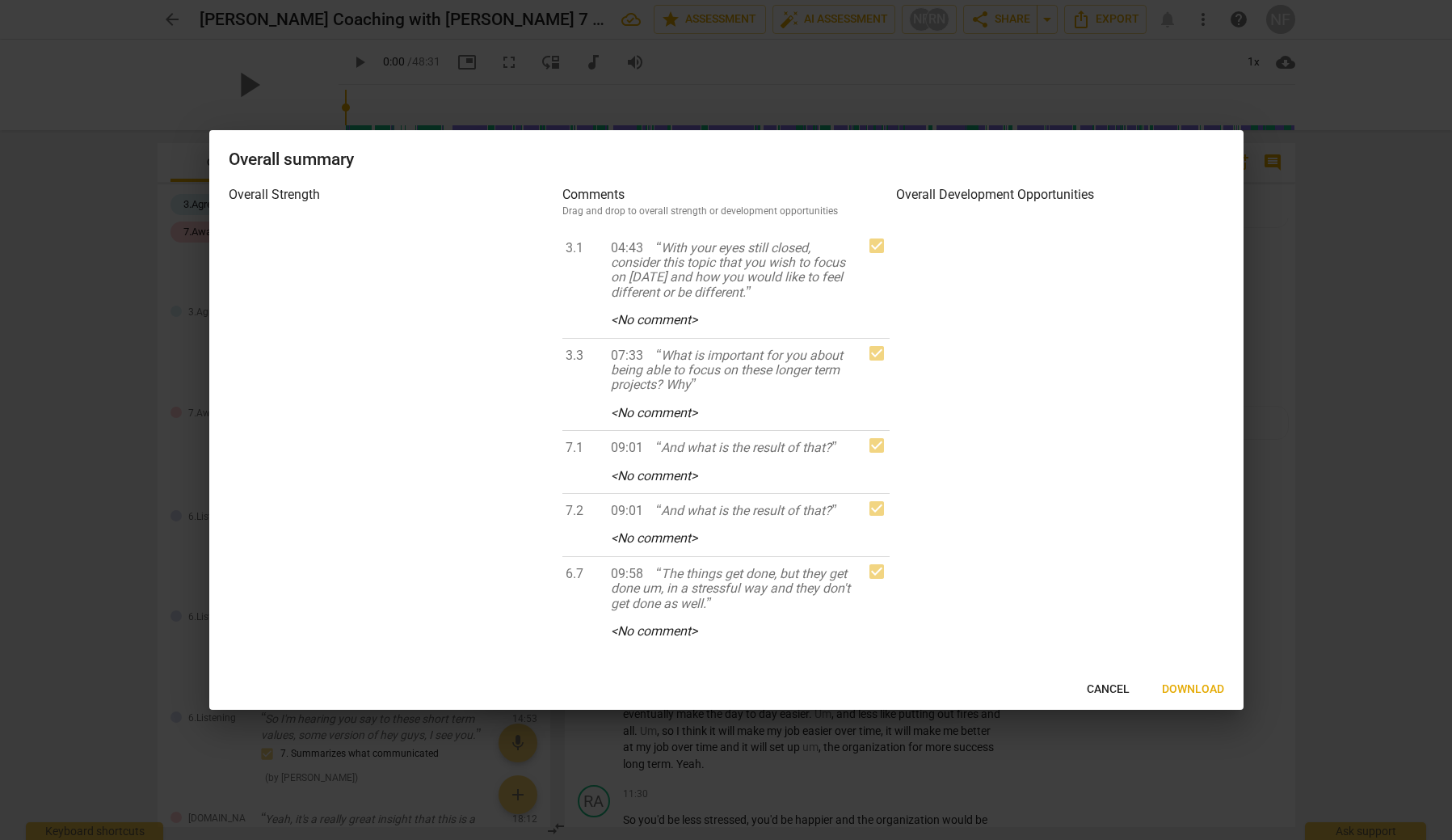
click at [1187, 682] on span "Download" at bounding box center [1193, 689] width 63 height 16
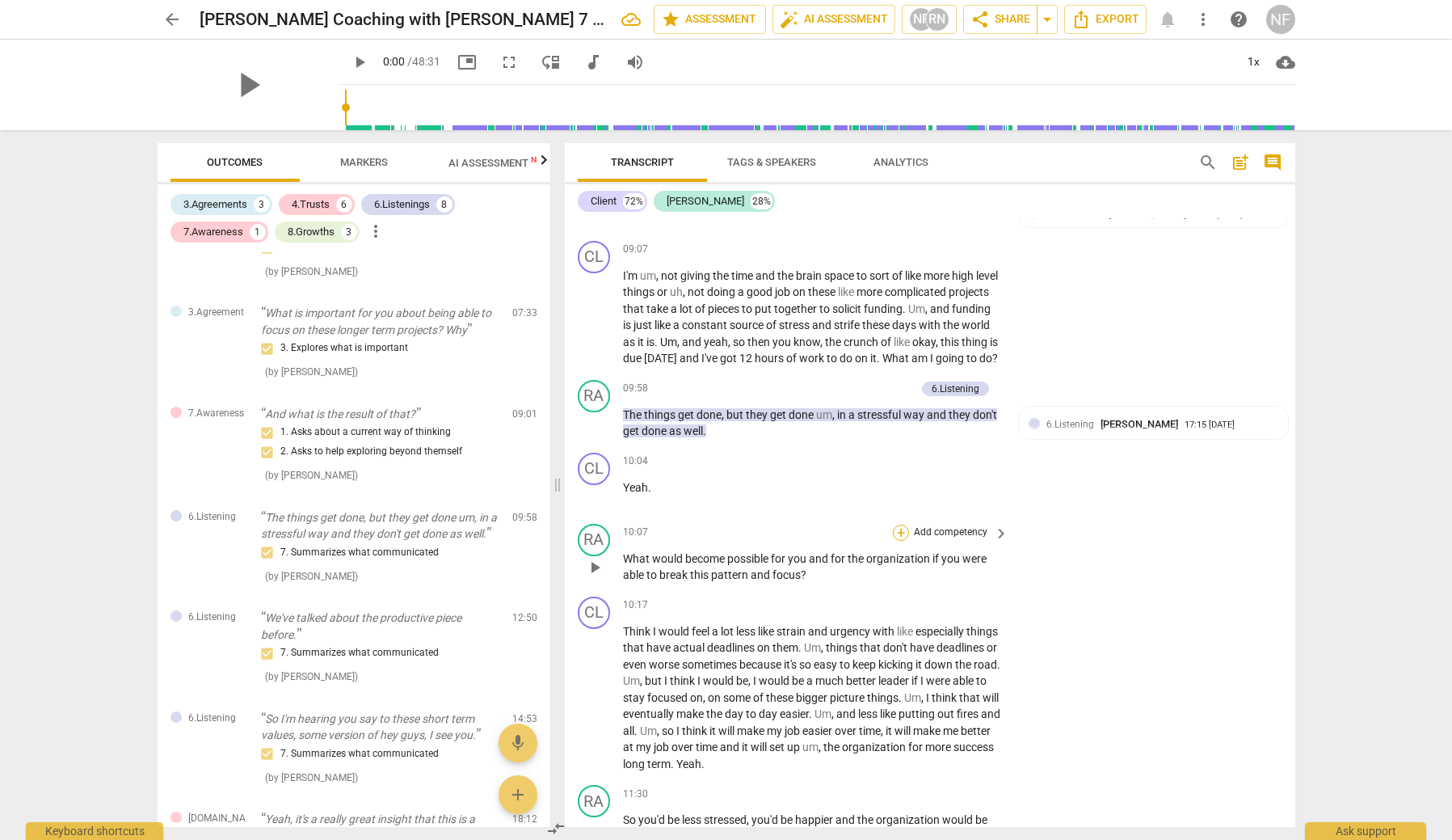
click at [894, 527] on div "+" at bounding box center [901, 533] width 16 height 16
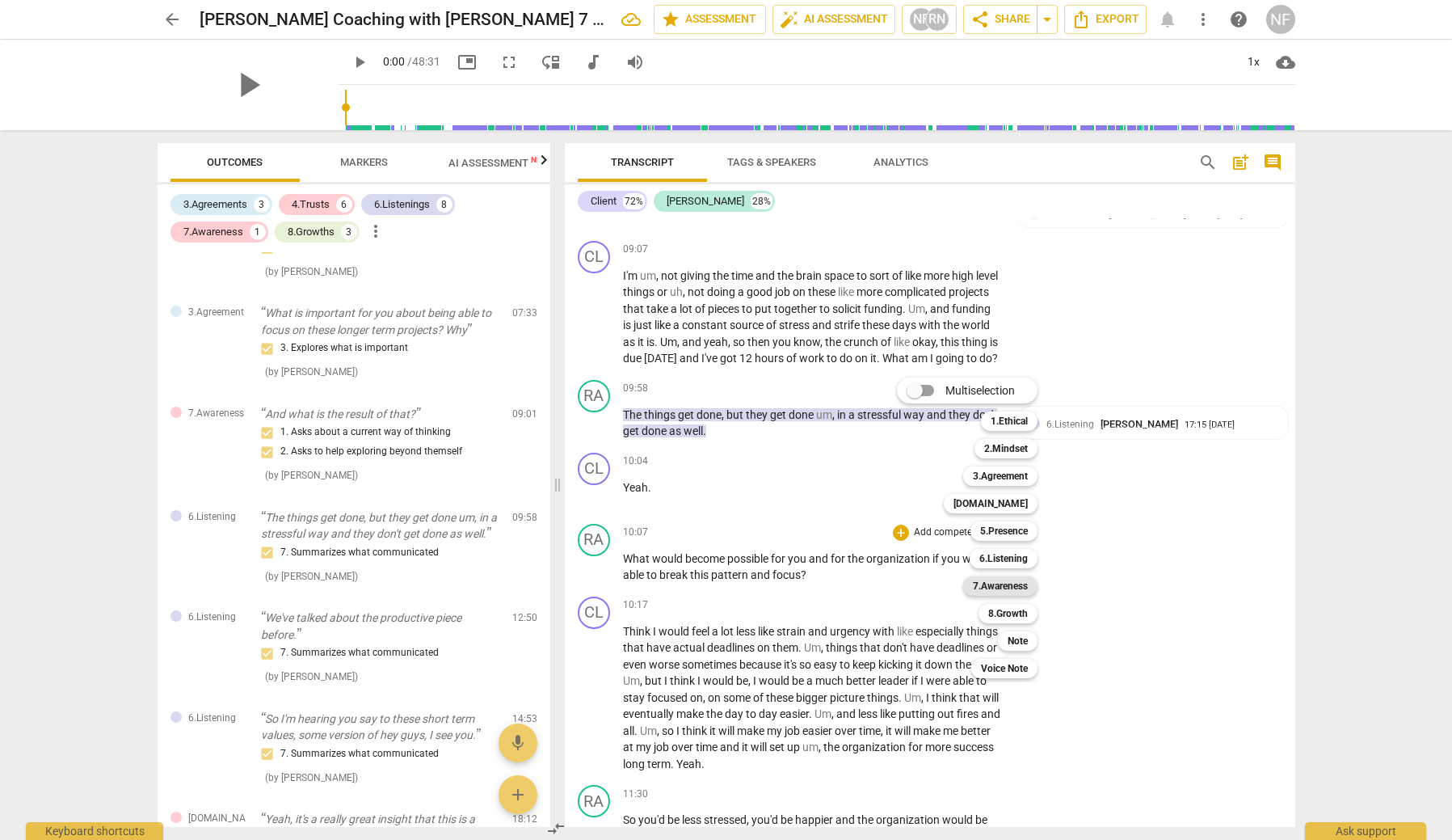
click at [1020, 588] on b "7.Awareness" at bounding box center [1001, 586] width 55 height 19
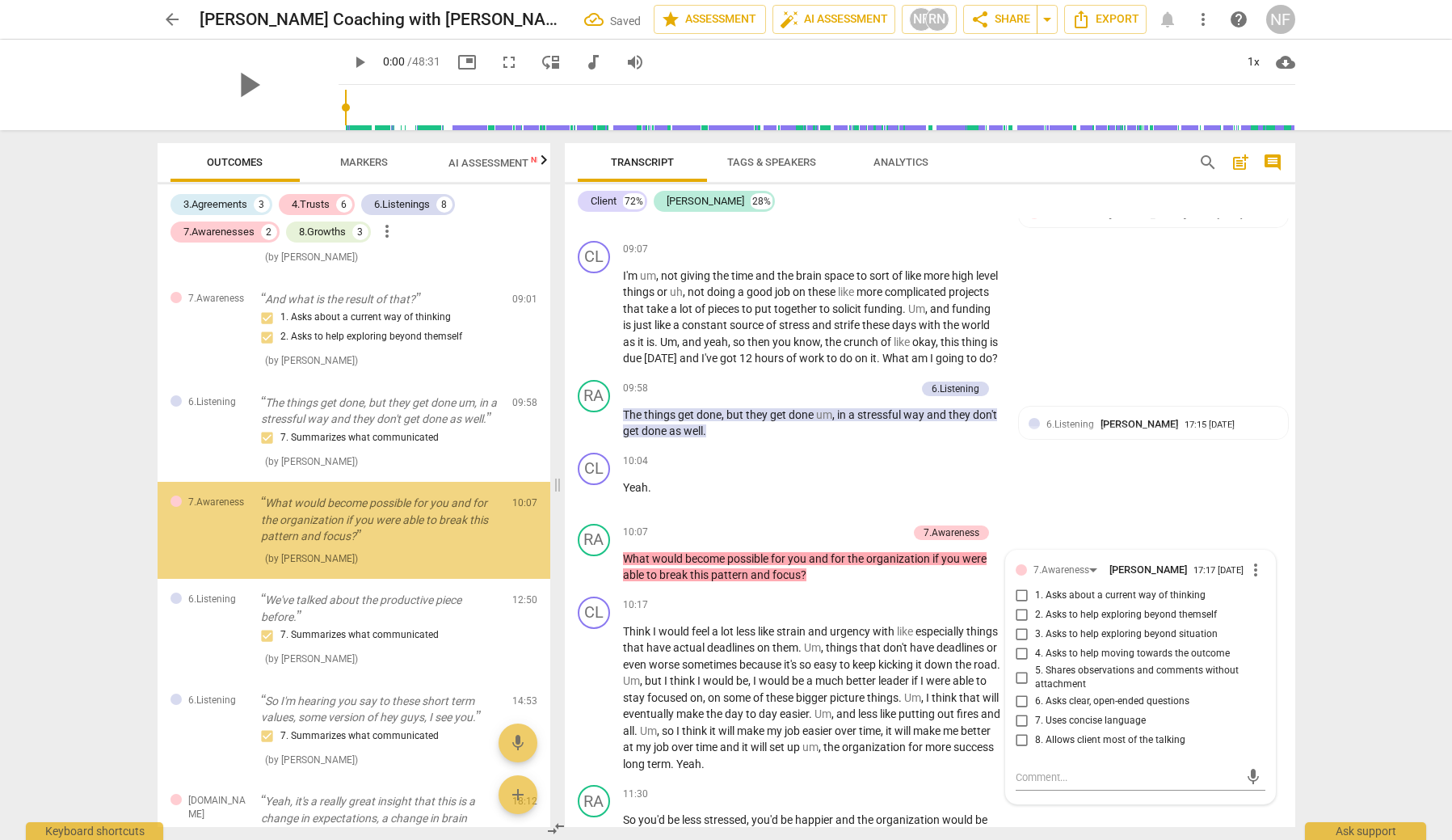
scroll to position [277, 0]
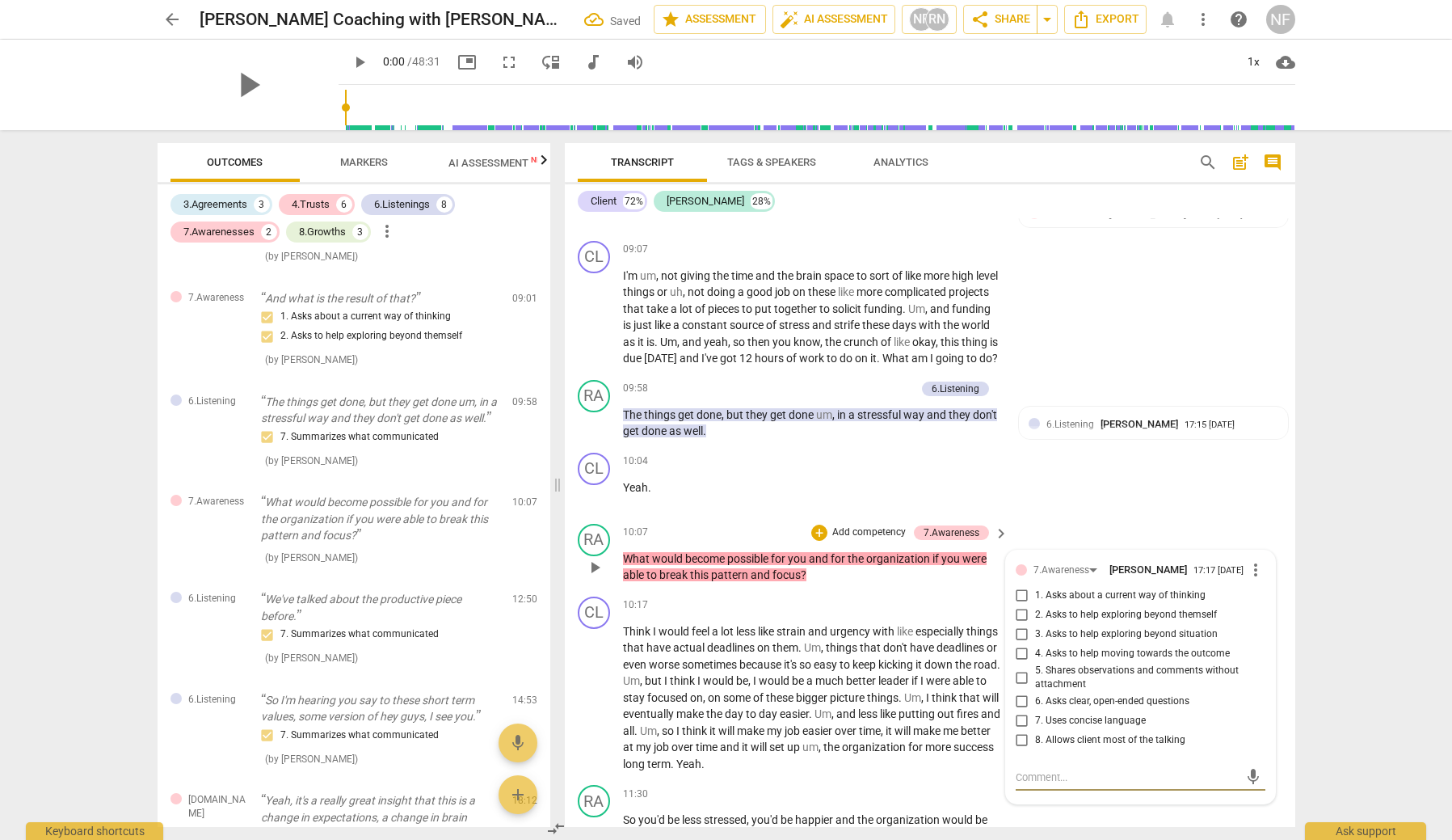
click at [1019, 633] on input "3. Asks to help exploring beyond situation" at bounding box center [1022, 634] width 25 height 19
checkbox input "true"
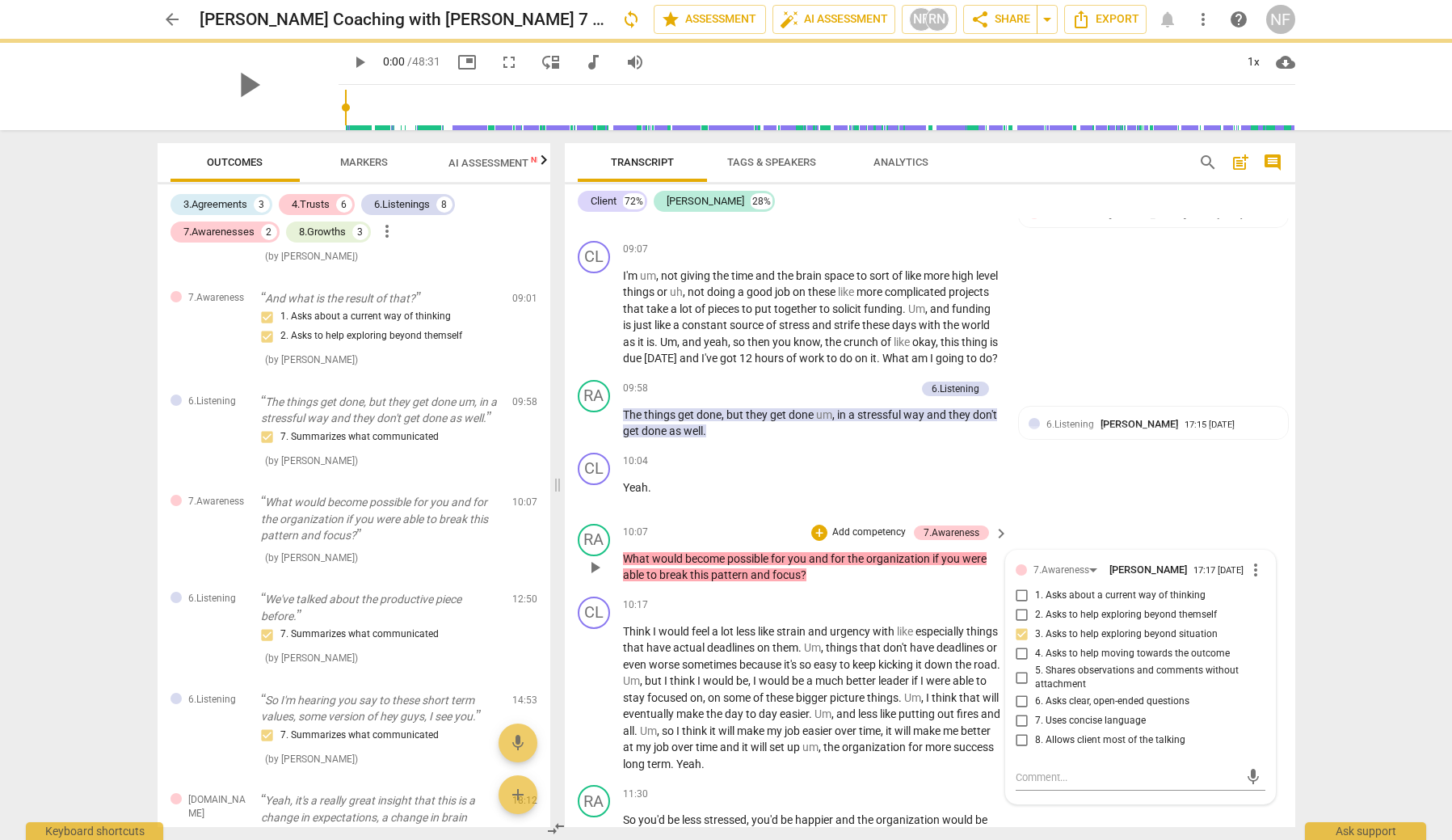
click at [1019, 653] on input "4. Asks to help moving towards the outcome" at bounding box center [1022, 653] width 25 height 19
checkbox input "true"
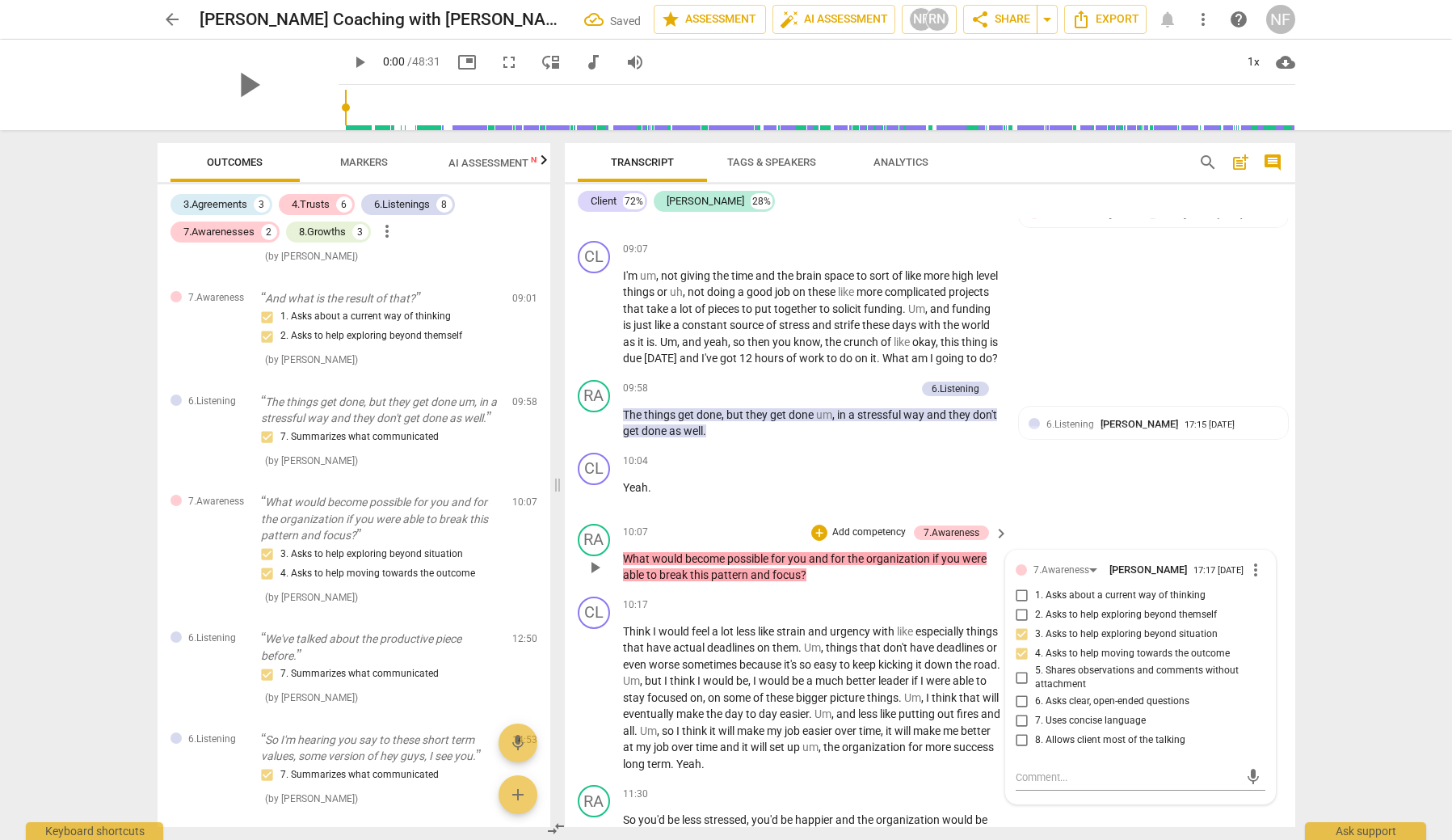
click at [1042, 526] on div "RA play_arrow pause 10:07 + Add competency 7.Awareness keyboard_arrow_right Wha…" at bounding box center [930, 554] width 731 height 73
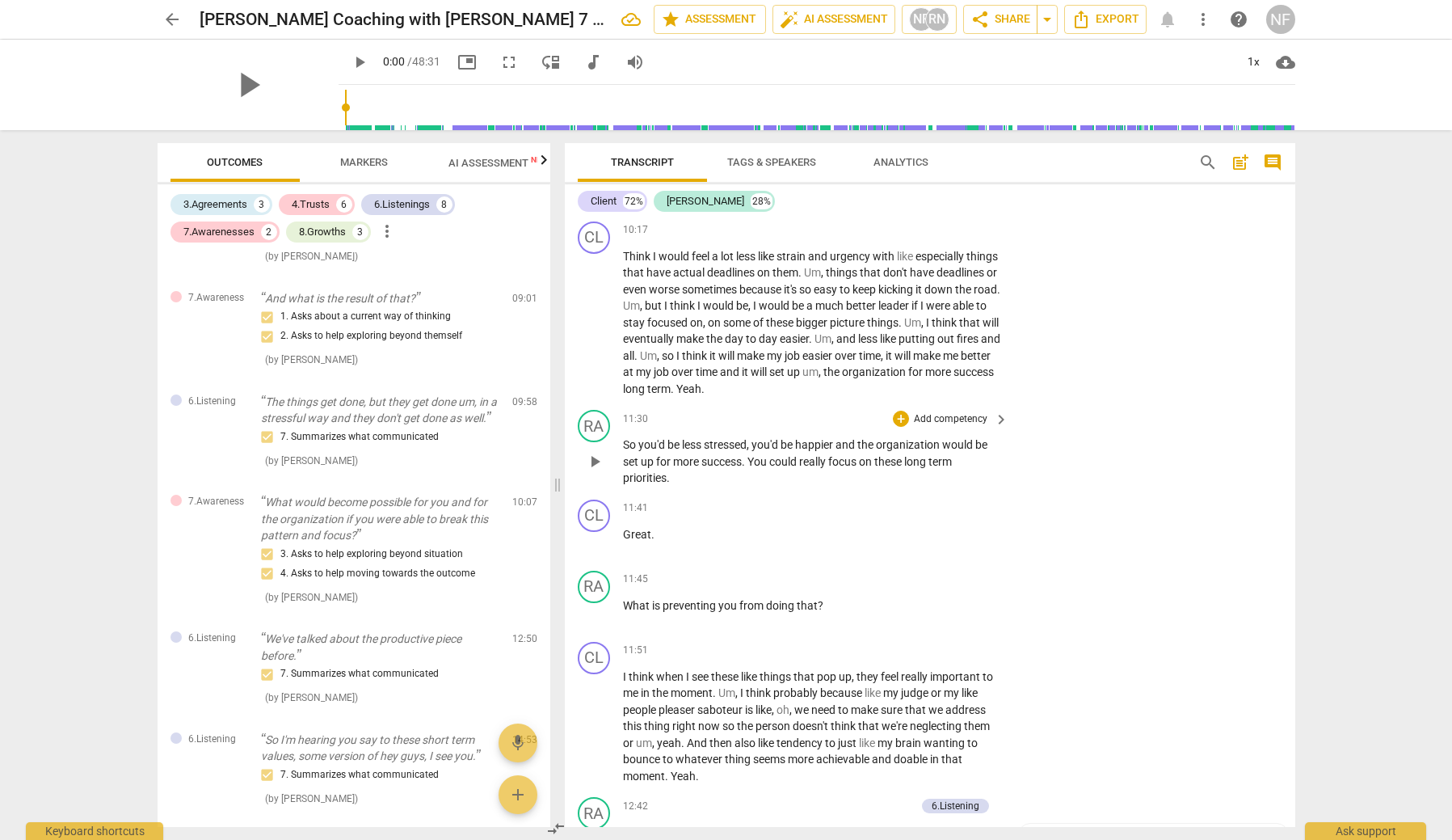
scroll to position [2861, 0]
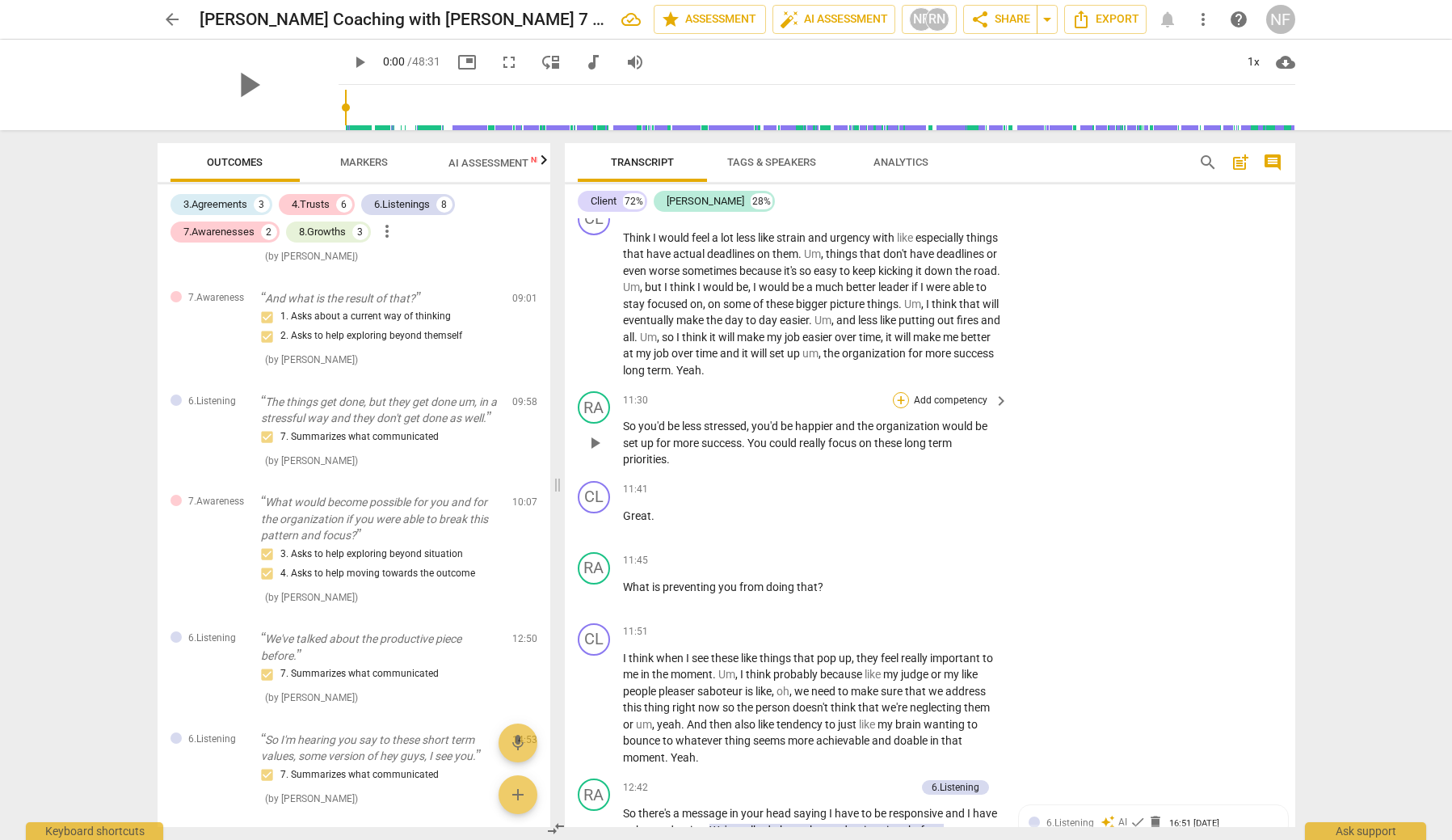
click at [900, 392] on div "+" at bounding box center [901, 400] width 16 height 16
click at [1003, 423] on b "6.Listening" at bounding box center [1003, 421] width 48 height 19
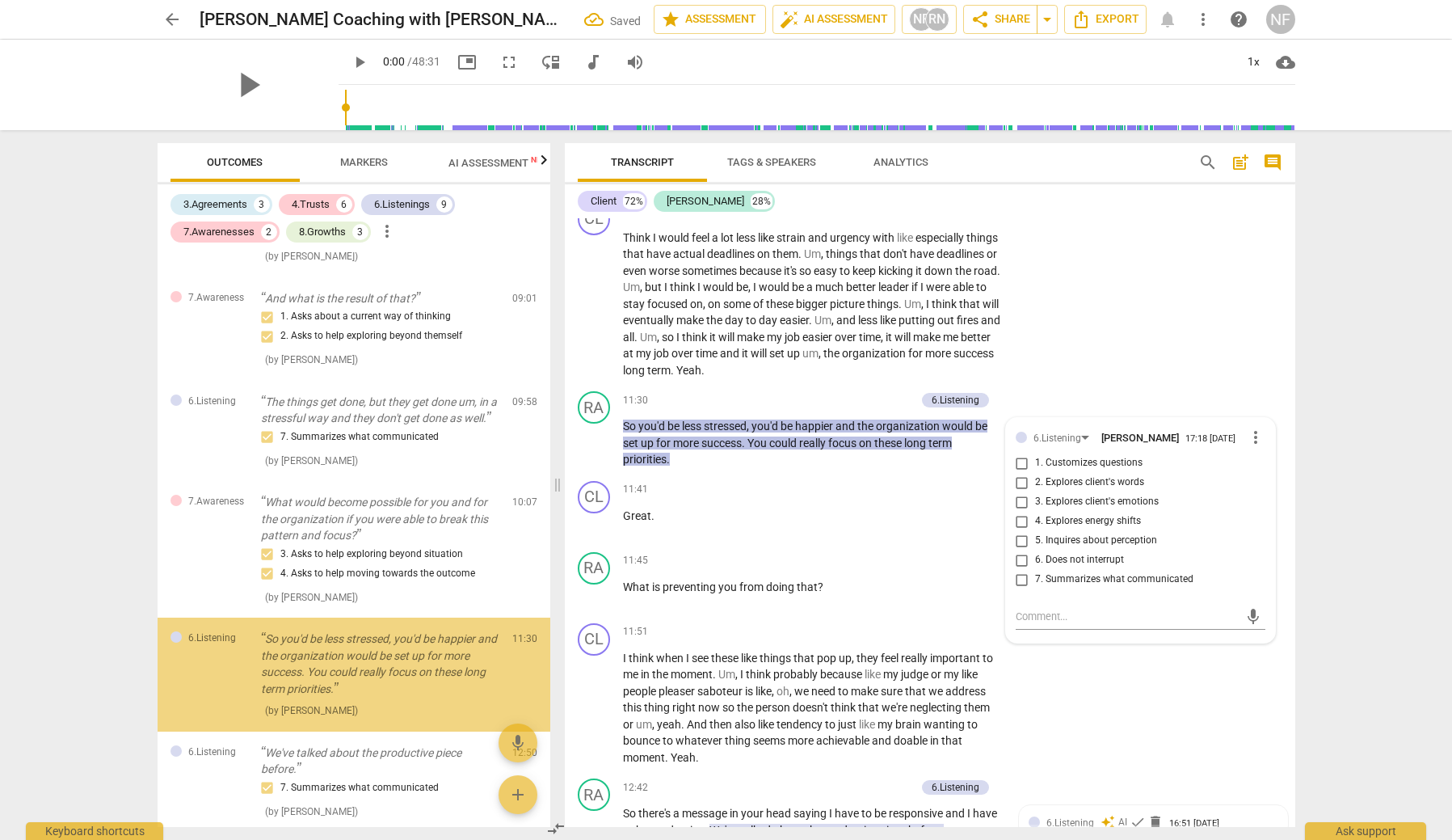
scroll to position [420, 0]
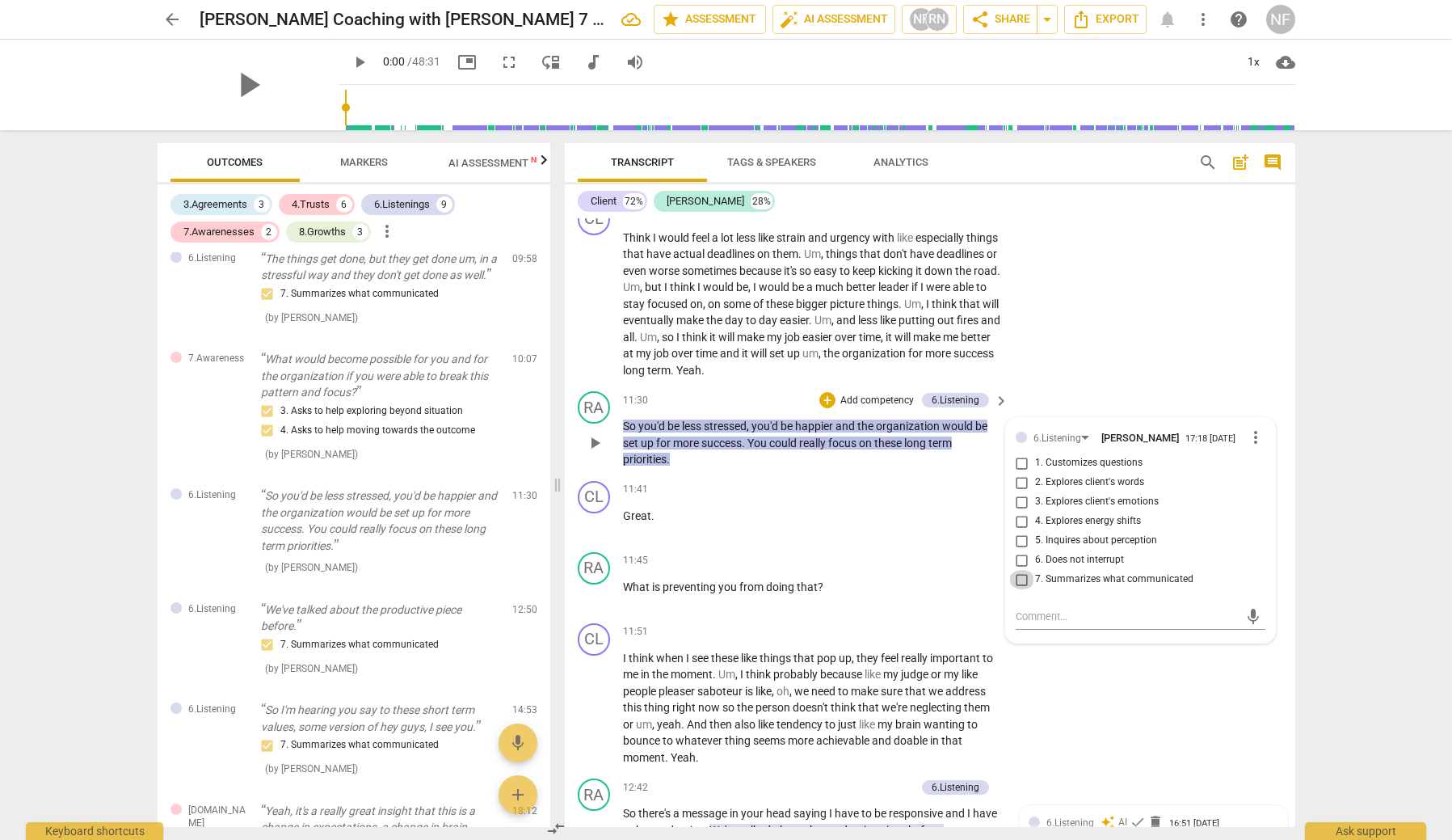
click at [1017, 576] on input "7. Summarizes what communicated" at bounding box center [1022, 578] width 25 height 19
checkbox input "true"
click at [1080, 430] on div "6.Listening" at bounding box center [1064, 437] width 62 height 14
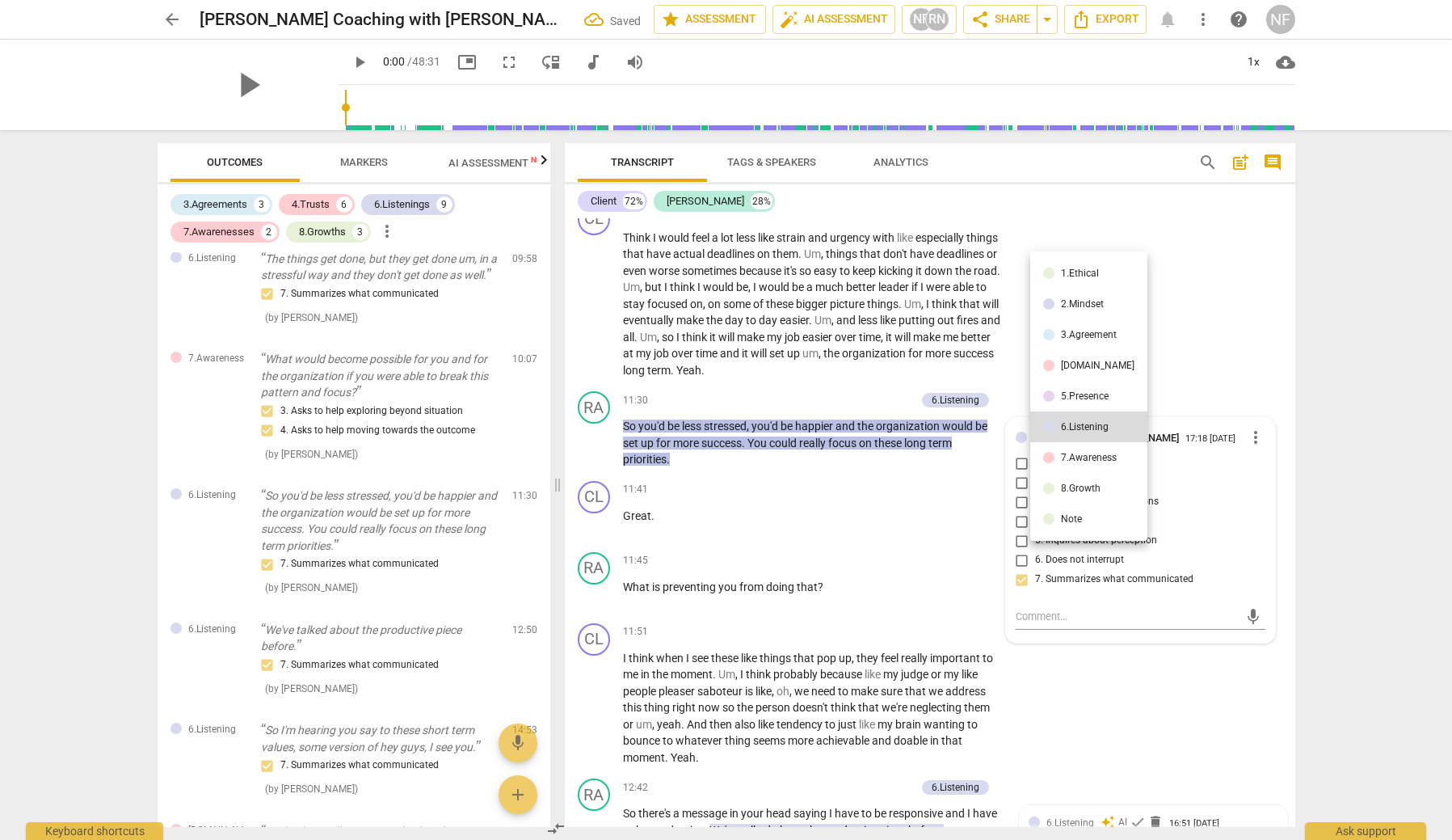
click at [1094, 459] on div "7.Awareness" at bounding box center [1089, 457] width 55 height 10
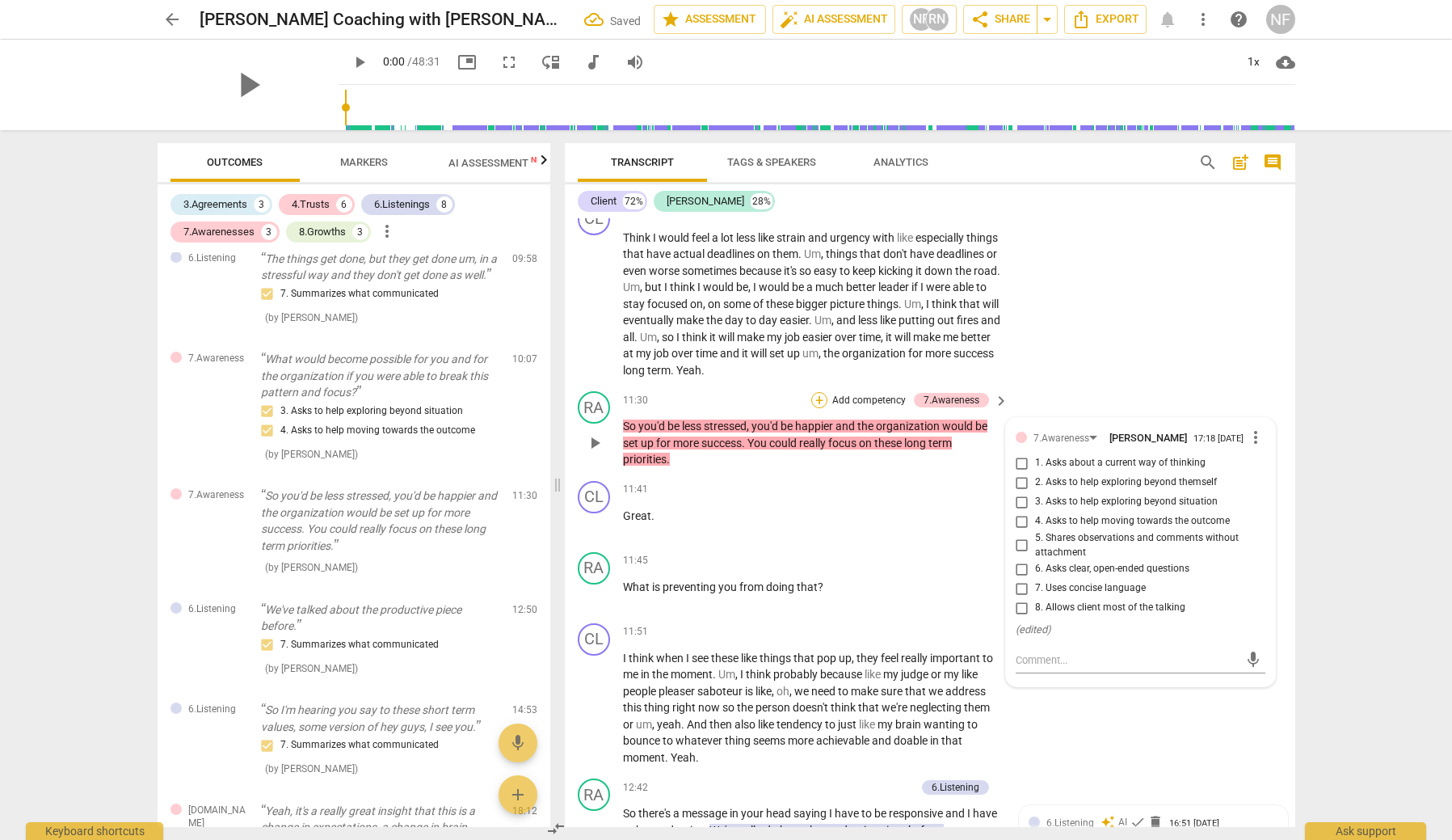
click at [816, 392] on div "+" at bounding box center [820, 400] width 16 height 16
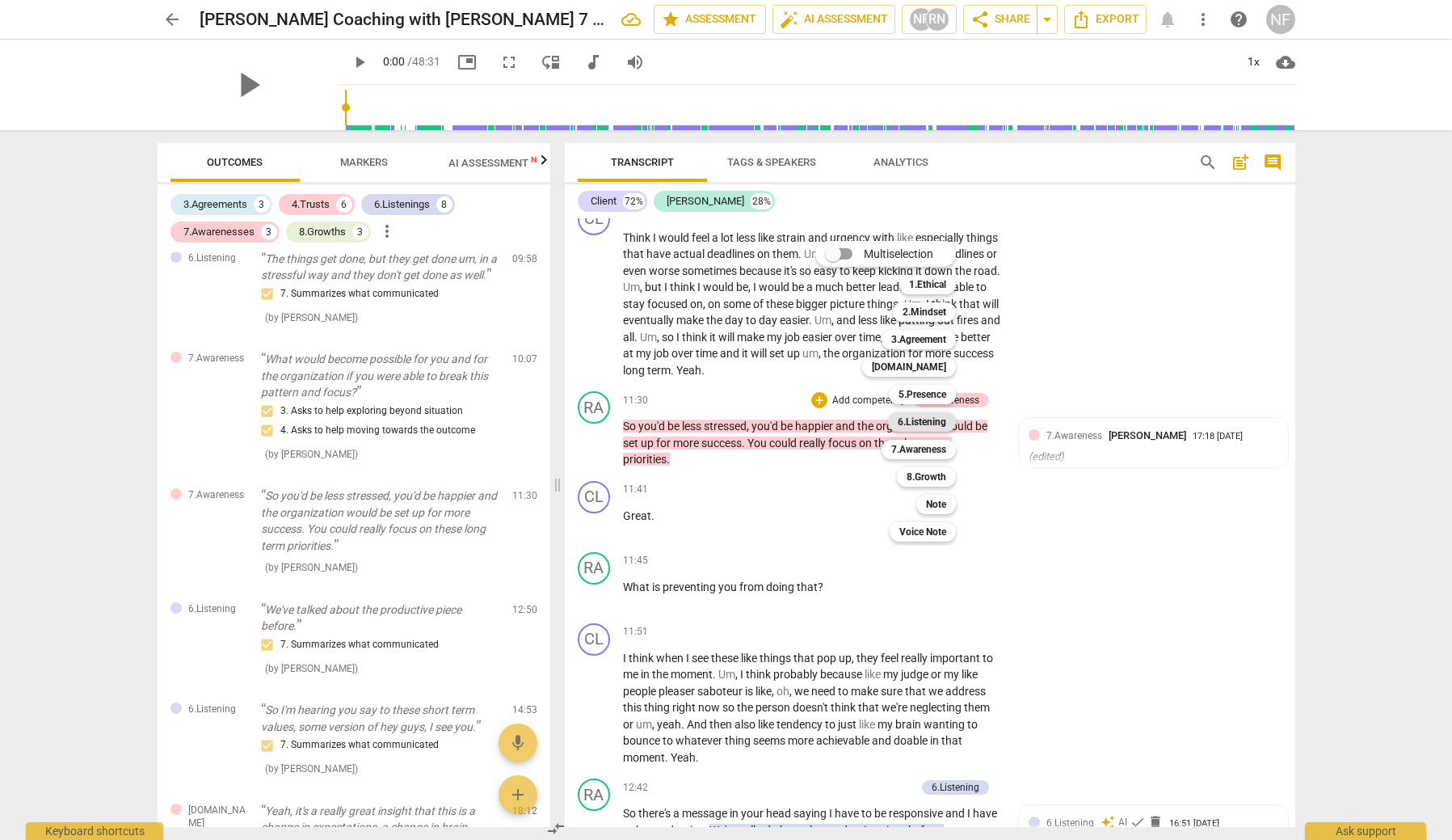
click at [933, 417] on b "6.Listening" at bounding box center [922, 421] width 48 height 19
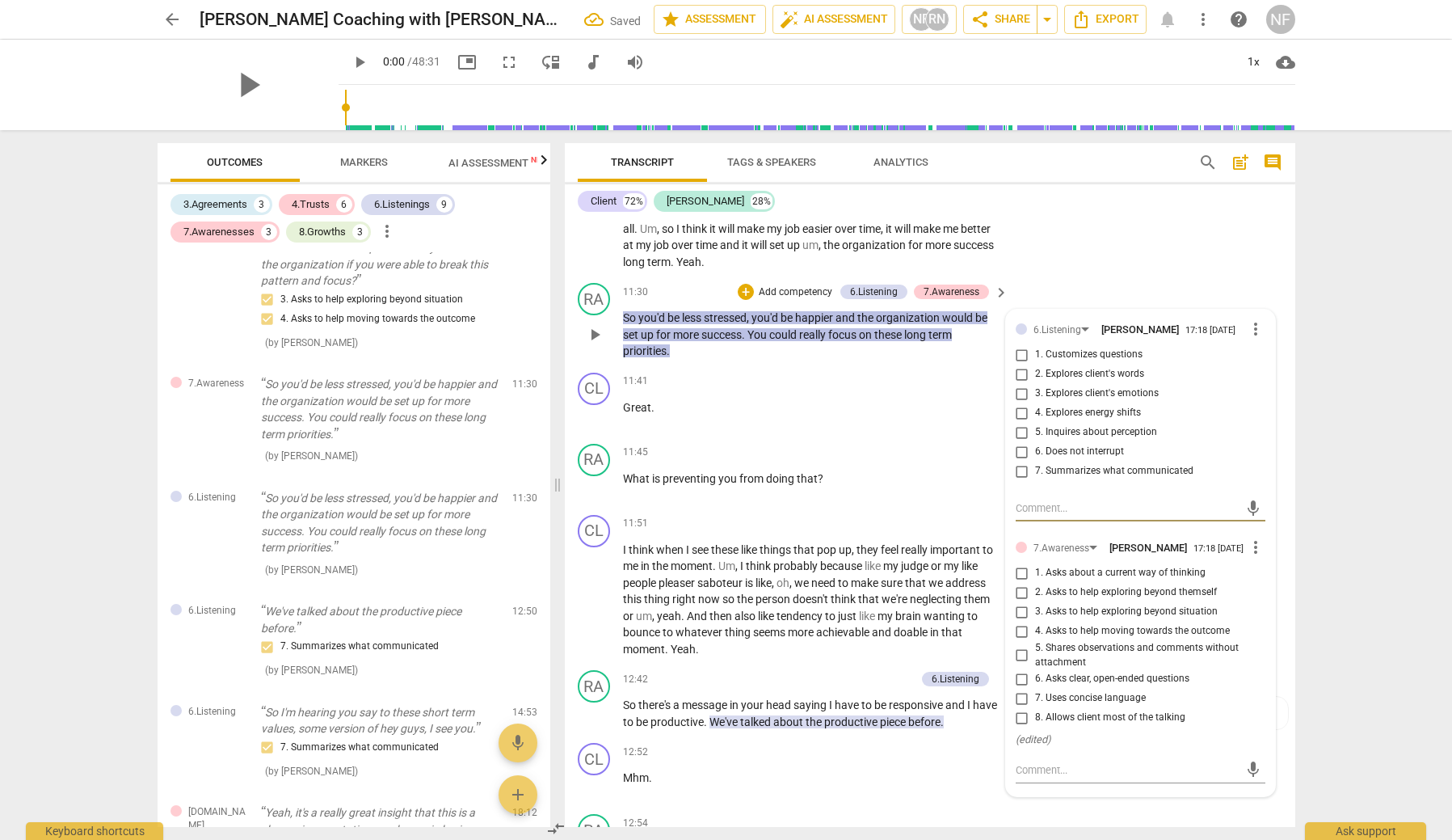
scroll to position [2980, 0]
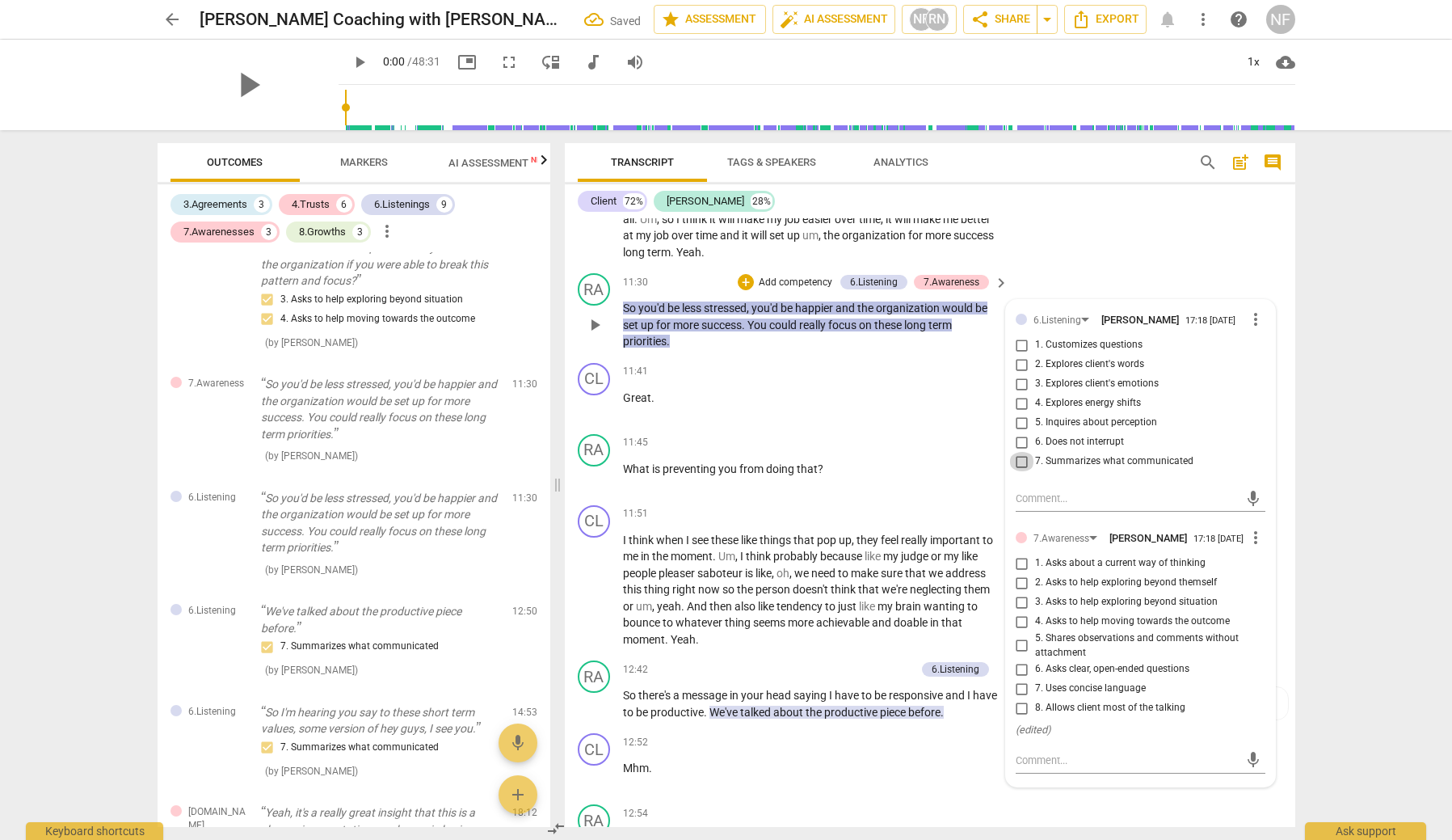
click at [1022, 460] on input "7. Summarizes what communicated" at bounding box center [1022, 461] width 25 height 19
checkbox input "true"
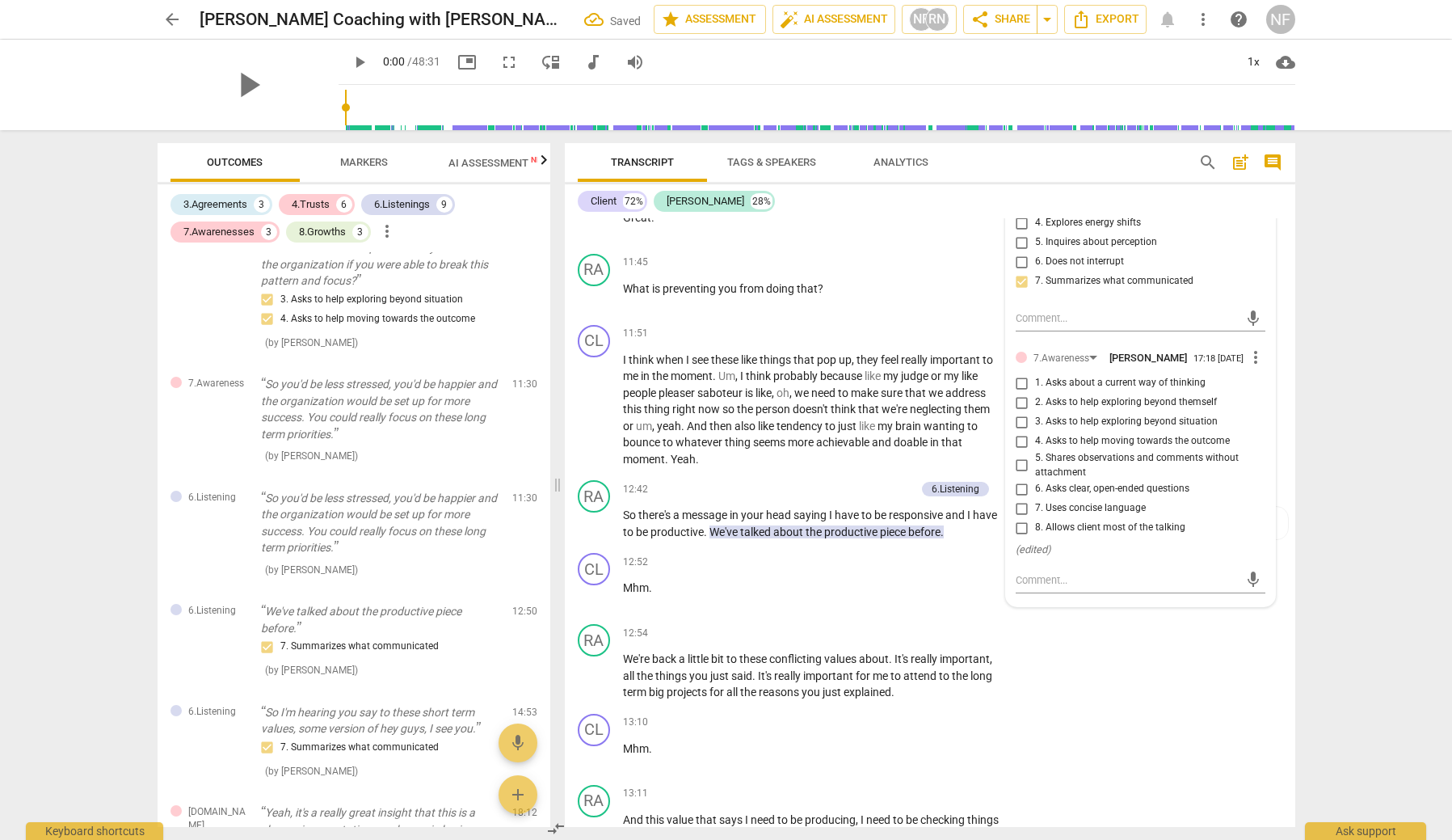
scroll to position [3161, 0]
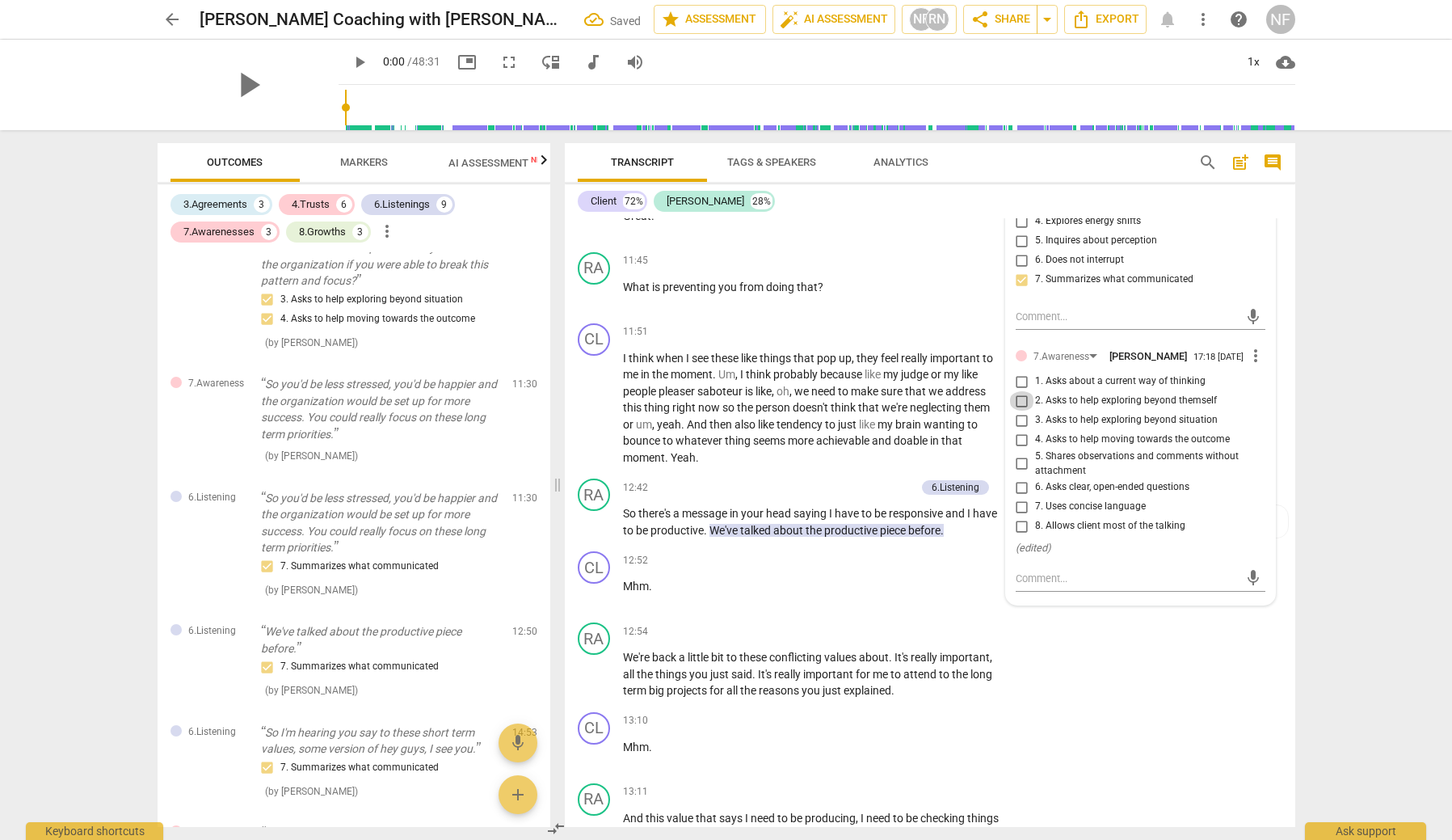
click at [1025, 402] on input "2. Asks to help exploring beyond themself" at bounding box center [1022, 400] width 25 height 19
drag, startPoint x: 1022, startPoint y: 400, endPoint x: 1019, endPoint y: 412, distance: 12.4
click at [1022, 400] on input "2. Asks to help exploring beyond themself" at bounding box center [1022, 400] width 25 height 19
checkbox input "true"
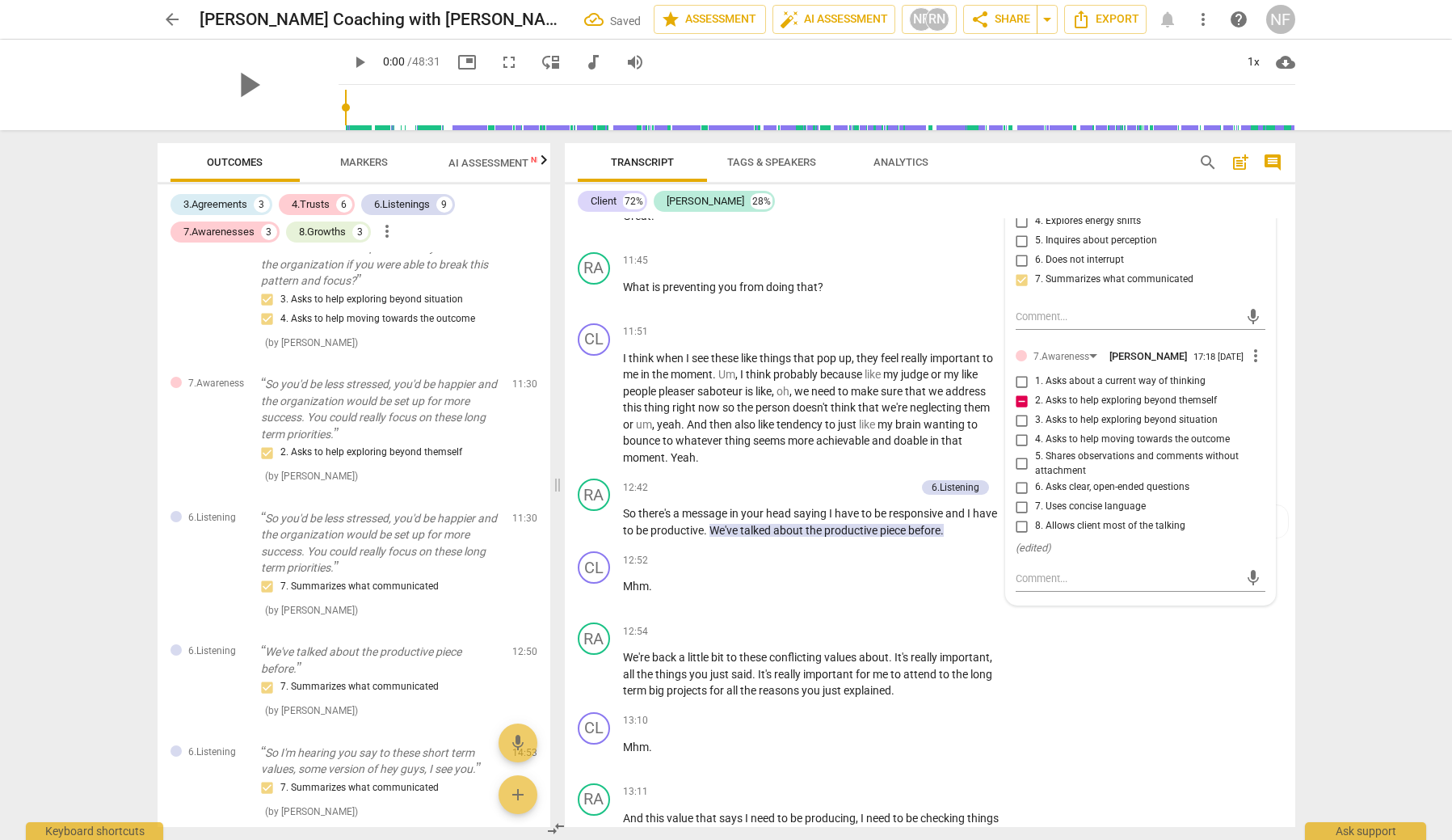
click at [1018, 420] on input "3. Asks to help exploring beyond situation" at bounding box center [1022, 420] width 25 height 19
checkbox input "true"
click at [1022, 401] on input "2. Asks to help exploring beyond themself" at bounding box center [1022, 400] width 25 height 19
checkbox input "false"
drag, startPoint x: 1016, startPoint y: 440, endPoint x: 1012, endPoint y: 470, distance: 30.3
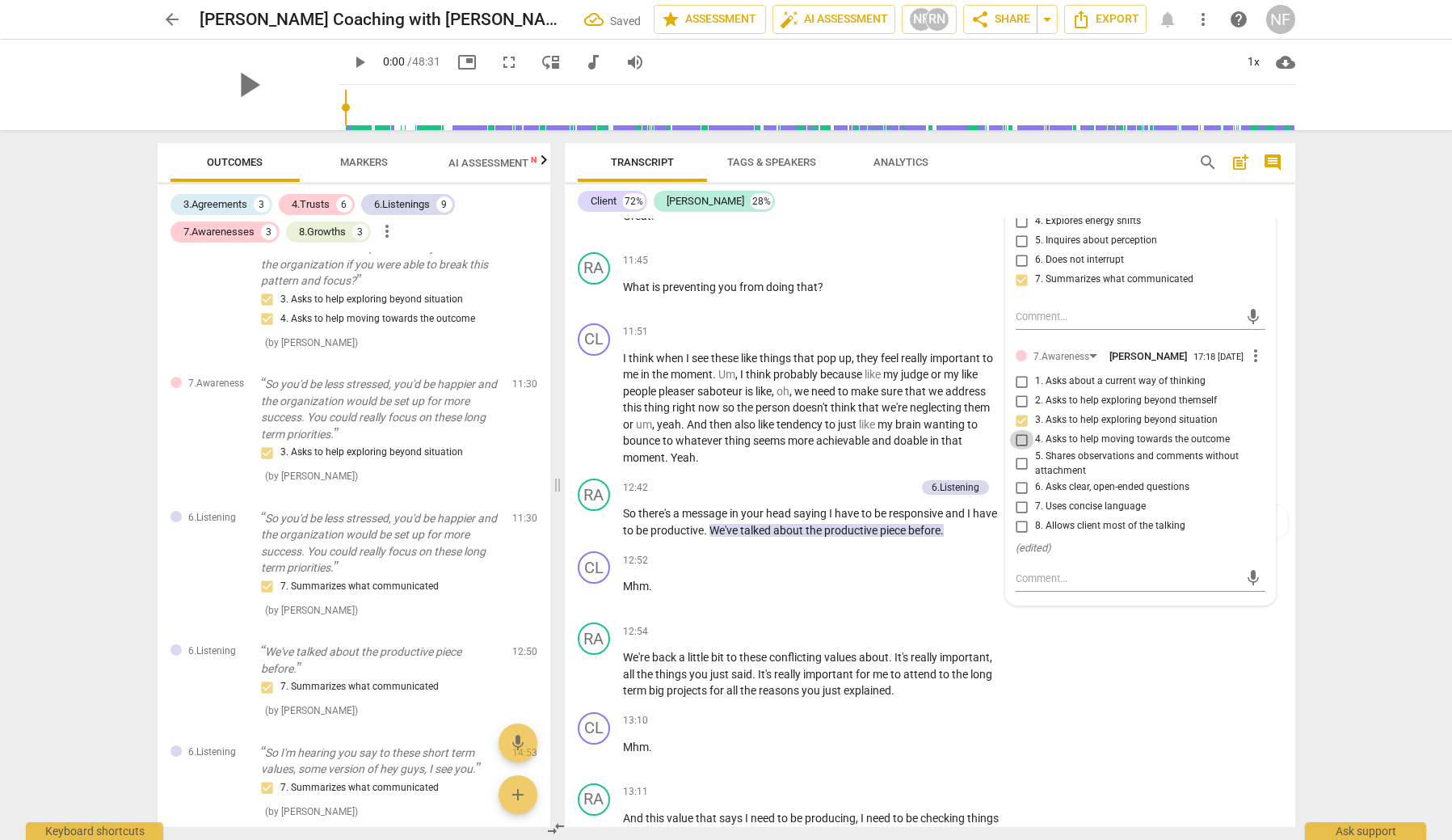
click at [1017, 440] on input "4. Asks to help moving towards the outcome" at bounding box center [1022, 439] width 25 height 19
checkbox input "true"
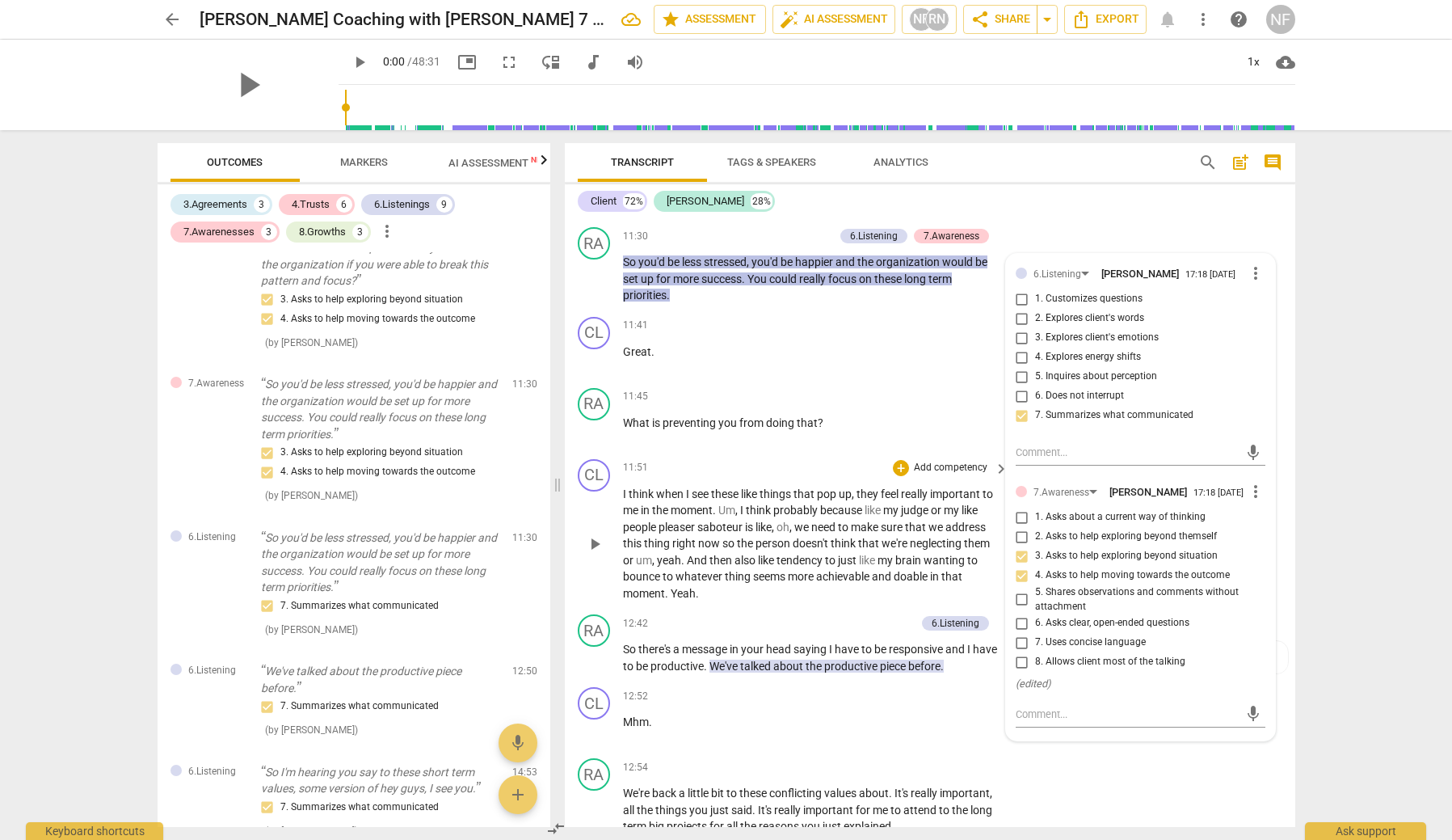
scroll to position [2958, 0]
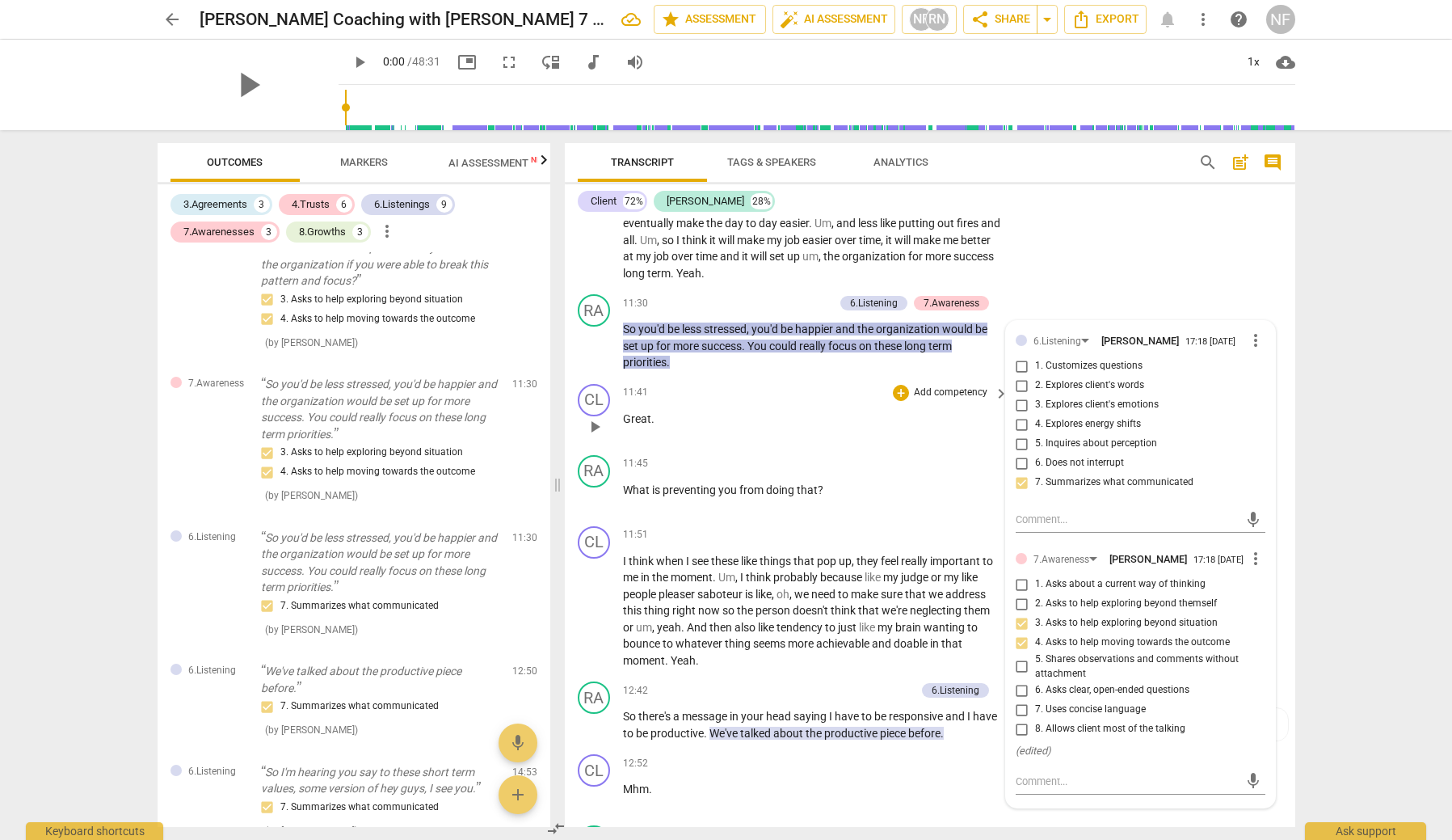
click at [842, 384] on div "11:41 + Add competency keyboard_arrow_right" at bounding box center [816, 393] width 388 height 18
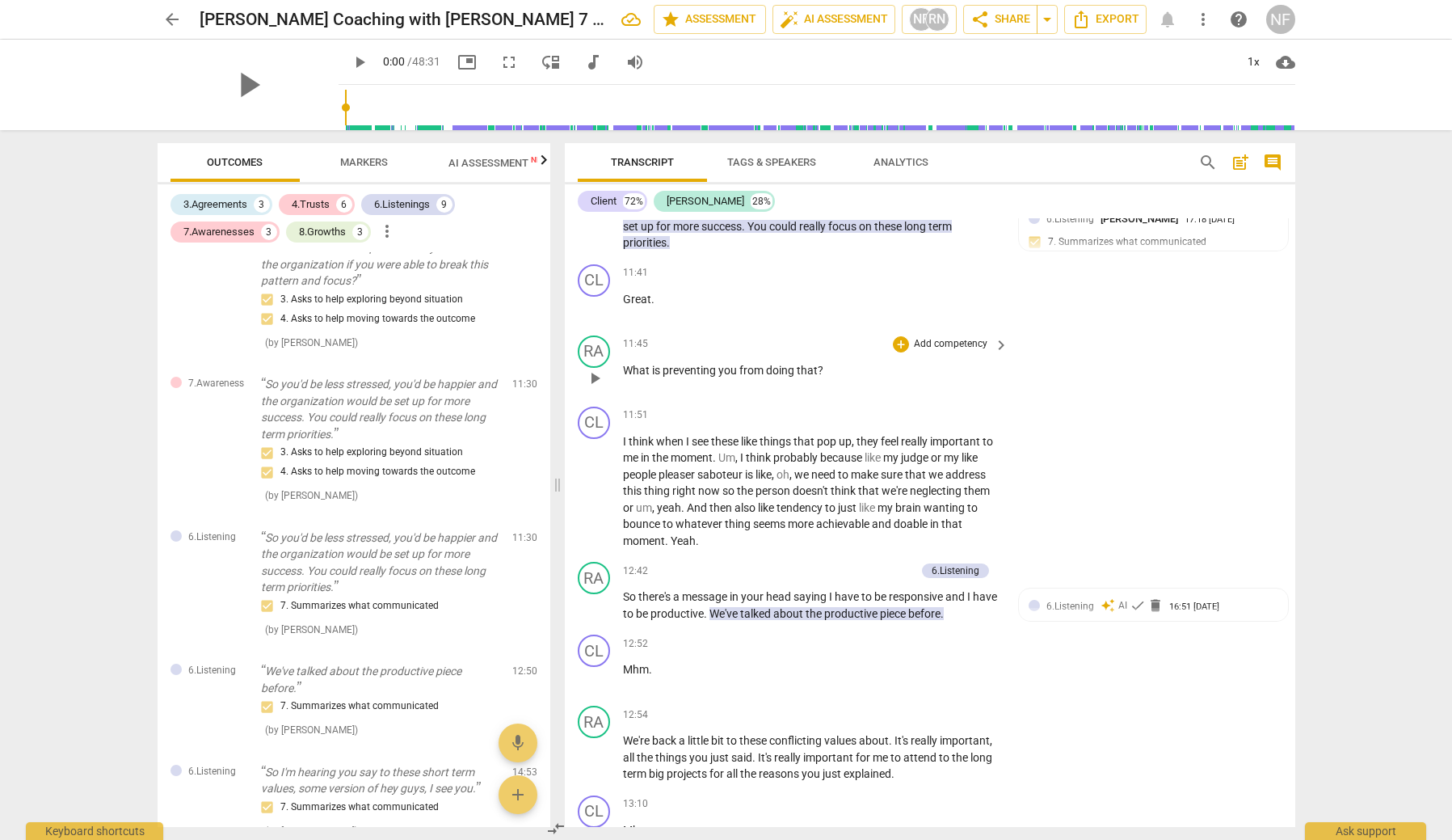
scroll to position [3128, 0]
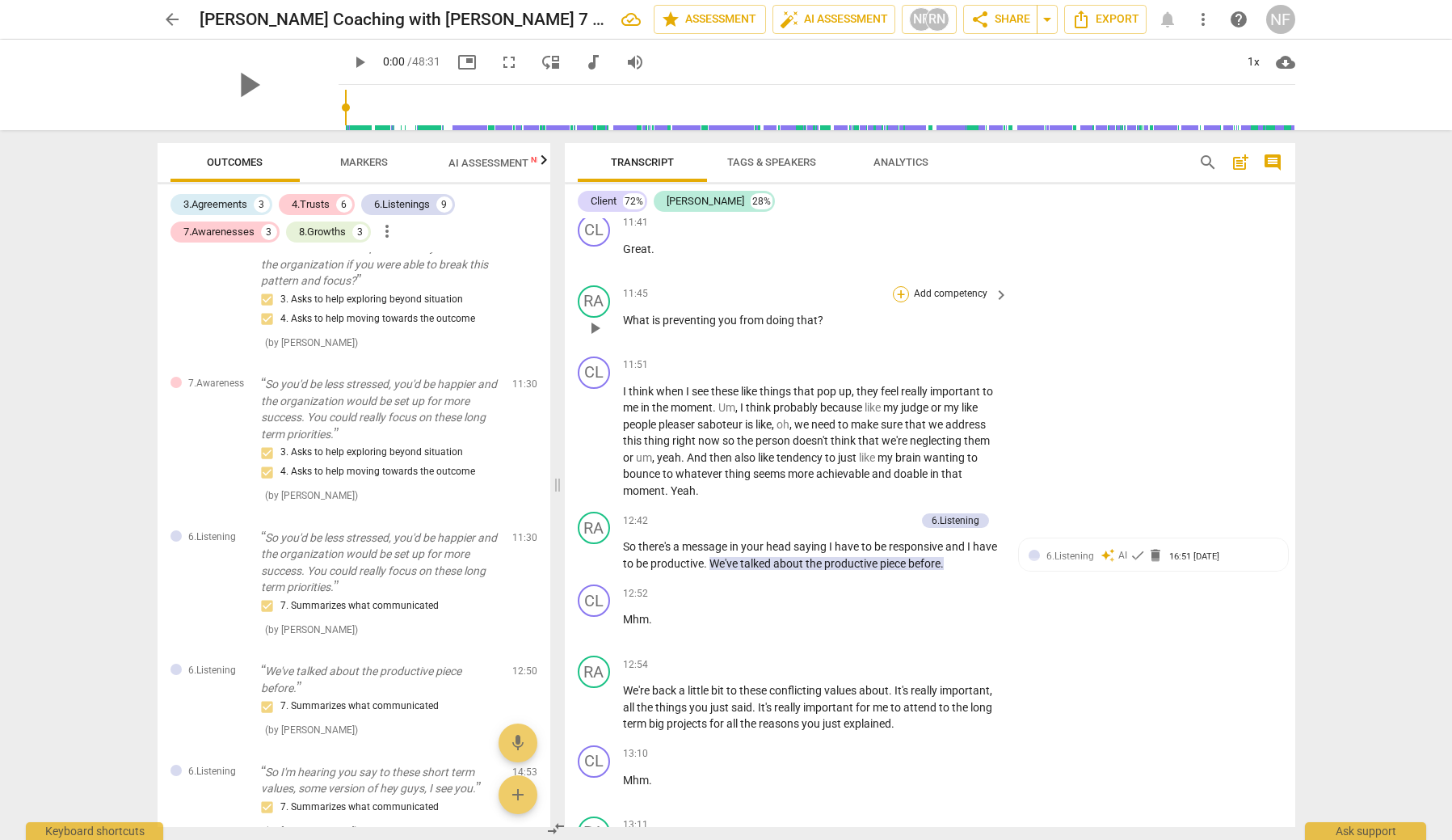
click at [895, 286] on div "+" at bounding box center [901, 294] width 16 height 16
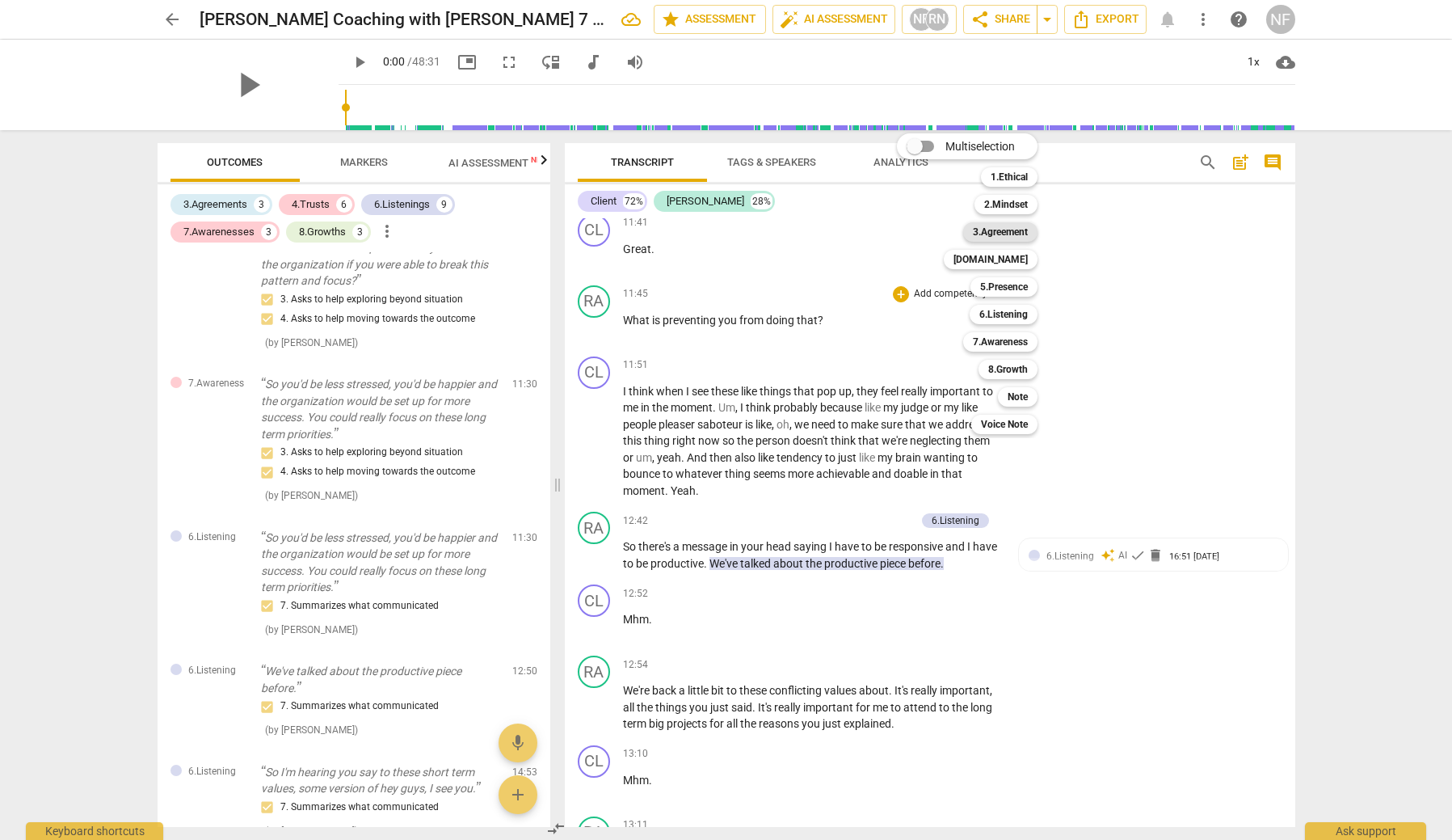
click at [1018, 233] on b "3.Agreement" at bounding box center [1001, 232] width 55 height 19
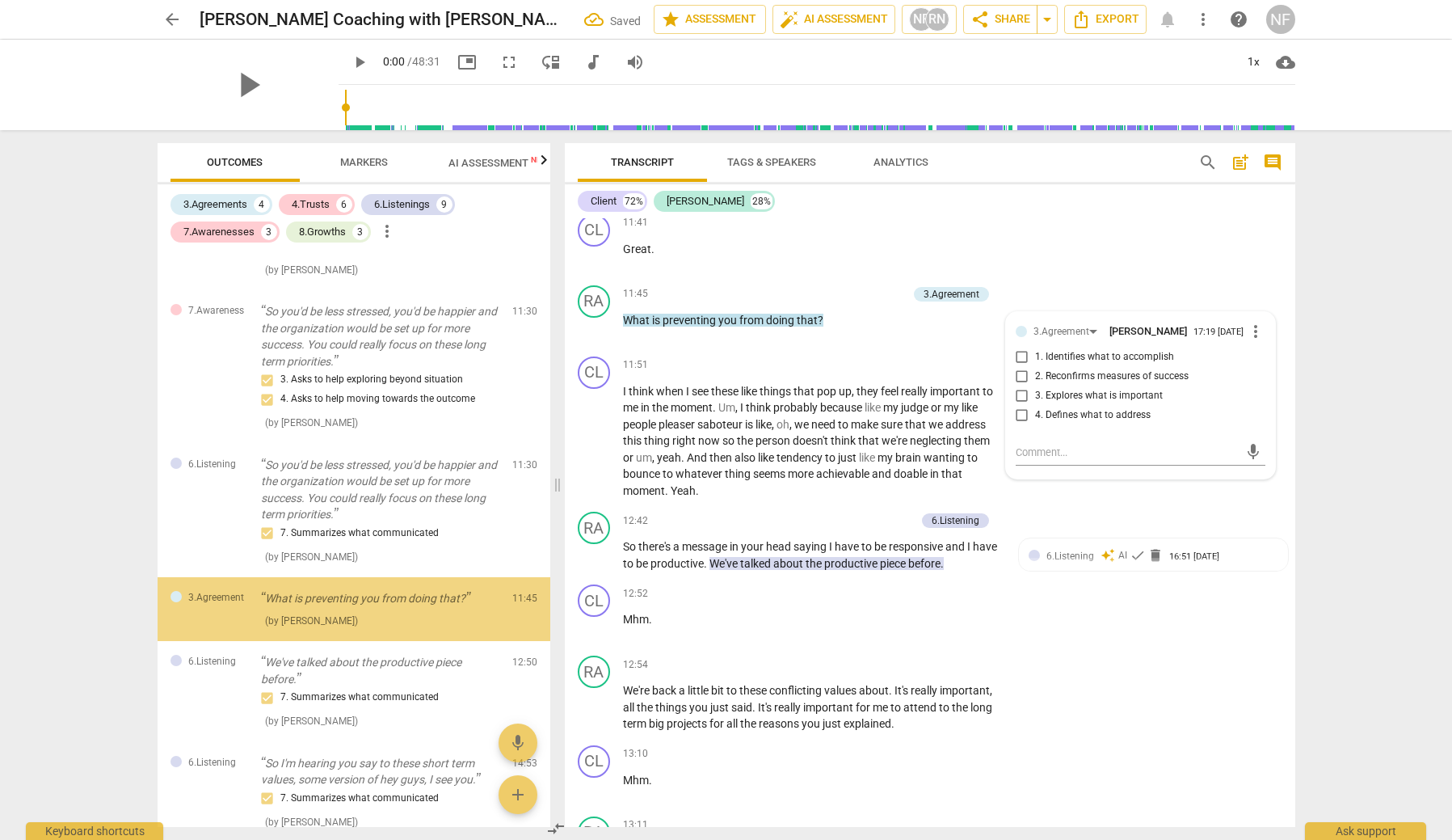
scroll to position [679, 0]
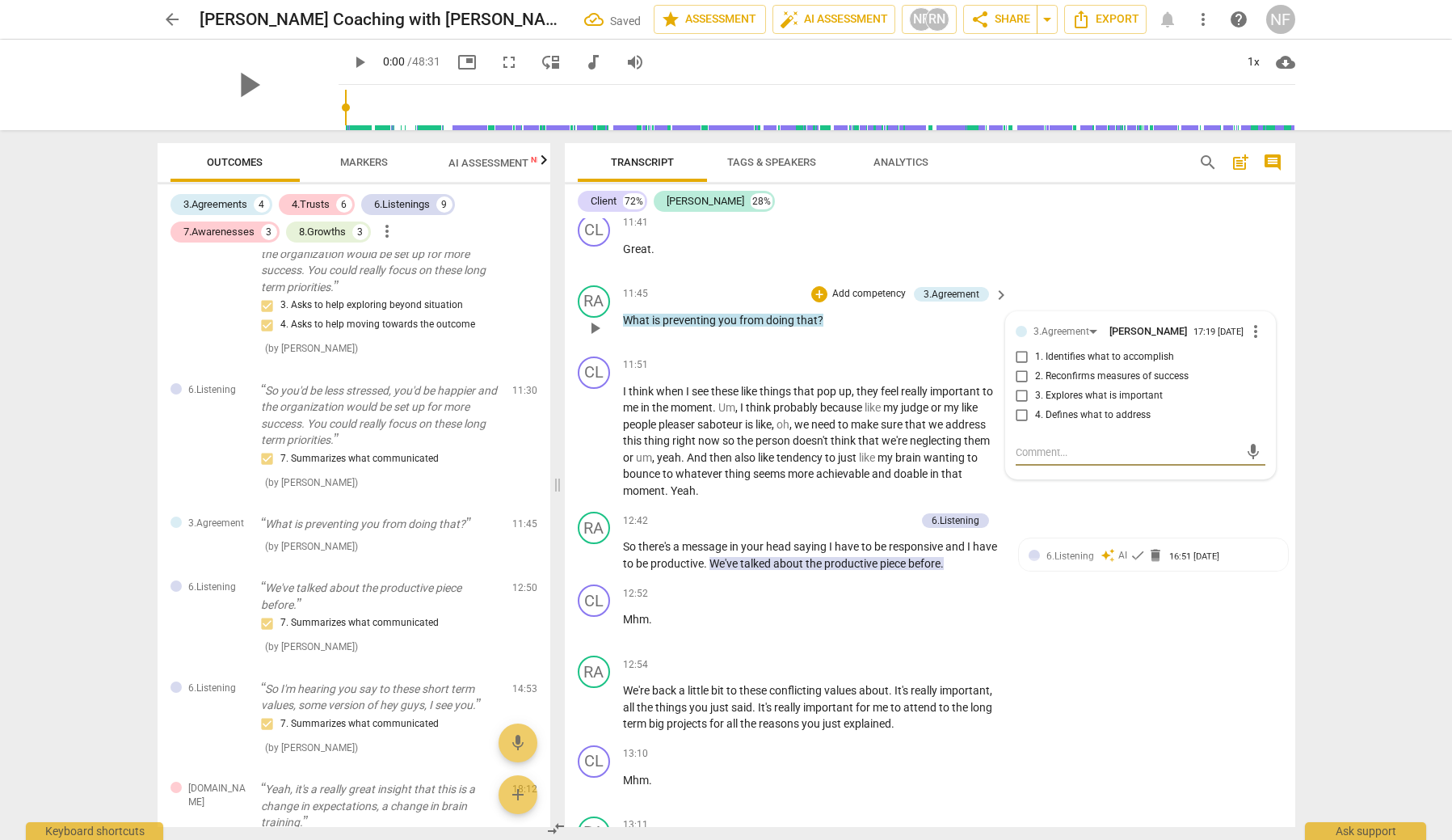
click at [1023, 410] on input "4. Defines what to address" at bounding box center [1022, 415] width 25 height 19
checkbox input "true"
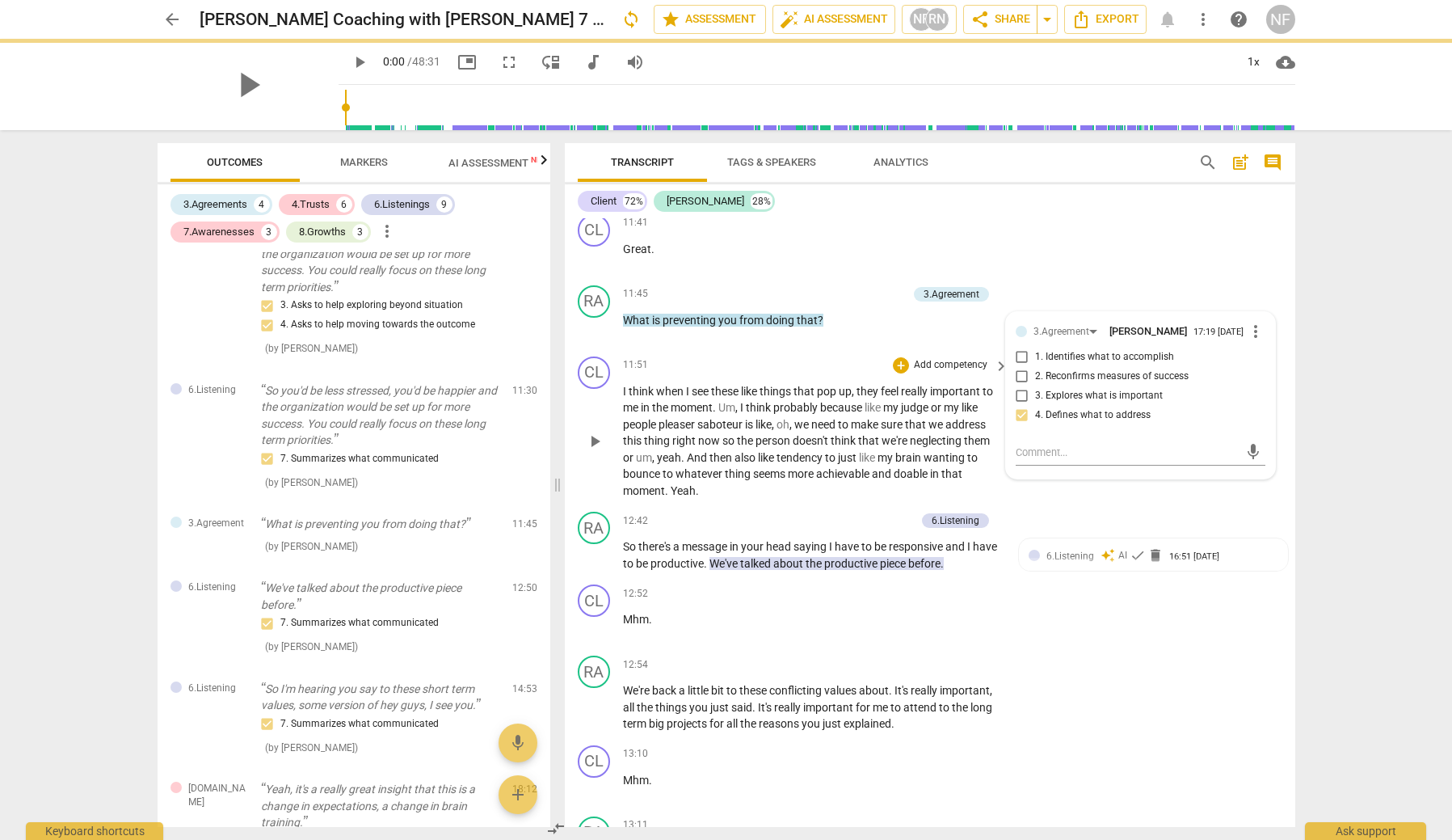
click at [901, 350] on div "CL play_arrow pause 11:51 + Add competency keyboard_arrow_right I think when I …" at bounding box center [930, 428] width 731 height 156
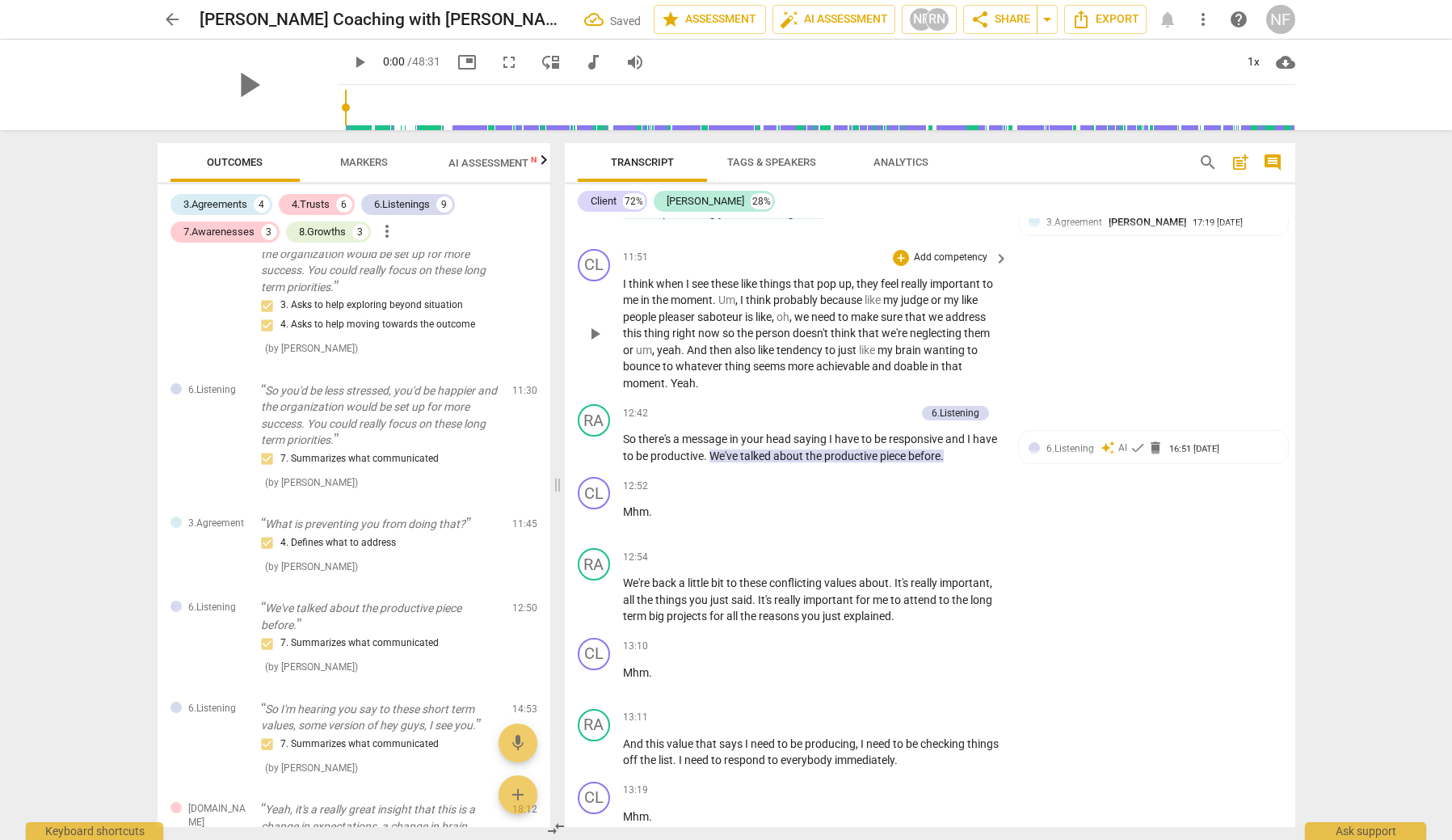
scroll to position [3306, 0]
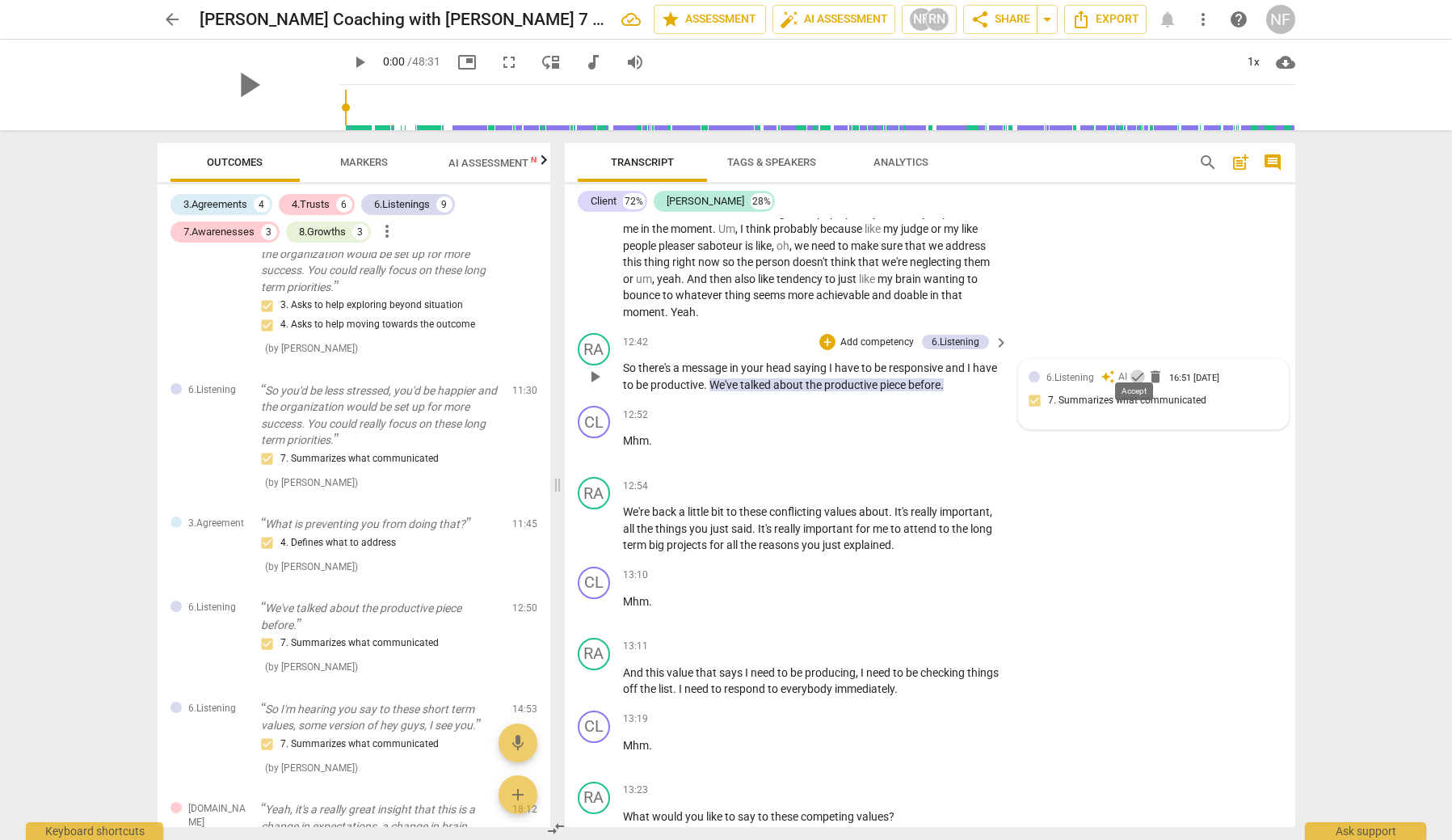
click at [1135, 369] on span "check" at bounding box center [1138, 377] width 16 height 16
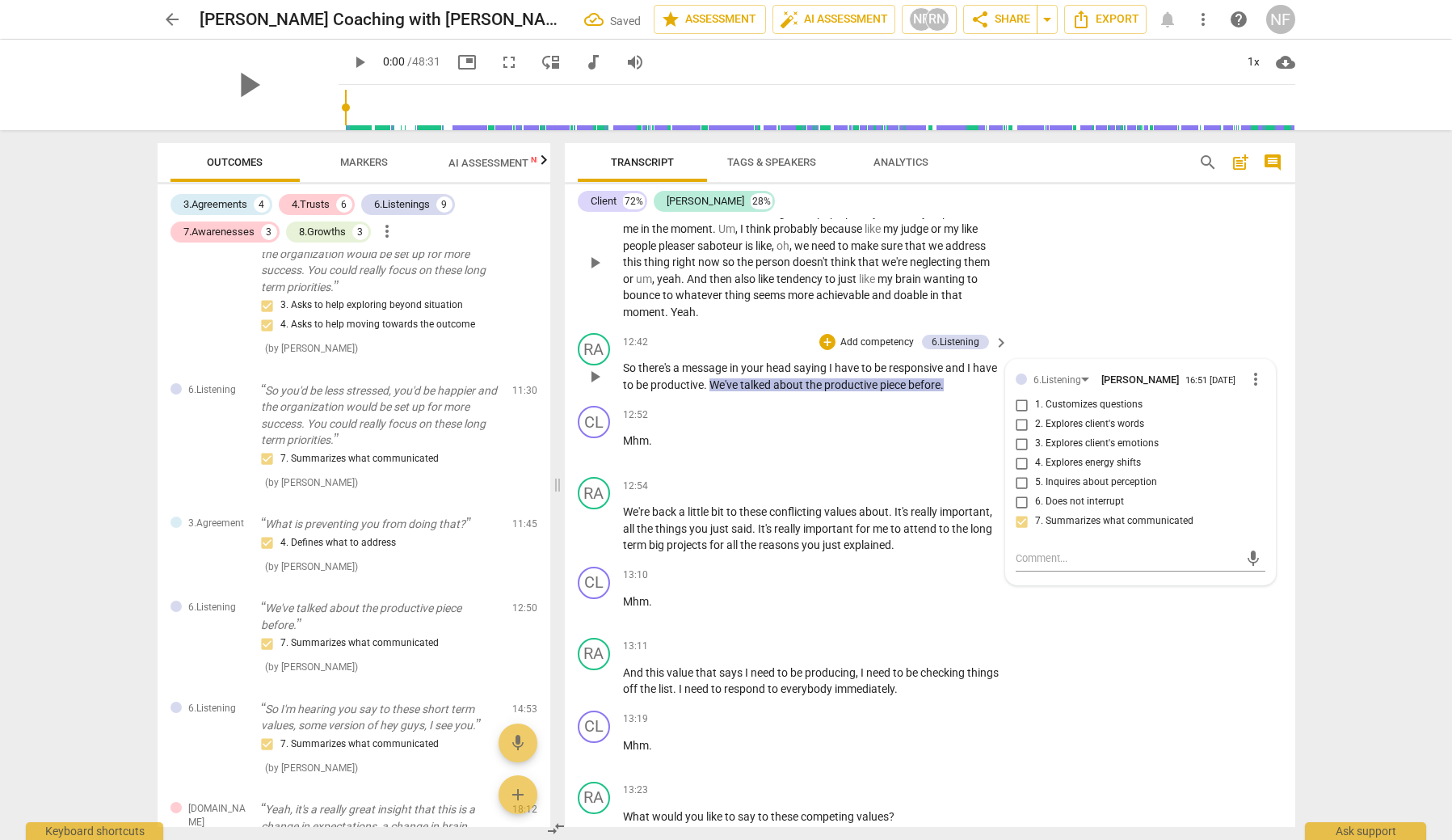
click at [1072, 291] on div "CL play_arrow pause 11:51 + Add competency keyboard_arrow_right I think when I …" at bounding box center [930, 250] width 731 height 156
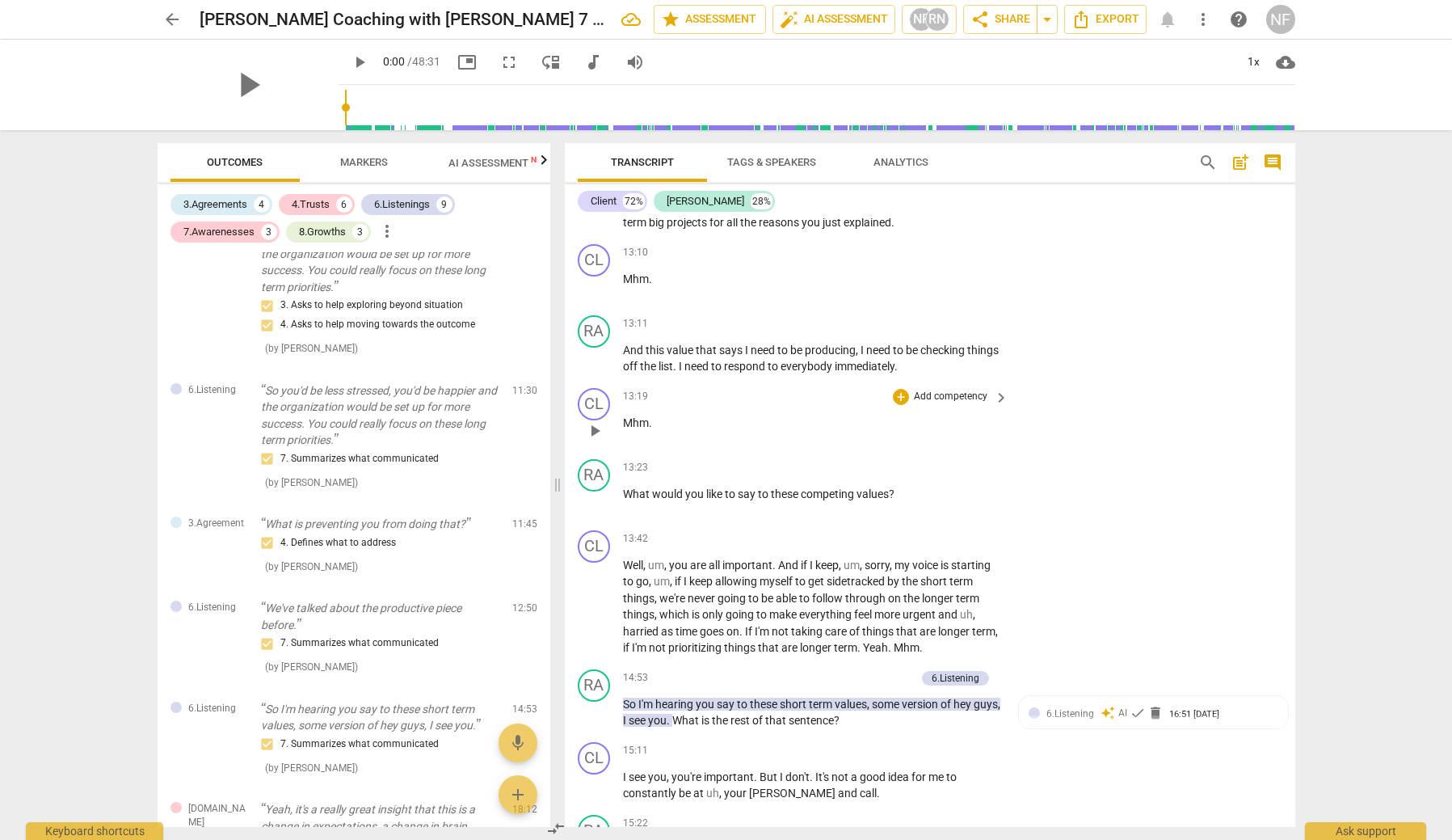
scroll to position [3627, 0]
click at [902, 318] on div "+" at bounding box center [901, 326] width 16 height 16
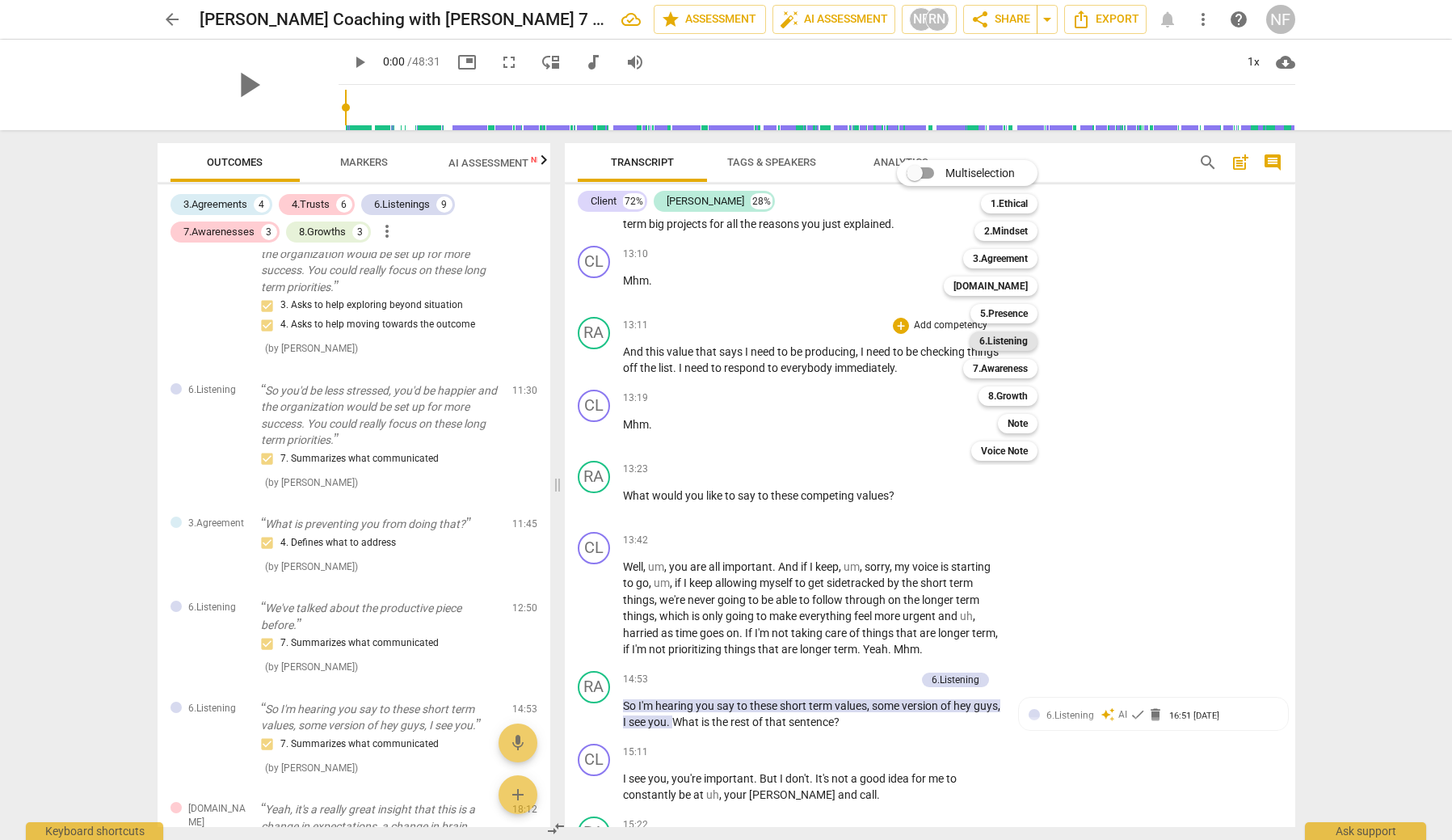
click at [1013, 342] on b "6.Listening" at bounding box center [1003, 341] width 48 height 19
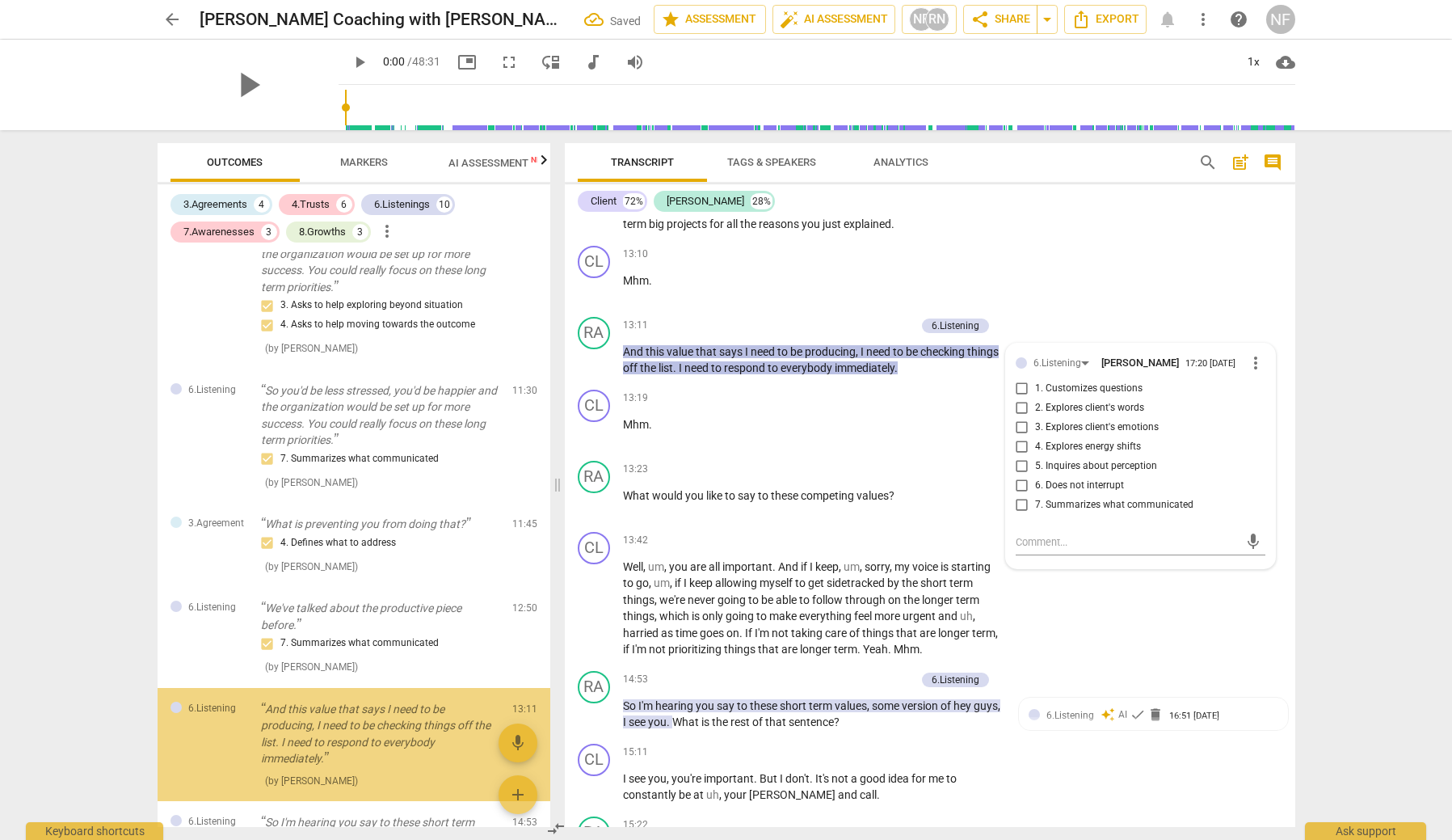
scroll to position [885, 0]
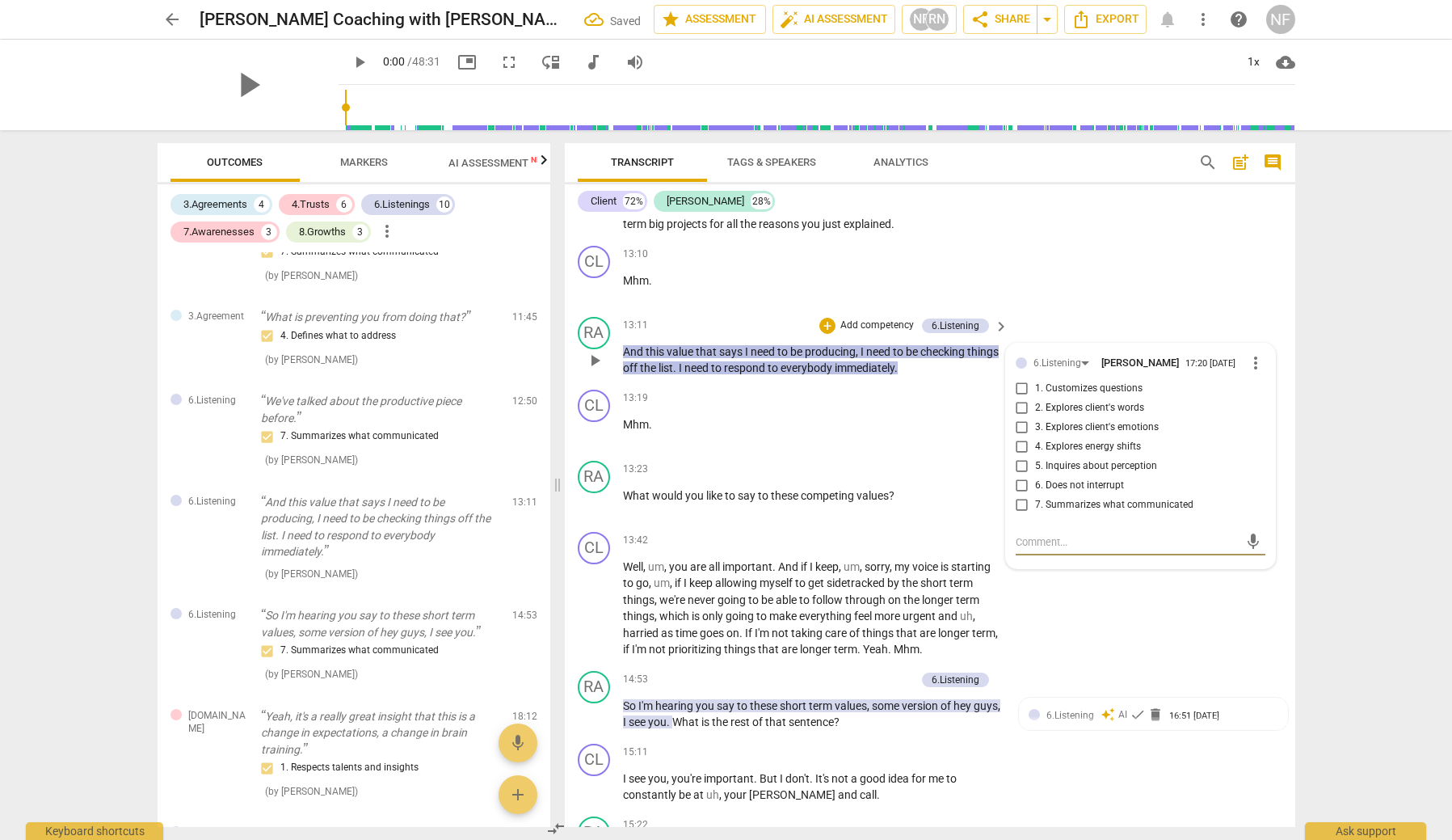
click at [1022, 496] on input "7. Summarizes what communicated" at bounding box center [1022, 505] width 25 height 19
checkbox input "true"
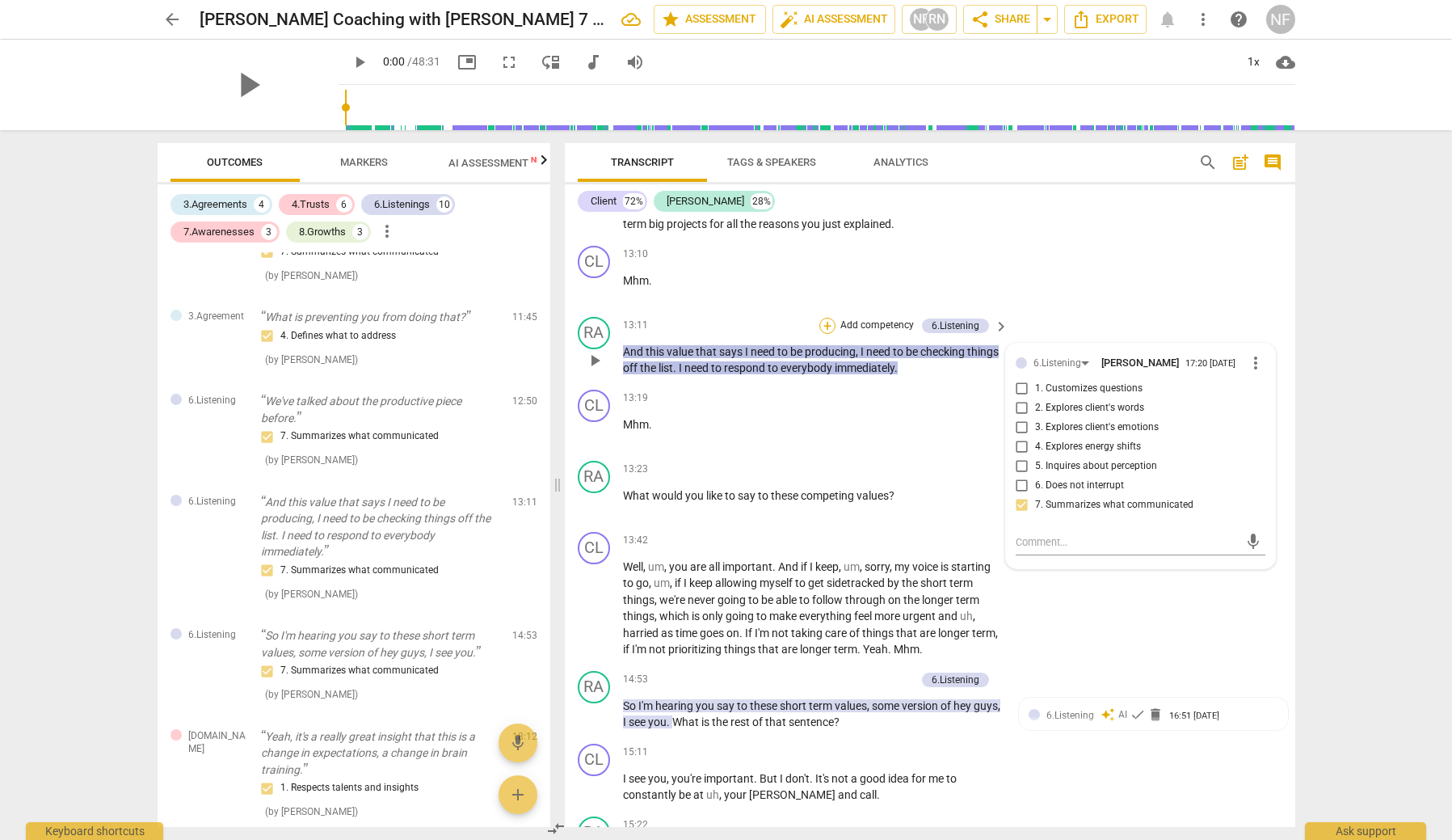
click at [827, 318] on div "+" at bounding box center [827, 326] width 16 height 16
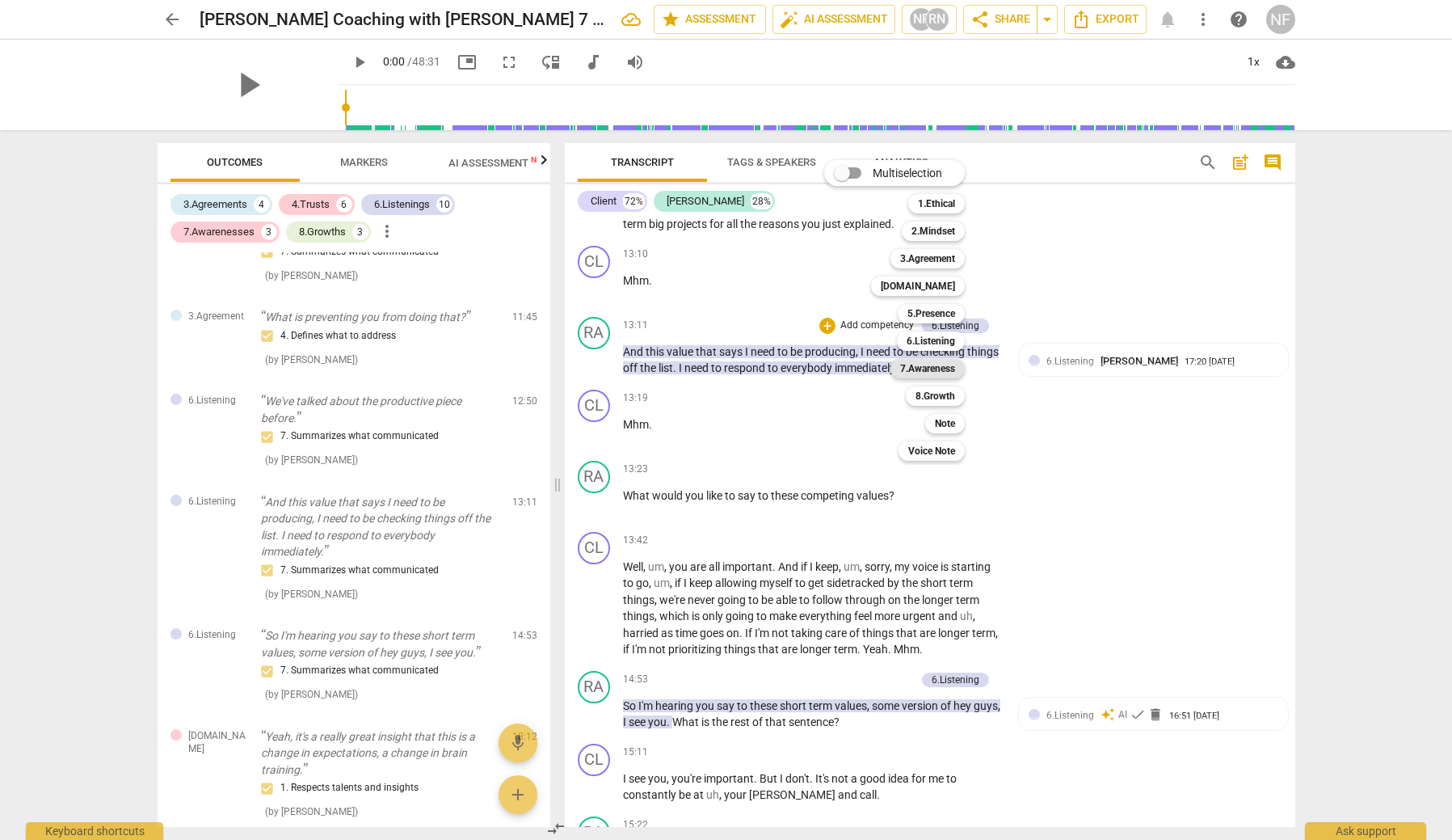
click at [923, 371] on b "7.Awareness" at bounding box center [927, 368] width 55 height 19
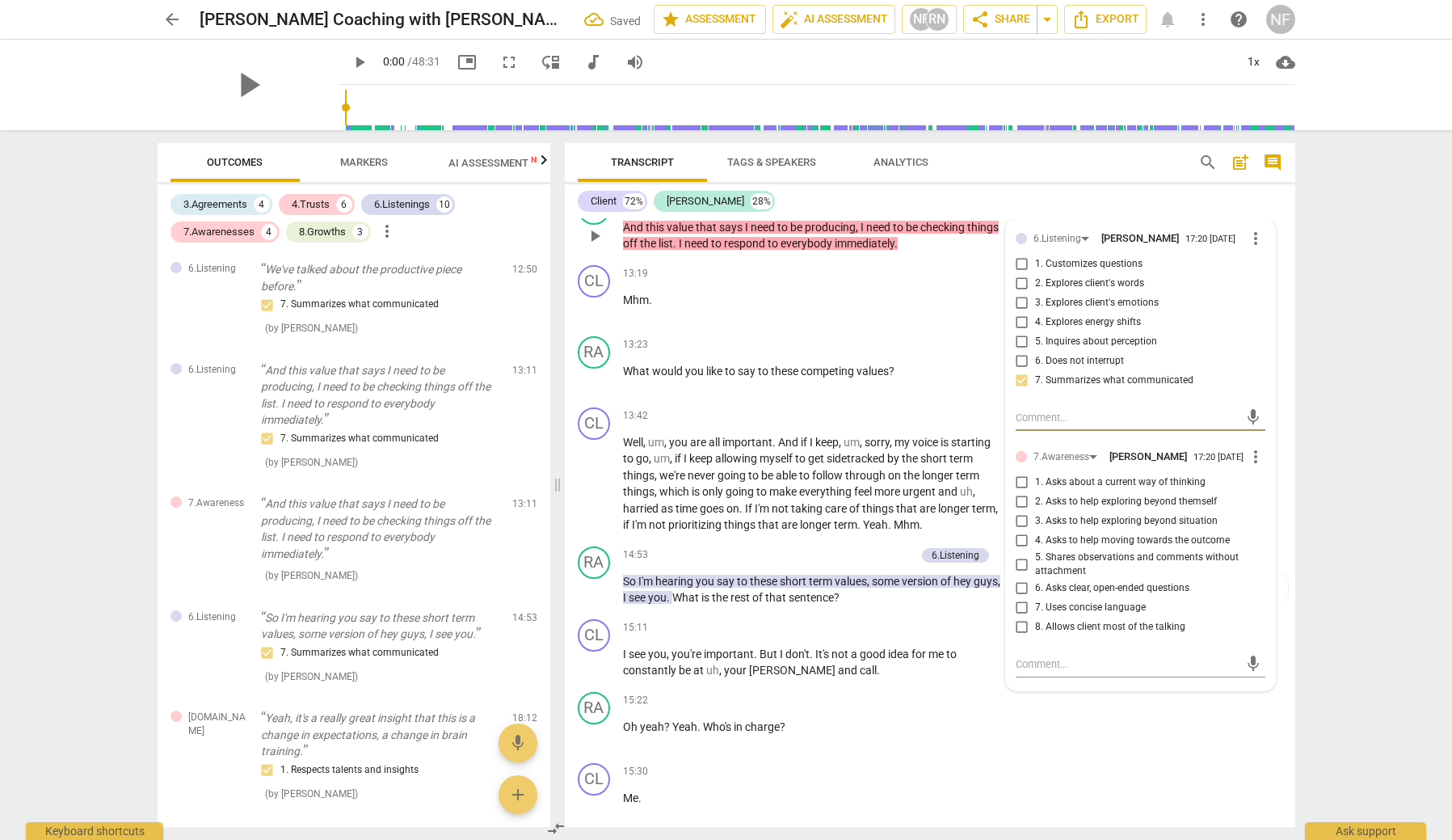
scroll to position [3751, 0]
click at [1020, 475] on input "1. Asks about a current way of thinking" at bounding box center [1022, 483] width 25 height 19
checkbox input "true"
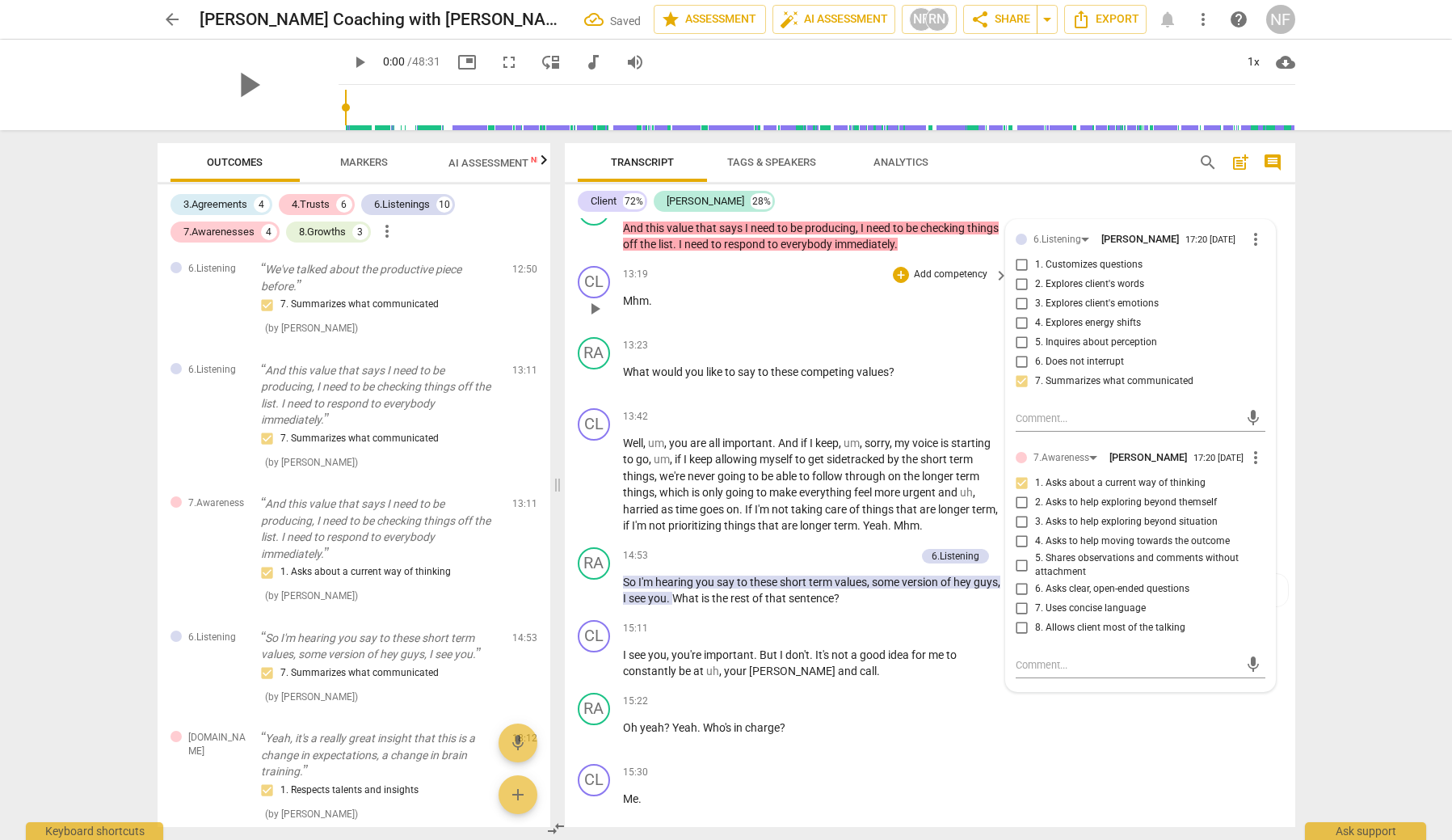
click at [833, 301] on div "13:19 + Add competency keyboard_arrow_right Mhm ." at bounding box center [816, 295] width 388 height 58
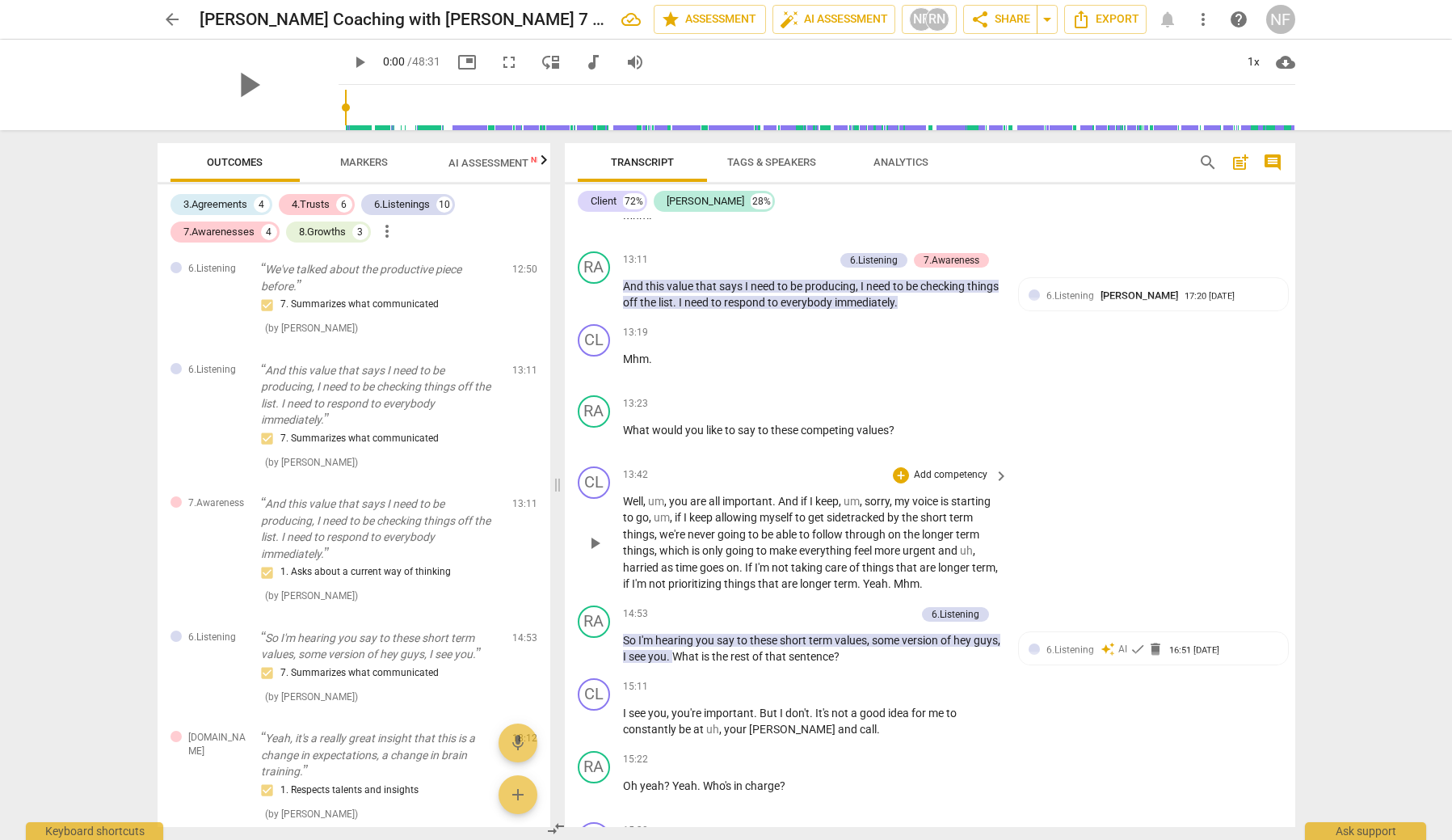
scroll to position [3692, 0]
click at [386, 227] on span "more_vert" at bounding box center [387, 231] width 19 height 19
click at [185, 302] on div at bounding box center [726, 420] width 1452 height 840
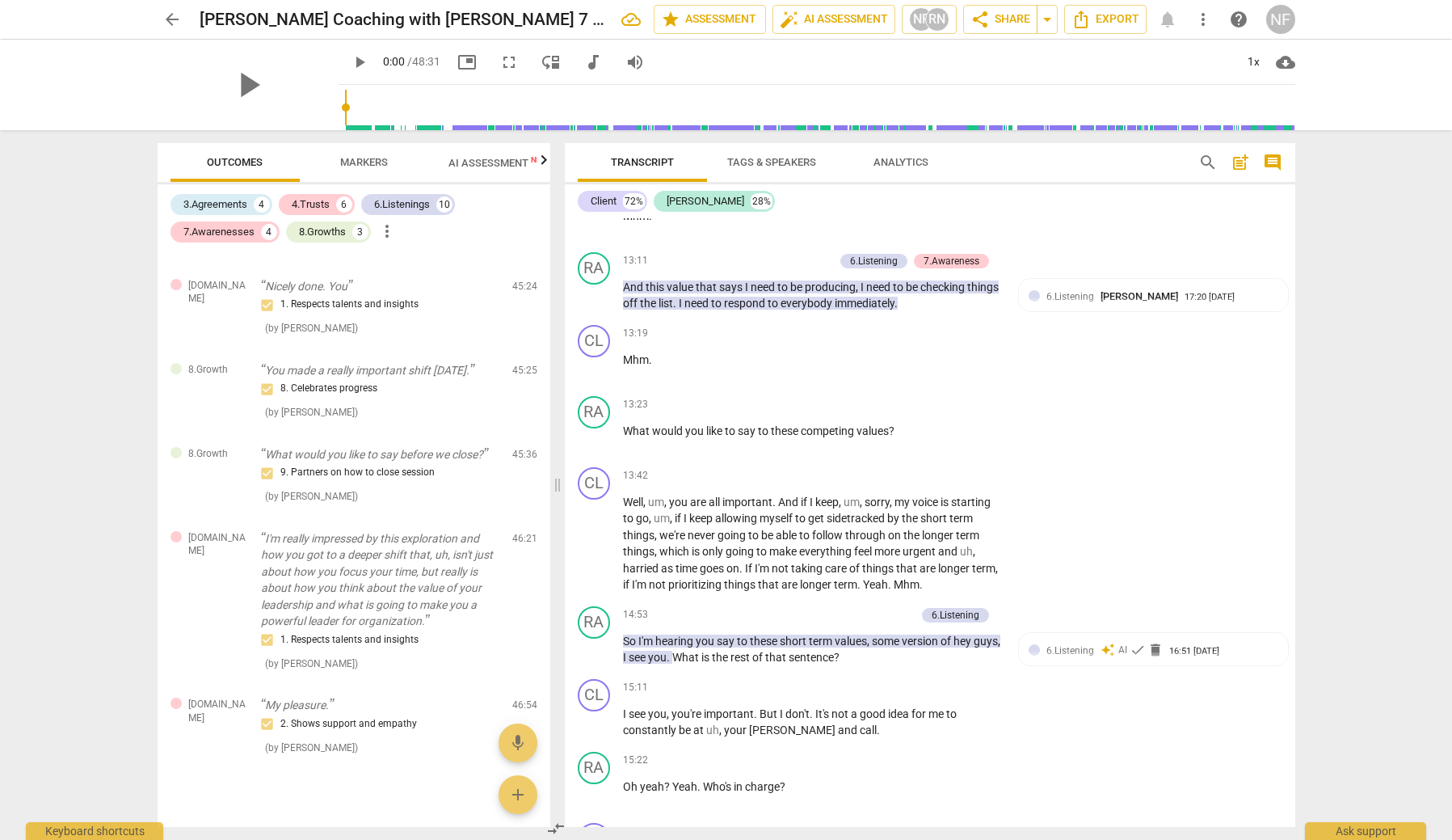
scroll to position [2507, 0]
click at [545, 162] on icon "button" at bounding box center [543, 159] width 5 height 10
click at [473, 162] on span "Scores" at bounding box center [473, 162] width 39 height 12
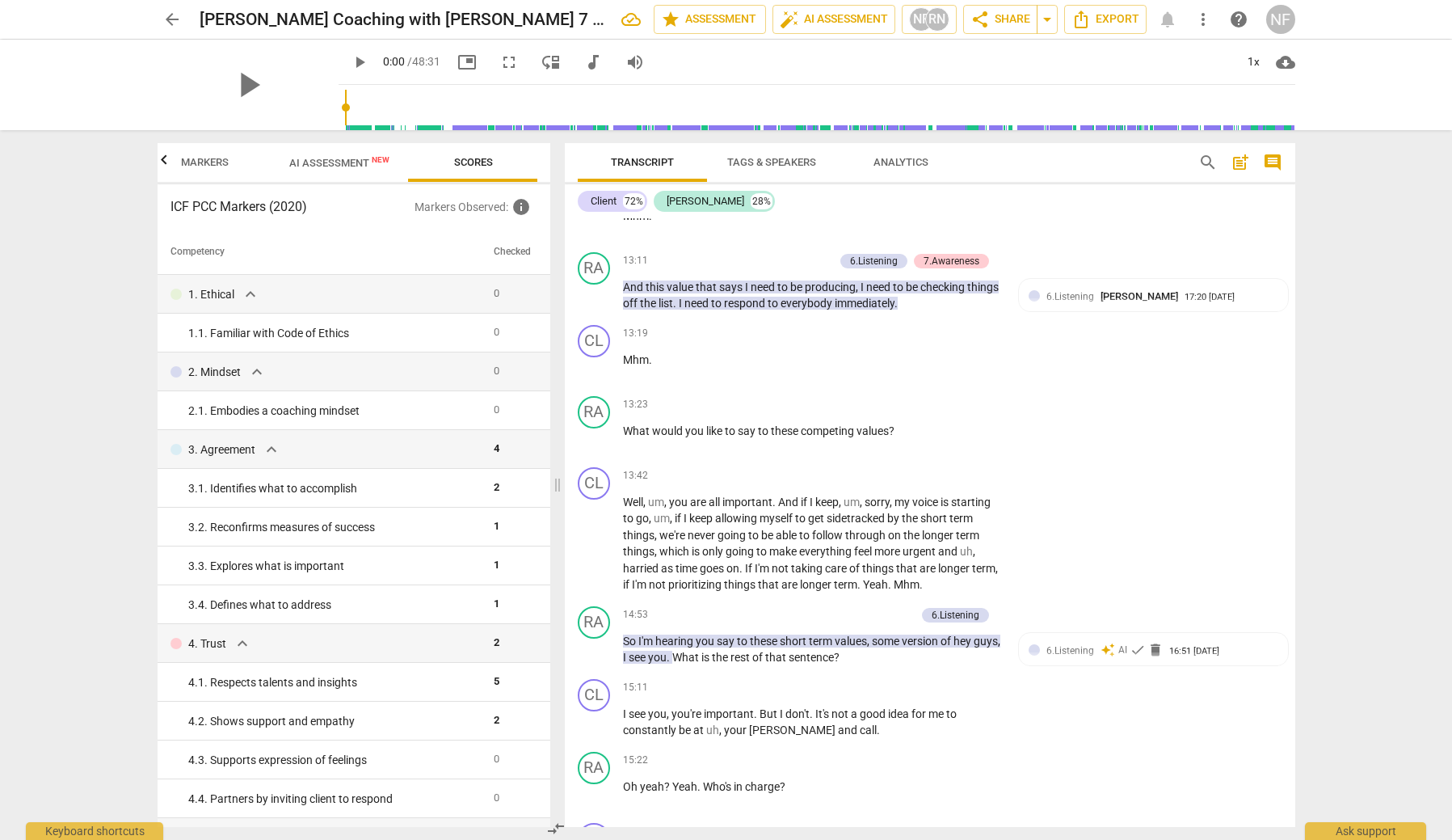
click at [193, 162] on span "Markers" at bounding box center [204, 162] width 48 height 12
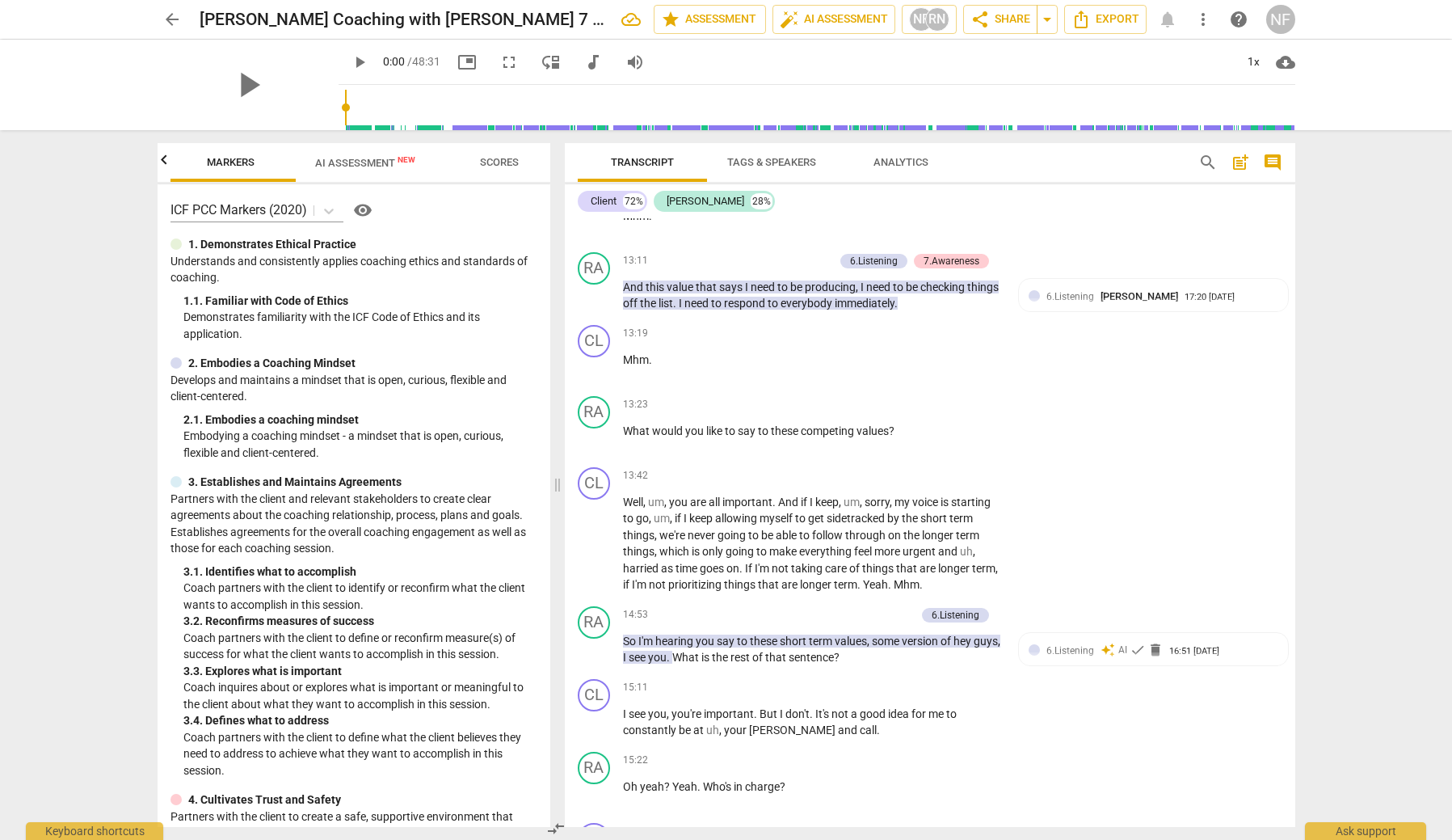
scroll to position [0, 129]
click at [367, 203] on span "visibility" at bounding box center [362, 210] width 19 height 19
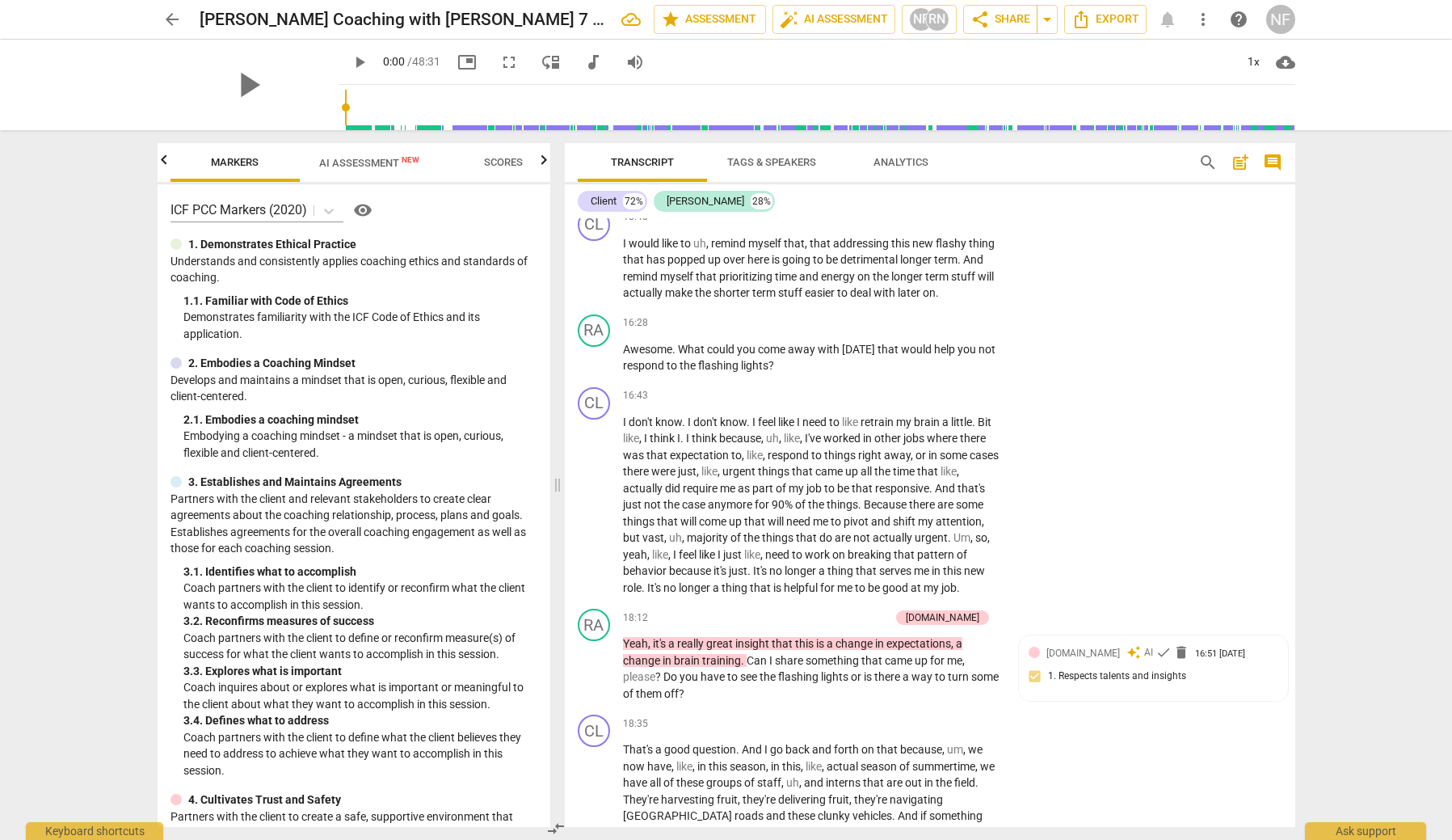
scroll to position [4591, 0]
